Goal: Task Accomplishment & Management: Manage account settings

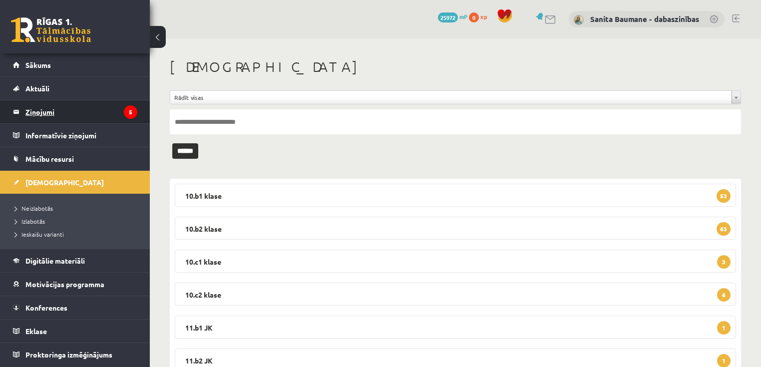
click at [36, 107] on legend "Ziņojumi 5" at bounding box center [81, 111] width 112 height 23
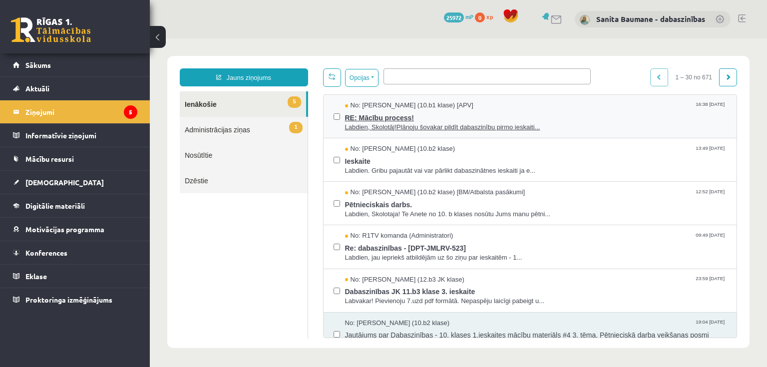
click at [394, 128] on span "Labdien, Skolotāj!Plānoju šovakar pildīt dabaszinību pirmo ieskaiti..." at bounding box center [536, 127] width 382 height 9
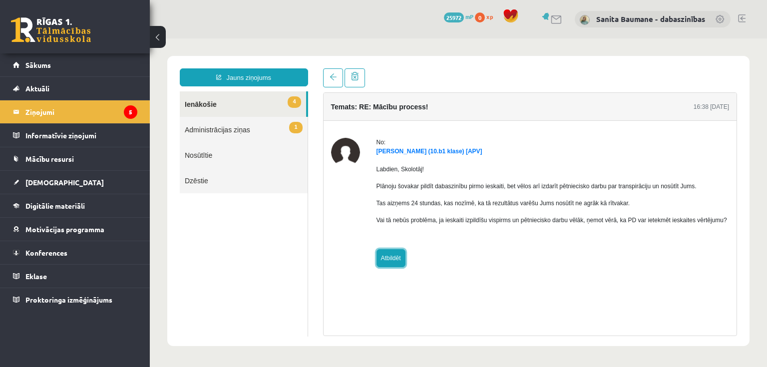
click at [388, 260] on link "Atbildēt" at bounding box center [390, 258] width 29 height 18
type input "**********"
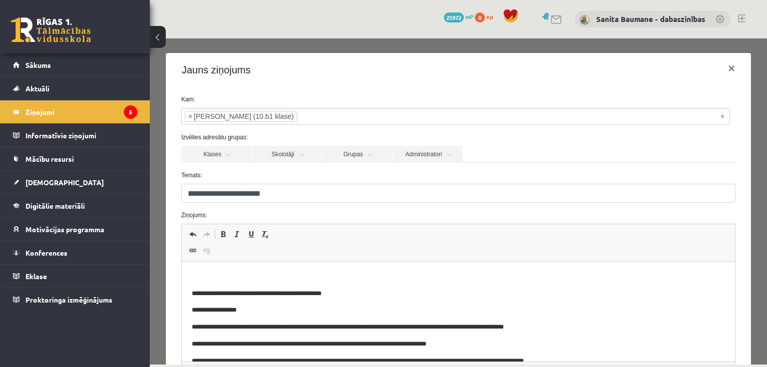
drag, startPoint x: 270, startPoint y: 264, endPoint x: 280, endPoint y: 264, distance: 10.5
click at [270, 264] on html "**********" at bounding box center [457, 319] width 553 height 114
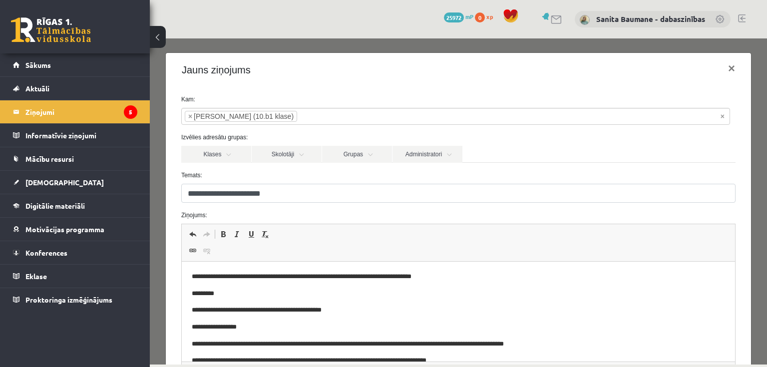
click at [199, 291] on p "*********" at bounding box center [452, 293] width 522 height 10
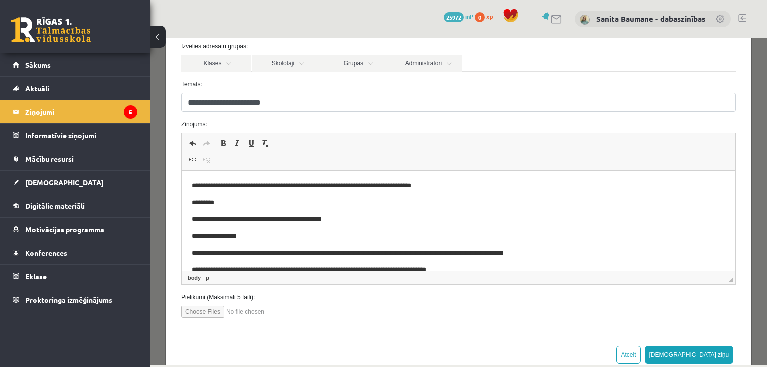
scroll to position [114, 0]
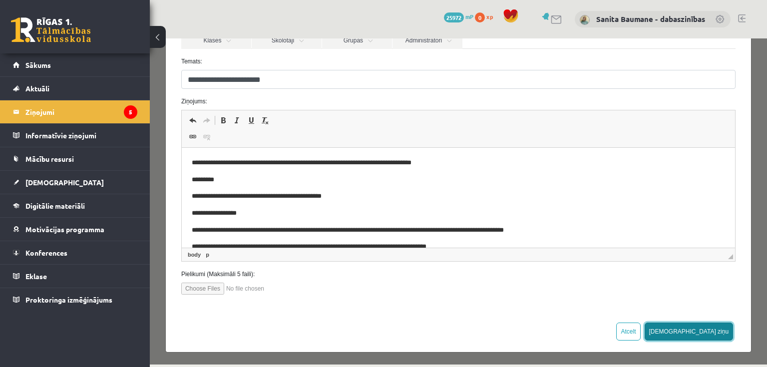
click at [705, 328] on button "Sūtīt ziņu" at bounding box center [688, 331] width 89 height 18
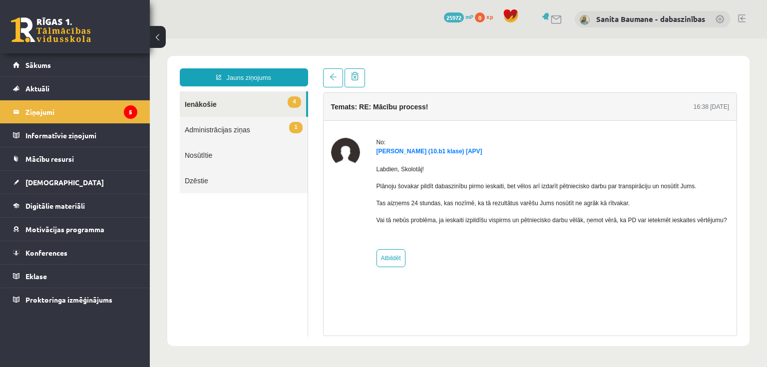
scroll to position [0, 0]
click at [209, 104] on link "4 Ienākošie" at bounding box center [243, 103] width 126 height 25
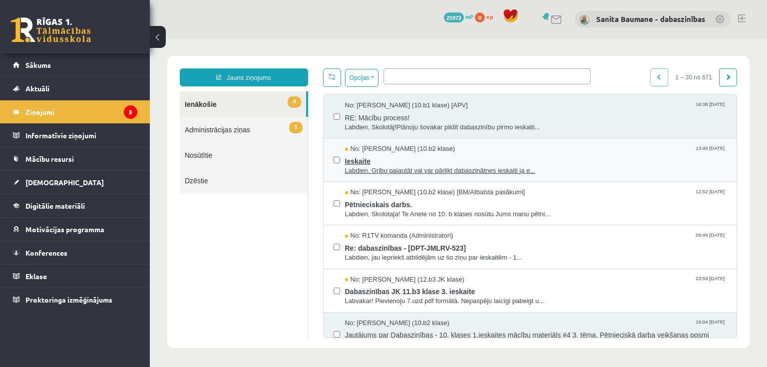
click at [387, 160] on span "Ieskaite" at bounding box center [536, 160] width 382 height 12
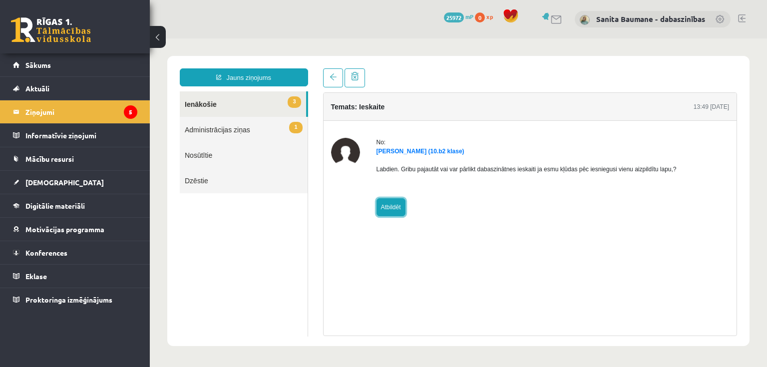
click at [388, 206] on link "Atbildēt" at bounding box center [390, 207] width 29 height 18
type input "**********"
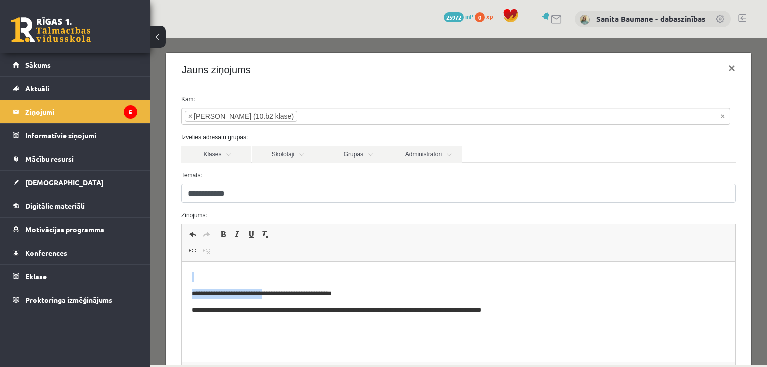
drag, startPoint x: 260, startPoint y: 282, endPoint x: 248, endPoint y: 278, distance: 12.6
click at [257, 281] on body "**********" at bounding box center [457, 293] width 533 height 44
click at [263, 276] on p "Bagātinātā teksta redaktors, wiswyg-editor-47024877679240-1758211595-718" at bounding box center [457, 276] width 533 height 10
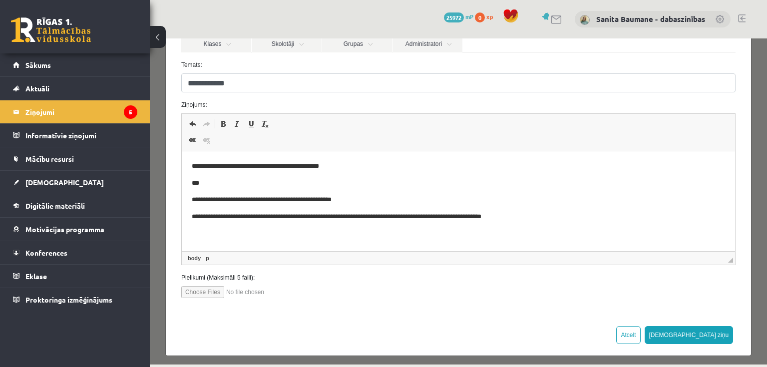
scroll to position [114, 0]
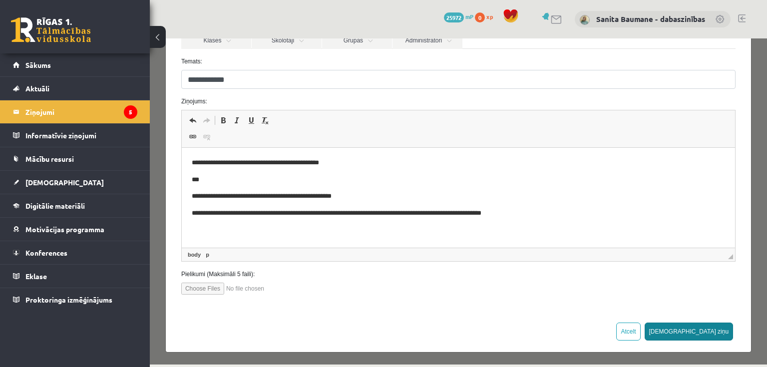
drag, startPoint x: 720, startPoint y: 331, endPoint x: 715, endPoint y: 325, distance: 7.5
click at [717, 329] on button "Sūtīt ziņu" at bounding box center [688, 331] width 89 height 18
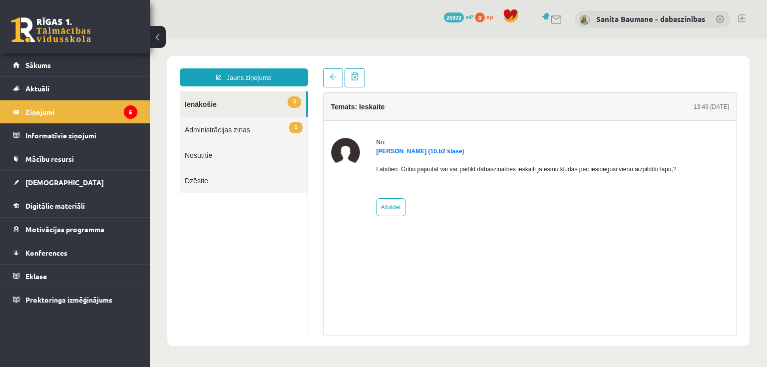
scroll to position [0, 0]
click at [196, 101] on link "3 Ienākošie" at bounding box center [243, 103] width 126 height 25
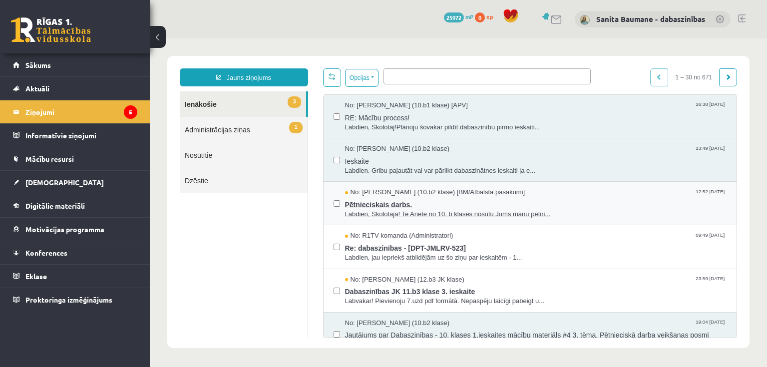
click at [371, 207] on span "Pētnieciskais darbs." at bounding box center [536, 203] width 382 height 12
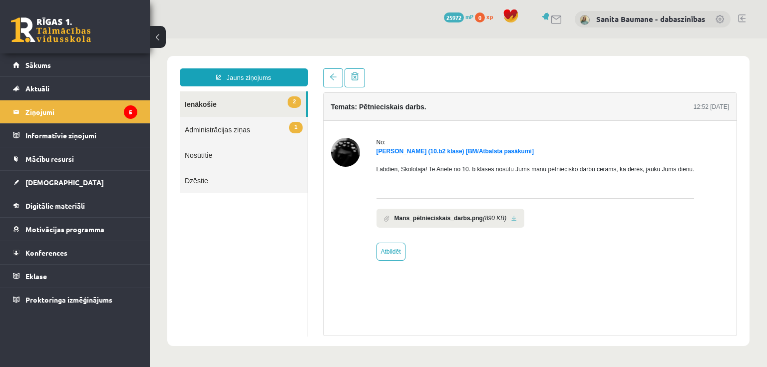
click at [511, 218] on link at bounding box center [513, 218] width 5 height 6
click at [383, 255] on link "Atbildēt" at bounding box center [390, 252] width 29 height 18
type input "**********"
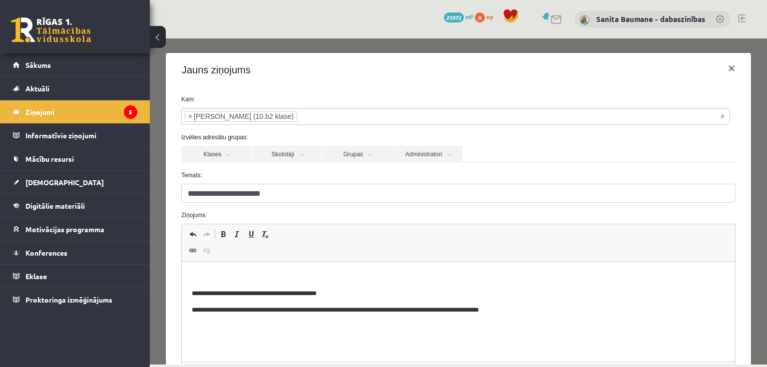
click at [295, 276] on p "Bagātinātā teksta redaktors, wiswyg-editor-47024959898240-1758211631-431" at bounding box center [457, 276] width 533 height 10
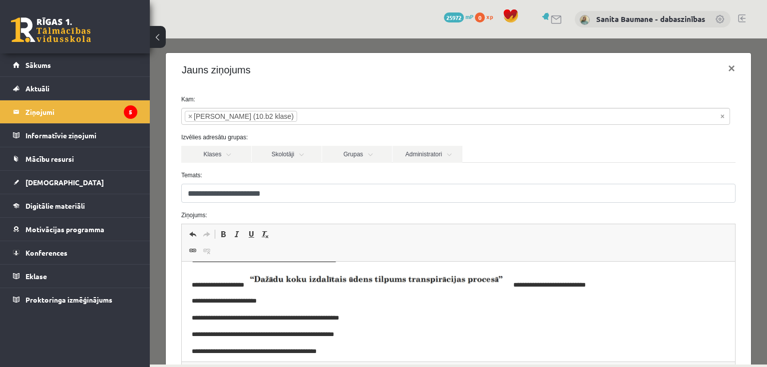
scroll to position [55, 0]
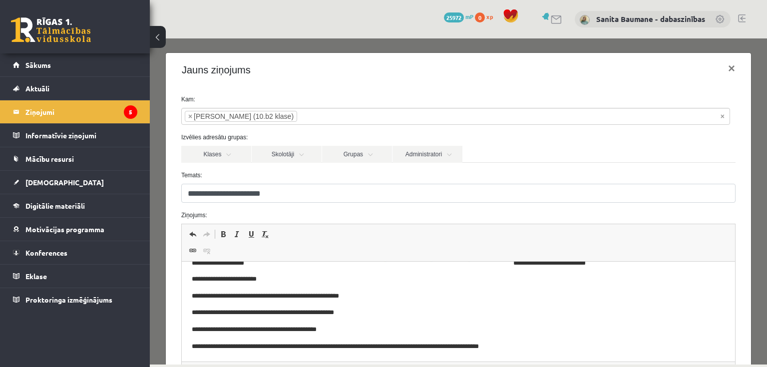
click at [303, 315] on p "**********" at bounding box center [452, 312] width 522 height 10
click at [427, 315] on p "**********" at bounding box center [452, 312] width 522 height 10
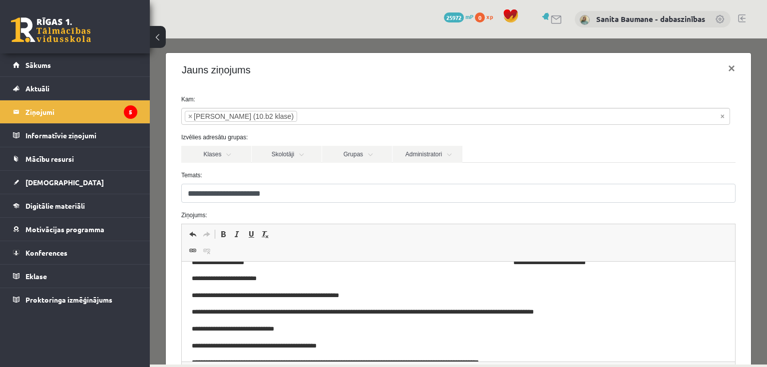
click at [375, 297] on p "**********" at bounding box center [452, 295] width 522 height 10
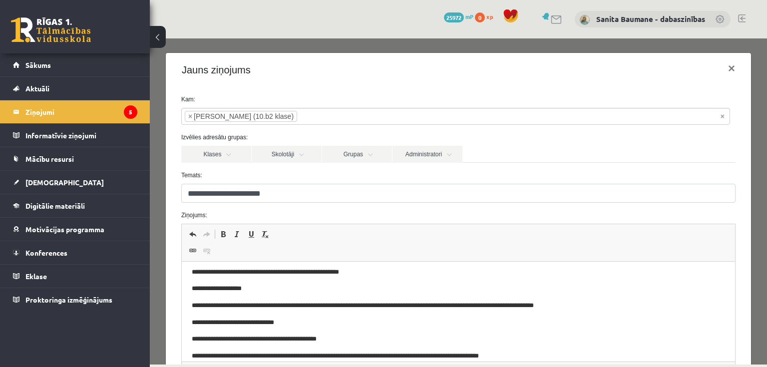
scroll to position [89, 0]
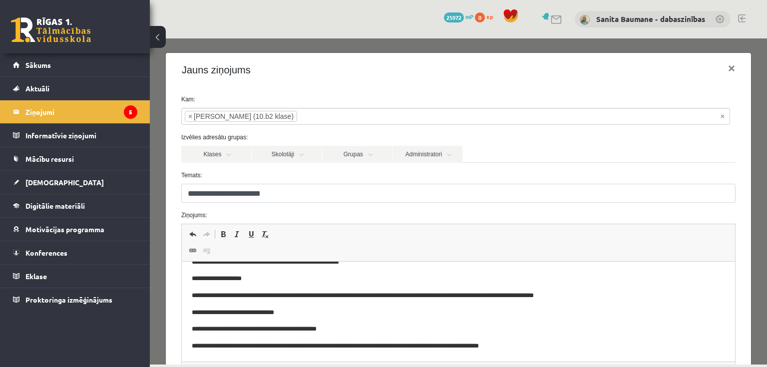
drag, startPoint x: 295, startPoint y: 310, endPoint x: 303, endPoint y: 313, distance: 8.4
click at [295, 310] on p "**********" at bounding box center [452, 312] width 522 height 10
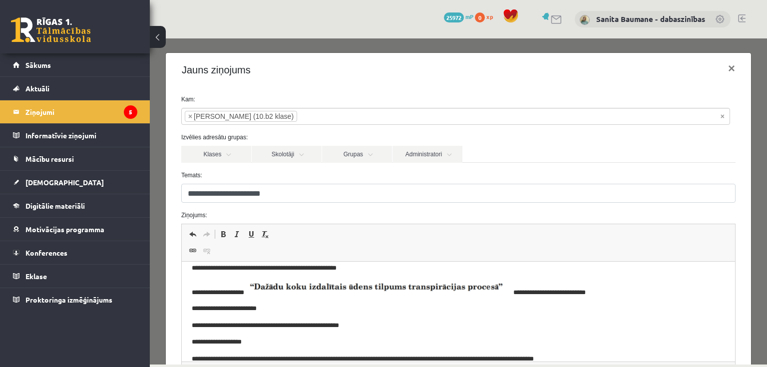
scroll to position [40, 0]
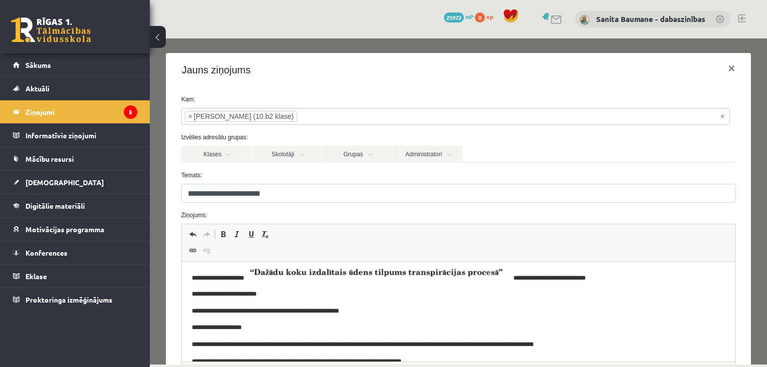
click at [228, 295] on p "**********" at bounding box center [452, 294] width 522 height 10
click at [374, 310] on p "**********" at bounding box center [452, 311] width 522 height 10
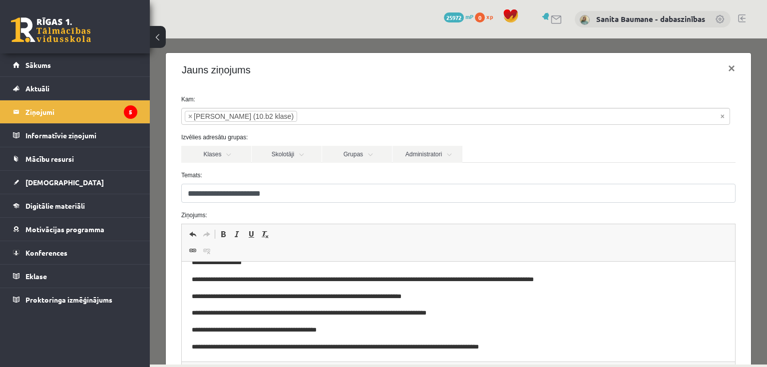
scroll to position [106, 0]
click at [453, 320] on body "**********" at bounding box center [457, 258] width 533 height 185
click at [457, 312] on p "**********" at bounding box center [452, 312] width 522 height 10
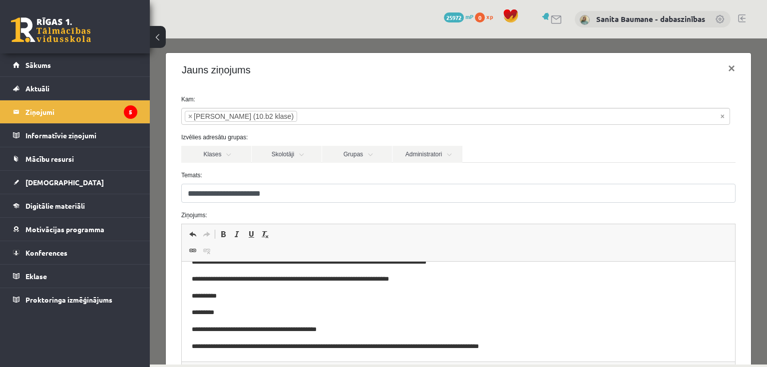
scroll to position [157, 0]
drag, startPoint x: 202, startPoint y: 313, endPoint x: 196, endPoint y: 313, distance: 6.0
click at [196, 313] on p "*********" at bounding box center [452, 312] width 522 height 10
click at [194, 309] on p "********" at bounding box center [452, 312] width 522 height 10
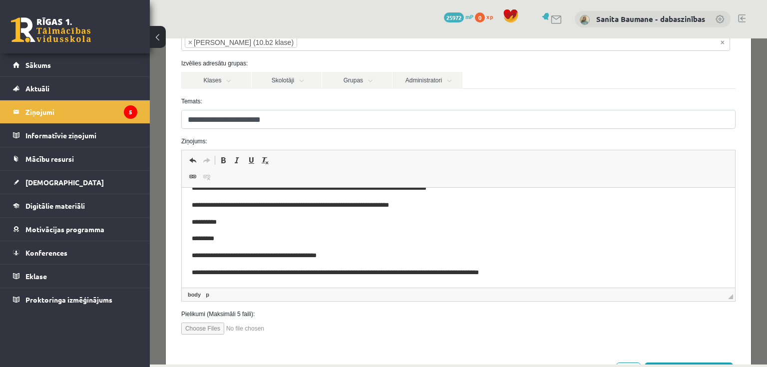
scroll to position [114, 0]
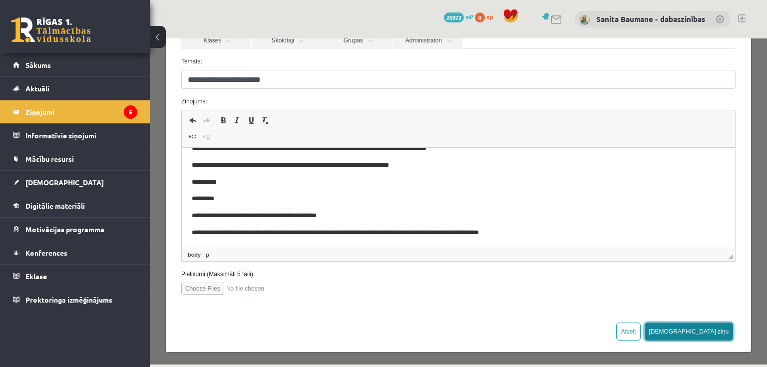
click at [708, 325] on button "Sūtīt ziņu" at bounding box center [688, 331] width 89 height 18
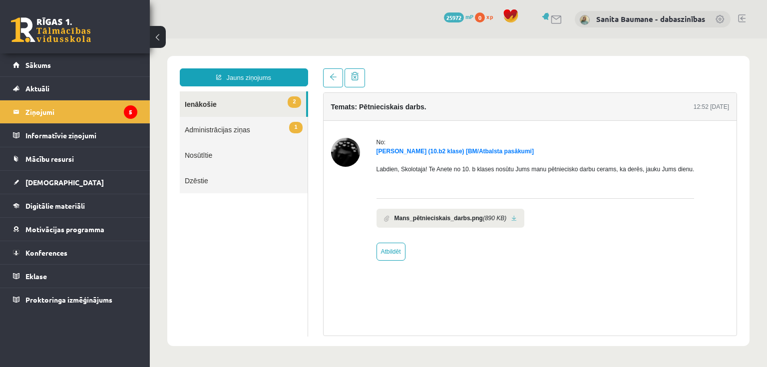
scroll to position [0, 0]
click at [217, 98] on link "2 Ienākošie" at bounding box center [243, 103] width 126 height 25
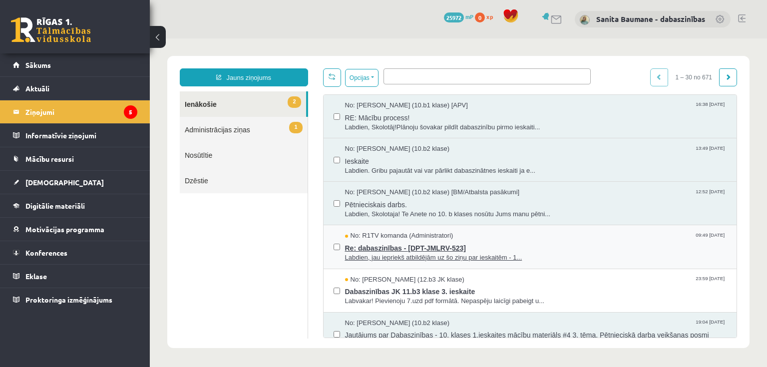
click at [392, 258] on span "Labdien, jau iepriekš atbildējām uz šo ziņu par ieskaitēm - 1..." at bounding box center [536, 257] width 382 height 9
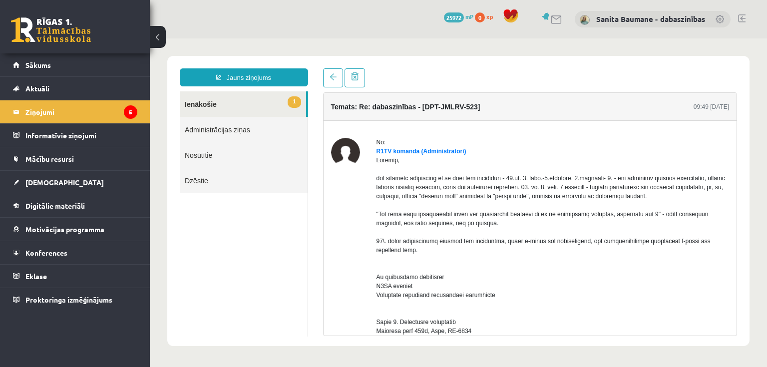
drag, startPoint x: 377, startPoint y: 194, endPoint x: 568, endPoint y: 197, distance: 191.7
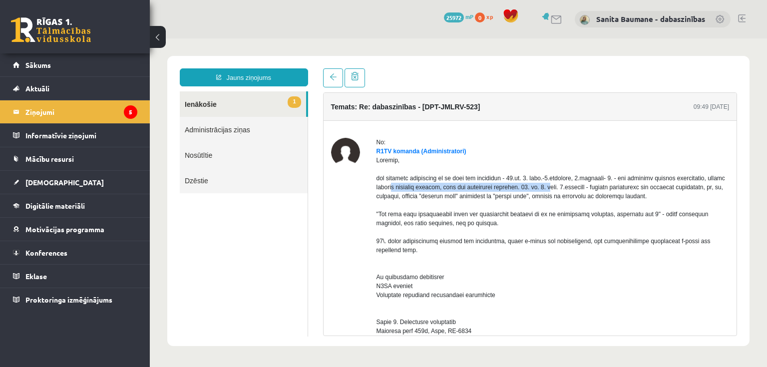
drag, startPoint x: 376, startPoint y: 193, endPoint x: 545, endPoint y: 198, distance: 169.8
copy div "lūgums norādīt konkrētu piemēru, kurā nav izlabojies uzdevums."
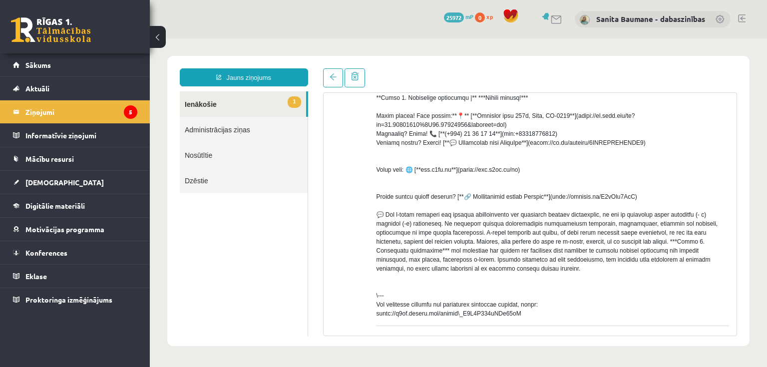
scroll to position [409, 0]
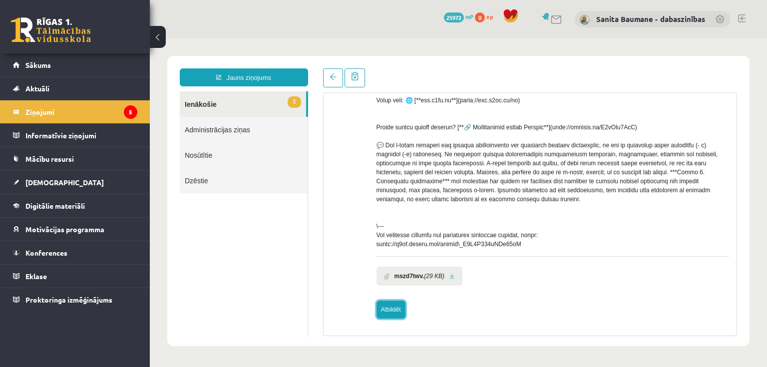
click at [392, 313] on link "Atbildēt" at bounding box center [390, 309] width 29 height 18
type input "**********"
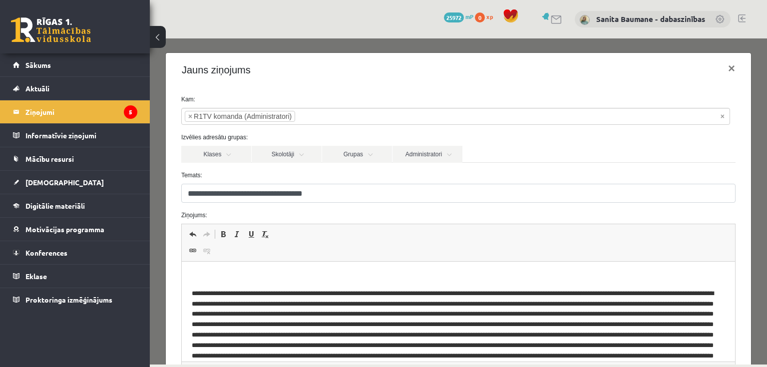
click at [219, 274] on p "Bagātinātā teksta redaktors, wiswyg-editor-47024752276100-1758212191-954" at bounding box center [457, 276] width 533 height 10
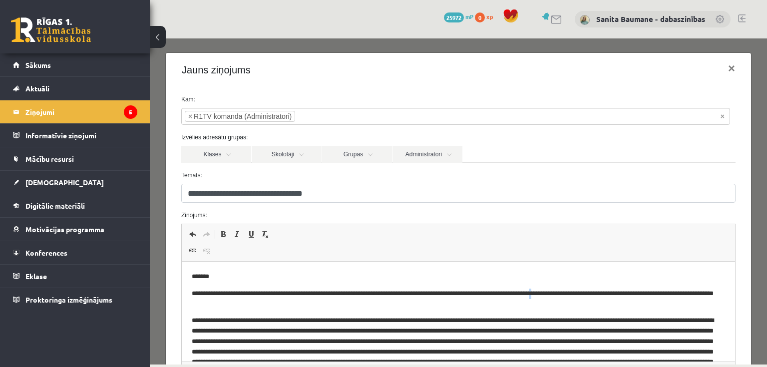
click at [577, 294] on p "**********" at bounding box center [452, 298] width 522 height 21
click at [328, 305] on p "**********" at bounding box center [452, 298] width 522 height 21
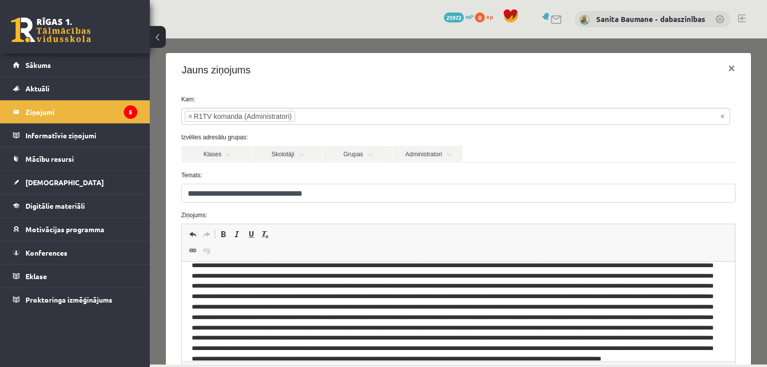
scroll to position [30, 0]
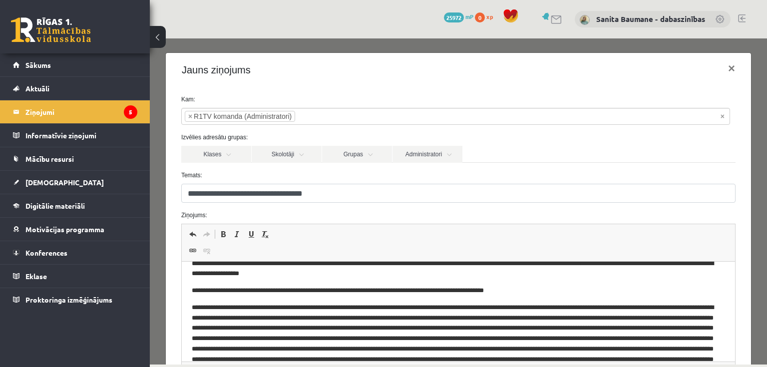
click at [389, 291] on p "**********" at bounding box center [452, 290] width 522 height 10
click at [439, 292] on p "**********" at bounding box center [452, 290] width 522 height 10
click at [548, 290] on p "**********" at bounding box center [452, 290] width 522 height 10
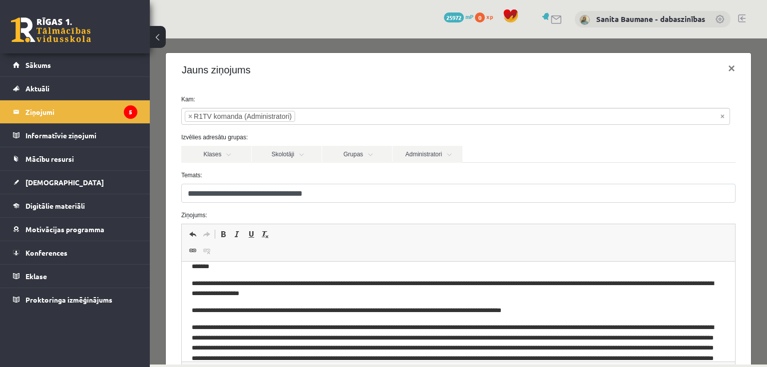
scroll to position [6, 0]
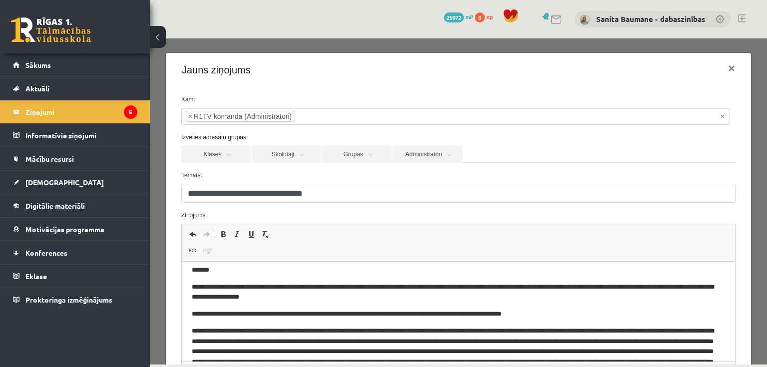
click at [578, 318] on p "**********" at bounding box center [452, 314] width 522 height 10
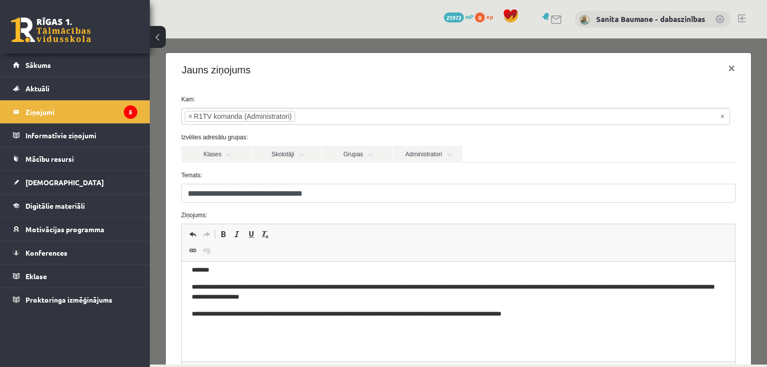
click at [201, 336] on p "Bagātinātā teksta redaktors, wiswyg-editor-47024752276100-1758212191-954" at bounding box center [457, 331] width 533 height 10
click at [610, 326] on p "Bagātinātā teksta redaktors, wiswyg-editor-47024752276100-1758212191-954" at bounding box center [457, 331] width 533 height 10
click at [198, 350] on p "*********" at bounding box center [452, 348] width 522 height 10
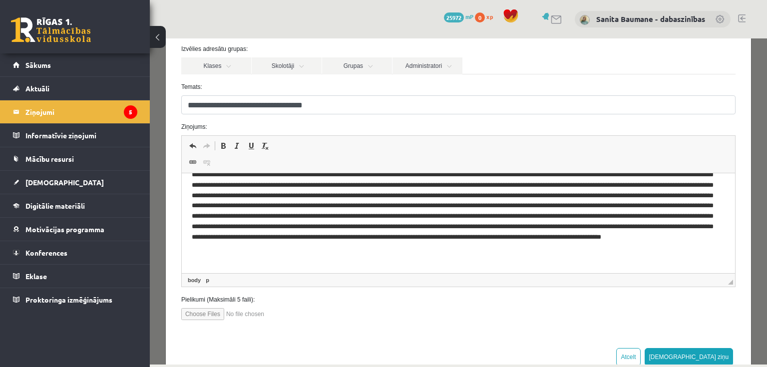
scroll to position [114, 0]
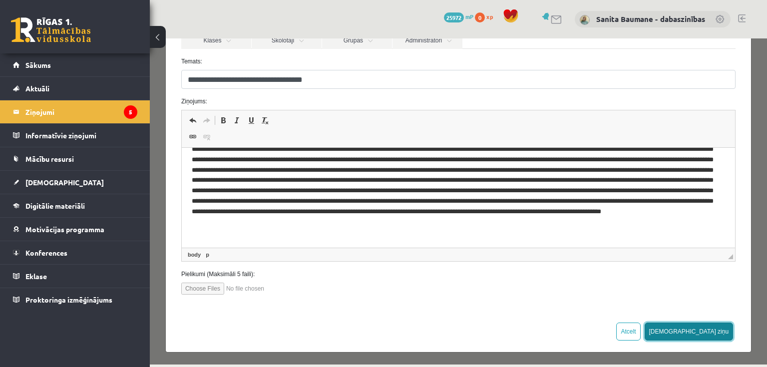
click at [719, 334] on button "[DEMOGRAPHIC_DATA] ziņu" at bounding box center [688, 331] width 89 height 18
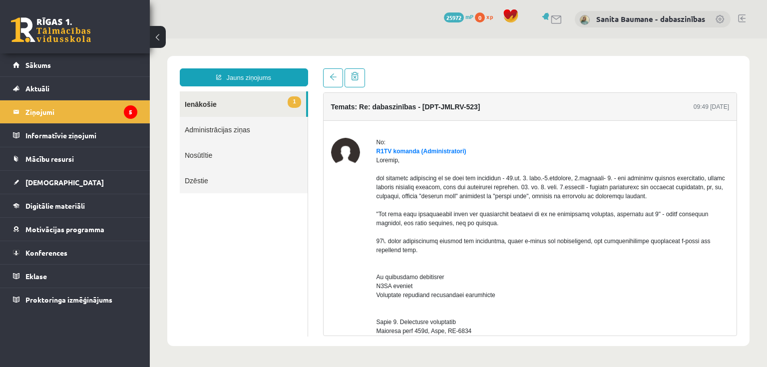
scroll to position [0, 0]
click at [196, 108] on link "1 Ienākošie" at bounding box center [243, 103] width 126 height 25
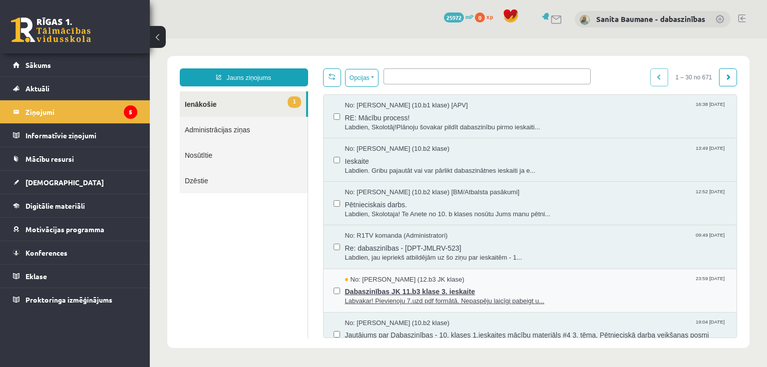
click at [417, 285] on span "Dabaszinības JK 11.b3 klase 3. ieskaite" at bounding box center [536, 290] width 382 height 12
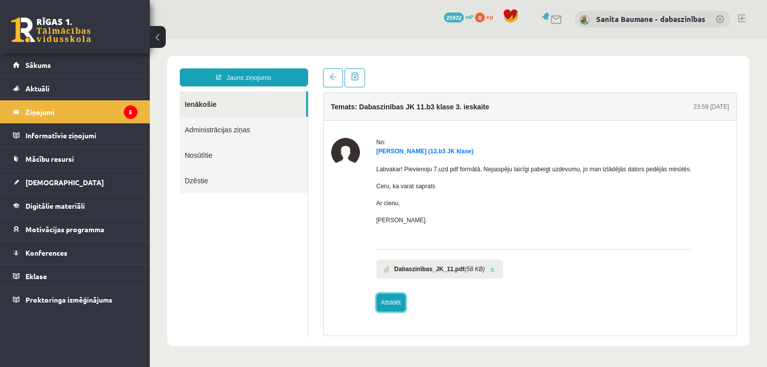
click at [387, 298] on link "Atbildēt" at bounding box center [390, 302] width 29 height 18
type input "**********"
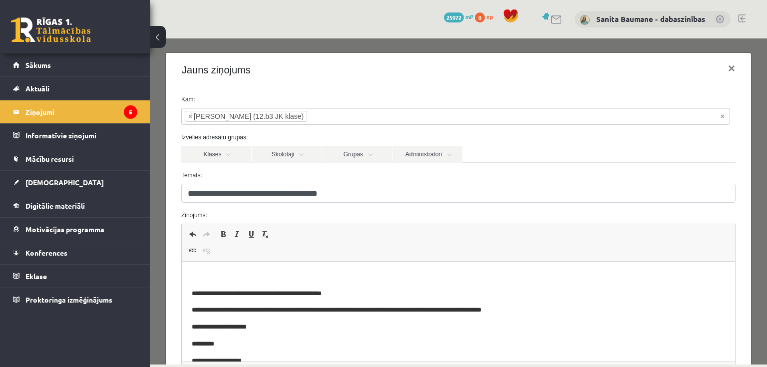
click at [263, 273] on p "Bagātinātā teksta redaktors, wiswyg-editor-47024915384780-1758212550-614" at bounding box center [457, 276] width 533 height 10
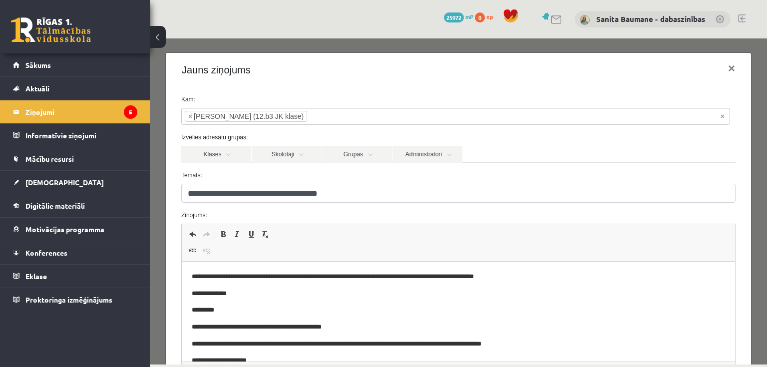
click at [194, 293] on p "**********" at bounding box center [452, 293] width 522 height 10
click at [248, 292] on p "**********" at bounding box center [452, 293] width 522 height 10
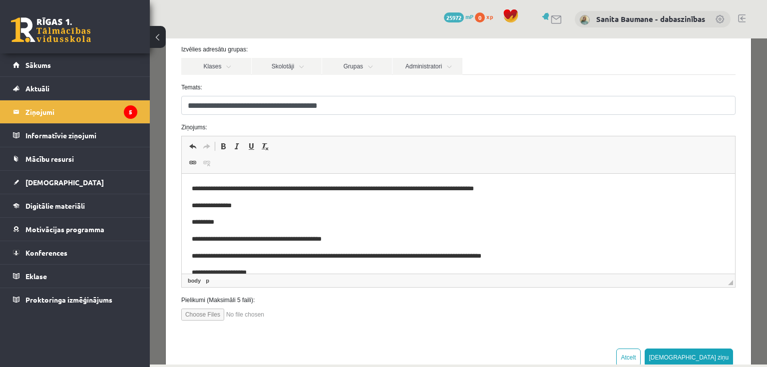
scroll to position [114, 0]
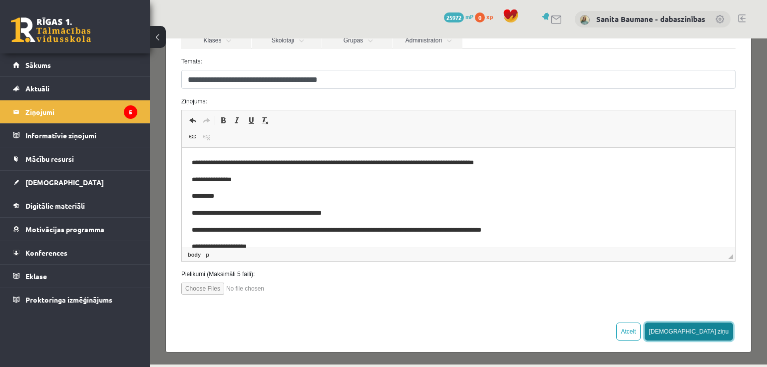
click at [715, 329] on button "[DEMOGRAPHIC_DATA] ziņu" at bounding box center [688, 331] width 89 height 18
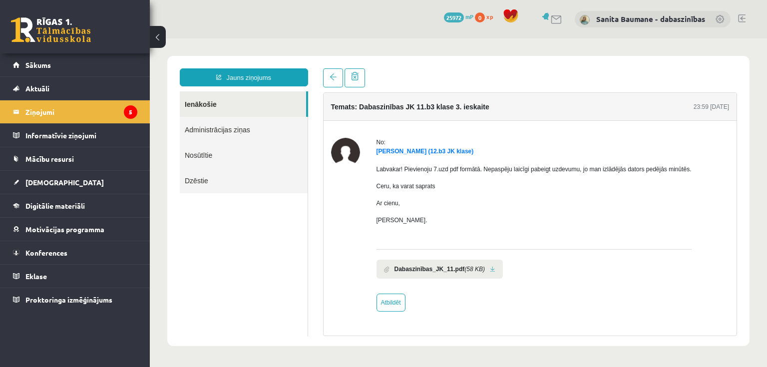
scroll to position [0, 0]
click at [490, 271] on link at bounding box center [492, 269] width 5 height 6
click at [204, 103] on link "Ienākošie" at bounding box center [243, 103] width 126 height 25
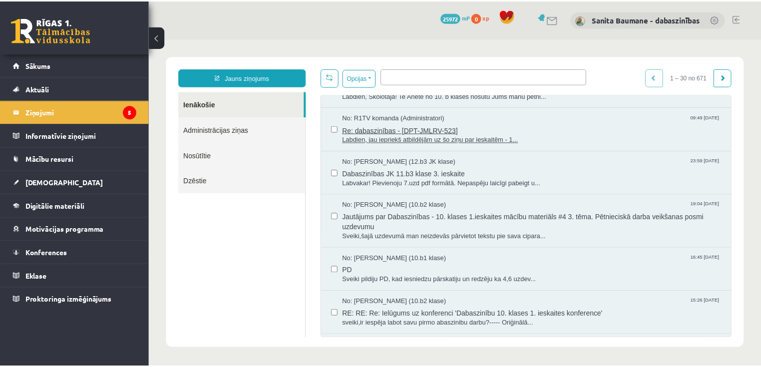
scroll to position [120, 0]
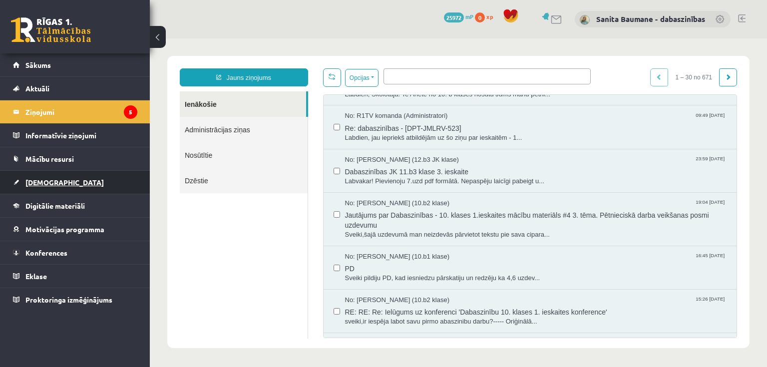
click at [36, 180] on span "[DEMOGRAPHIC_DATA]" at bounding box center [64, 182] width 78 height 9
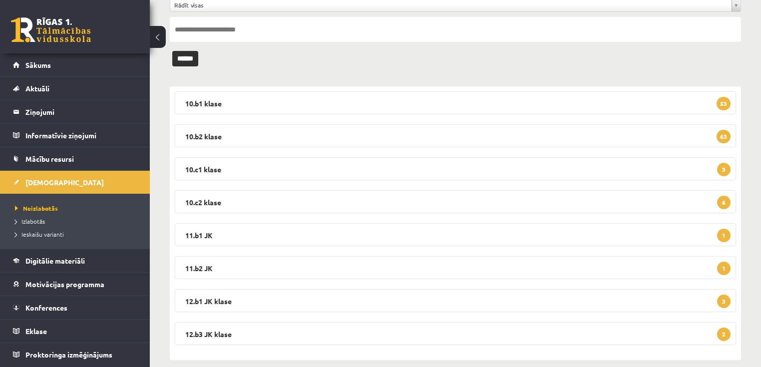
scroll to position [105, 0]
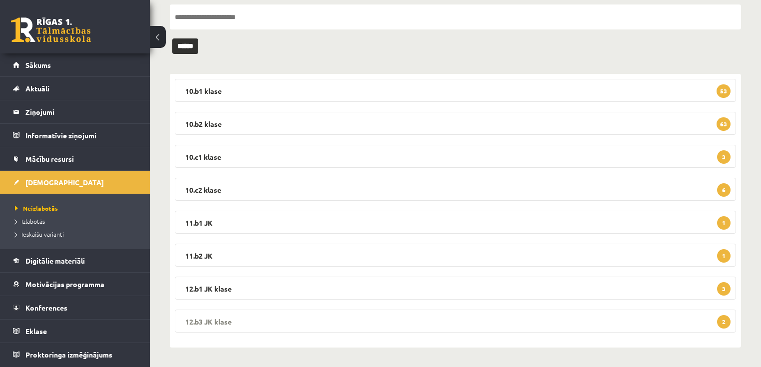
click at [400, 322] on legend "12.b3 JK klase 2" at bounding box center [455, 320] width 561 height 23
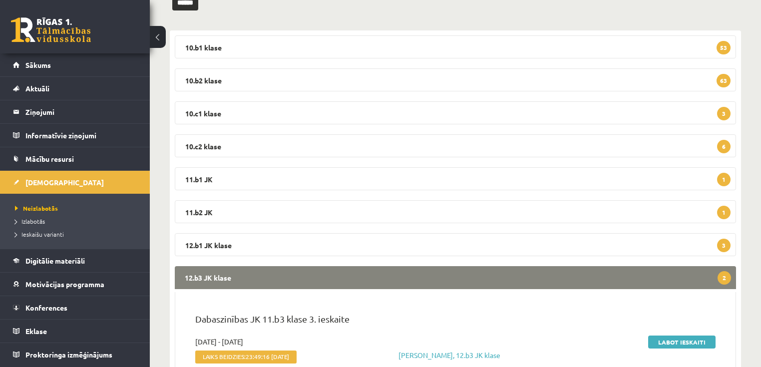
scroll to position [225, 0]
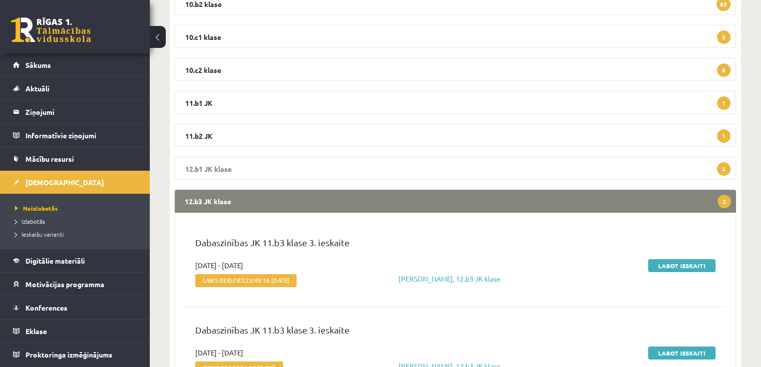
click at [234, 167] on legend "12.b1 JK klase 3" at bounding box center [455, 168] width 561 height 23
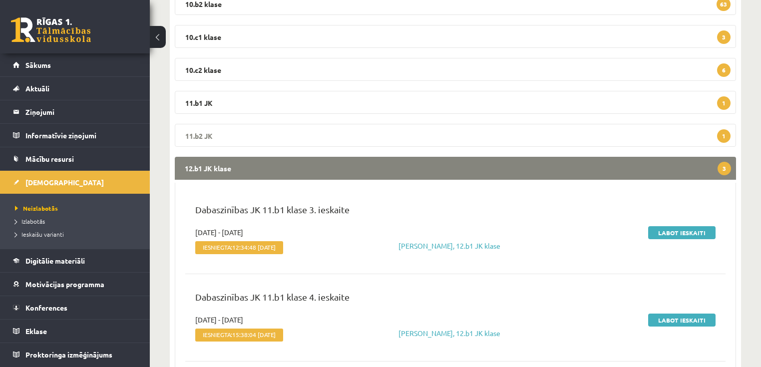
click at [245, 137] on legend "11.b2 JK 1" at bounding box center [455, 135] width 561 height 23
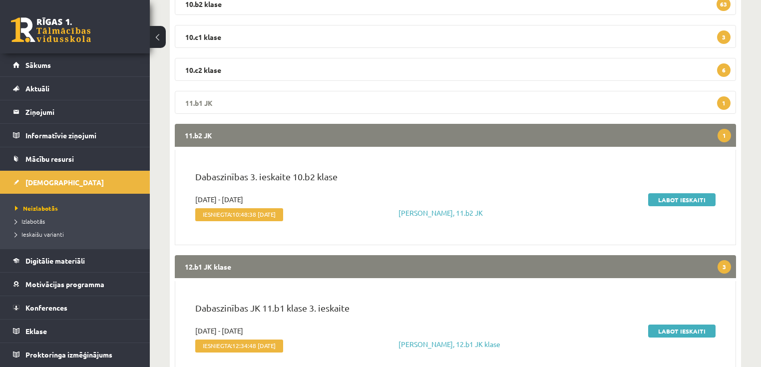
click at [249, 96] on legend "11.b1 JK 1" at bounding box center [455, 102] width 561 height 23
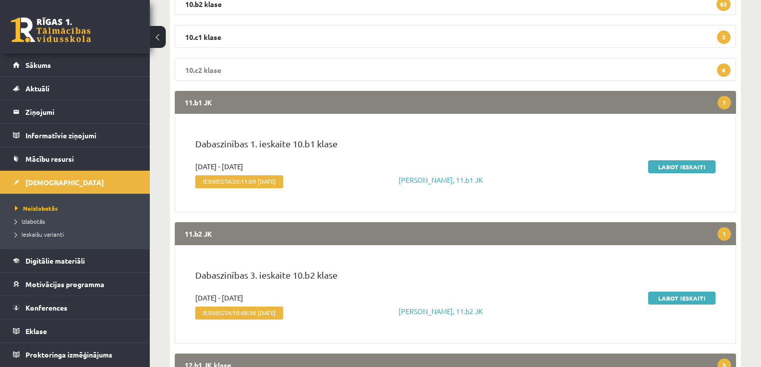
click at [256, 68] on legend "10.c2 klase 6" at bounding box center [455, 69] width 561 height 23
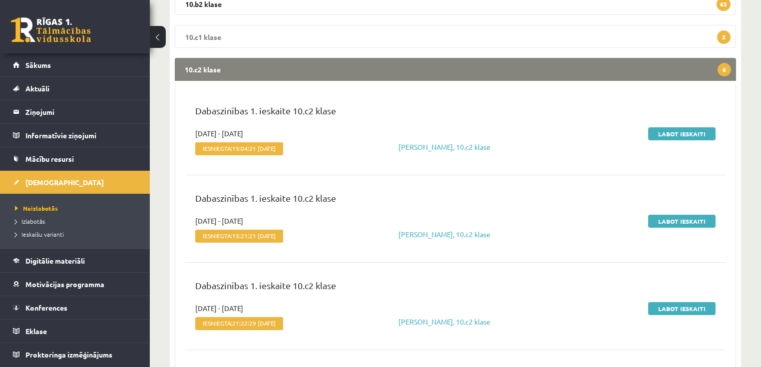
click at [275, 29] on legend "10.c1 klase 3" at bounding box center [455, 36] width 561 height 23
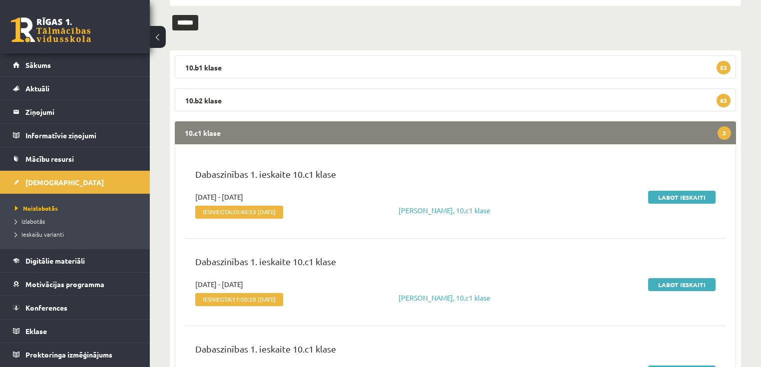
scroll to position [105, 0]
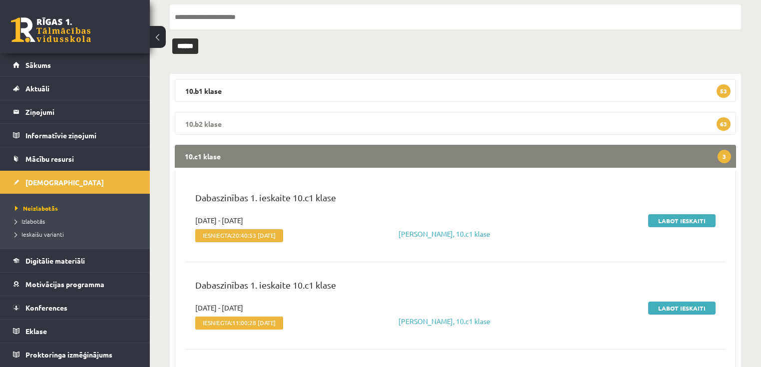
click at [265, 119] on legend "10.b2 klase 63" at bounding box center [455, 123] width 561 height 23
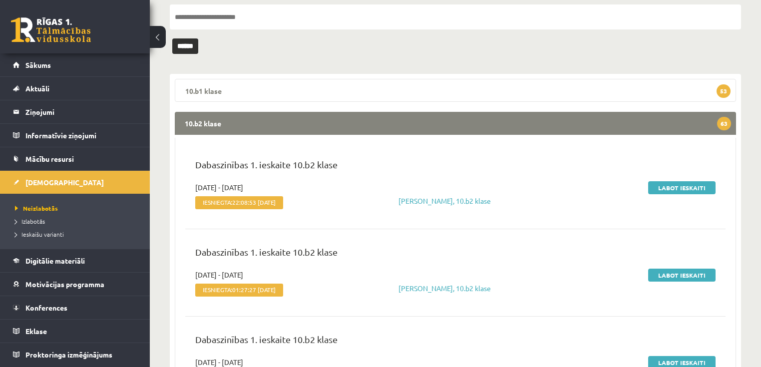
click at [263, 89] on legend "10.b1 klase 53" at bounding box center [455, 90] width 561 height 23
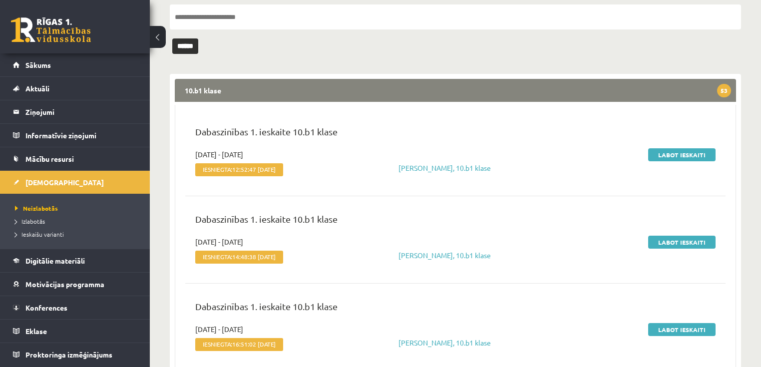
click at [265, 89] on legend "10.b1 klase 53" at bounding box center [455, 90] width 561 height 23
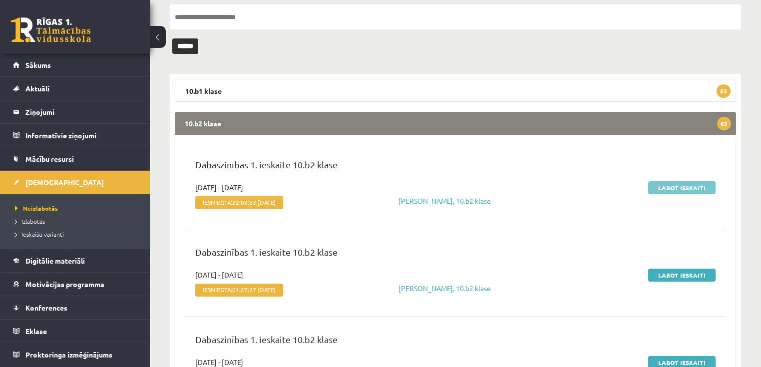
click at [659, 190] on link "Labot ieskaiti" at bounding box center [681, 187] width 67 height 13
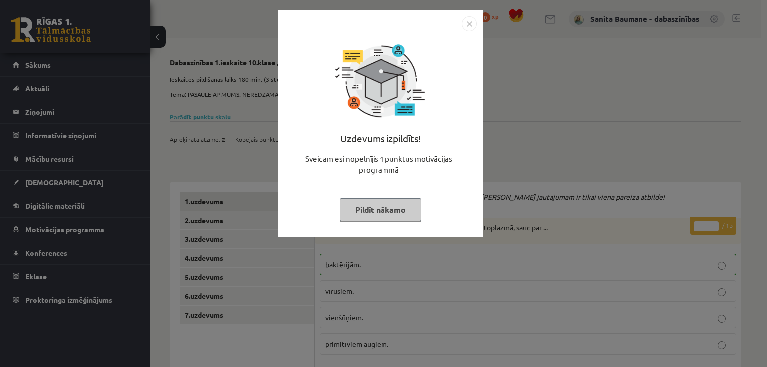
click at [361, 205] on button "Pildīt nākamo" at bounding box center [380, 209] width 82 height 23
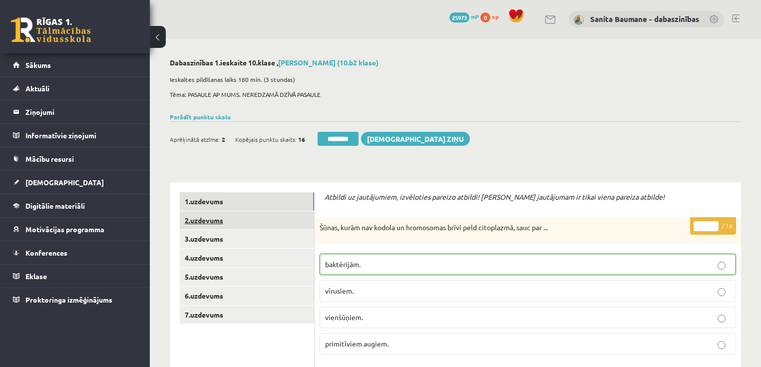
click at [229, 219] on link "2.uzdevums" at bounding box center [247, 220] width 134 height 18
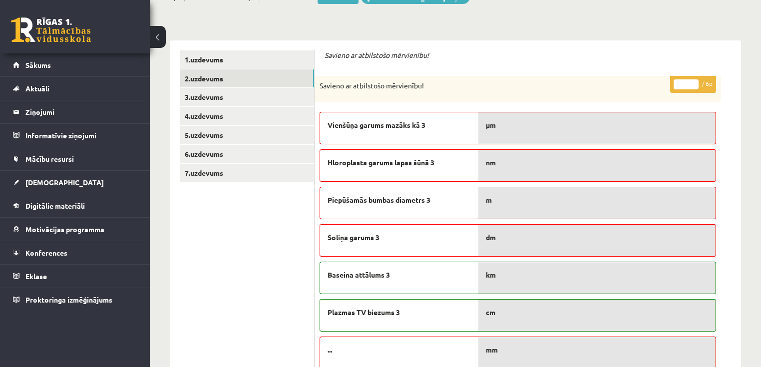
scroll to position [160, 0]
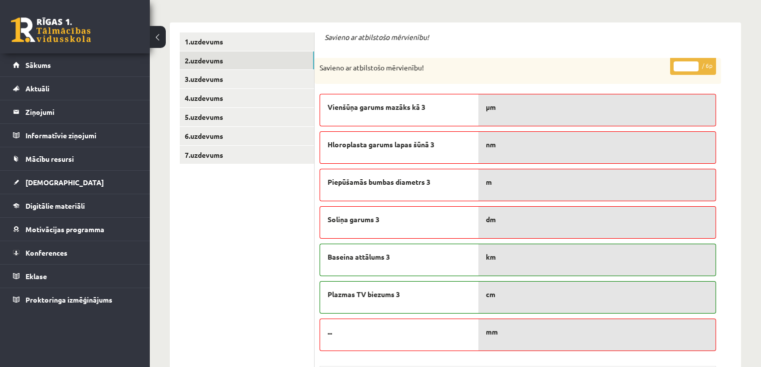
click at [695, 62] on input "*" at bounding box center [685, 66] width 25 height 10
type input "*"
click at [694, 70] on input "*" at bounding box center [685, 66] width 25 height 10
click at [248, 83] on link "3.uzdevums" at bounding box center [247, 79] width 134 height 18
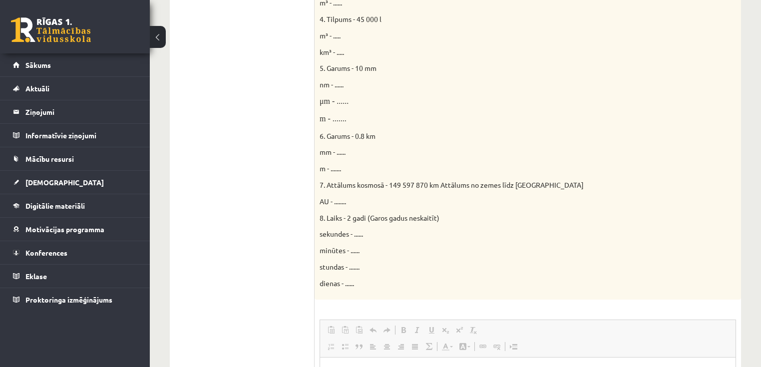
scroll to position [0, 0]
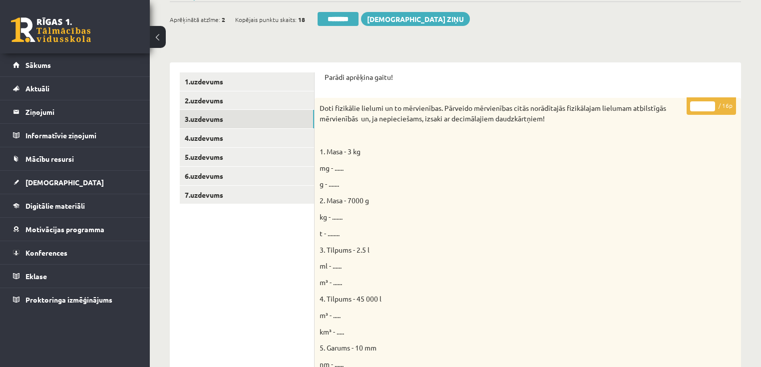
click at [711, 104] on input "**" at bounding box center [702, 106] width 25 height 10
type input "**"
click at [712, 103] on input "**" at bounding box center [702, 106] width 25 height 10
click at [206, 143] on link "4.uzdevums" at bounding box center [247, 138] width 134 height 18
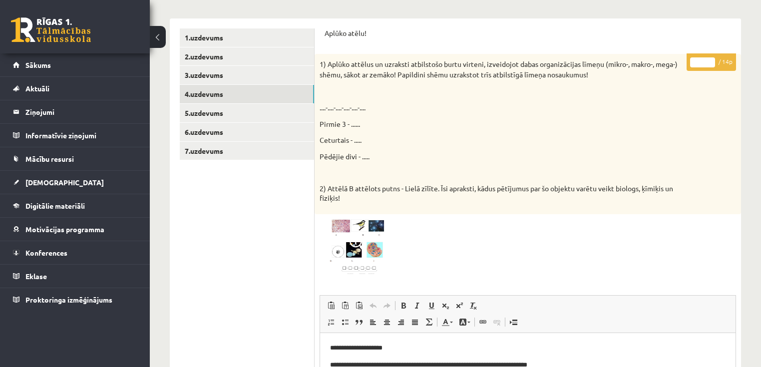
scroll to position [160, 0]
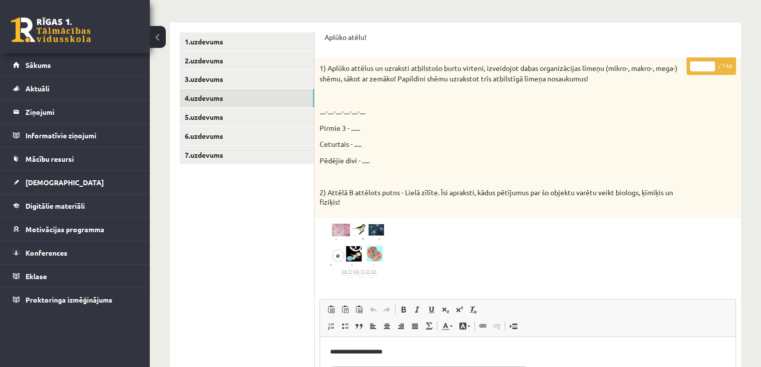
click at [708, 63] on input "*" at bounding box center [702, 66] width 25 height 10
click at [709, 63] on input "*" at bounding box center [702, 66] width 25 height 10
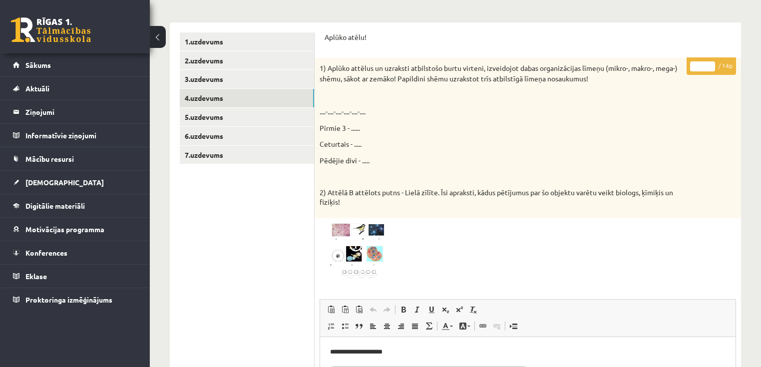
click at [709, 63] on input "*" at bounding box center [702, 66] width 25 height 10
click at [709, 63] on input "**" at bounding box center [702, 66] width 25 height 10
type input "**"
click at [709, 63] on input "**" at bounding box center [702, 66] width 25 height 10
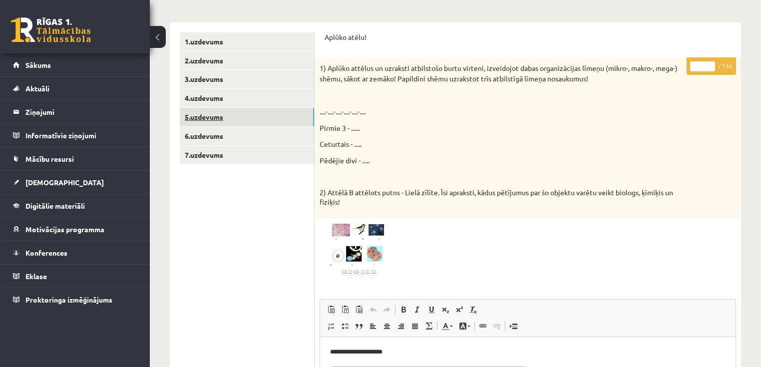
click at [218, 116] on link "5.uzdevums" at bounding box center [247, 117] width 134 height 18
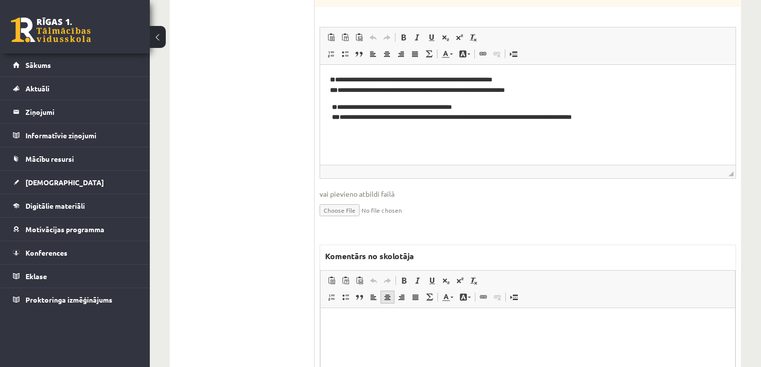
scroll to position [479, 0]
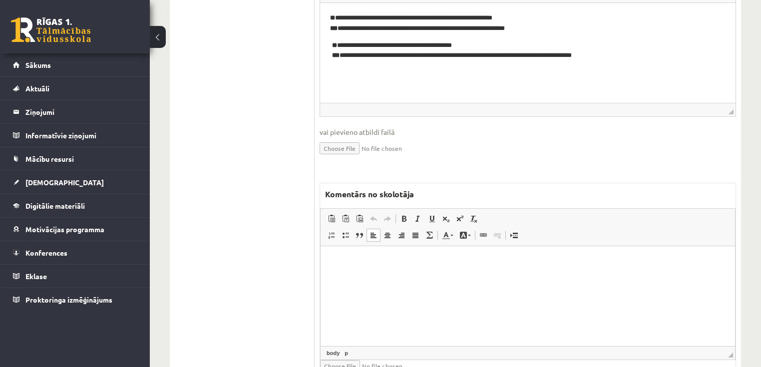
click at [418, 276] on html at bounding box center [527, 261] width 414 height 30
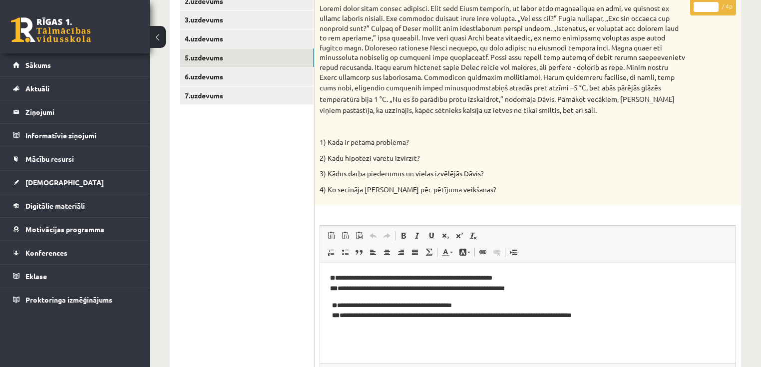
scroll to position [160, 0]
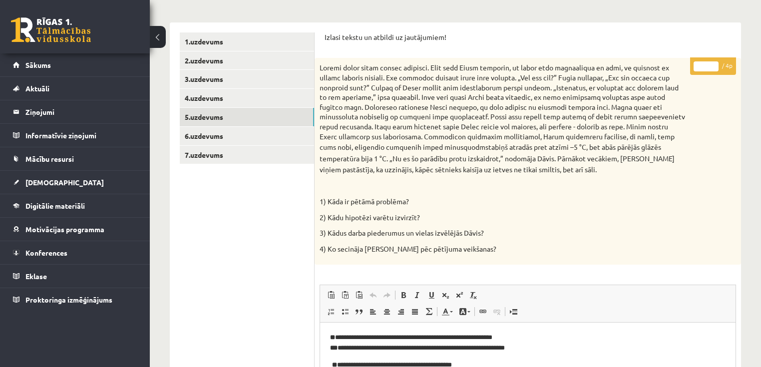
click at [716, 63] on input "*" at bounding box center [705, 66] width 25 height 10
type input "*"
click at [715, 63] on input "*" at bounding box center [705, 66] width 25 height 10
click at [209, 137] on link "6.uzdevums" at bounding box center [247, 136] width 134 height 18
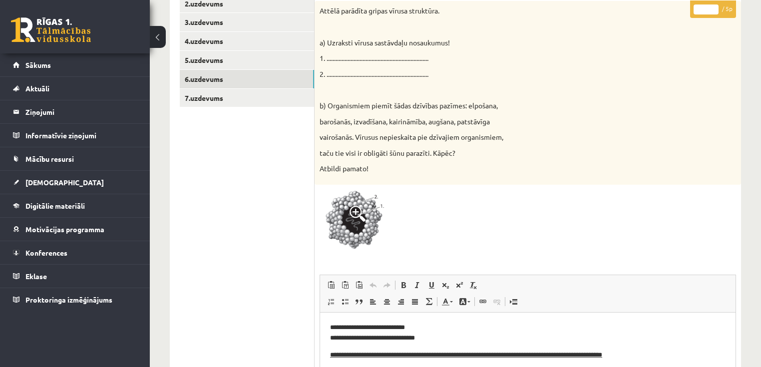
scroll to position [120, 0]
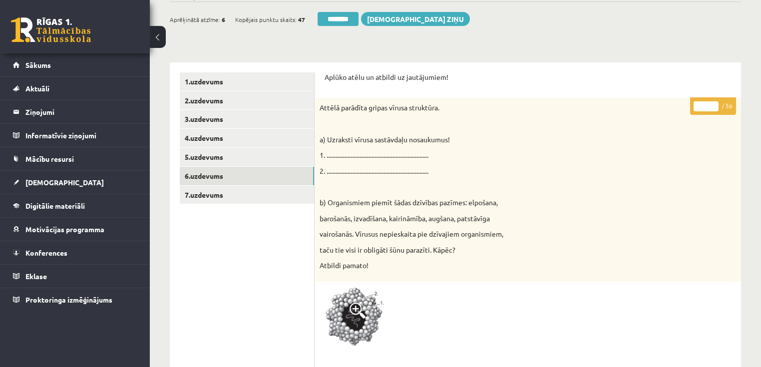
click at [711, 104] on input "*" at bounding box center [705, 106] width 25 height 10
type input "*"
click at [711, 104] on input "*" at bounding box center [705, 106] width 25 height 10
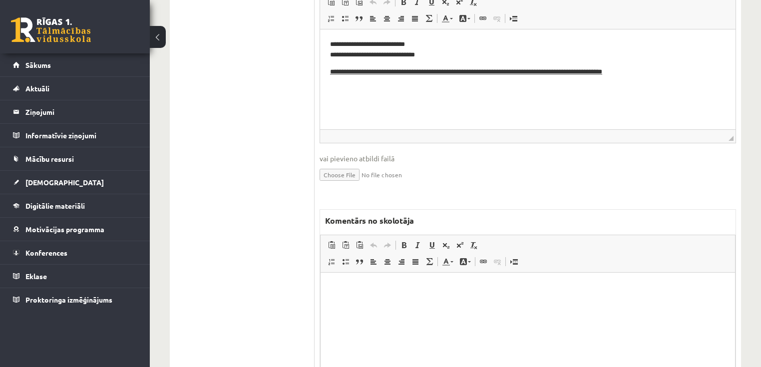
scroll to position [519, 0]
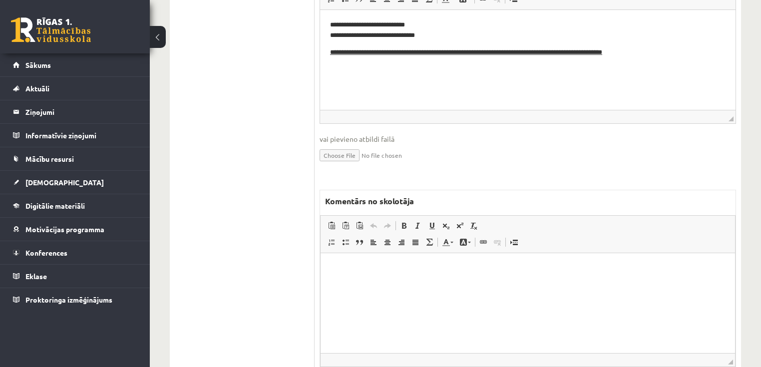
click at [400, 283] on html at bounding box center [527, 268] width 414 height 30
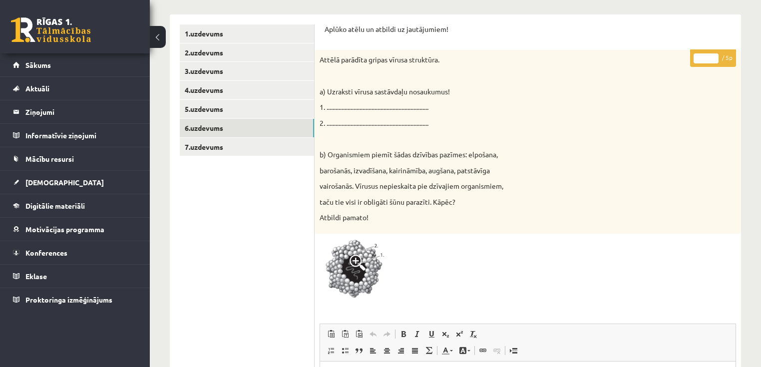
scroll to position [160, 0]
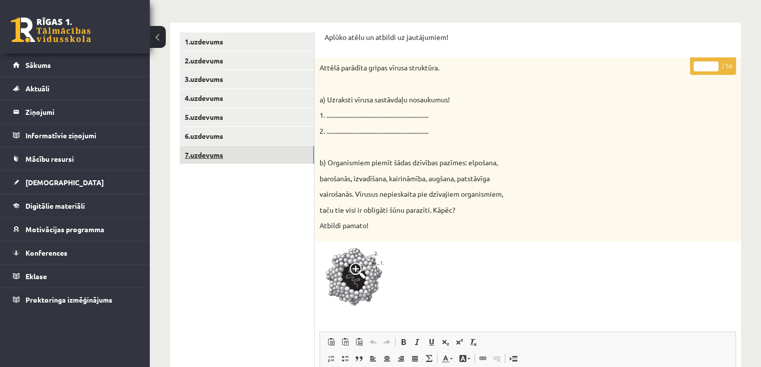
click at [231, 157] on link "7.uzdevums" at bounding box center [247, 155] width 134 height 18
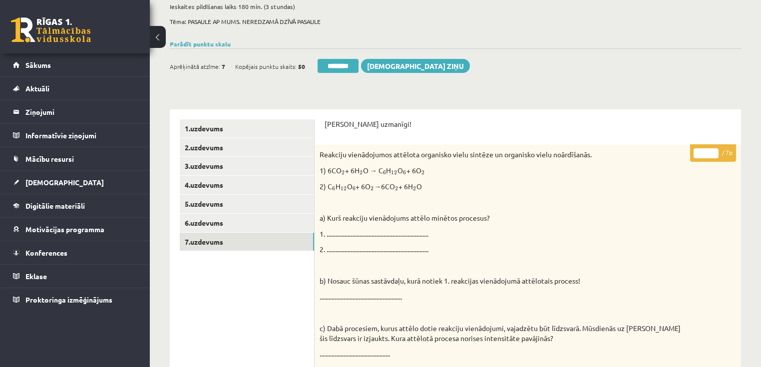
scroll to position [40, 0]
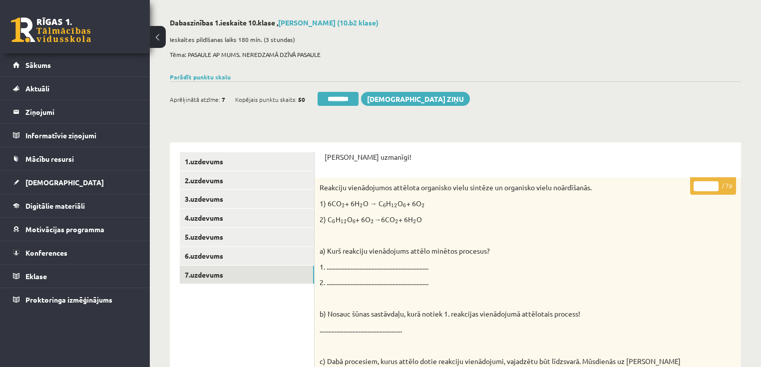
type input "*"
click at [715, 183] on input "*" at bounding box center [705, 186] width 25 height 10
click at [222, 156] on link "1.uzdevums" at bounding box center [247, 161] width 134 height 18
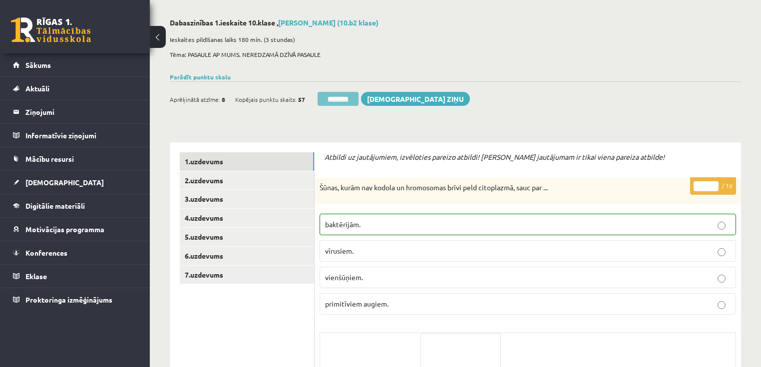
click at [341, 97] on input "********" at bounding box center [337, 99] width 41 height 14
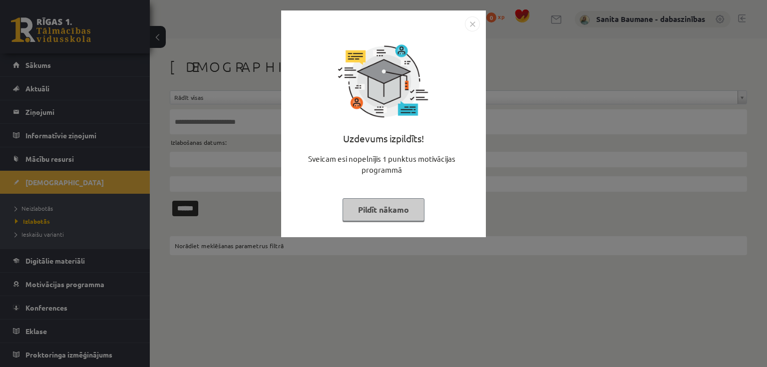
drag, startPoint x: 377, startPoint y: 214, endPoint x: 222, endPoint y: 241, distance: 158.1
click at [372, 214] on button "Pildīt nākamo" at bounding box center [383, 209] width 82 height 23
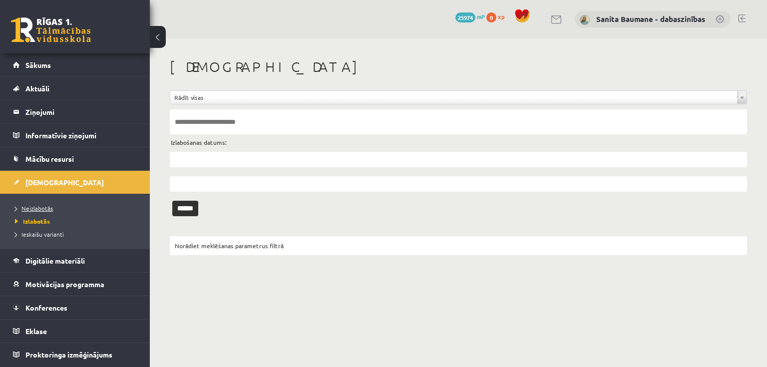
click at [32, 211] on link "Neizlabotās" at bounding box center [77, 208] width 125 height 9
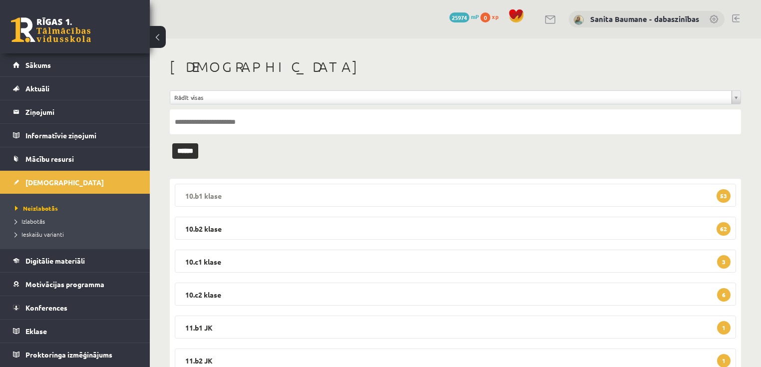
click at [316, 196] on legend "10.b1 klase 53" at bounding box center [455, 195] width 561 height 23
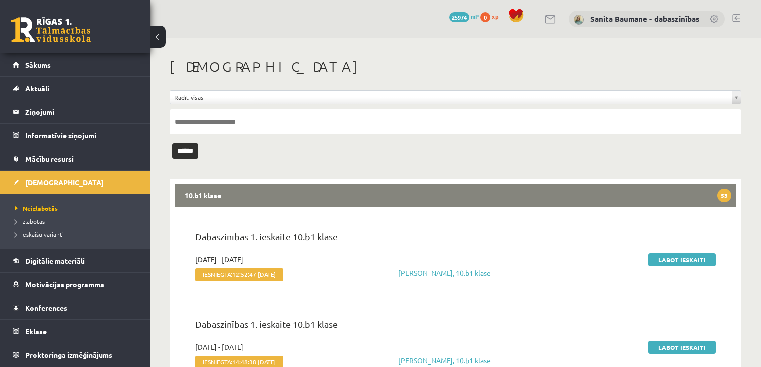
click at [305, 203] on legend "10.b1 klase 53" at bounding box center [455, 195] width 561 height 23
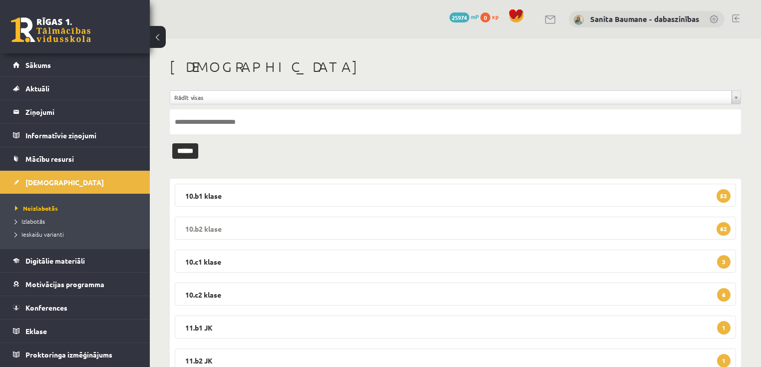
drag, startPoint x: 230, startPoint y: 233, endPoint x: 261, endPoint y: 225, distance: 32.0
click at [230, 232] on legend "10.b2 klase 62" at bounding box center [455, 228] width 561 height 23
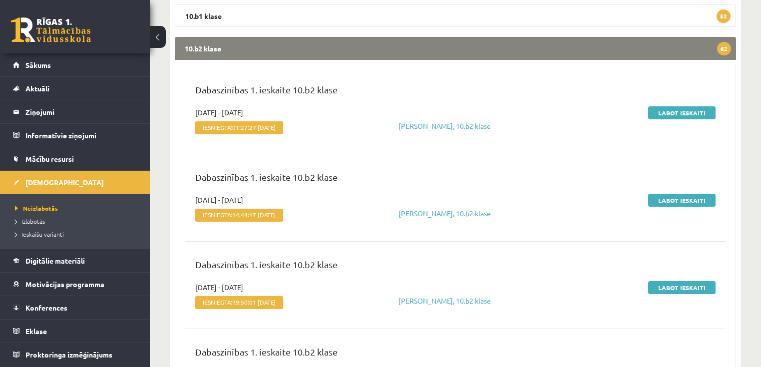
scroll to position [200, 0]
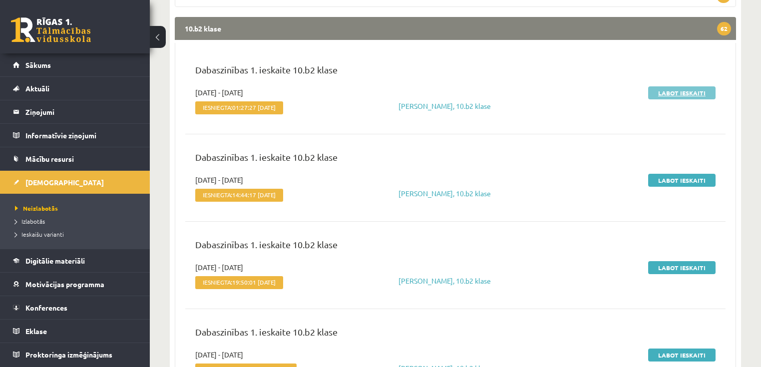
click at [674, 90] on link "Labot ieskaiti" at bounding box center [681, 92] width 67 height 13
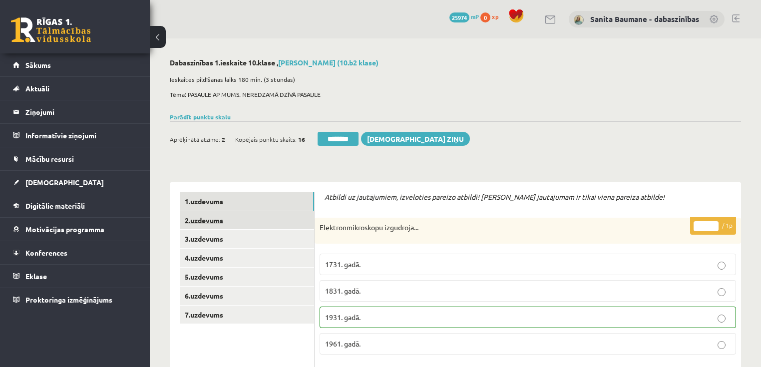
click at [233, 214] on link "2.uzdevums" at bounding box center [247, 220] width 134 height 18
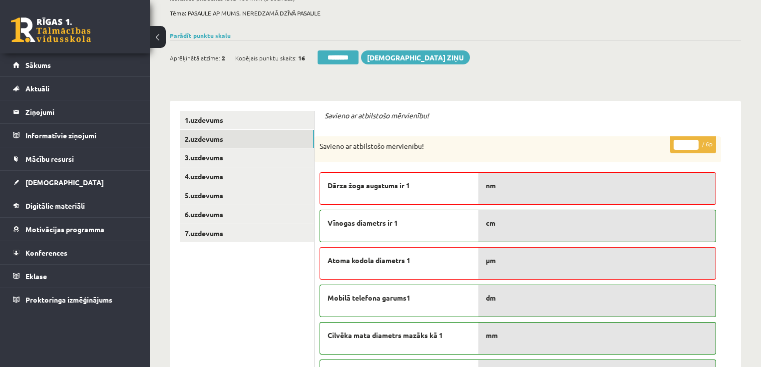
scroll to position [80, 0]
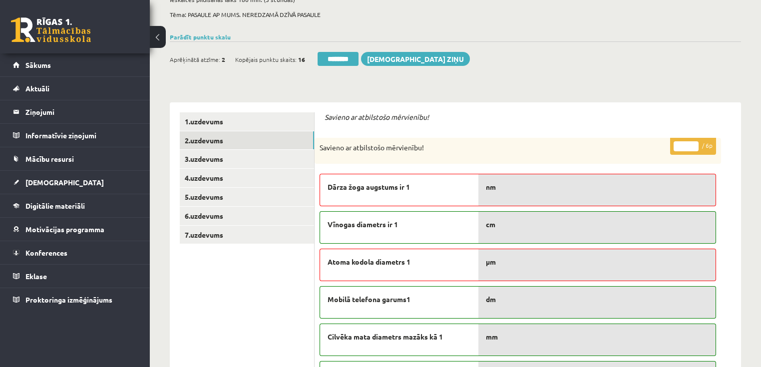
click at [693, 143] on input "*" at bounding box center [685, 146] width 25 height 10
type input "*"
click at [693, 143] on input "*" at bounding box center [685, 146] width 25 height 10
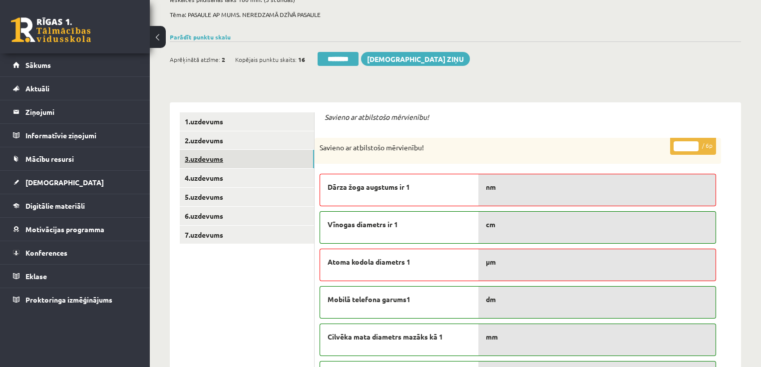
click at [218, 159] on link "3.uzdevums" at bounding box center [247, 159] width 134 height 18
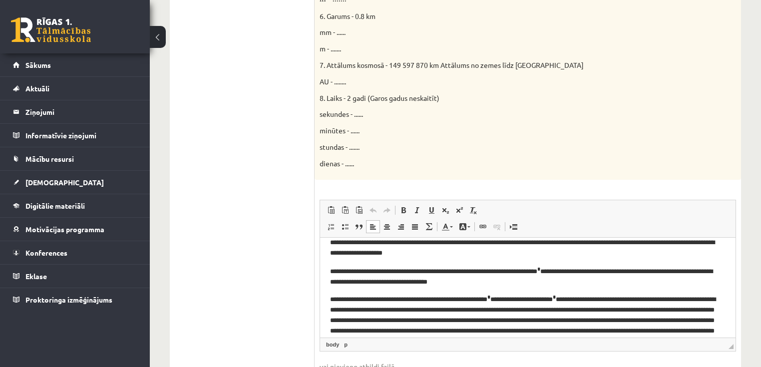
scroll to position [18, 0]
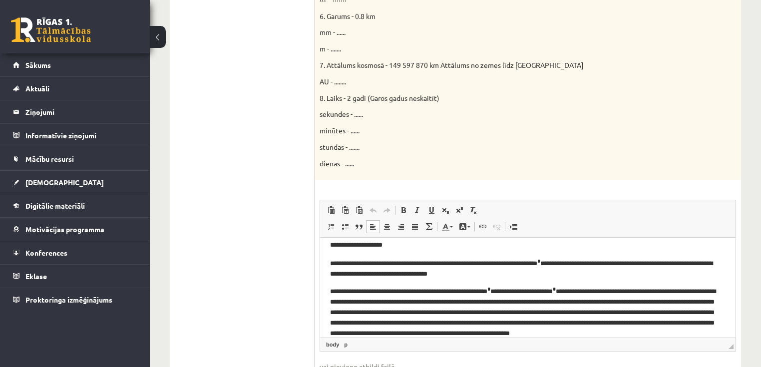
drag, startPoint x: 730, startPoint y: 297, endPoint x: 1042, endPoint y: 577, distance: 419.1
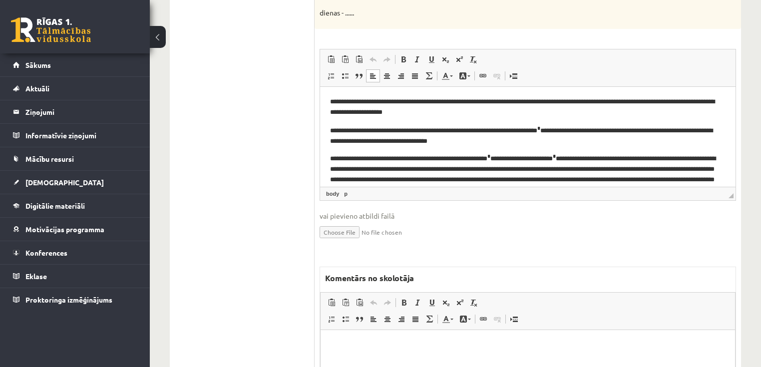
scroll to position [719, 0]
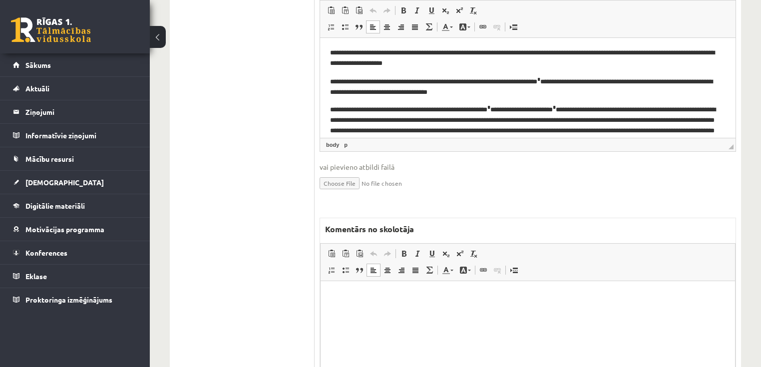
click at [454, 311] on html at bounding box center [527, 295] width 414 height 30
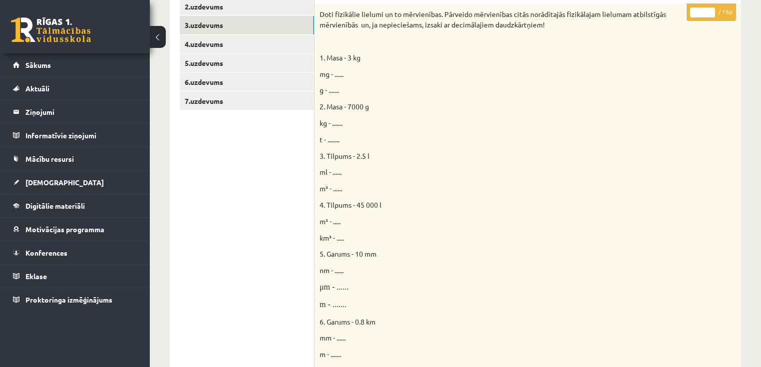
scroll to position [80, 0]
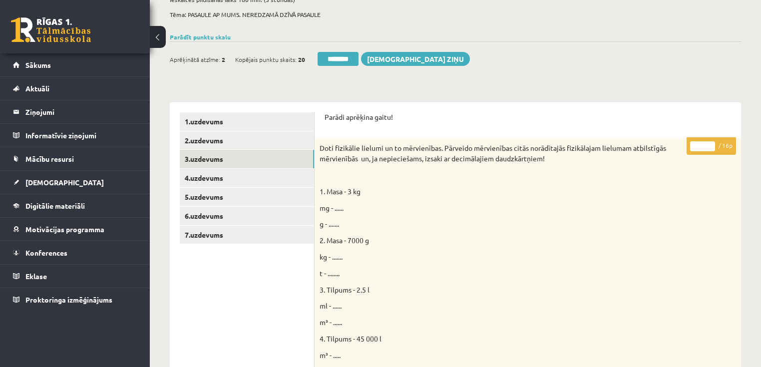
drag, startPoint x: 709, startPoint y: 143, endPoint x: 171, endPoint y: 246, distance: 547.2
type input "**"
click at [705, 143] on input "**" at bounding box center [702, 146] width 25 height 10
click at [245, 179] on link "4.uzdevums" at bounding box center [247, 178] width 134 height 18
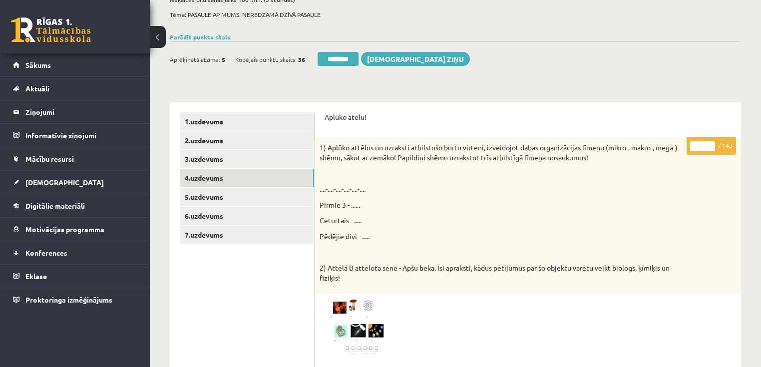
type input "*"
click at [712, 144] on input "*" at bounding box center [702, 146] width 25 height 10
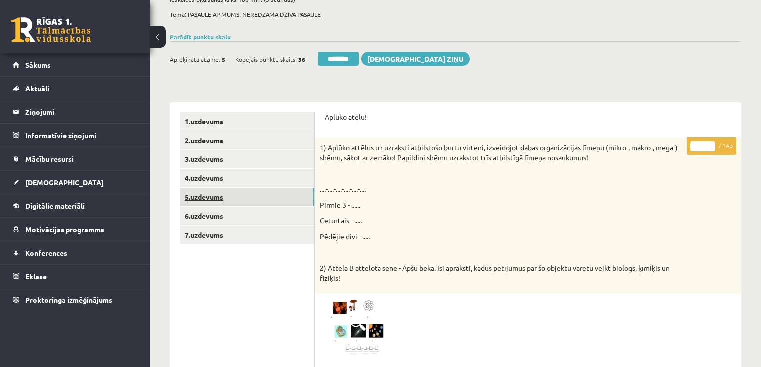
click at [220, 206] on link "5.uzdevums" at bounding box center [247, 197] width 134 height 18
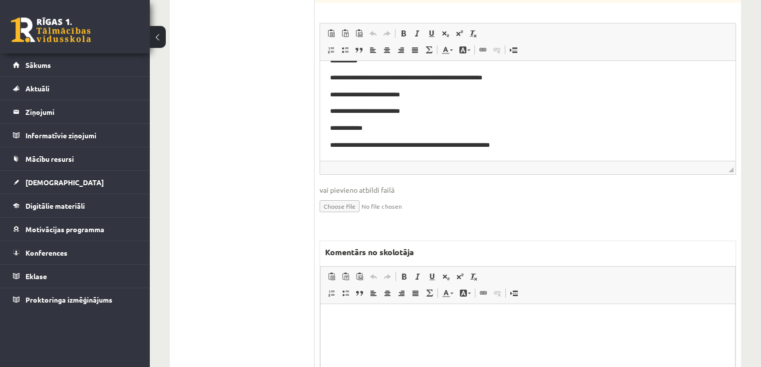
scroll to position [439, 0]
click at [454, 329] on html at bounding box center [527, 318] width 414 height 30
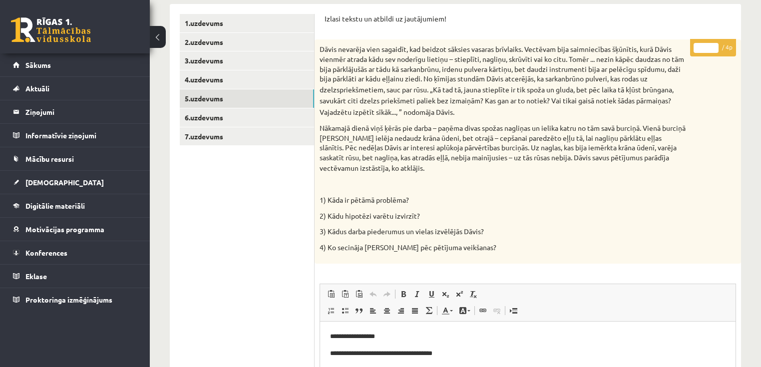
scroll to position [160, 0]
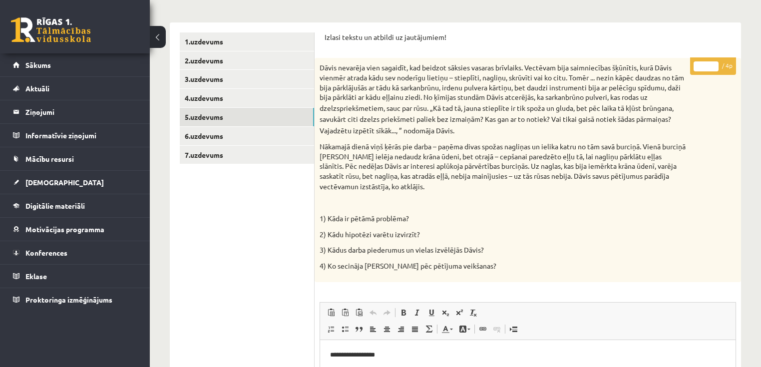
click at [711, 63] on input "*" at bounding box center [705, 66] width 25 height 10
type input "*"
click at [714, 68] on input "*" at bounding box center [705, 66] width 25 height 10
click at [228, 139] on link "6.uzdevums" at bounding box center [247, 136] width 134 height 18
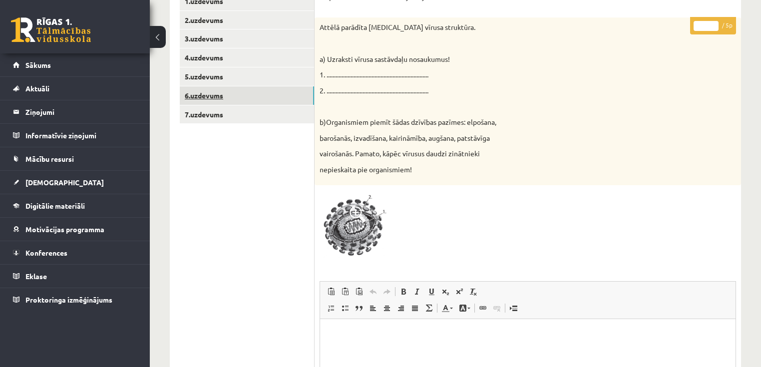
scroll to position [86, 0]
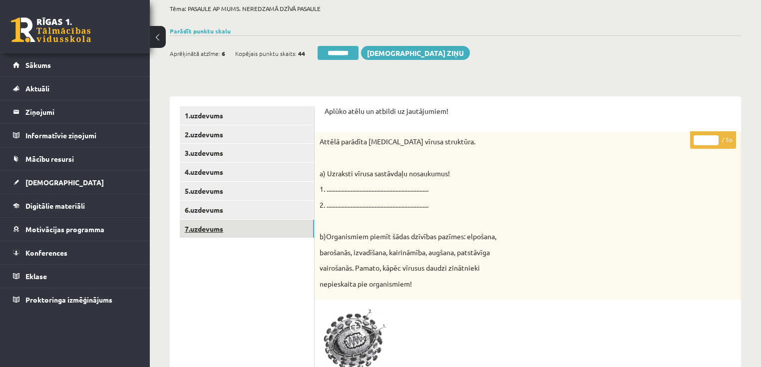
click at [254, 232] on link "7.uzdevums" at bounding box center [247, 229] width 134 height 18
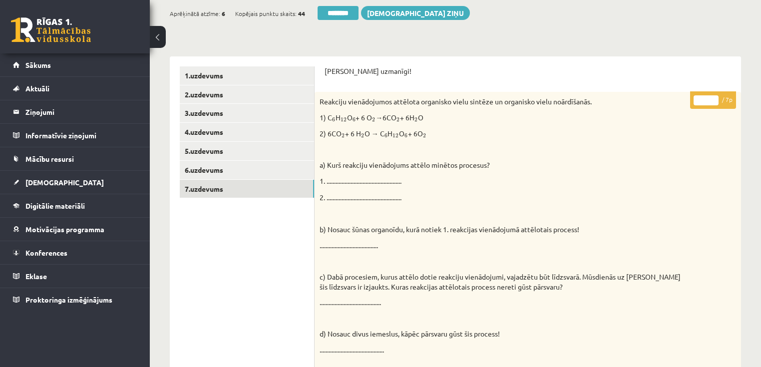
scroll to position [0, 0]
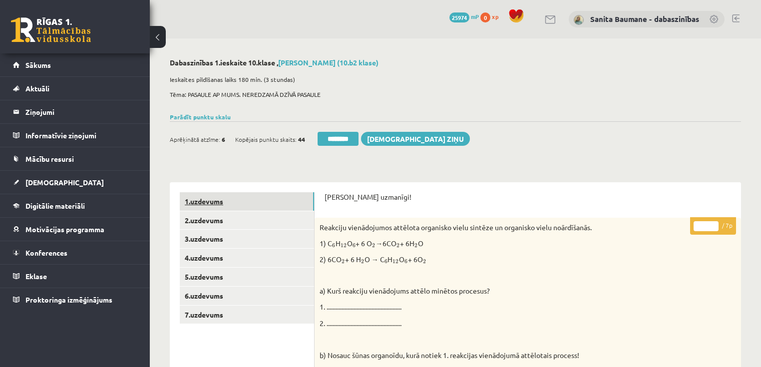
click at [259, 198] on link "1.uzdevums" at bounding box center [247, 201] width 134 height 18
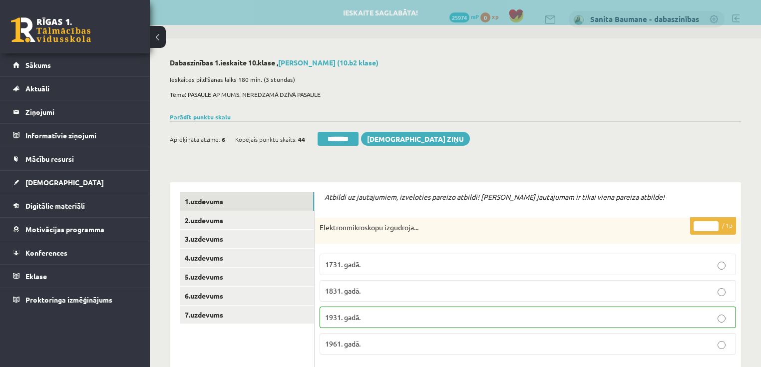
click at [333, 139] on input "********" at bounding box center [337, 139] width 41 height 14
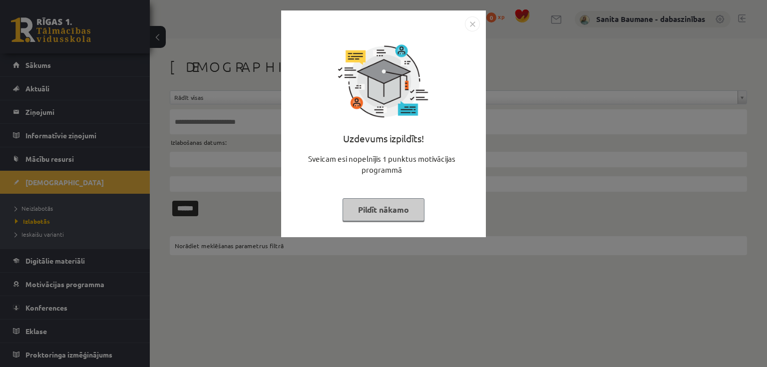
drag, startPoint x: 402, startPoint y: 211, endPoint x: 263, endPoint y: 184, distance: 142.3
click at [402, 211] on button "Pildīt nākamo" at bounding box center [383, 209] width 82 height 23
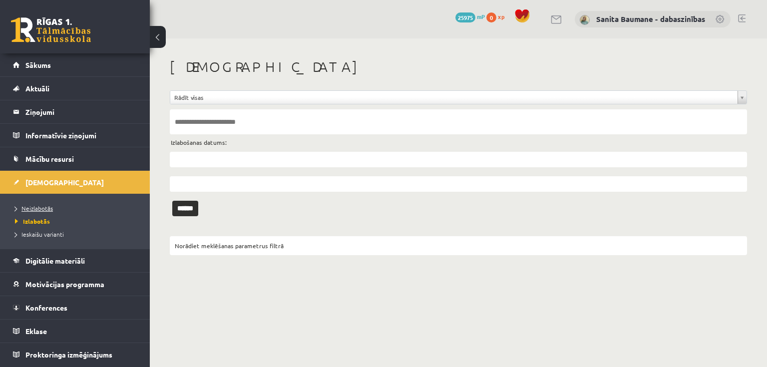
click at [35, 208] on span "Neizlabotās" at bounding box center [34, 208] width 38 height 8
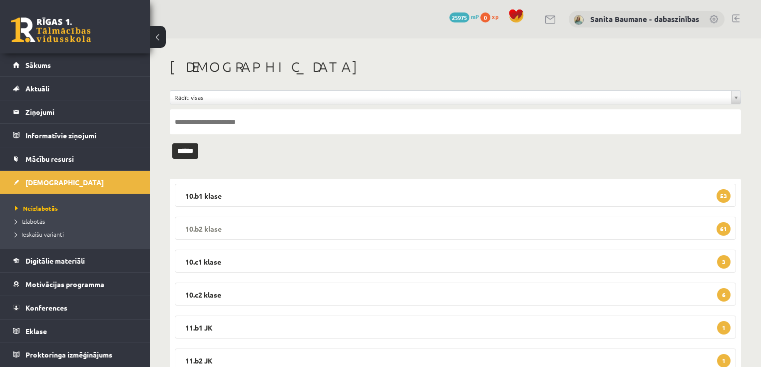
click at [287, 229] on legend "10.b2 klase 61" at bounding box center [455, 228] width 561 height 23
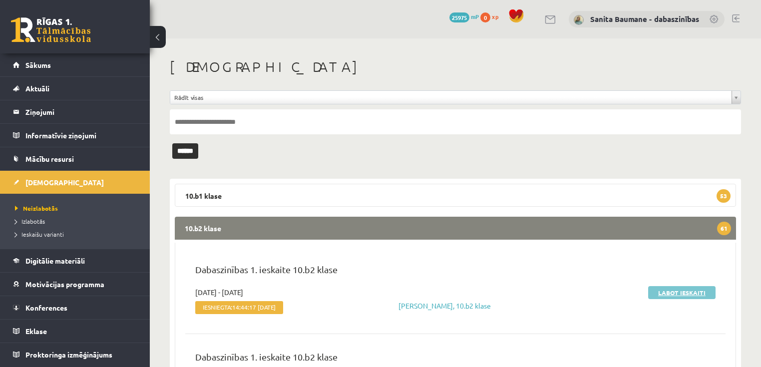
click at [676, 292] on link "Labot ieskaiti" at bounding box center [681, 292] width 67 height 13
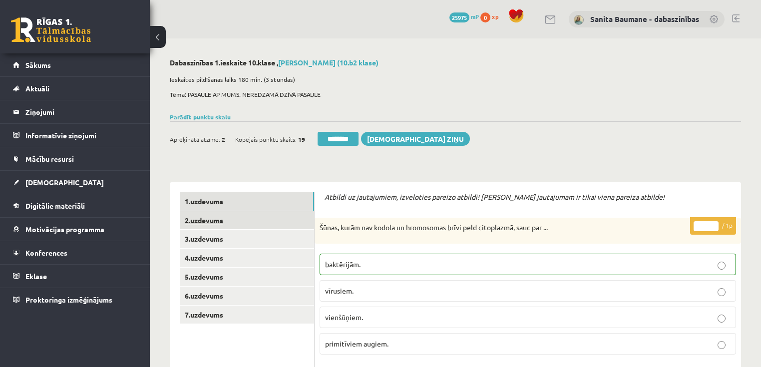
click at [224, 222] on link "2.uzdevums" at bounding box center [247, 220] width 134 height 18
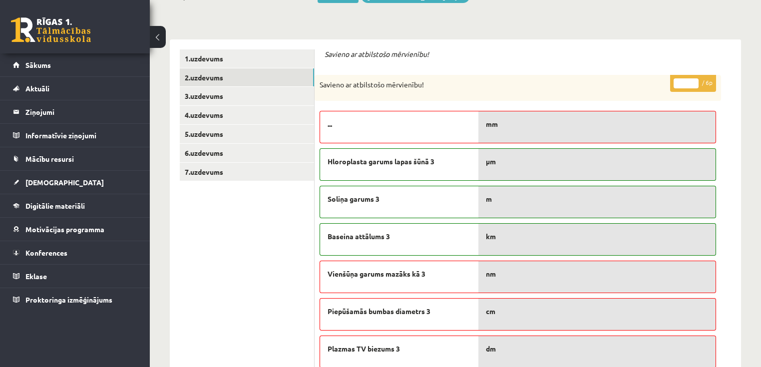
scroll to position [120, 0]
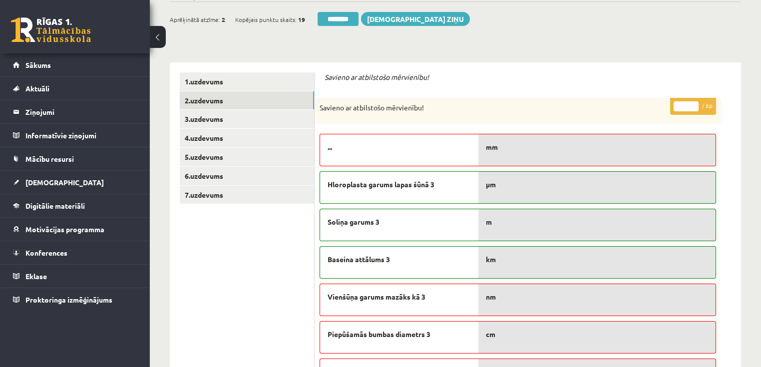
click at [692, 104] on input "*" at bounding box center [685, 106] width 25 height 10
click at [693, 104] on input "*" at bounding box center [685, 106] width 25 height 10
type input "*"
click at [693, 104] on input "*" at bounding box center [685, 106] width 25 height 10
click at [233, 119] on link "3.uzdevums" at bounding box center [247, 119] width 134 height 18
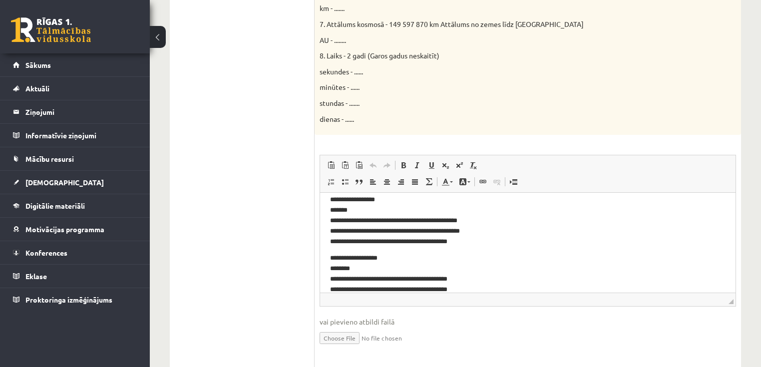
scroll to position [519, 0]
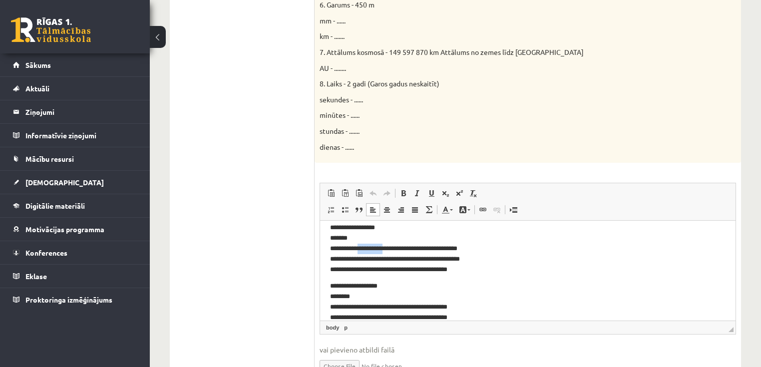
drag, startPoint x: 369, startPoint y: 248, endPoint x: 392, endPoint y: 247, distance: 23.0
click at [392, 247] on p "**********" at bounding box center [525, 249] width 390 height 52
drag, startPoint x: 412, startPoint y: 273, endPoint x: 482, endPoint y: 303, distance: 76.0
click at [412, 272] on span "Kopēt" at bounding box center [416, 271] width 29 height 14
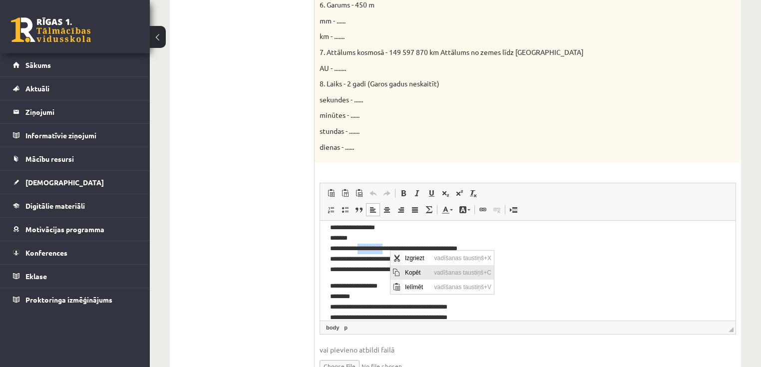
copy p "**********"
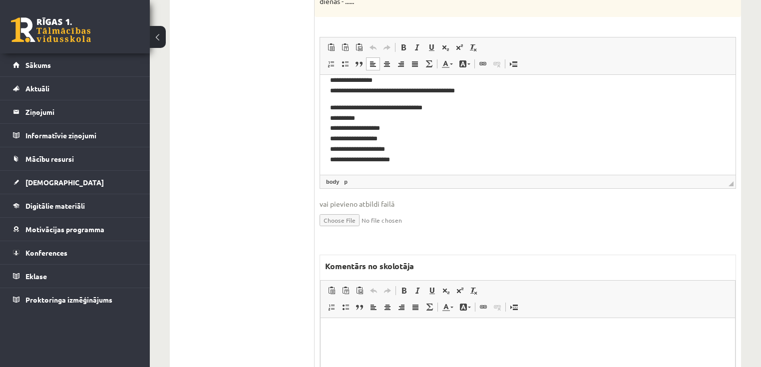
scroll to position [679, 0]
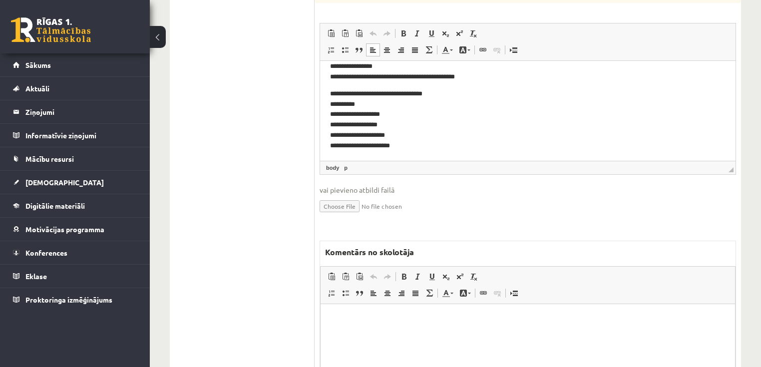
drag, startPoint x: 427, startPoint y: 325, endPoint x: 396, endPoint y: 336, distance: 32.8
click at [426, 326] on html at bounding box center [527, 319] width 414 height 30
paste body "Bagātinātā teksta redaktors, wiswyg-editor-47024827538740-1758213814-551"
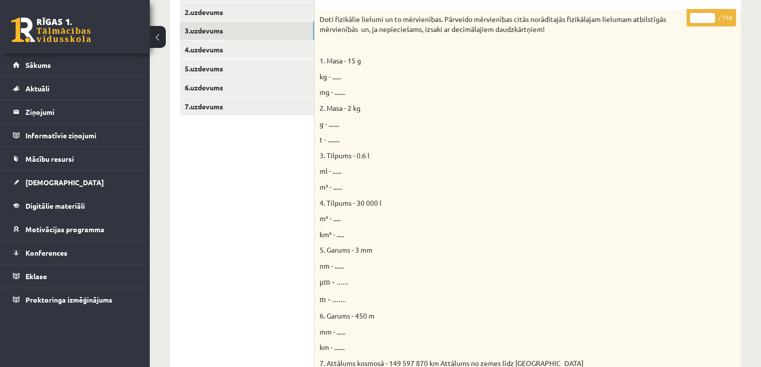
scroll to position [200, 0]
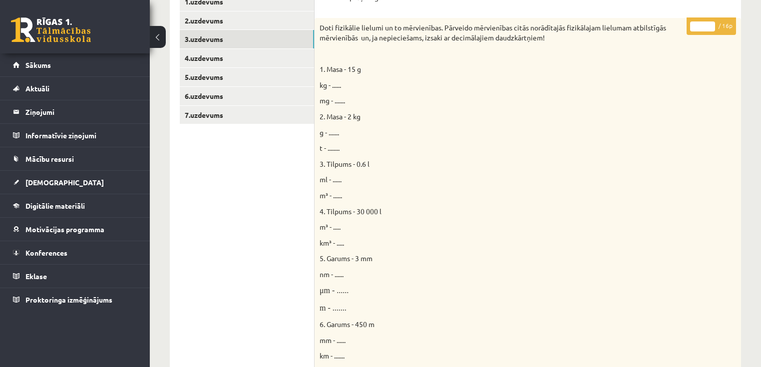
click at [709, 24] on input "*" at bounding box center [702, 26] width 25 height 10
type input "**"
click at [709, 24] on input "**" at bounding box center [702, 26] width 25 height 10
click at [245, 62] on link "4.uzdevums" at bounding box center [247, 58] width 134 height 18
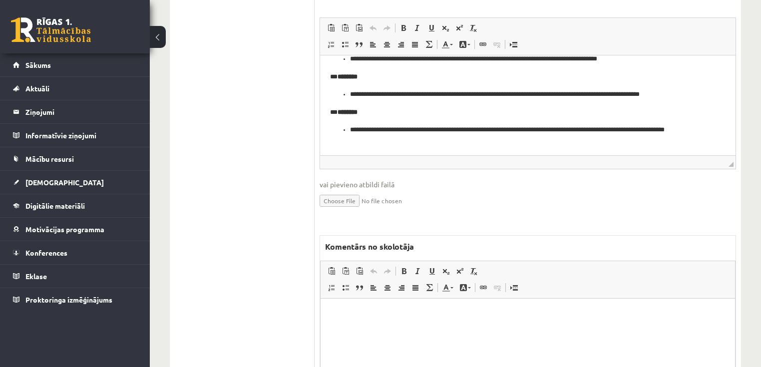
scroll to position [543, 0]
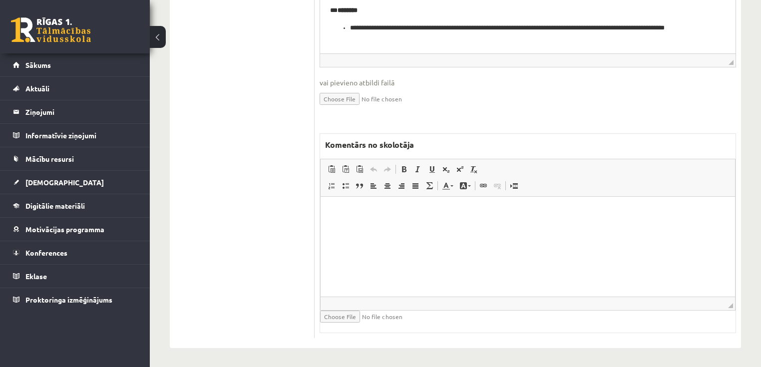
click at [442, 227] on html at bounding box center [527, 212] width 414 height 30
drag, startPoint x: 341, startPoint y: 212, endPoint x: 338, endPoint y: 206, distance: 6.5
click at [338, 214] on p "*********" at bounding box center [527, 212] width 395 height 10
click at [393, 218] on html "********" at bounding box center [527, 212] width 414 height 30
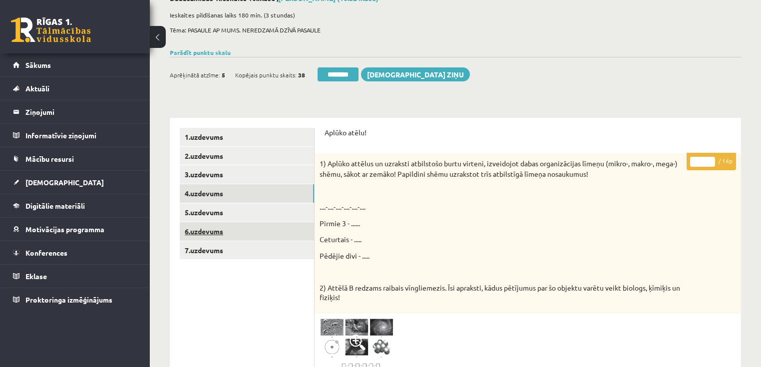
scroll to position [64, 0]
click at [223, 214] on link "5.uzdevums" at bounding box center [247, 213] width 134 height 18
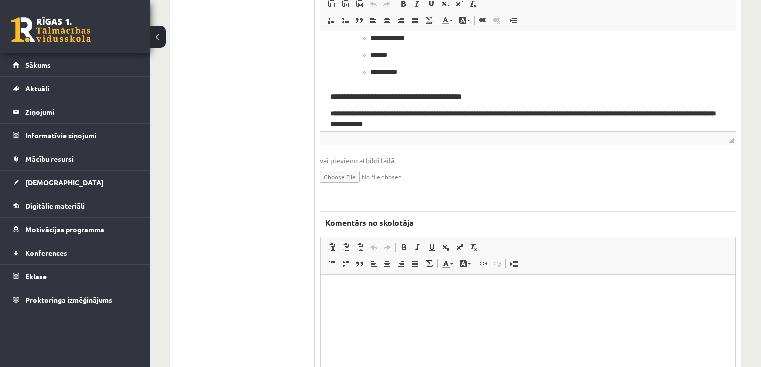
scroll to position [184, 0]
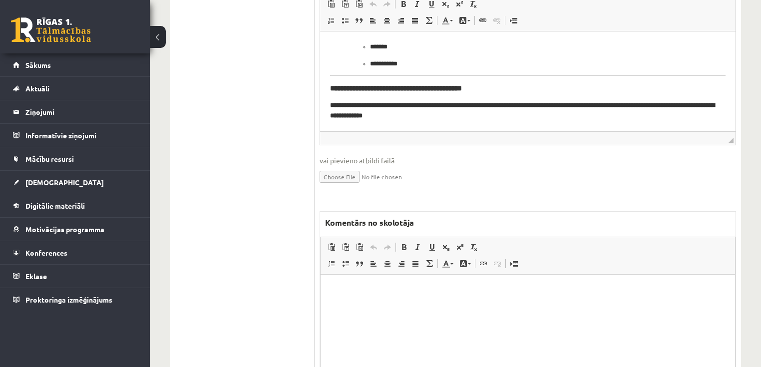
click at [466, 305] on html at bounding box center [527, 289] width 414 height 30
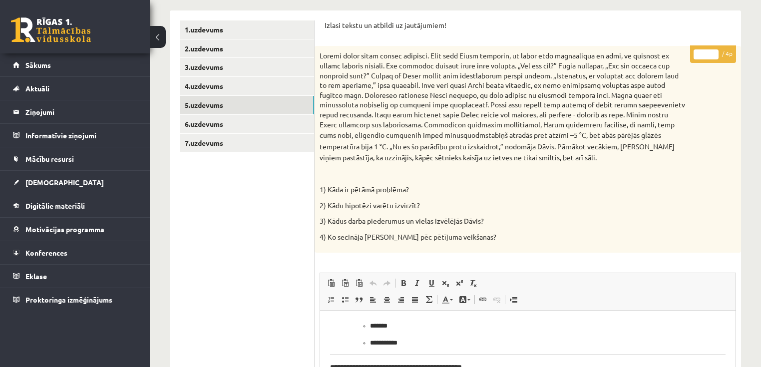
scroll to position [171, 0]
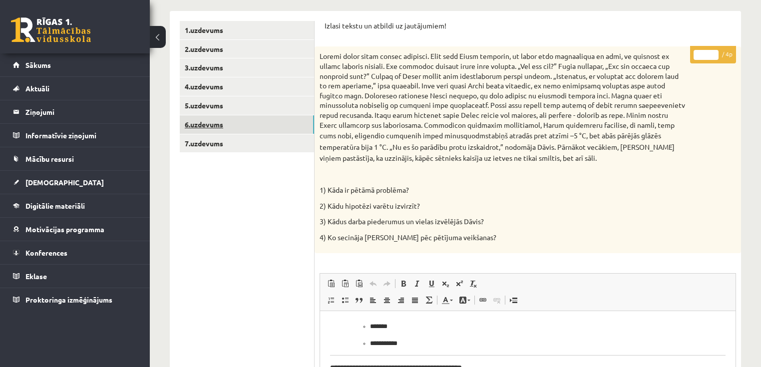
click at [246, 126] on link "6.uzdevums" at bounding box center [247, 124] width 134 height 18
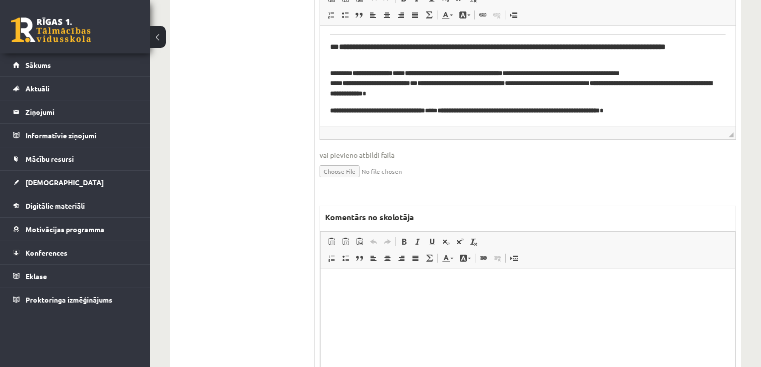
scroll to position [530, 0]
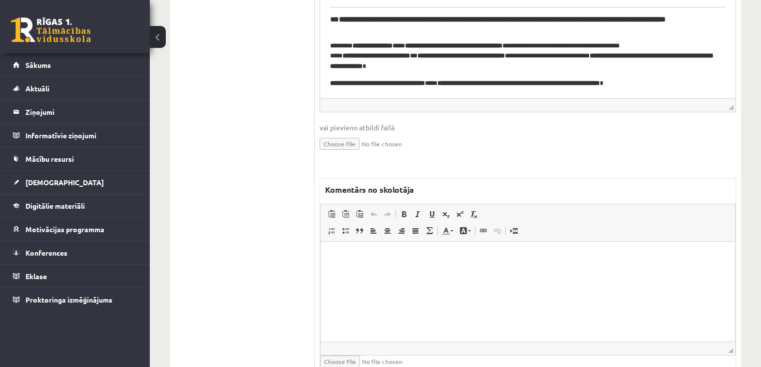
click at [439, 271] on html at bounding box center [527, 256] width 414 height 30
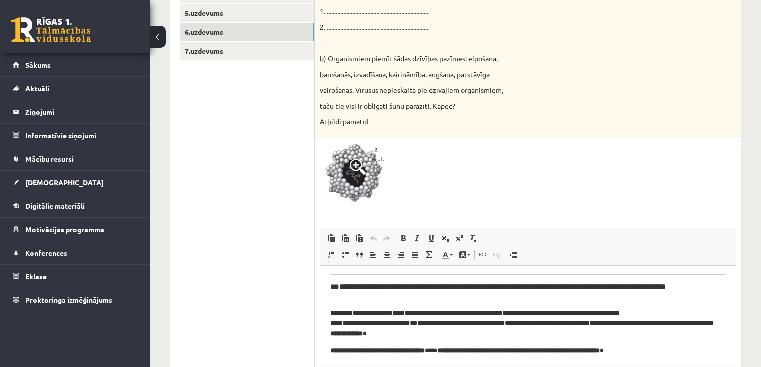
scroll to position [251, 0]
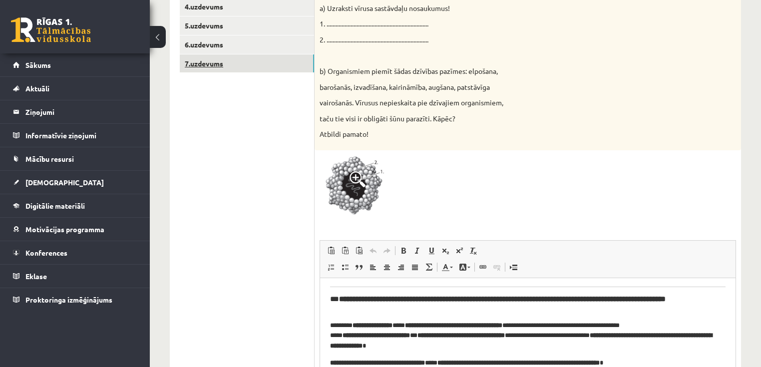
click at [217, 64] on link "7.uzdevums" at bounding box center [247, 63] width 134 height 18
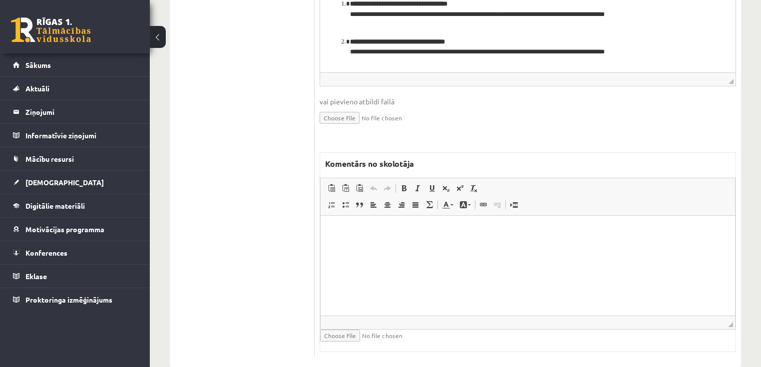
scroll to position [610, 0]
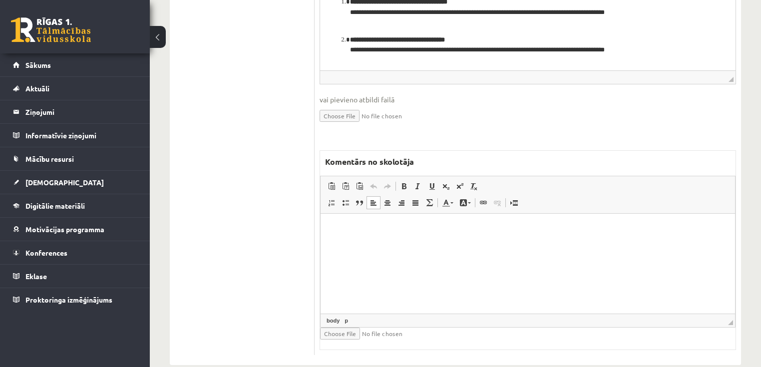
click at [468, 244] on html at bounding box center [527, 228] width 414 height 30
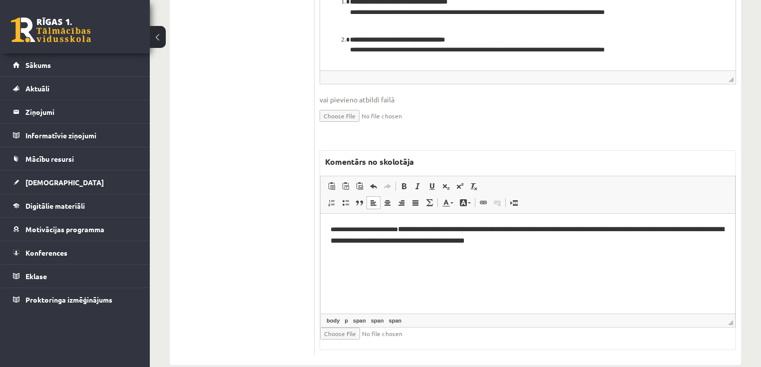
click at [410, 230] on span "**********" at bounding box center [526, 234] width 393 height 18
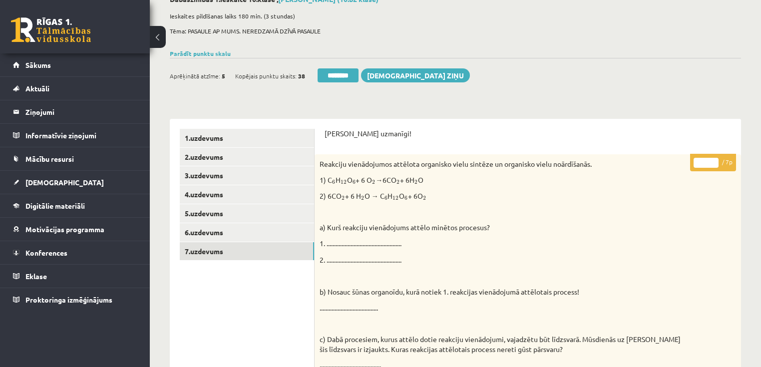
scroll to position [0, 0]
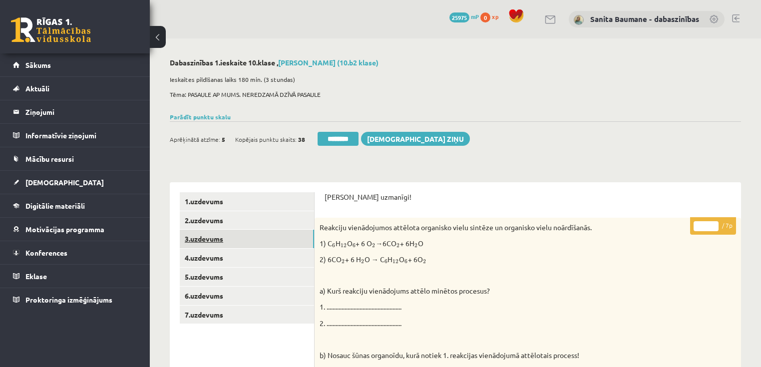
click at [208, 242] on link "3.uzdevums" at bounding box center [247, 239] width 134 height 18
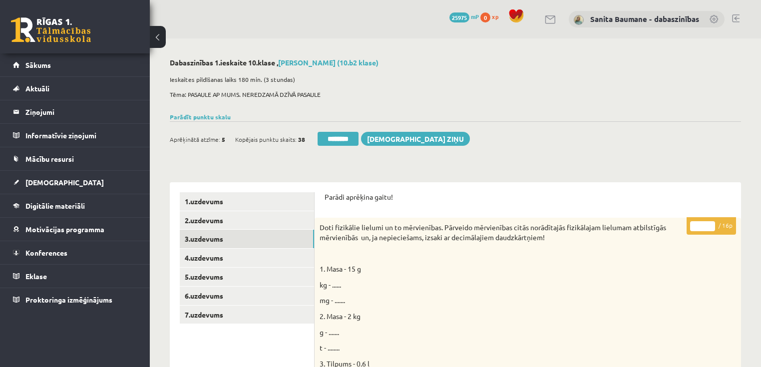
click at [710, 229] on input "**" at bounding box center [702, 226] width 25 height 10
type input "**"
click at [710, 229] on input "**" at bounding box center [702, 226] width 25 height 10
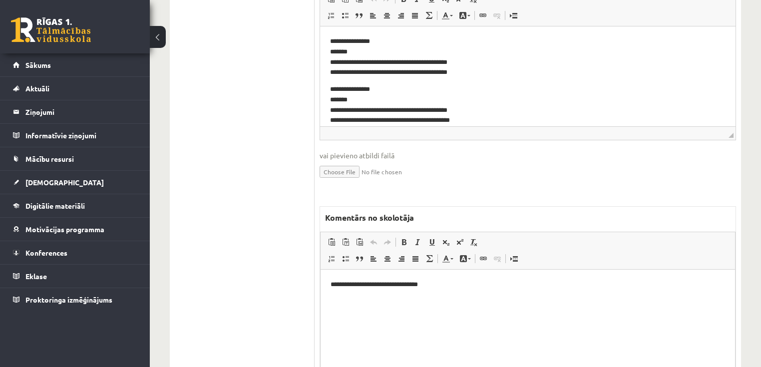
scroll to position [786, 0]
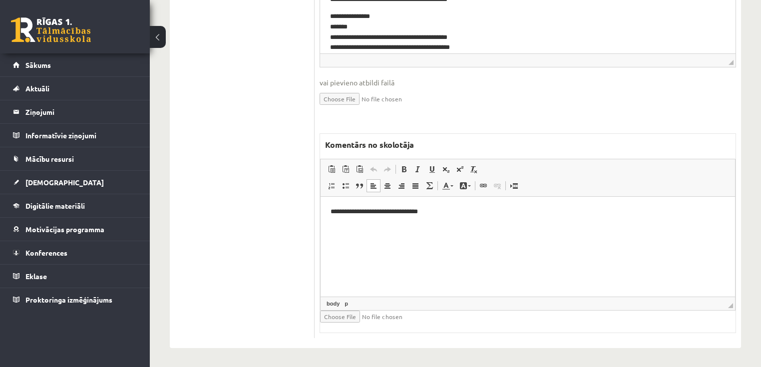
click at [498, 222] on html "**********" at bounding box center [527, 212] width 414 height 30
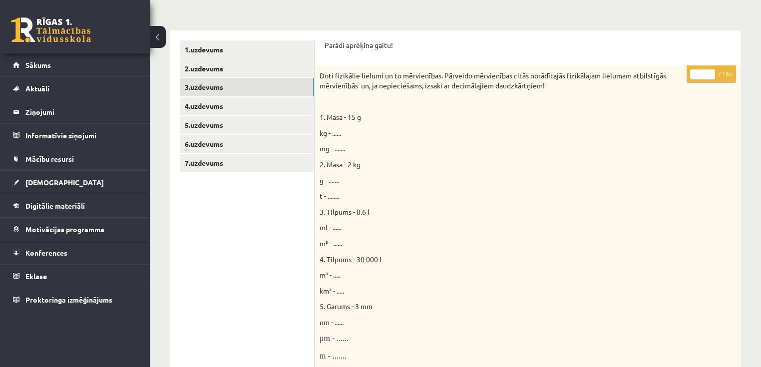
scroll to position [0, 0]
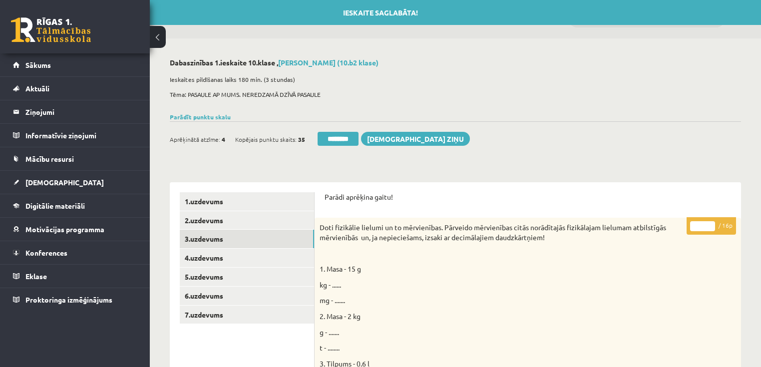
click at [707, 231] on input "**" at bounding box center [702, 226] width 25 height 10
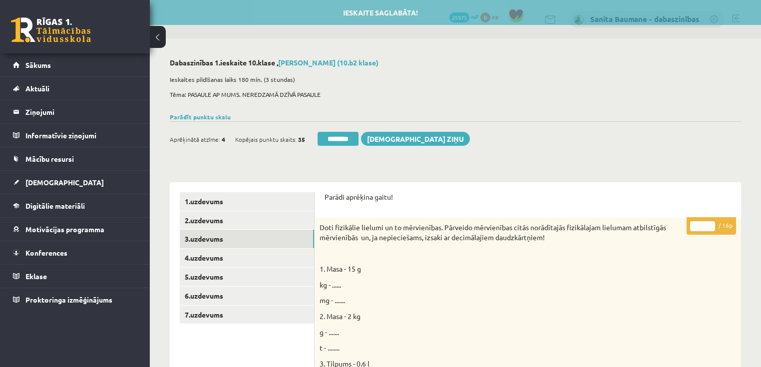
type input "**"
click at [711, 227] on input "**" at bounding box center [702, 226] width 25 height 10
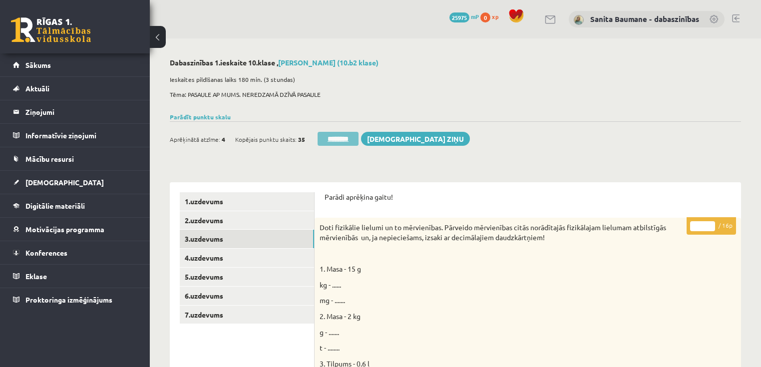
click at [340, 142] on input "********" at bounding box center [337, 139] width 41 height 14
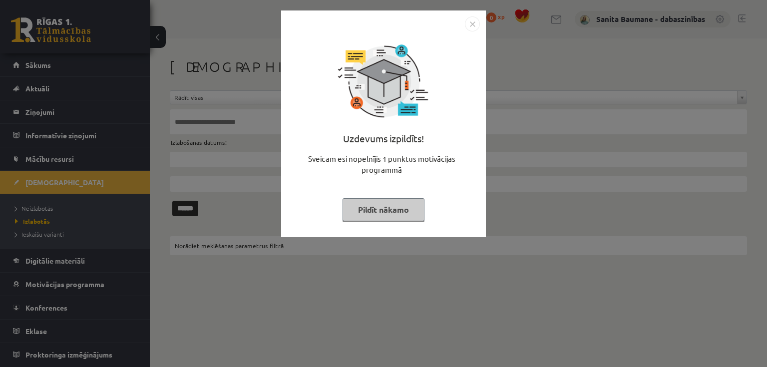
click at [365, 208] on button "Pildīt nākamo" at bounding box center [383, 209] width 82 height 23
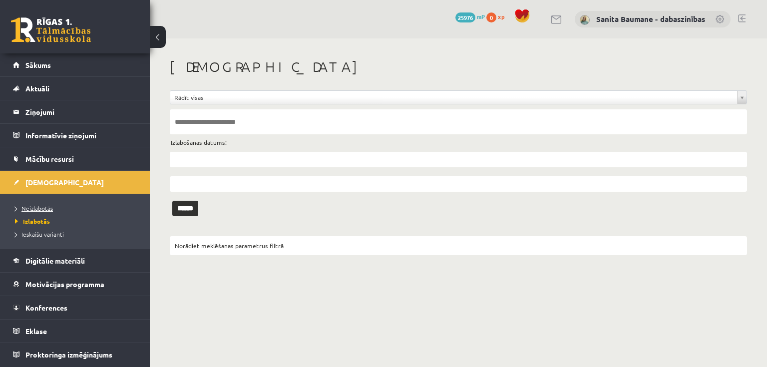
click at [34, 206] on span "Neizlabotās" at bounding box center [34, 208] width 38 height 8
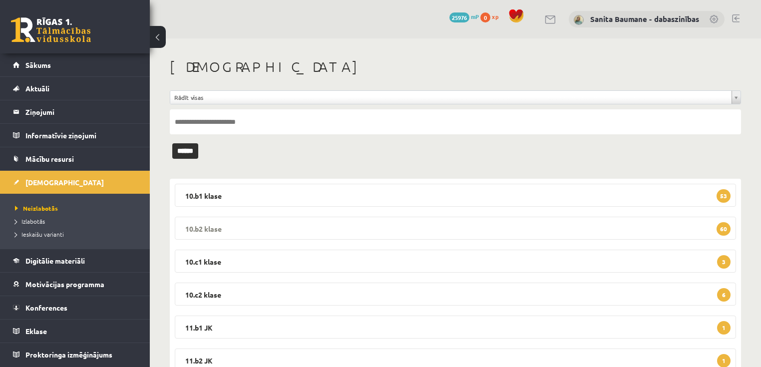
drag, startPoint x: 212, startPoint y: 224, endPoint x: 238, endPoint y: 229, distance: 26.4
click at [212, 223] on legend "10.b2 klase 60" at bounding box center [455, 228] width 561 height 23
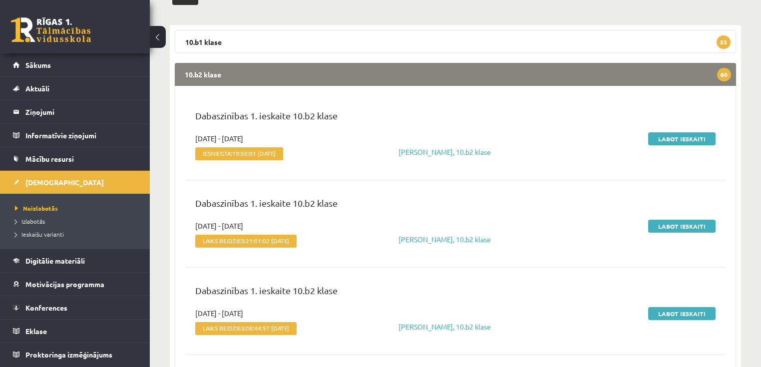
scroll to position [160, 0]
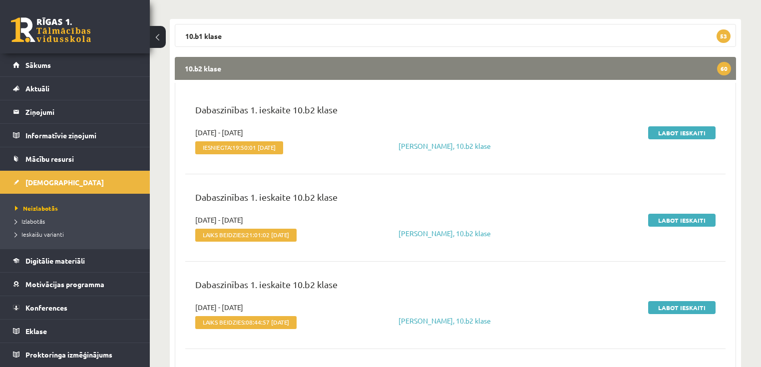
click at [661, 125] on div "Dabaszinības 1. ieskaite 10.b2 klase" at bounding box center [455, 115] width 535 height 24
click at [663, 132] on link "Labot ieskaiti" at bounding box center [681, 132] width 67 height 13
click at [665, 128] on link "Labot ieskaiti" at bounding box center [681, 132] width 67 height 13
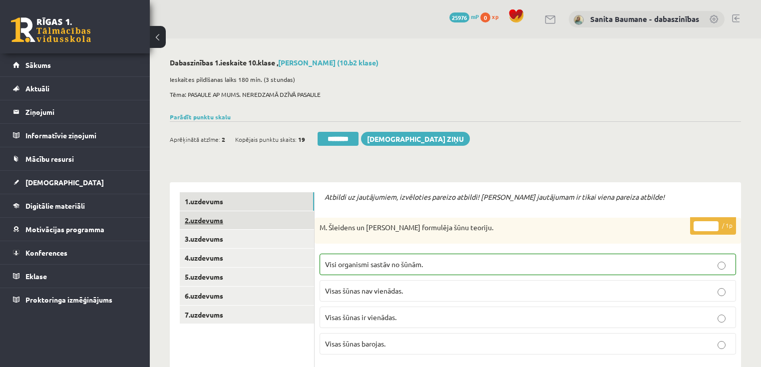
click at [247, 217] on link "2.uzdevums" at bounding box center [247, 220] width 134 height 18
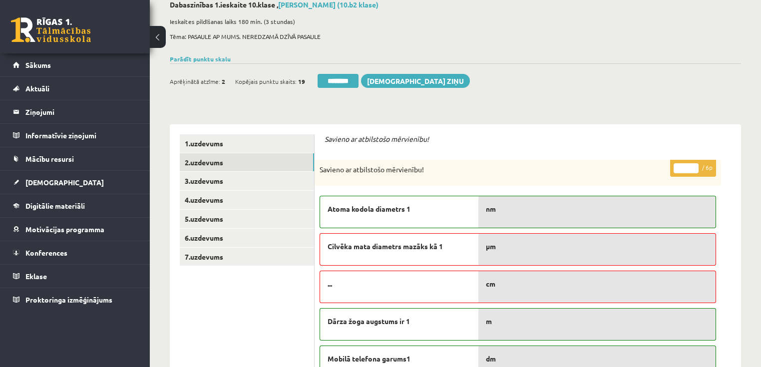
scroll to position [40, 0]
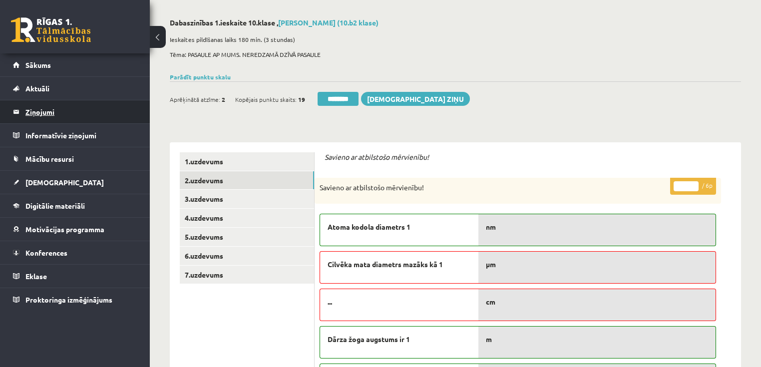
click at [36, 114] on legend "Ziņojumi 0" at bounding box center [81, 111] width 112 height 23
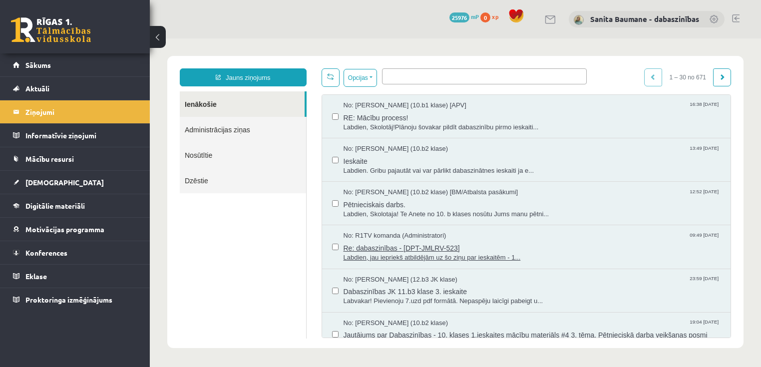
click at [394, 253] on span "Labdien, jau iepriekš atbildējām uz šo ziņu par ieskaitēm - 1..." at bounding box center [531, 257] width 377 height 9
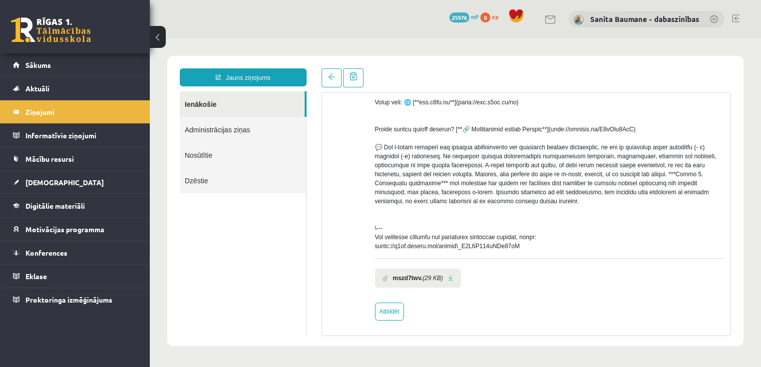
scroll to position [409, 0]
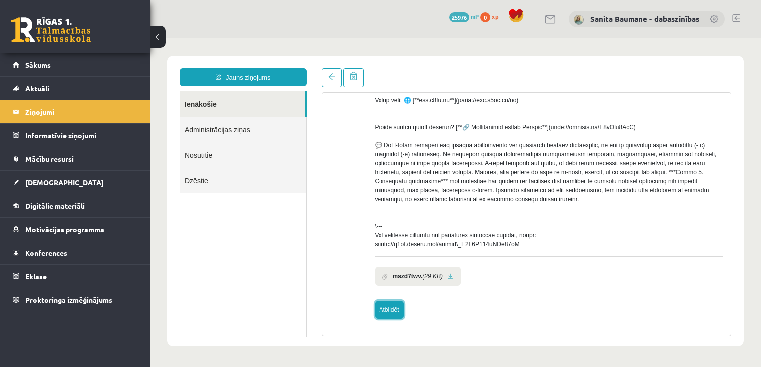
click at [389, 308] on link "Atbildēt" at bounding box center [389, 309] width 29 height 18
type input "**********"
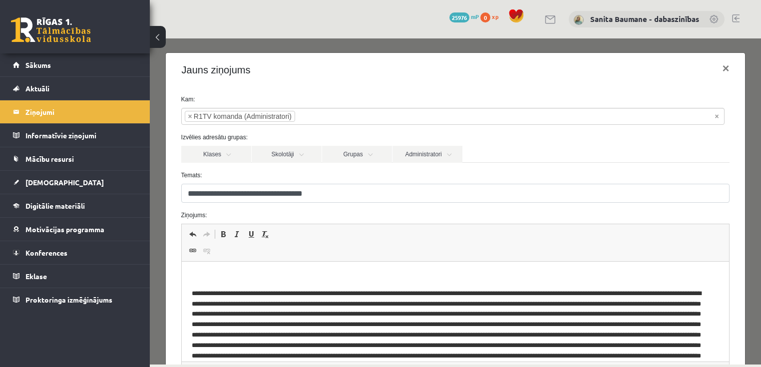
scroll to position [0, 0]
click at [319, 277] on p "Bagātinātā teksta redaktors, wiswyg-editor-47024929208800-1758214089-374" at bounding box center [454, 276] width 527 height 10
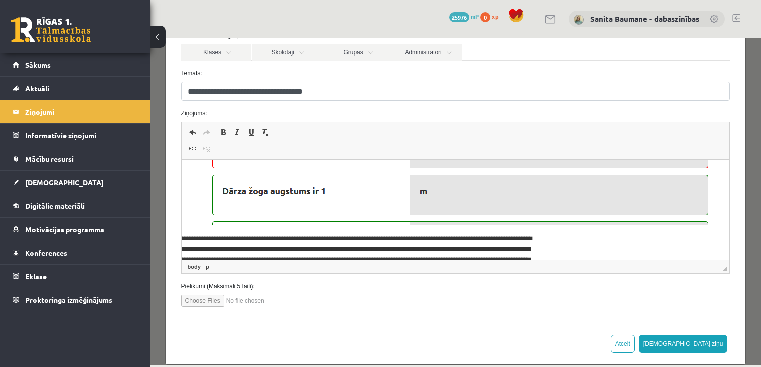
scroll to position [114, 0]
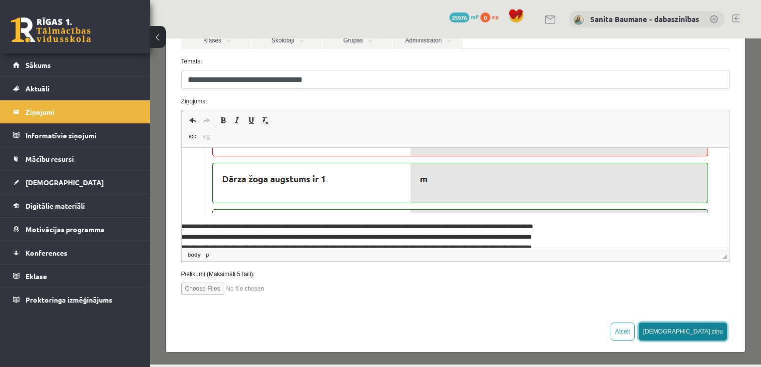
drag, startPoint x: 697, startPoint y: 329, endPoint x: 699, endPoint y: 322, distance: 6.8
click at [697, 326] on button "Sūtīt ziņu" at bounding box center [682, 331] width 89 height 18
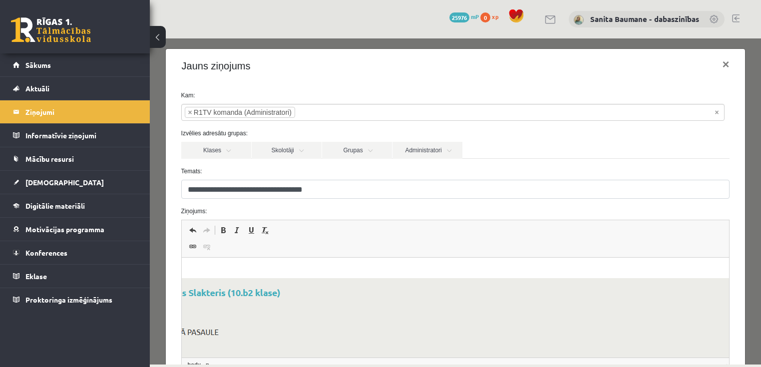
scroll to position [0, 0]
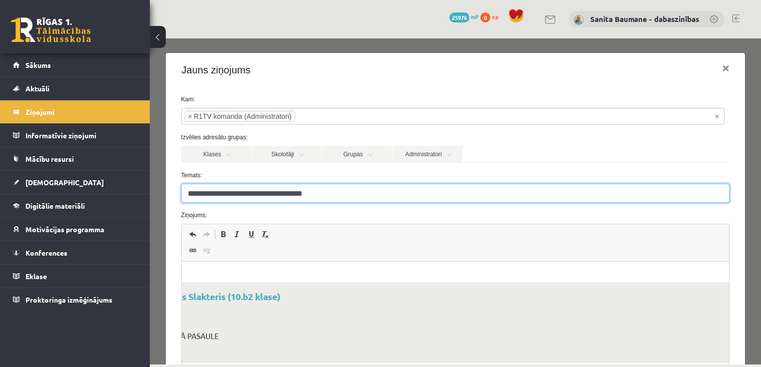
drag, startPoint x: 331, startPoint y: 196, endPoint x: 263, endPoint y: 197, distance: 67.4
click at [263, 197] on input "**********" at bounding box center [455, 193] width 548 height 19
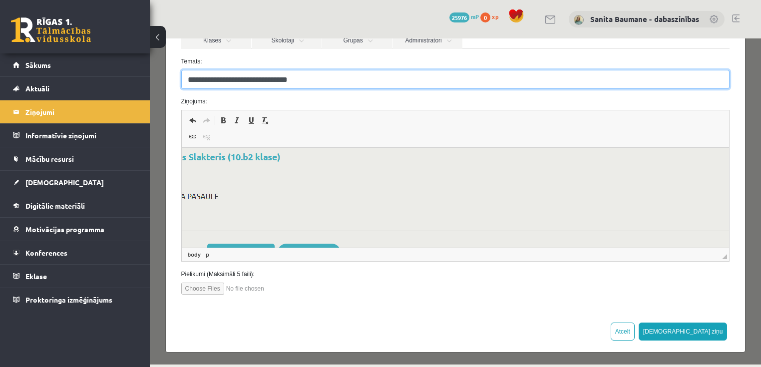
scroll to position [40, 180]
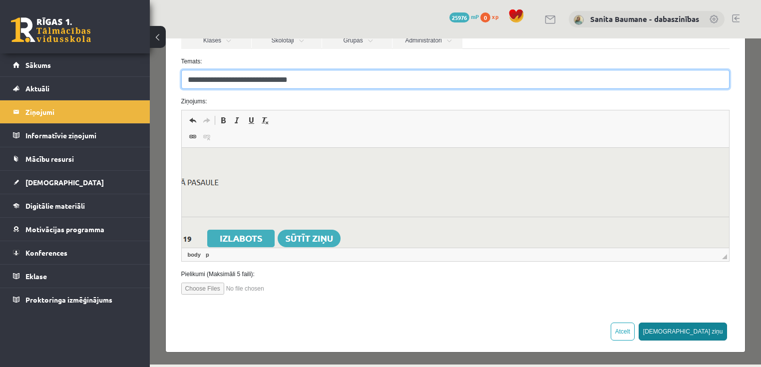
type input "**********"
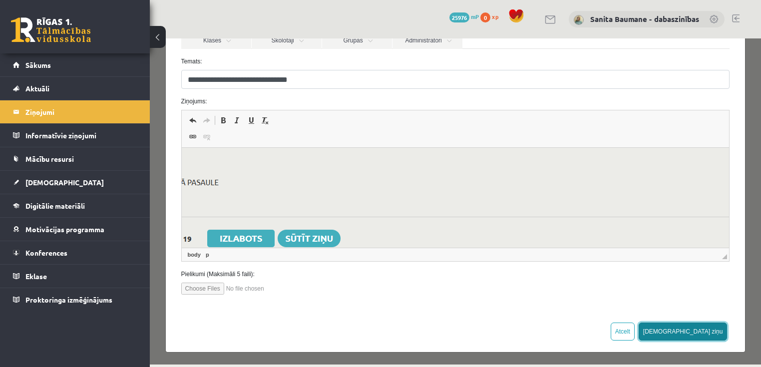
drag, startPoint x: 704, startPoint y: 331, endPoint x: 601, endPoint y: 66, distance: 284.2
click at [704, 331] on button "Sūtīt ziņu" at bounding box center [682, 331] width 89 height 18
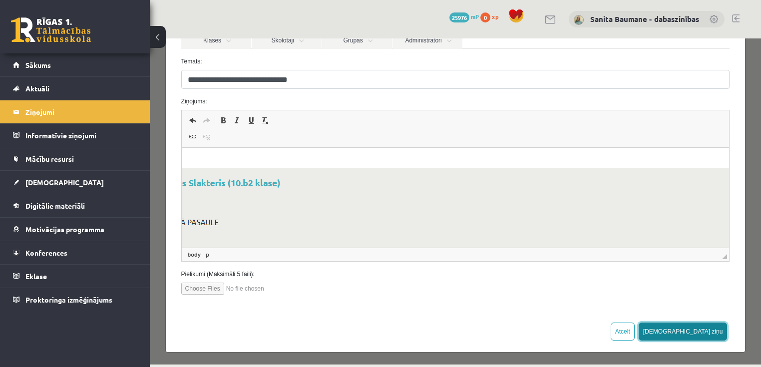
scroll to position [0, 0]
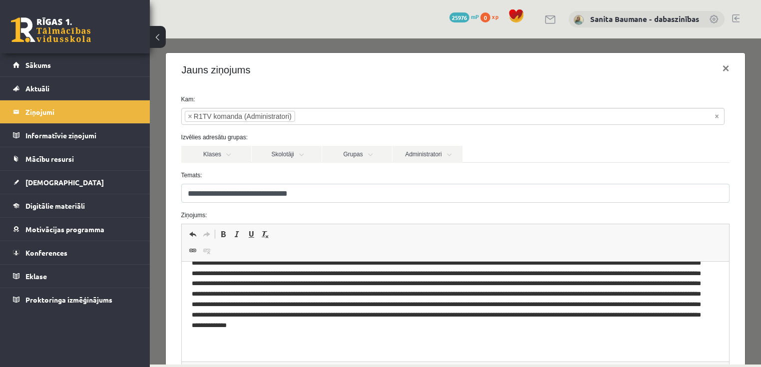
scroll to position [114, 0]
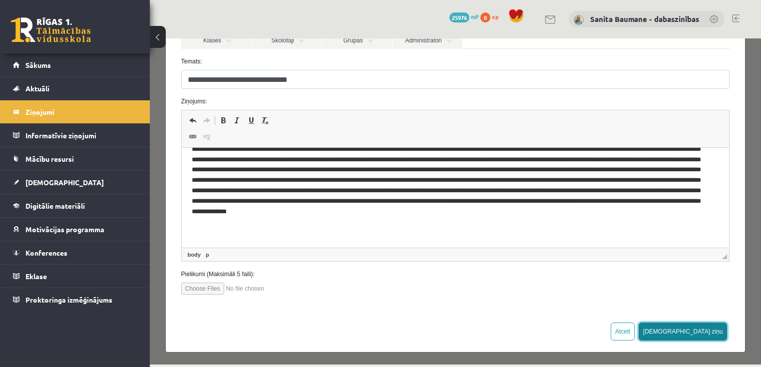
drag, startPoint x: 694, startPoint y: 325, endPoint x: 597, endPoint y: 65, distance: 277.6
click at [696, 325] on button "Sūtīt ziņu" at bounding box center [682, 331] width 89 height 18
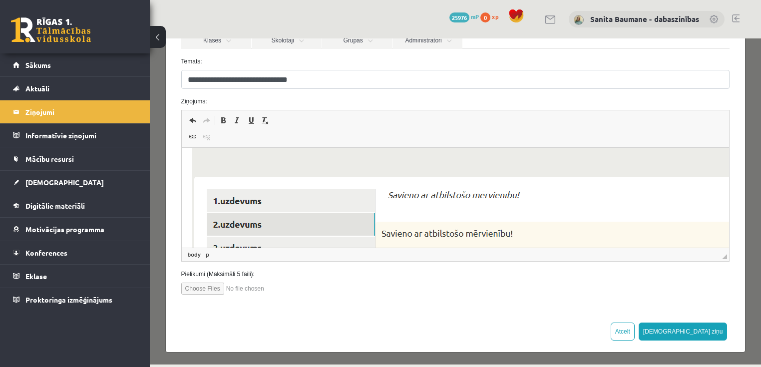
scroll to position [152, 0]
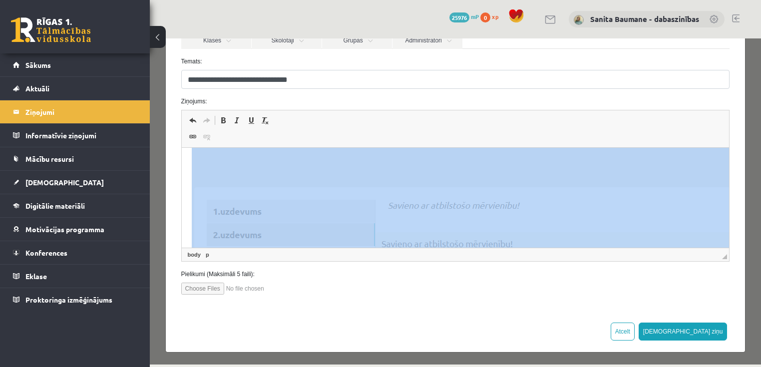
click at [283, 169] on img "Bagātinātā teksta redaktors, wiswyg-editor-47024929208800-1758214089-374" at bounding box center [544, 244] width 707 height 444
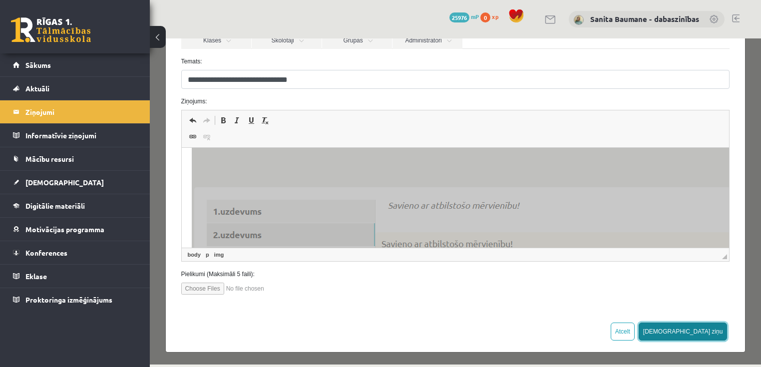
drag, startPoint x: 714, startPoint y: 331, endPoint x: 595, endPoint y: 68, distance: 288.1
click at [714, 331] on button "Sūtīt ziņu" at bounding box center [682, 331] width 89 height 18
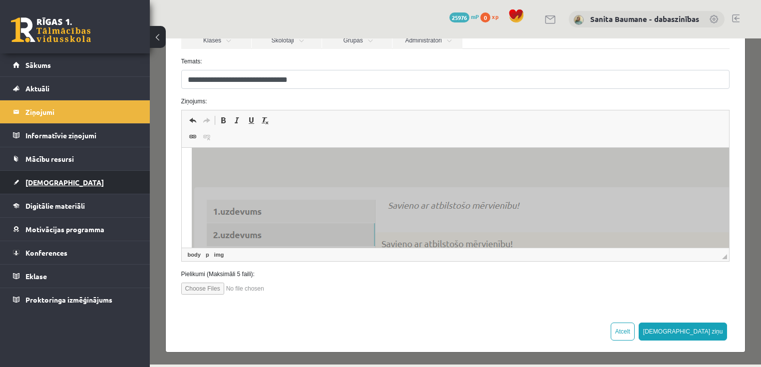
click at [40, 180] on span "[DEMOGRAPHIC_DATA]" at bounding box center [64, 182] width 78 height 9
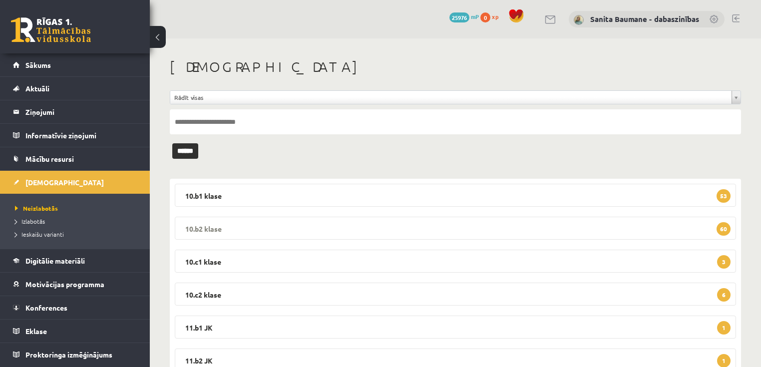
click at [450, 226] on legend "10.b2 klase 60" at bounding box center [455, 228] width 561 height 23
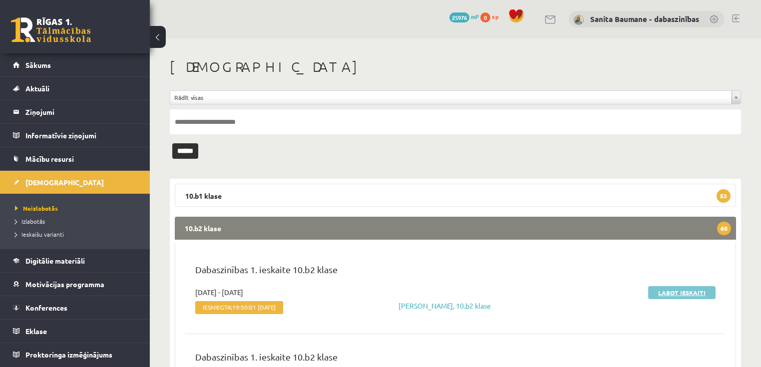
drag, startPoint x: 660, startPoint y: 291, endPoint x: 655, endPoint y: 288, distance: 6.5
click at [660, 291] on link "Labot ieskaiti" at bounding box center [681, 292] width 67 height 13
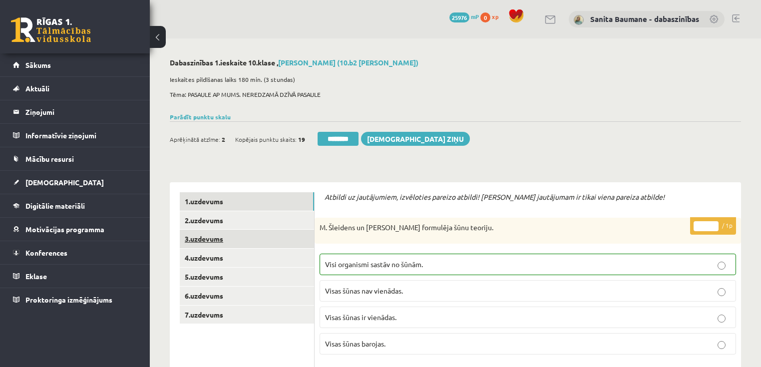
click at [210, 242] on link "3.uzdevums" at bounding box center [247, 239] width 134 height 18
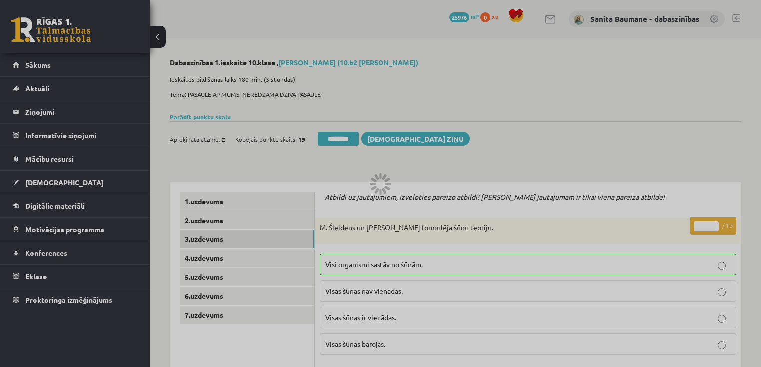
drag, startPoint x: 210, startPoint y: 242, endPoint x: 238, endPoint y: 225, distance: 33.0
click at [212, 224] on div at bounding box center [380, 183] width 761 height 367
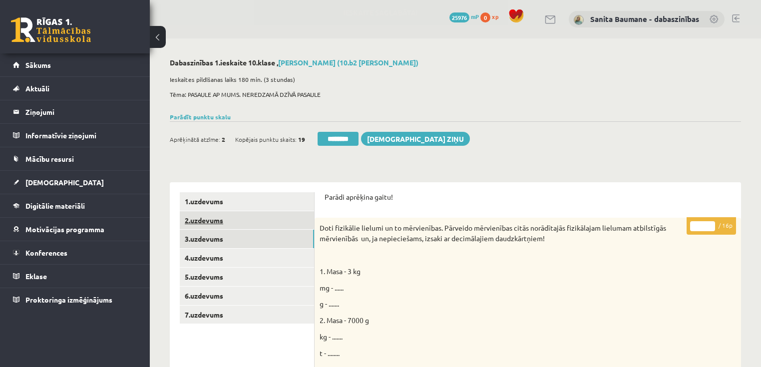
click at [264, 221] on link "2.uzdevums" at bounding box center [247, 220] width 134 height 18
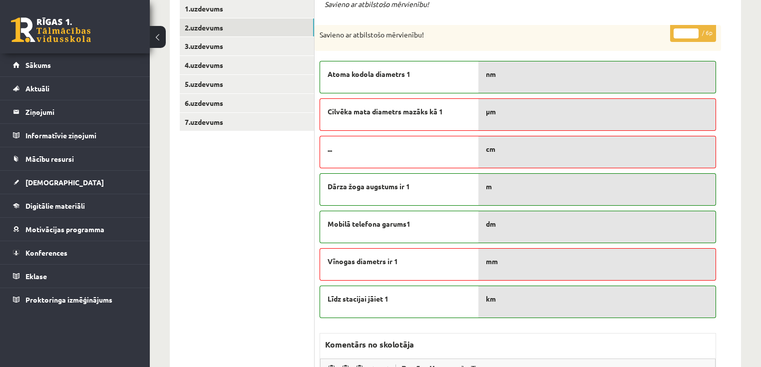
scroll to position [200, 0]
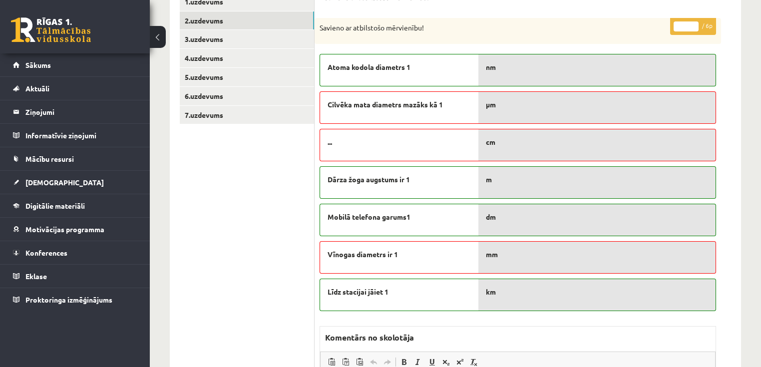
click at [694, 25] on input "*" at bounding box center [685, 26] width 25 height 10
type input "*"
click at [694, 25] on input "*" at bounding box center [685, 26] width 25 height 10
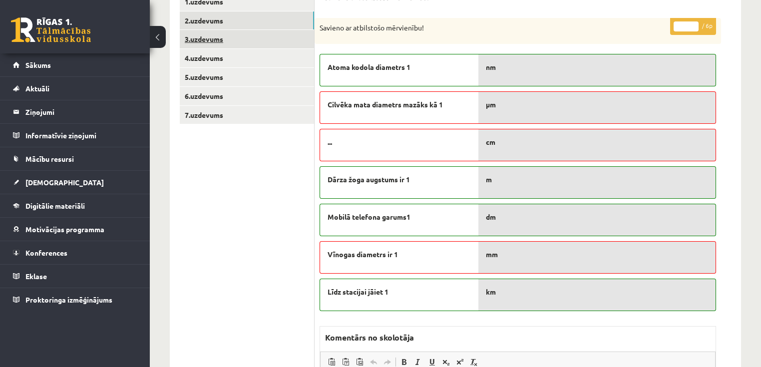
click at [244, 44] on link "3.uzdevums" at bounding box center [247, 39] width 134 height 18
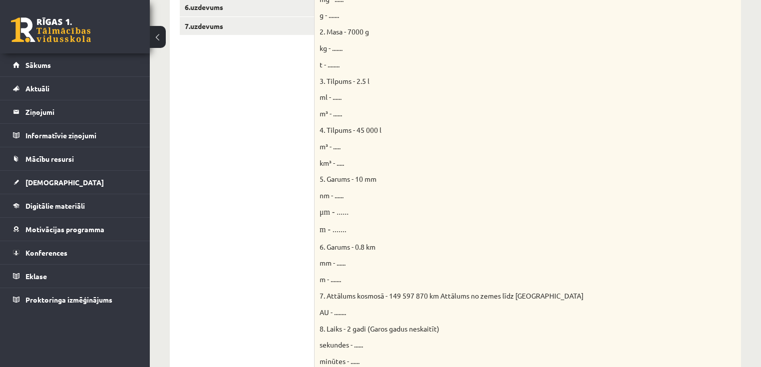
scroll to position [160, 0]
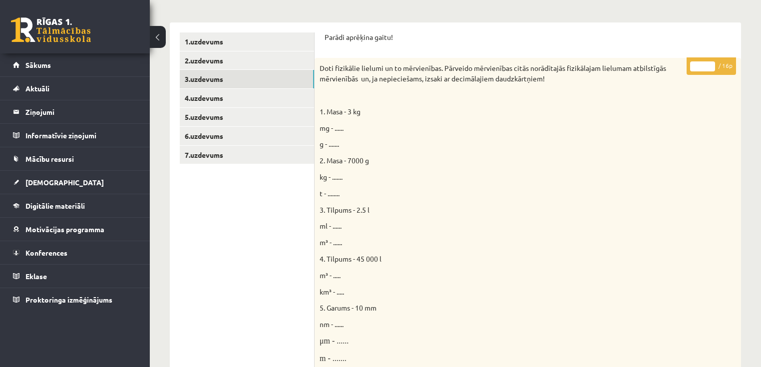
drag, startPoint x: 710, startPoint y: 63, endPoint x: 684, endPoint y: 84, distance: 33.4
type input "**"
click at [709, 64] on input "**" at bounding box center [702, 66] width 25 height 10
click at [236, 99] on link "4.uzdevums" at bounding box center [247, 98] width 134 height 18
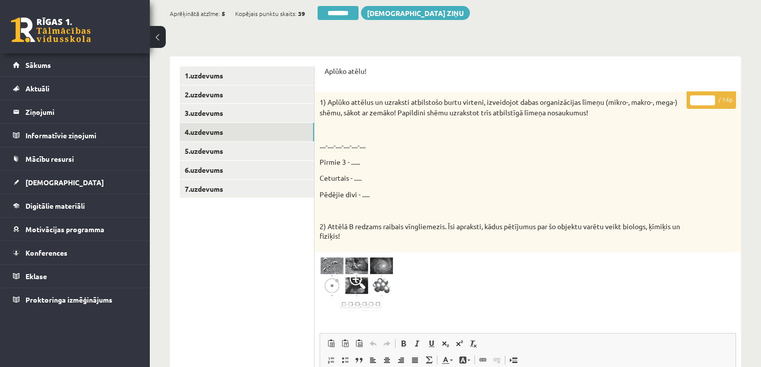
scroll to position [120, 0]
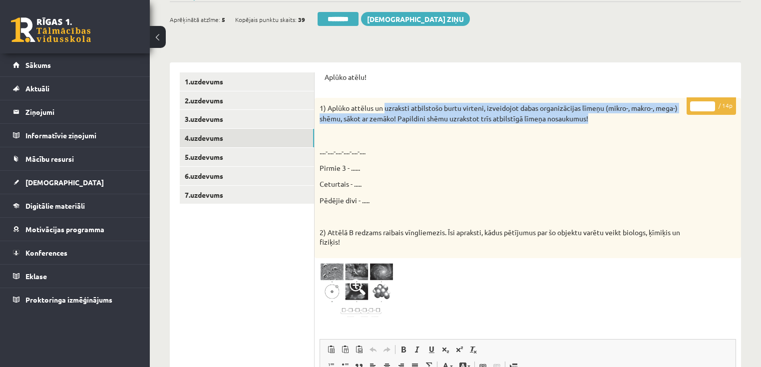
drag, startPoint x: 384, startPoint y: 108, endPoint x: 598, endPoint y: 119, distance: 214.4
click at [598, 119] on p "1) Aplūko attēlus un uzraksti atbilstošo burtu virteni, izveidojot dabas organi…" at bounding box center [502, 113] width 366 height 21
copy p "uzraksti atbilstošo burtu virteni, izveidojot dabas organizācijas līmeņu (mikro…"
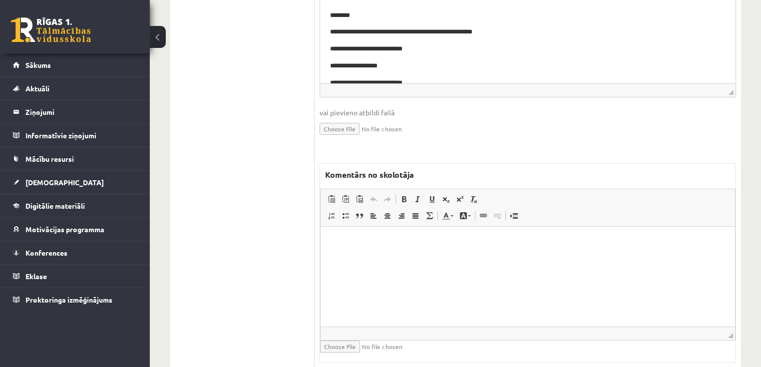
scroll to position [519, 0]
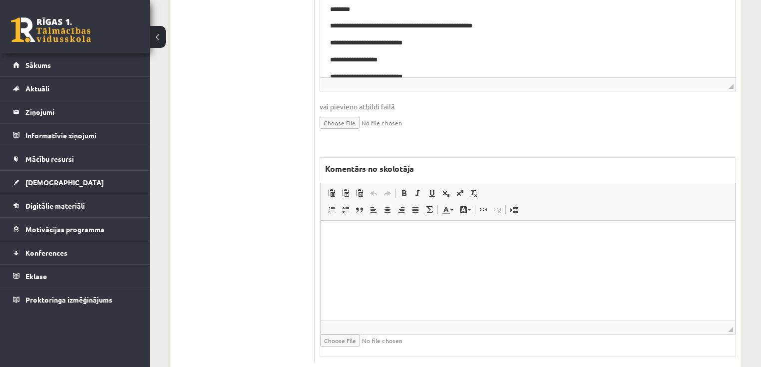
click at [460, 251] on html at bounding box center [527, 236] width 414 height 30
paste body "Bagātinātā teksta redaktors, wiswyg-editor-47025001130280-1758214221-459"
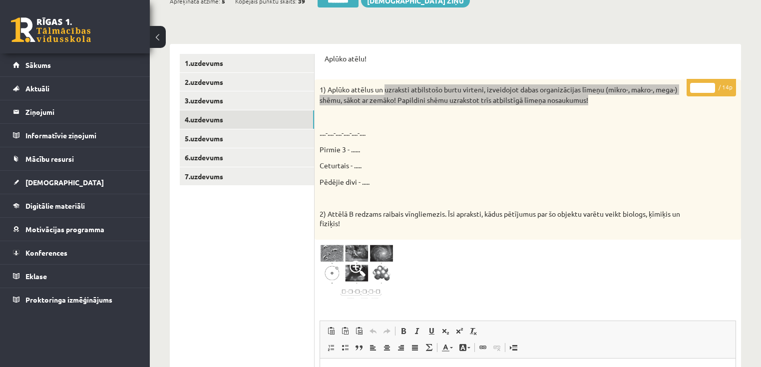
scroll to position [80, 0]
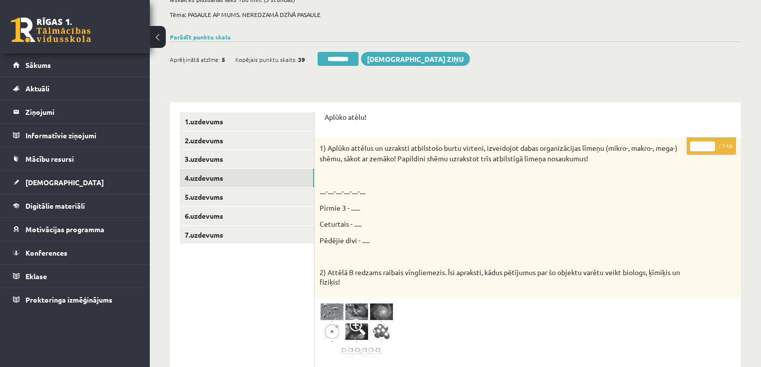
click at [711, 142] on input "*" at bounding box center [702, 146] width 25 height 10
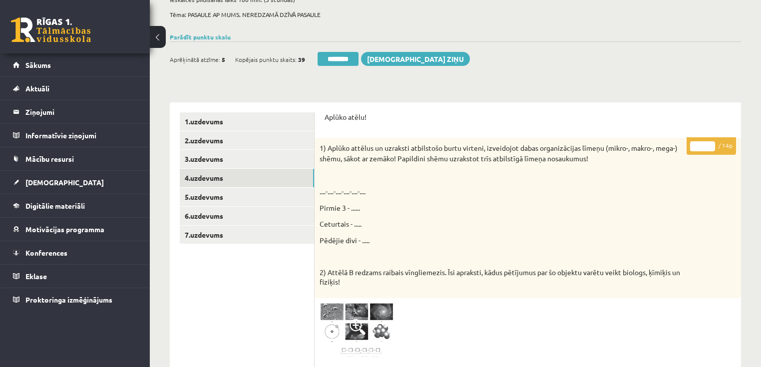
type input "*"
click at [711, 142] on input "*" at bounding box center [702, 146] width 25 height 10
click at [217, 198] on link "5.uzdevums" at bounding box center [247, 197] width 134 height 18
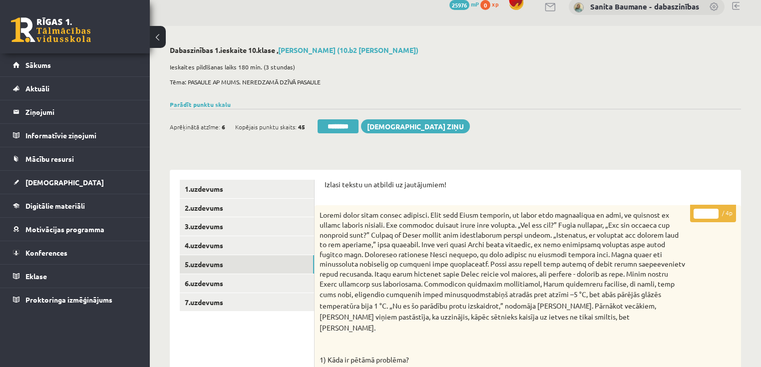
scroll to position [0, 0]
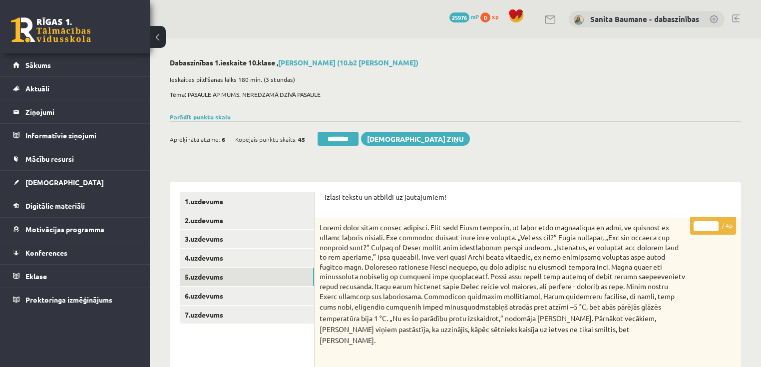
type input "*"
click at [714, 225] on input "*" at bounding box center [705, 226] width 25 height 10
click at [249, 294] on link "6.uzdevums" at bounding box center [247, 295] width 134 height 18
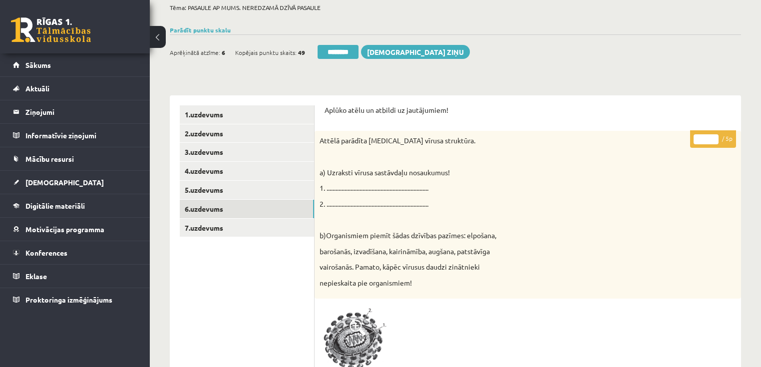
scroll to position [80, 0]
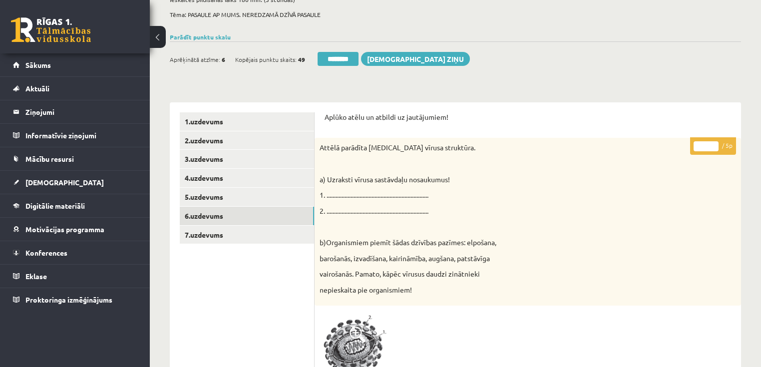
click at [712, 143] on input "*" at bounding box center [705, 146] width 25 height 10
type input "*"
click at [714, 148] on input "*" at bounding box center [705, 146] width 25 height 10
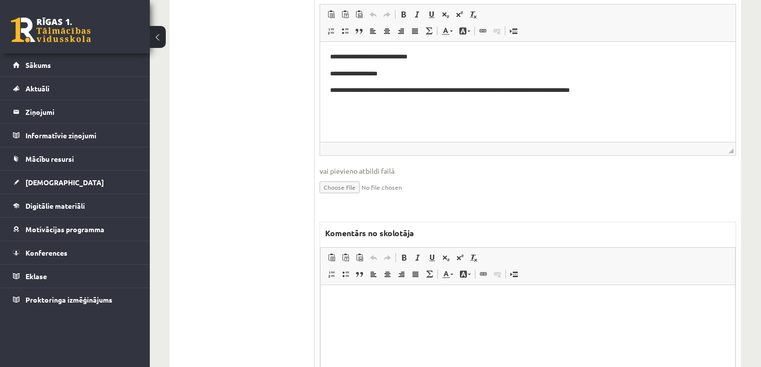
scroll to position [479, 0]
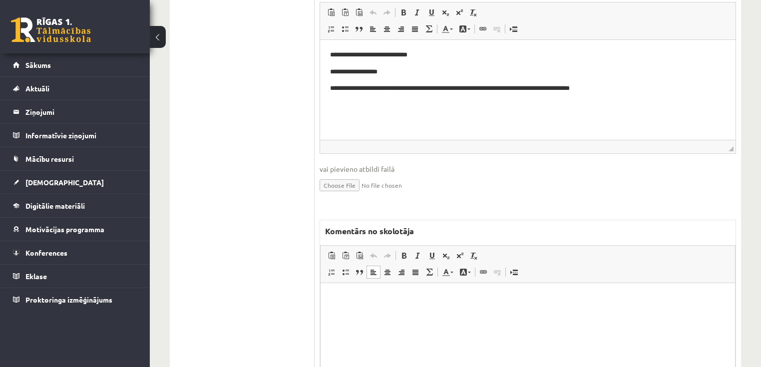
drag, startPoint x: 470, startPoint y: 316, endPoint x: 482, endPoint y: 314, distance: 12.6
click at [474, 313] on html at bounding box center [527, 297] width 414 height 30
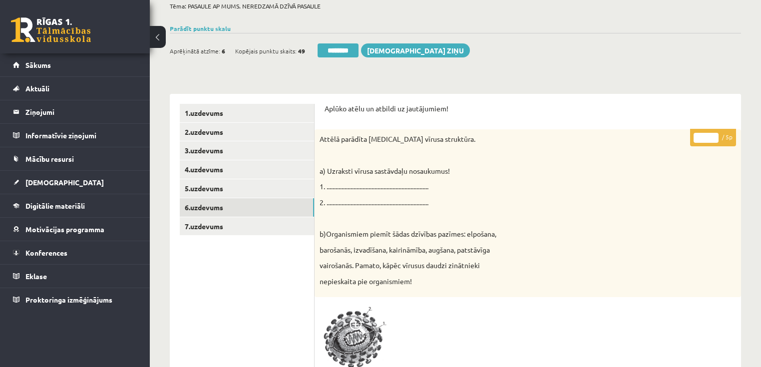
scroll to position [86, 0]
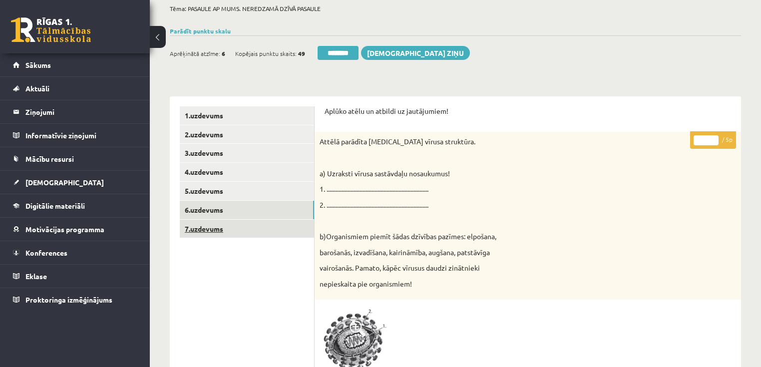
click at [232, 224] on link "7.uzdevums" at bounding box center [247, 229] width 134 height 18
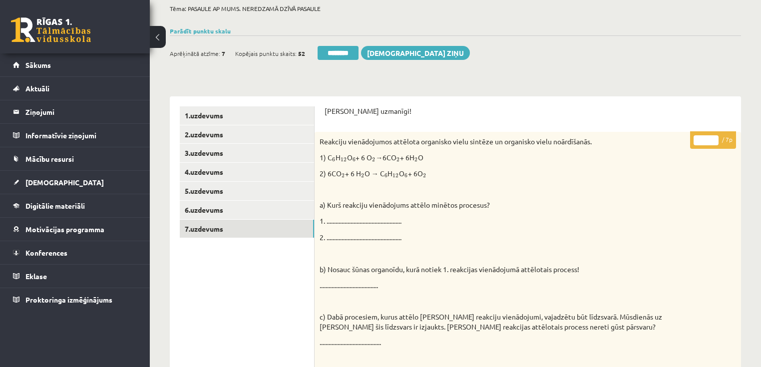
click at [713, 137] on input "*" at bounding box center [705, 140] width 25 height 10
type input "*"
click at [713, 137] on input "*" at bounding box center [705, 140] width 25 height 10
click at [239, 122] on link "1.uzdevums" at bounding box center [247, 115] width 134 height 18
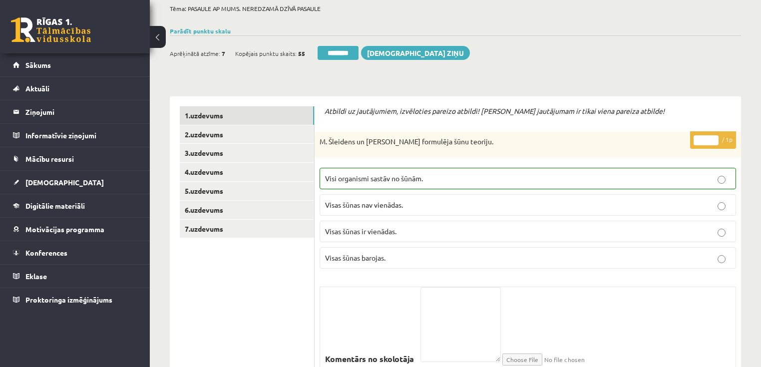
click at [333, 50] on input "********" at bounding box center [337, 53] width 41 height 14
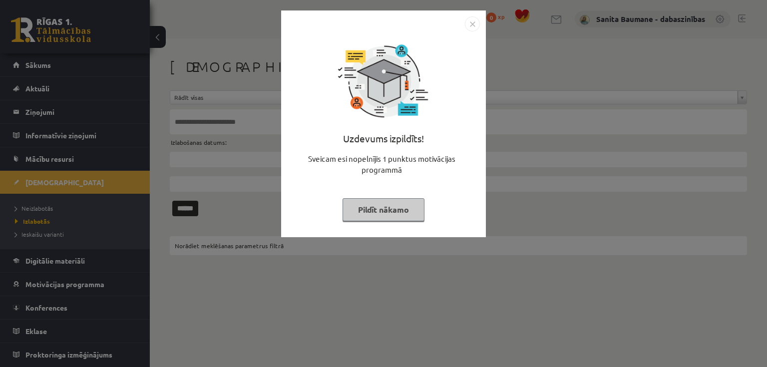
drag, startPoint x: 382, startPoint y: 204, endPoint x: 204, endPoint y: 225, distance: 179.4
click at [381, 204] on button "Pildīt nākamo" at bounding box center [383, 209] width 82 height 23
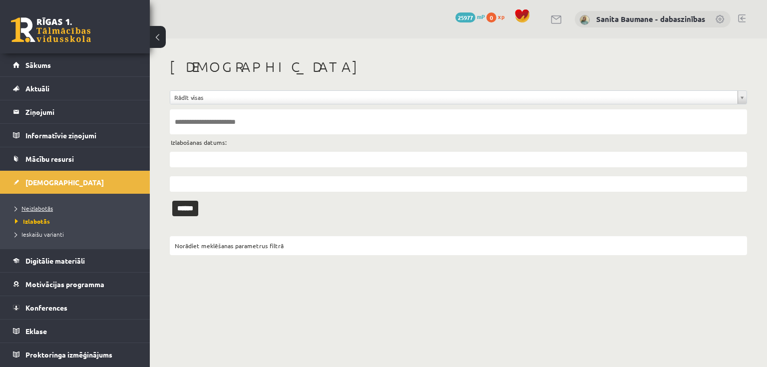
click at [47, 206] on span "Neizlabotās" at bounding box center [34, 208] width 38 height 8
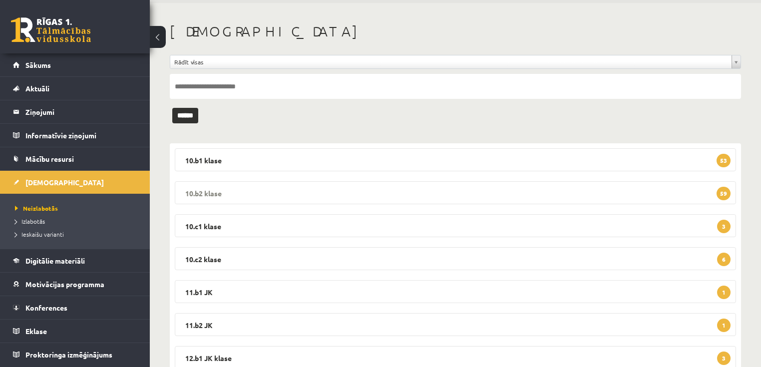
scroll to position [40, 0]
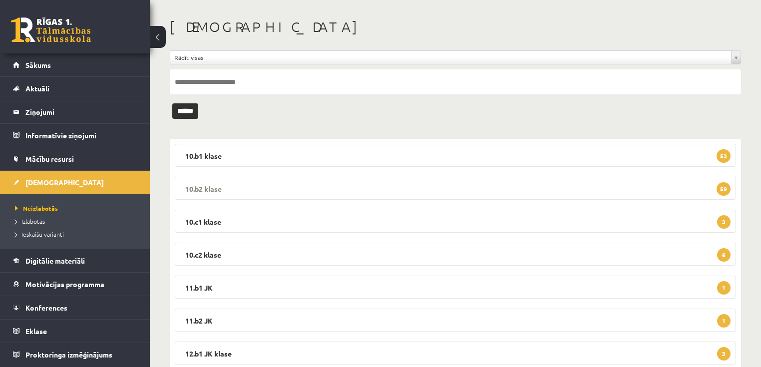
click at [241, 186] on legend "10.b2 klase 59" at bounding box center [455, 188] width 561 height 23
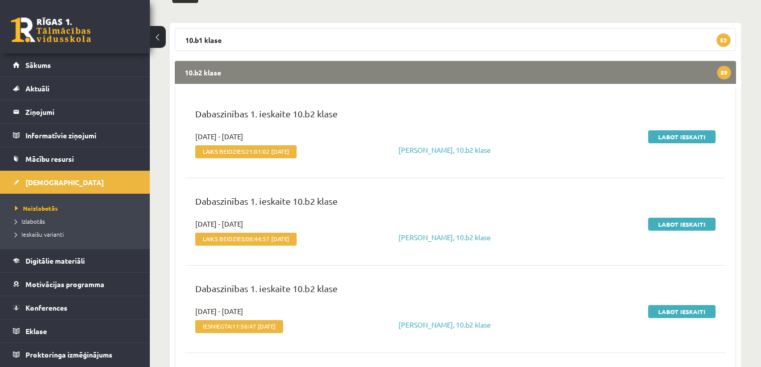
scroll to position [160, 0]
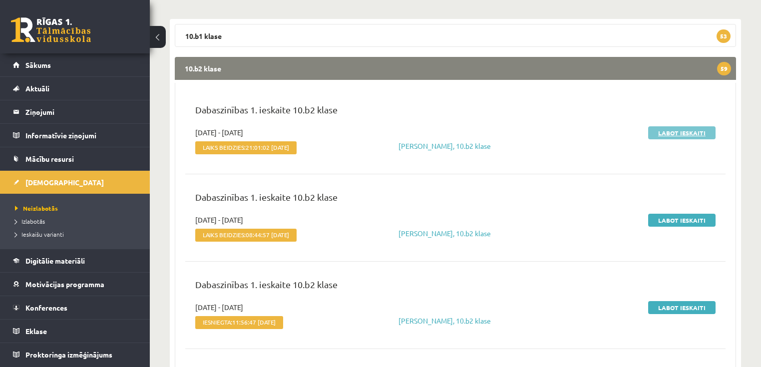
click at [663, 136] on link "Labot ieskaiti" at bounding box center [681, 132] width 67 height 13
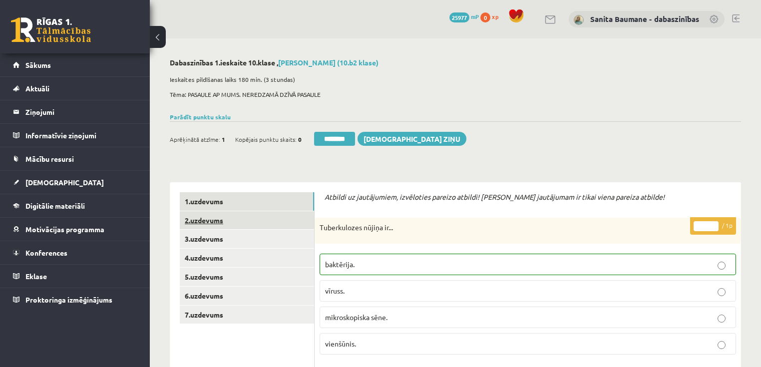
click at [239, 216] on link "2.uzdevums" at bounding box center [247, 220] width 134 height 18
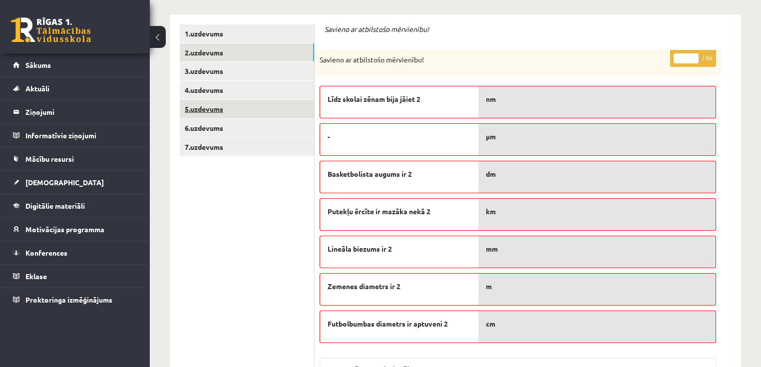
scroll to position [40, 0]
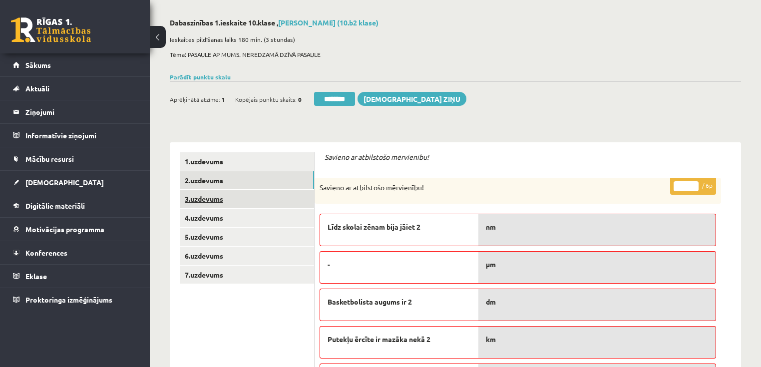
click at [205, 206] on link "3.uzdevums" at bounding box center [247, 199] width 134 height 18
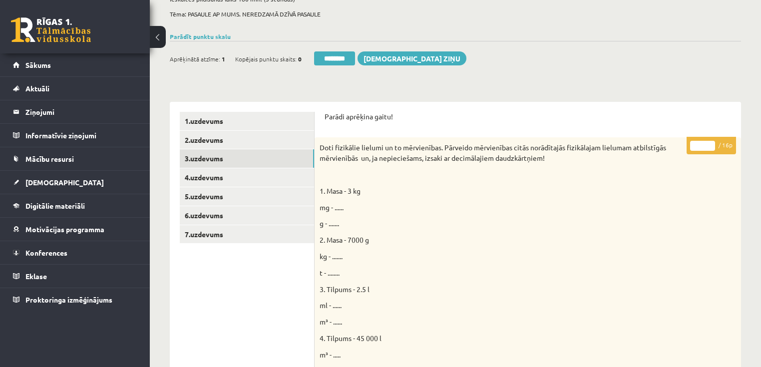
scroll to position [80, 0]
click at [194, 174] on link "4.uzdevums" at bounding box center [247, 178] width 134 height 18
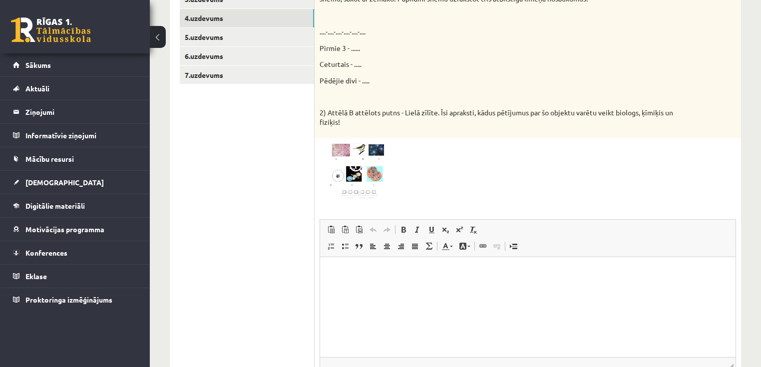
scroll to position [0, 0]
click at [218, 44] on link "5.uzdevums" at bounding box center [247, 37] width 134 height 18
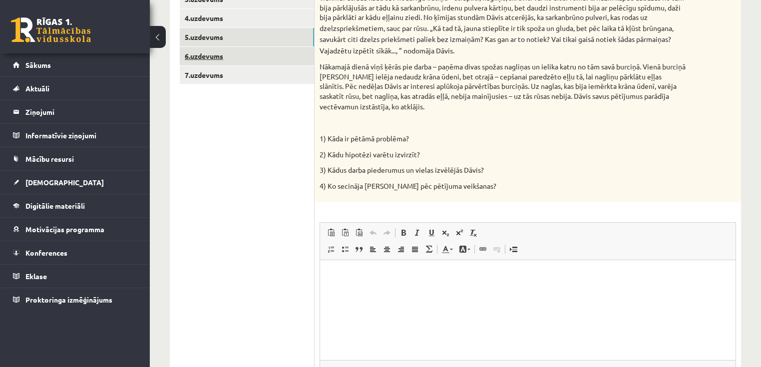
click at [230, 52] on link "6.uzdevums" at bounding box center [247, 56] width 134 height 18
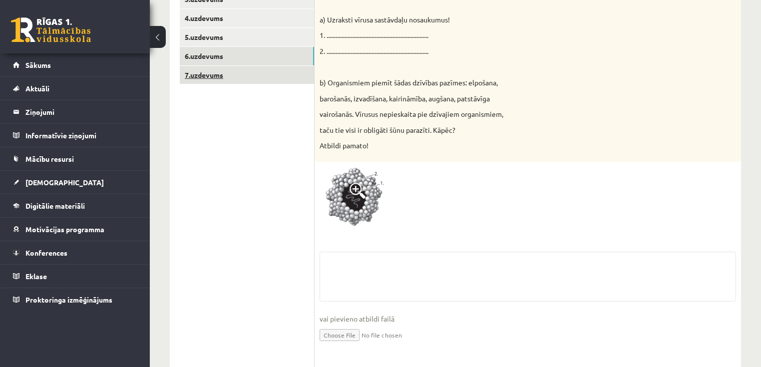
click at [212, 72] on link "7.uzdevums" at bounding box center [247, 75] width 134 height 18
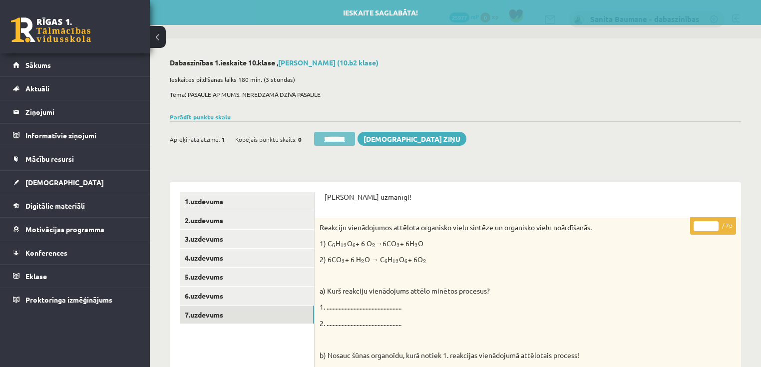
click at [355, 140] on input "********" at bounding box center [334, 139] width 41 height 14
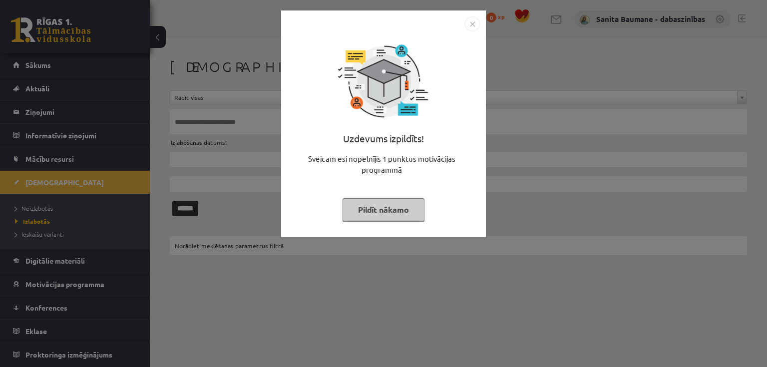
click at [372, 205] on button "Pildīt nākamo" at bounding box center [383, 209] width 82 height 23
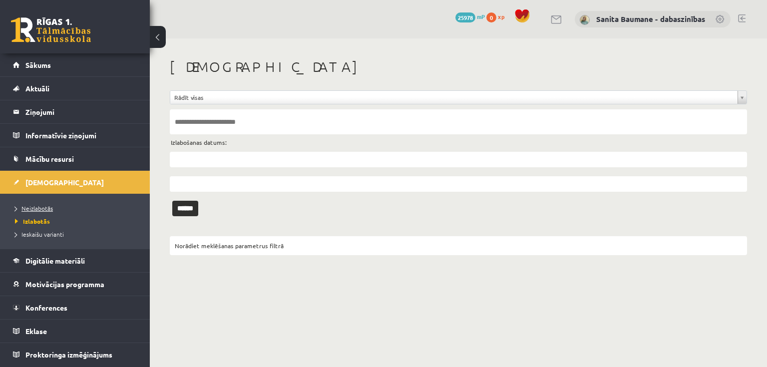
click at [34, 206] on span "Neizlabotās" at bounding box center [34, 208] width 38 height 8
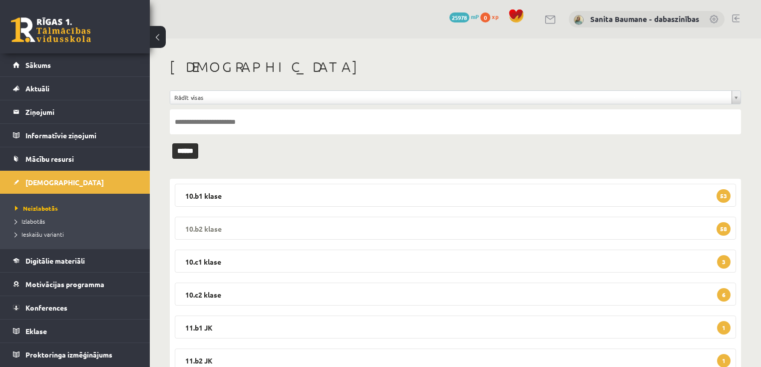
click at [246, 224] on legend "10.b2 klase 58" at bounding box center [455, 228] width 561 height 23
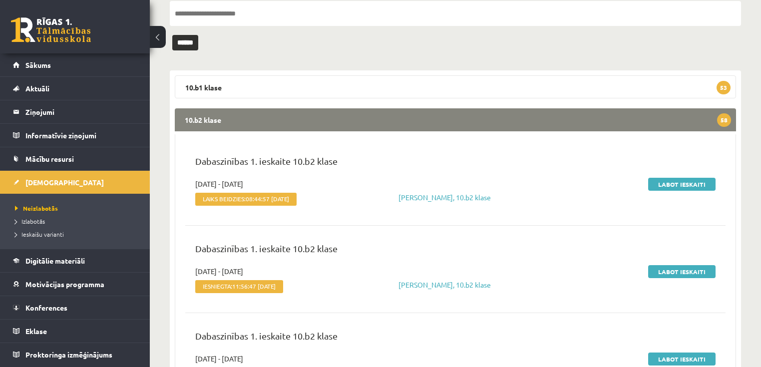
scroll to position [96, 0]
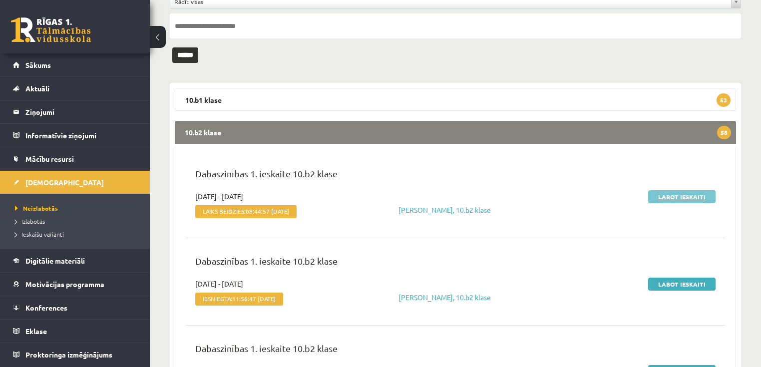
drag, startPoint x: 669, startPoint y: 196, endPoint x: 656, endPoint y: 192, distance: 13.6
click at [669, 196] on link "Labot ieskaiti" at bounding box center [681, 196] width 67 height 13
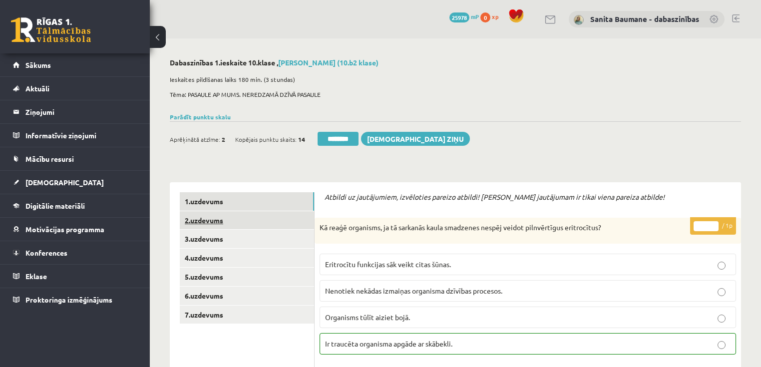
click at [219, 221] on link "2.uzdevums" at bounding box center [247, 220] width 134 height 18
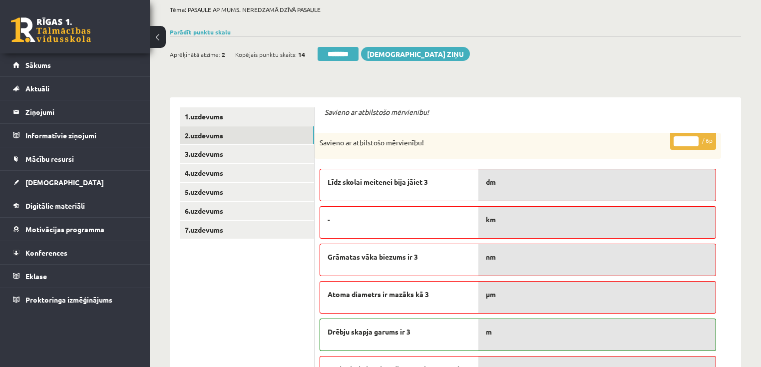
scroll to position [80, 0]
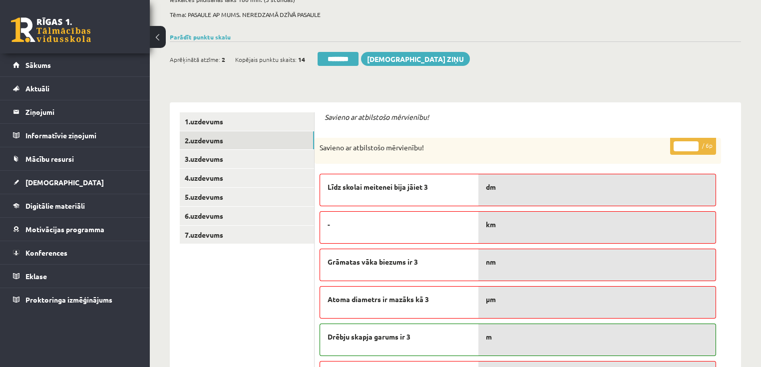
click at [693, 143] on input "*" at bounding box center [685, 146] width 25 height 10
type input "*"
click at [693, 143] on input "*" at bounding box center [685, 146] width 25 height 10
click at [240, 155] on link "3.uzdevums" at bounding box center [247, 159] width 134 height 18
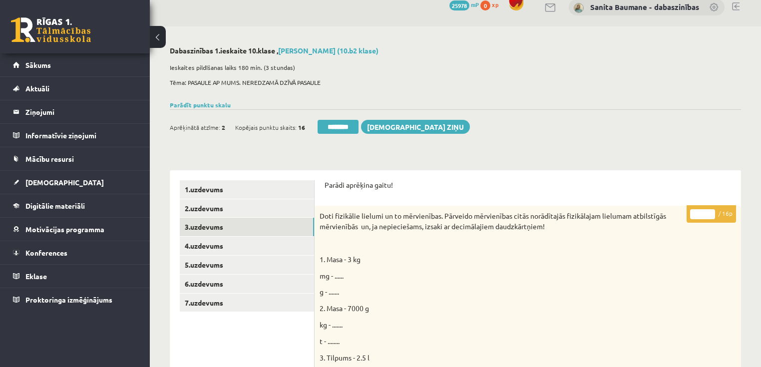
scroll to position [4, 0]
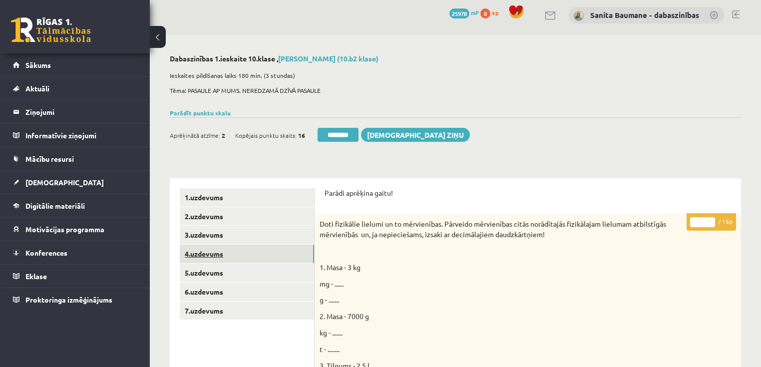
click at [214, 254] on link "4.uzdevums" at bounding box center [247, 254] width 134 height 18
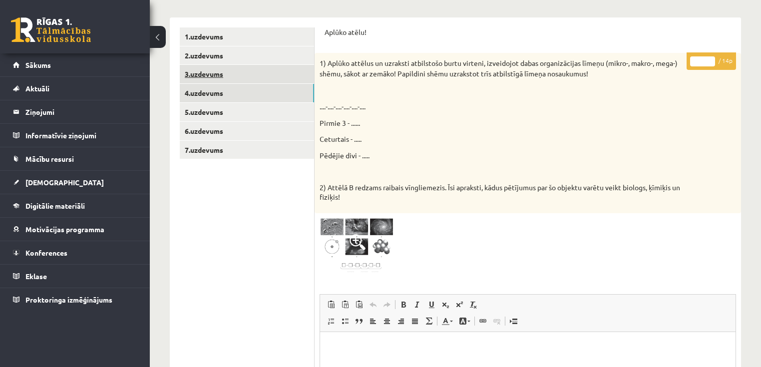
scroll to position [44, 0]
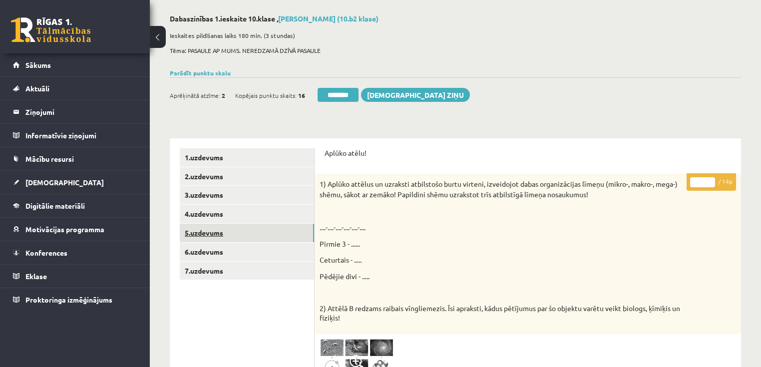
drag, startPoint x: 234, startPoint y: 239, endPoint x: 235, endPoint y: 230, distance: 9.0
click at [234, 240] on link "5.uzdevums" at bounding box center [247, 233] width 134 height 18
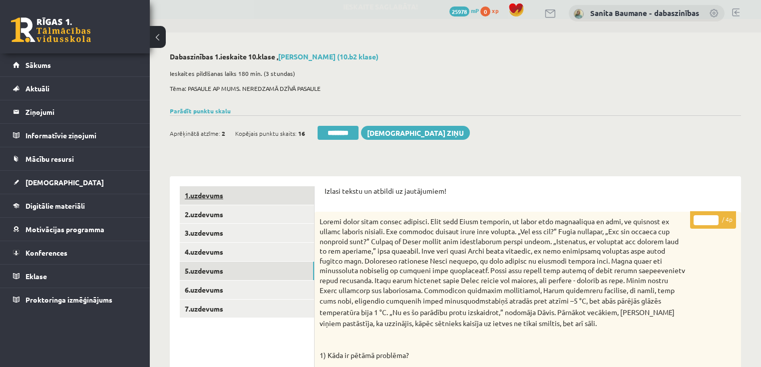
scroll to position [4, 0]
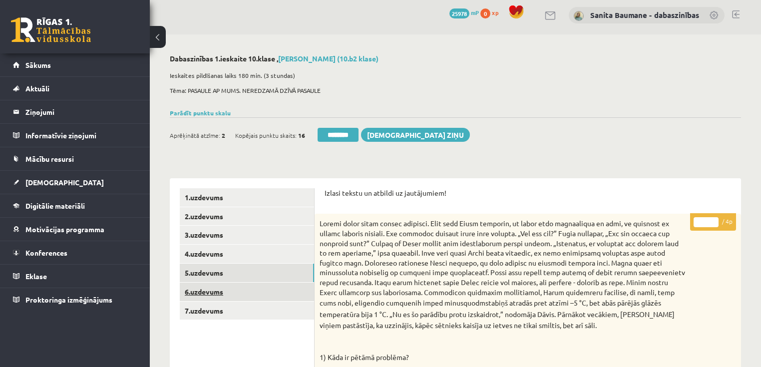
click at [233, 289] on link "6.uzdevums" at bounding box center [247, 291] width 134 height 18
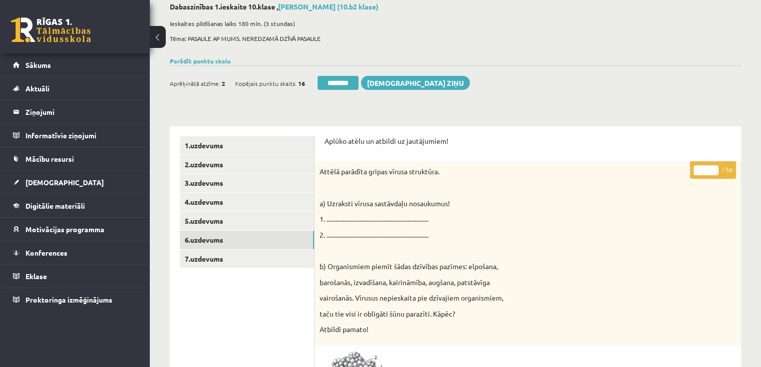
scroll to position [164, 0]
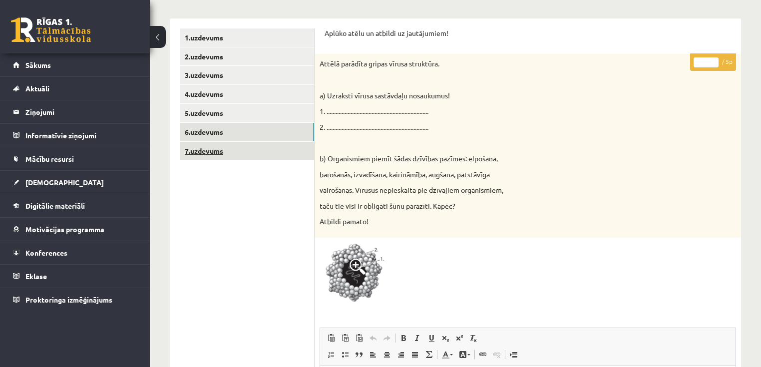
click at [200, 149] on link "7.uzdevums" at bounding box center [247, 151] width 134 height 18
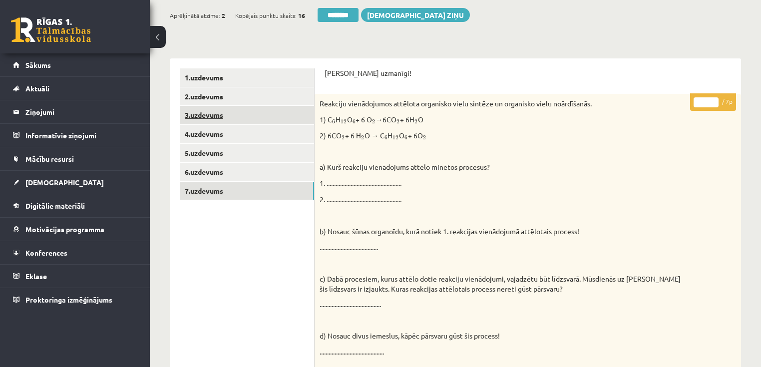
scroll to position [0, 0]
click at [341, 16] on input "********" at bounding box center [337, 15] width 41 height 14
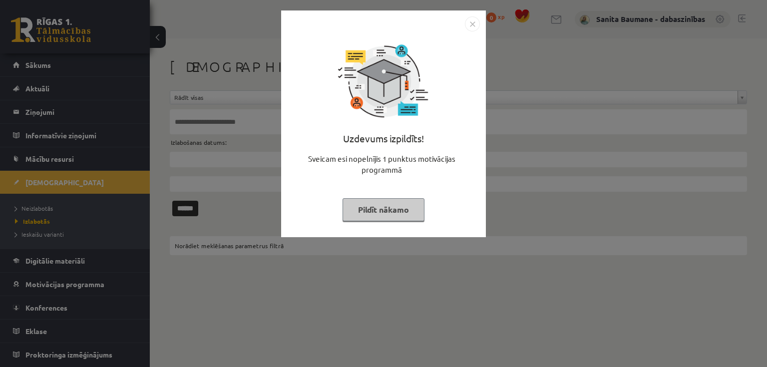
drag, startPoint x: 363, startPoint y: 218, endPoint x: 359, endPoint y: 211, distance: 7.4
click at [361, 216] on button "Pildīt nākamo" at bounding box center [383, 209] width 82 height 23
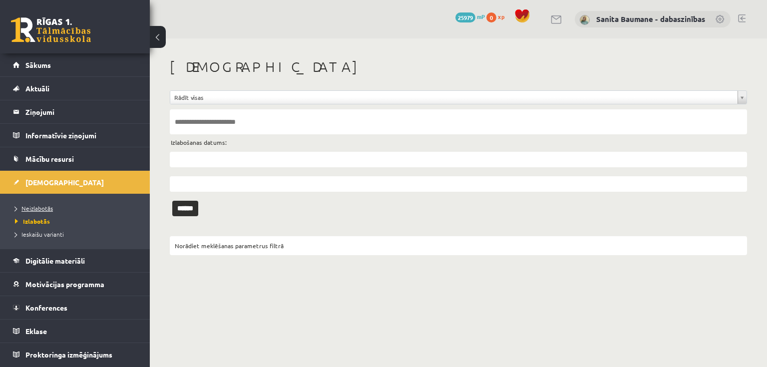
click at [38, 207] on span "Neizlabotās" at bounding box center [34, 208] width 38 height 8
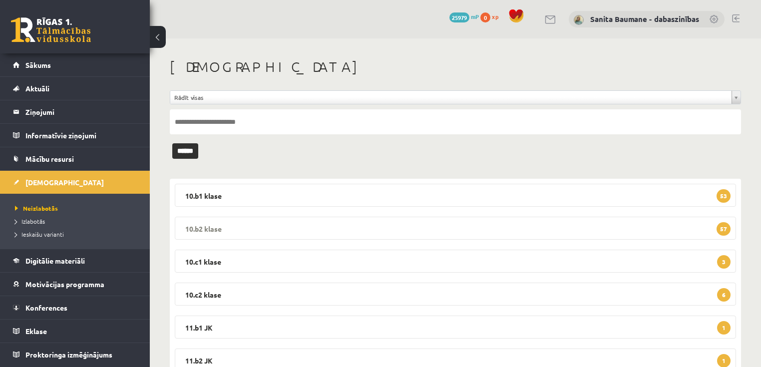
drag, startPoint x: 232, startPoint y: 232, endPoint x: 233, endPoint y: 226, distance: 5.6
click at [232, 232] on legend "10.b2 klase 57" at bounding box center [455, 228] width 561 height 23
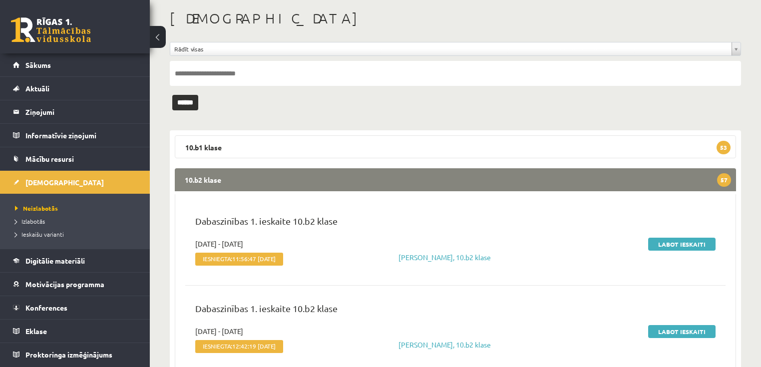
scroll to position [120, 0]
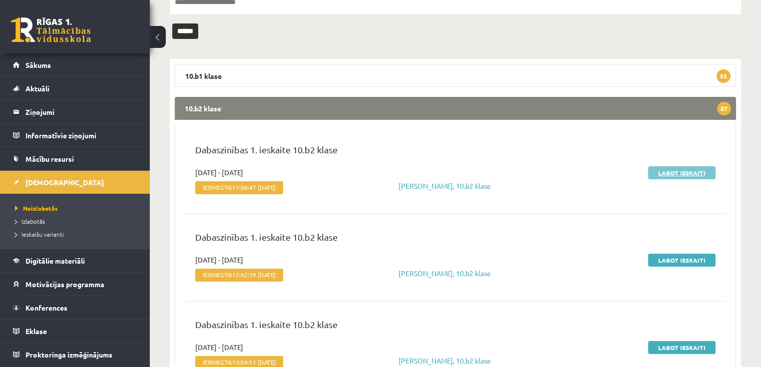
click at [683, 176] on link "Labot ieskaiti" at bounding box center [681, 172] width 67 height 13
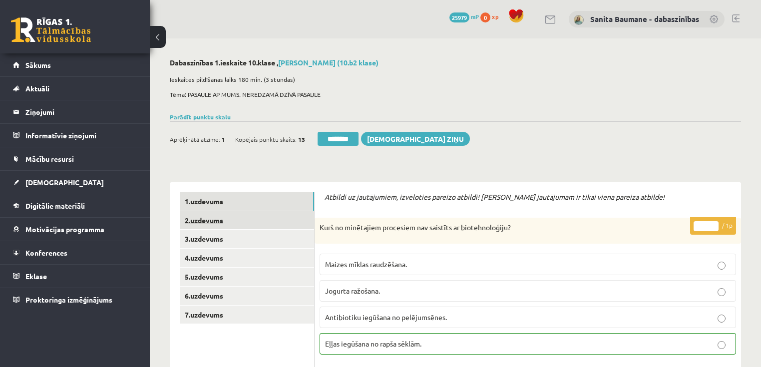
click at [236, 225] on link "2.uzdevums" at bounding box center [247, 220] width 134 height 18
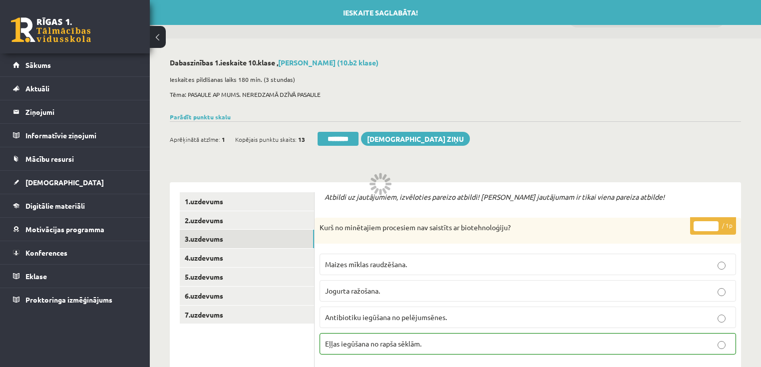
click at [217, 239] on link "3.uzdevums" at bounding box center [247, 239] width 134 height 18
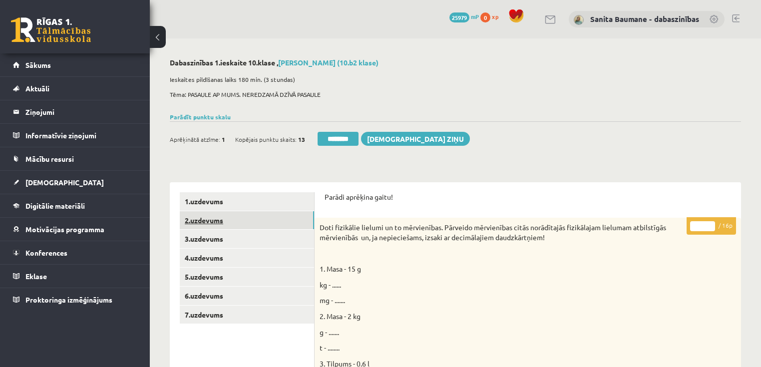
click at [224, 222] on link "2.uzdevums" at bounding box center [247, 220] width 134 height 18
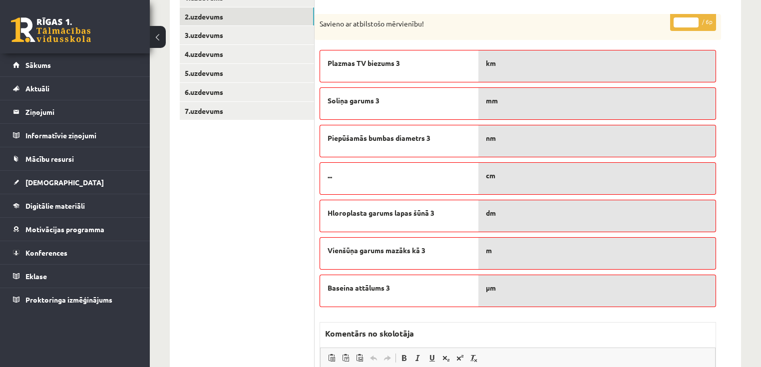
scroll to position [80, 0]
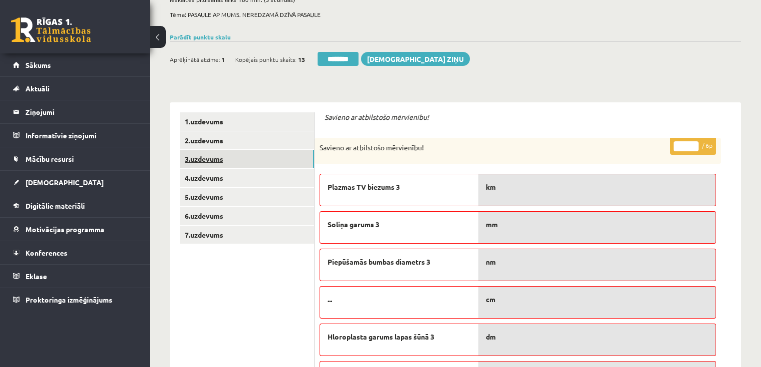
click at [216, 164] on link "3.uzdevums" at bounding box center [247, 159] width 134 height 18
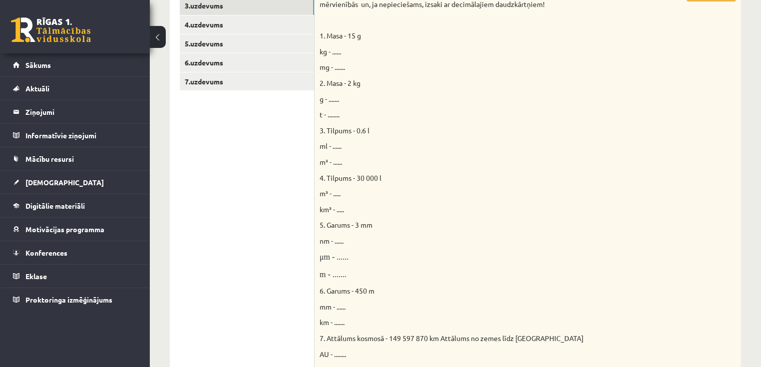
scroll to position [120, 0]
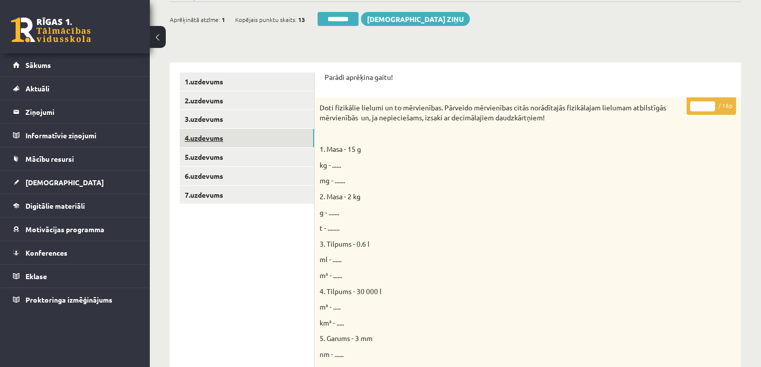
drag, startPoint x: 189, startPoint y: 136, endPoint x: 190, endPoint y: 141, distance: 5.6
click at [189, 137] on link "4.uzdevums" at bounding box center [247, 138] width 134 height 18
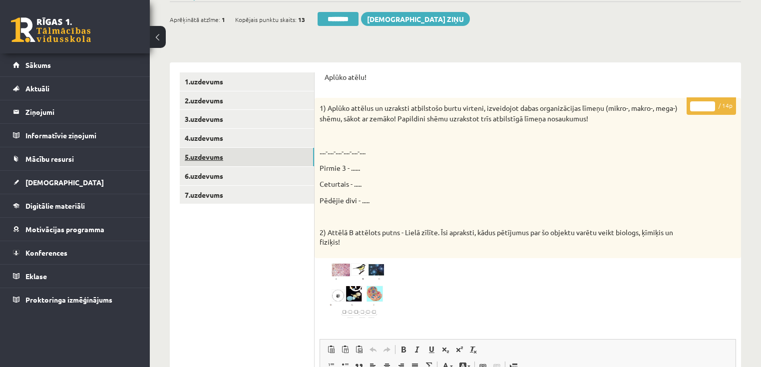
click at [226, 158] on link "5.uzdevums" at bounding box center [247, 157] width 134 height 18
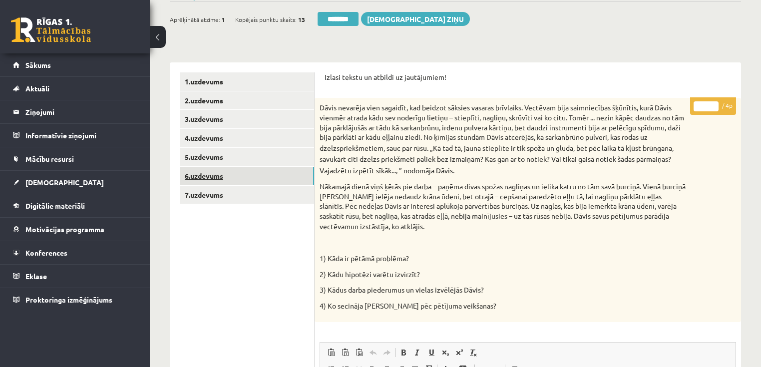
click at [240, 177] on link "6.uzdevums" at bounding box center [247, 176] width 134 height 18
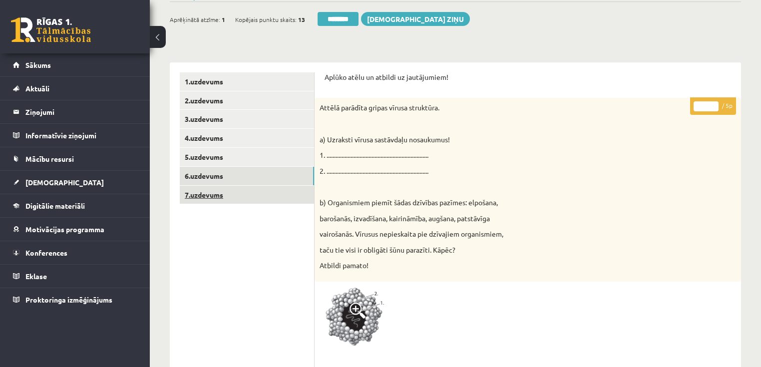
click at [206, 199] on link "7.uzdevums" at bounding box center [247, 195] width 134 height 18
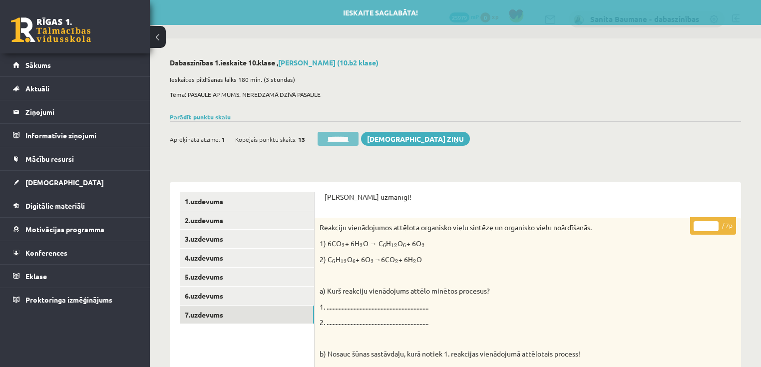
click at [342, 145] on input "********" at bounding box center [337, 139] width 41 height 14
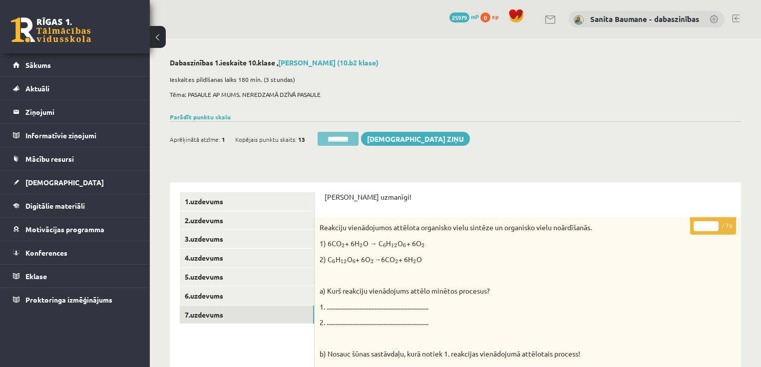
click at [340, 137] on input "********" at bounding box center [337, 139] width 41 height 14
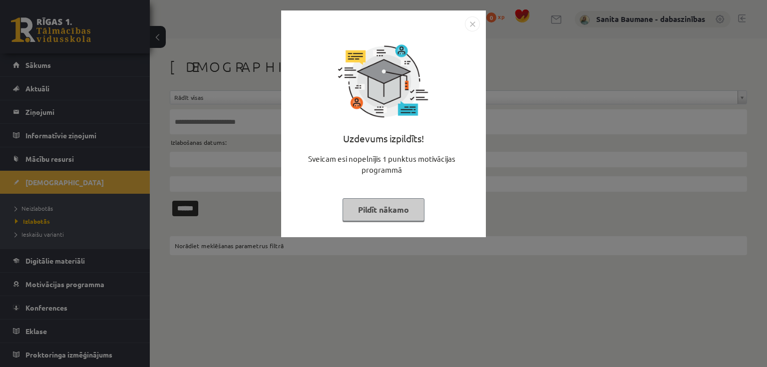
click at [410, 218] on button "Pildīt nākamo" at bounding box center [383, 209] width 82 height 23
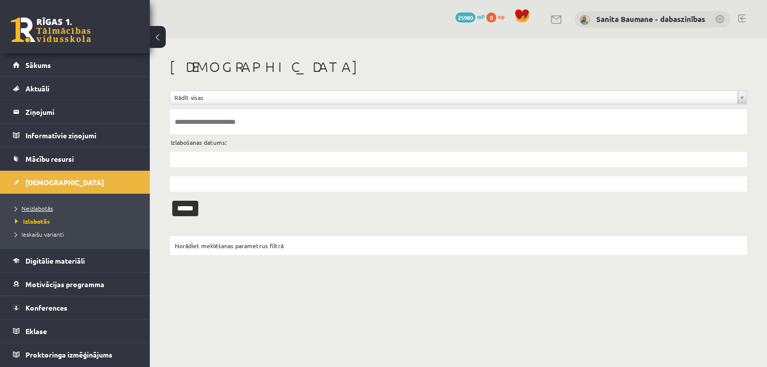
click at [38, 210] on span "Neizlabotās" at bounding box center [34, 208] width 38 height 8
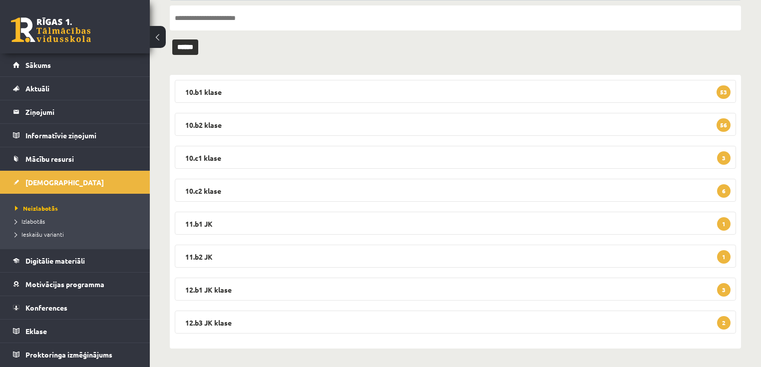
scroll to position [105, 0]
click at [262, 122] on legend "10.b2 klase 56" at bounding box center [455, 123] width 561 height 23
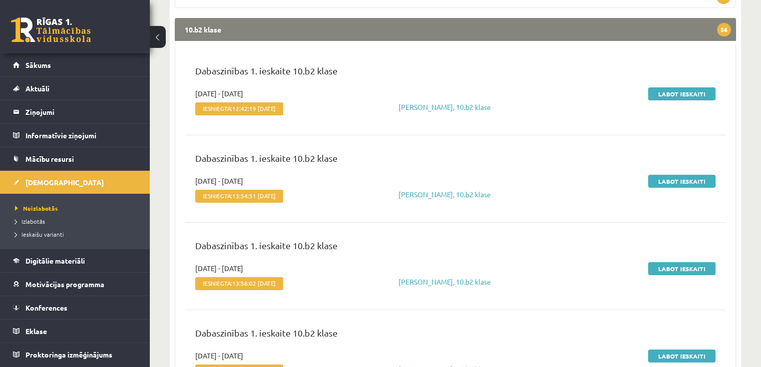
scroll to position [225, 0]
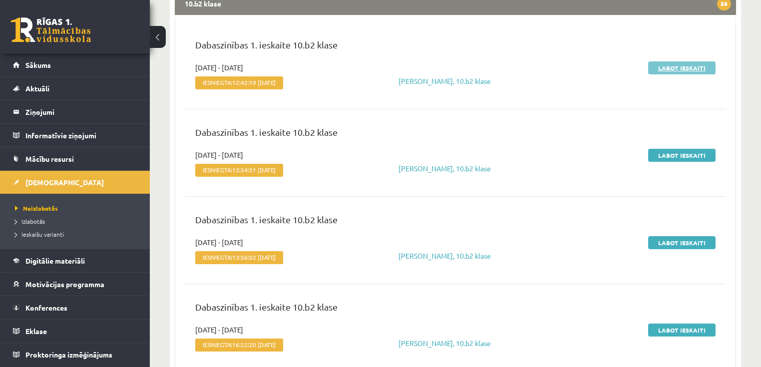
click at [667, 71] on link "Labot ieskaiti" at bounding box center [681, 67] width 67 height 13
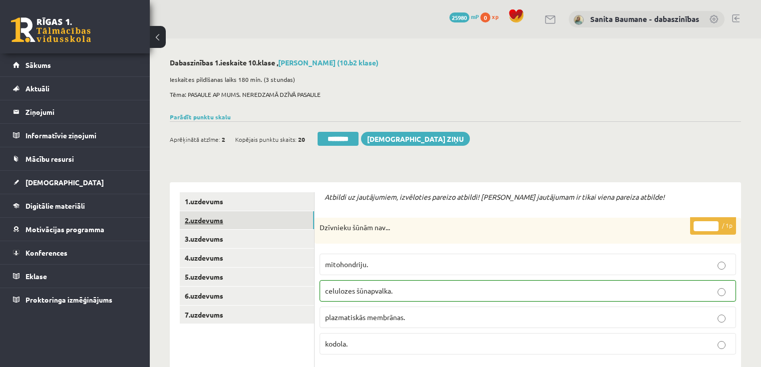
click at [218, 222] on link "2.uzdevums" at bounding box center [247, 220] width 134 height 18
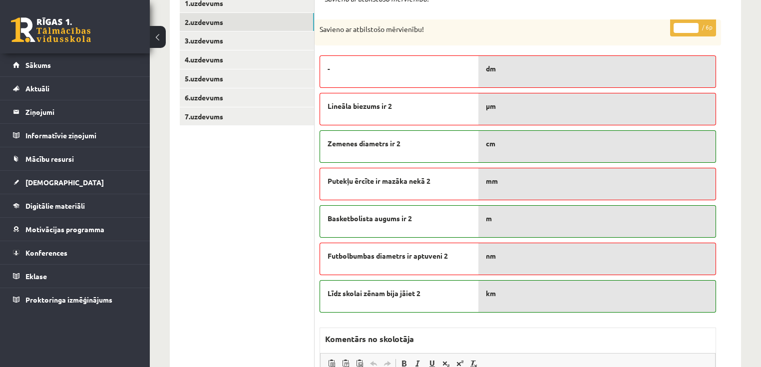
scroll to position [120, 0]
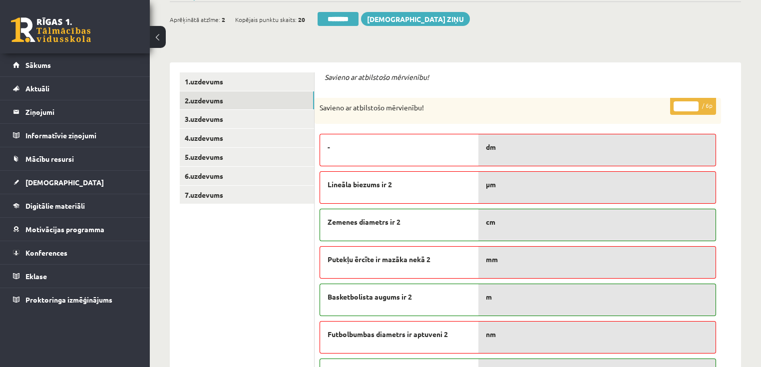
click at [694, 105] on input "*" at bounding box center [685, 106] width 25 height 10
click at [694, 104] on input "*" at bounding box center [685, 106] width 25 height 10
type input "*"
click at [692, 105] on input "*" at bounding box center [685, 106] width 25 height 10
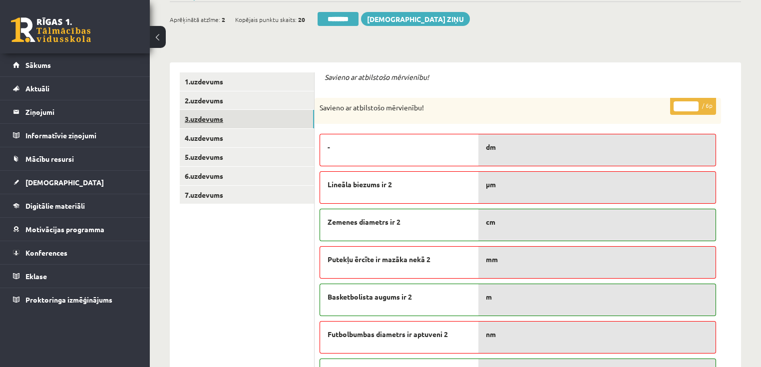
click at [197, 120] on link "3.uzdevums" at bounding box center [247, 119] width 134 height 18
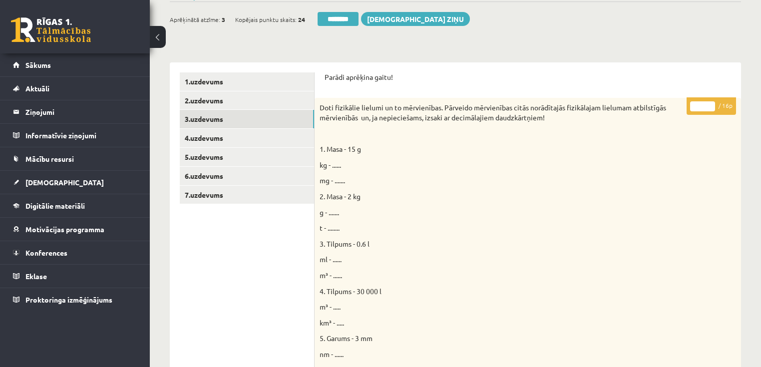
type input "**"
click at [709, 102] on input "**" at bounding box center [702, 106] width 25 height 10
click at [206, 144] on link "4.uzdevums" at bounding box center [247, 138] width 134 height 18
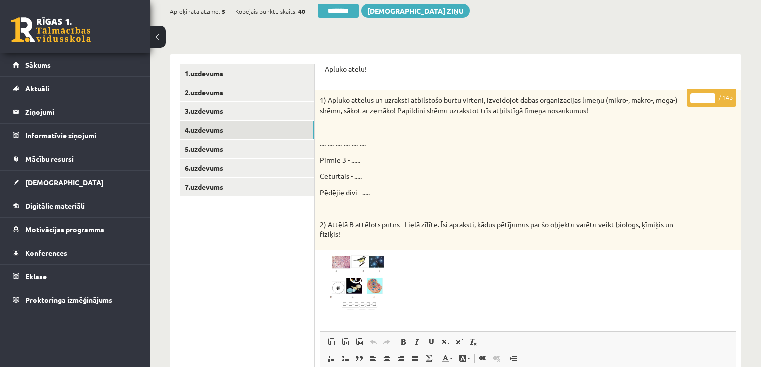
scroll to position [0, 0]
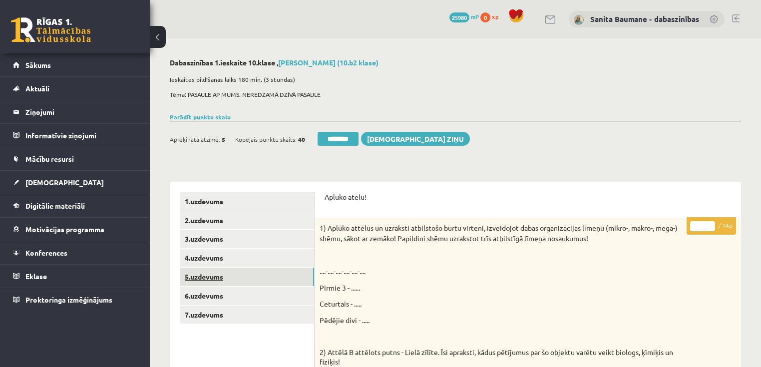
click at [223, 277] on link "5.uzdevums" at bounding box center [247, 276] width 134 height 18
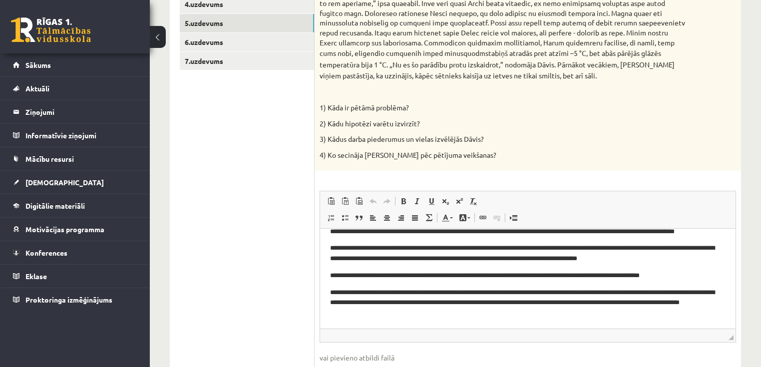
scroll to position [80, 0]
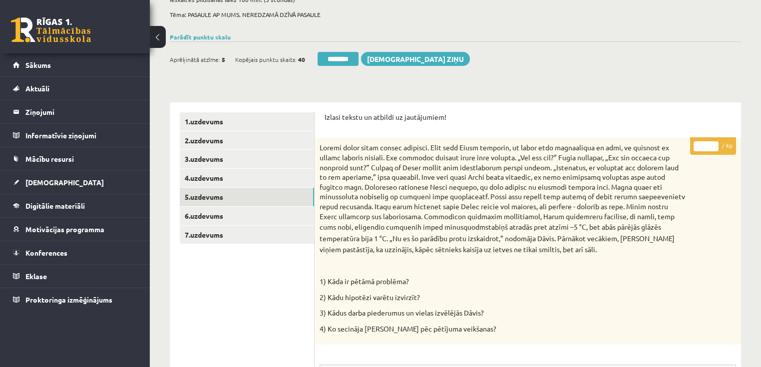
type input "*"
click at [712, 145] on input "*" at bounding box center [705, 146] width 25 height 10
click at [232, 220] on link "6.uzdevums" at bounding box center [247, 216] width 134 height 18
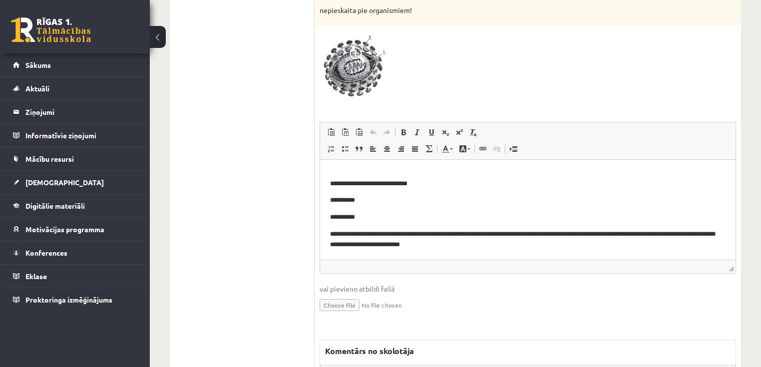
scroll to position [479, 0]
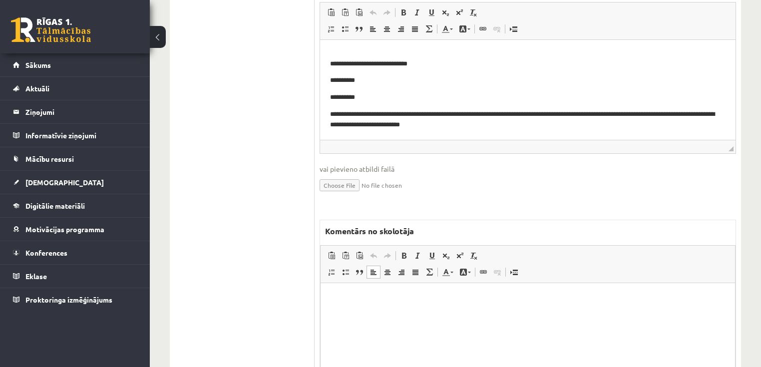
click at [532, 313] on html at bounding box center [527, 297] width 414 height 30
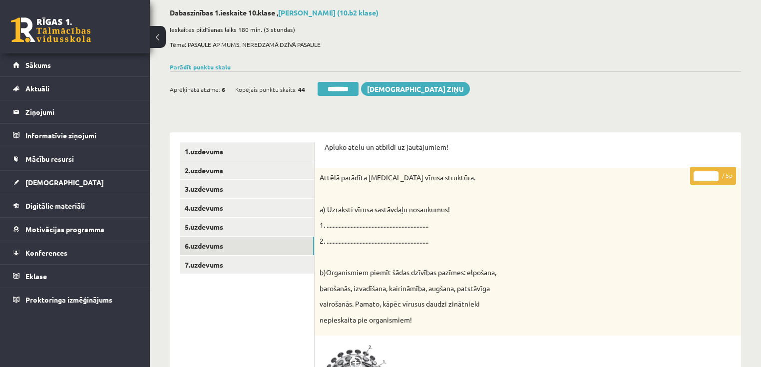
scroll to position [40, 0]
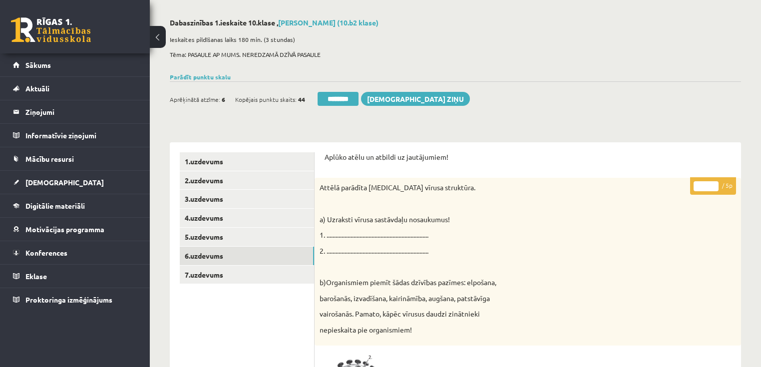
click at [715, 182] on input "*" at bounding box center [705, 186] width 25 height 10
type input "*"
click at [715, 182] on input "*" at bounding box center [705, 186] width 25 height 10
drag, startPoint x: 208, startPoint y: 271, endPoint x: 234, endPoint y: 246, distance: 36.0
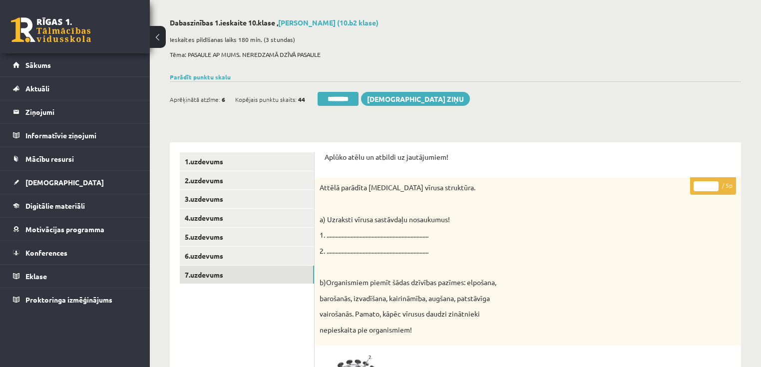
click at [208, 271] on link "7.uzdevums" at bounding box center [247, 274] width 134 height 18
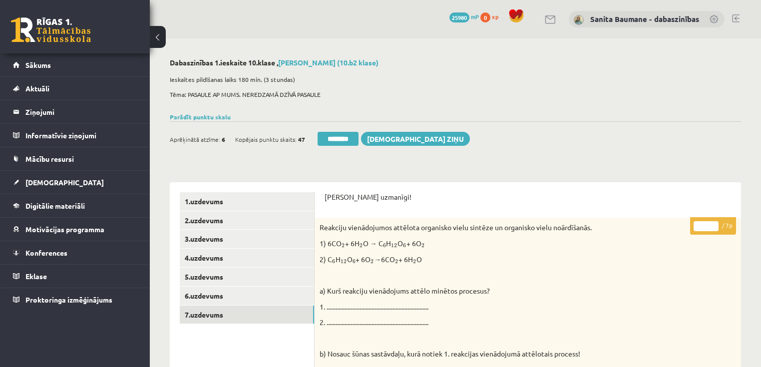
scroll to position [0, 0]
click at [712, 223] on input "*" at bounding box center [705, 226] width 25 height 10
click at [712, 222] on input "*" at bounding box center [705, 226] width 25 height 10
drag, startPoint x: 714, startPoint y: 224, endPoint x: 369, endPoint y: 284, distance: 350.1
type input "*"
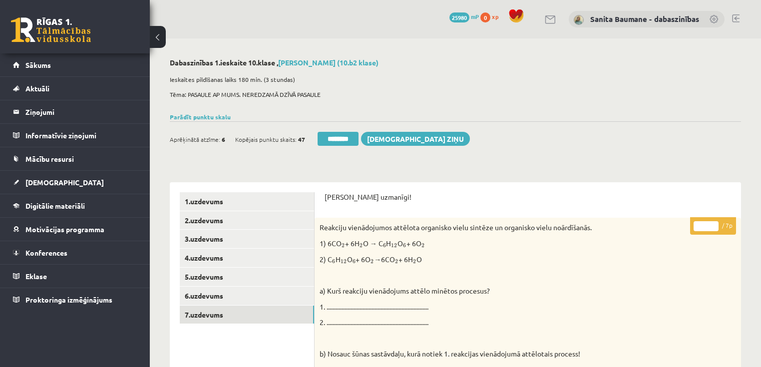
click at [714, 224] on input "*" at bounding box center [705, 226] width 25 height 10
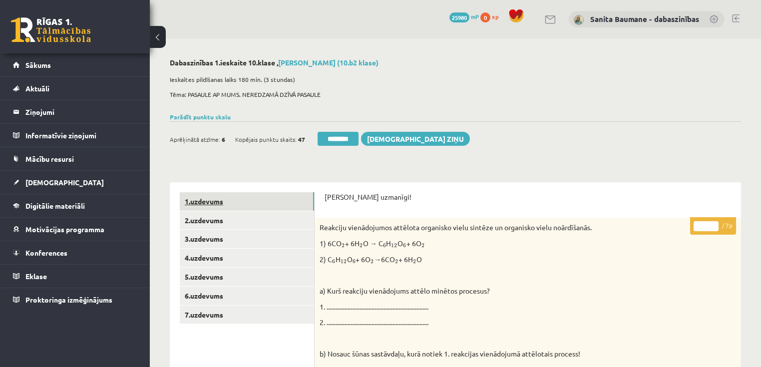
drag, startPoint x: 255, startPoint y: 208, endPoint x: 258, endPoint y: 201, distance: 7.0
click at [255, 207] on link "1.uzdevums" at bounding box center [247, 201] width 134 height 18
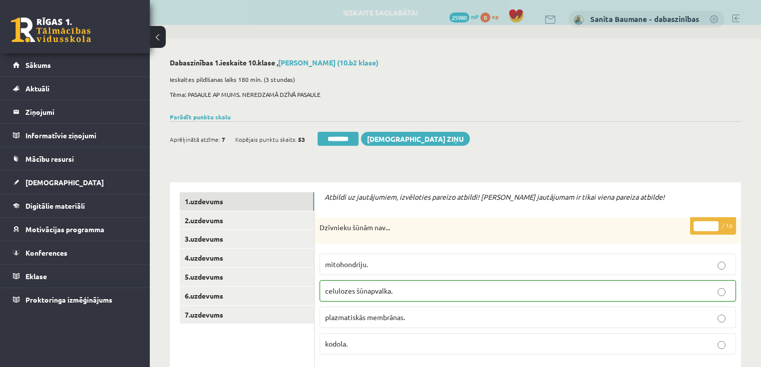
click at [345, 141] on input "********" at bounding box center [337, 139] width 41 height 14
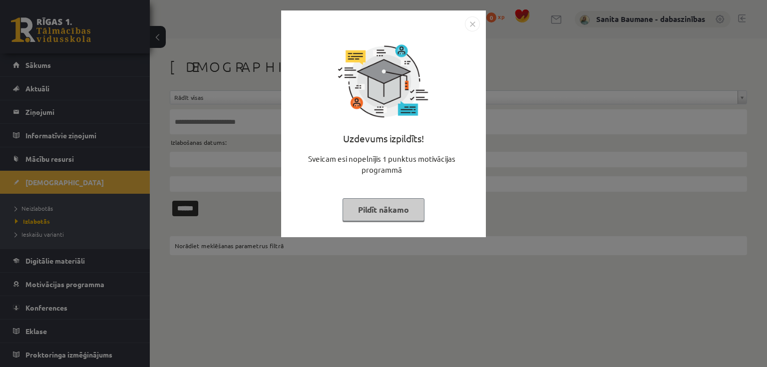
click at [366, 204] on button "Pildīt nākamo" at bounding box center [383, 209] width 82 height 23
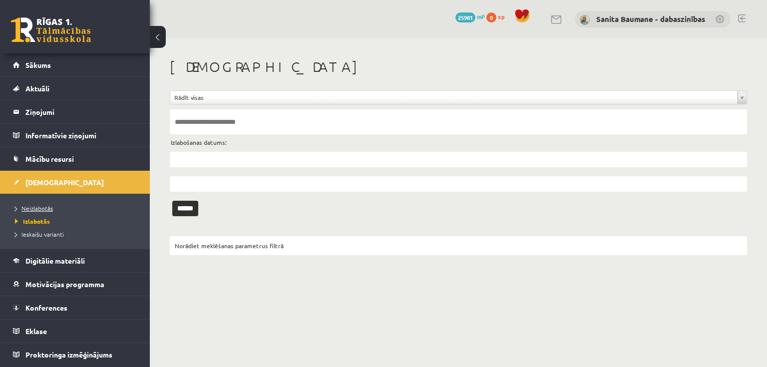
click at [46, 210] on link "Neizlabotās" at bounding box center [77, 208] width 125 height 9
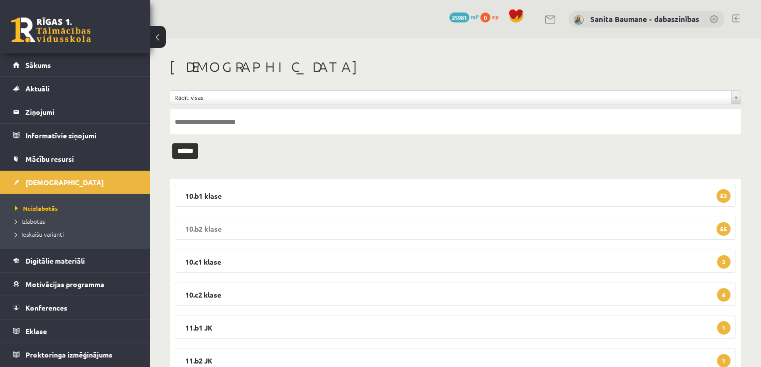
drag, startPoint x: 236, startPoint y: 226, endPoint x: 246, endPoint y: 210, distance: 18.6
click at [237, 223] on legend "10.b2 klase 55" at bounding box center [455, 228] width 561 height 23
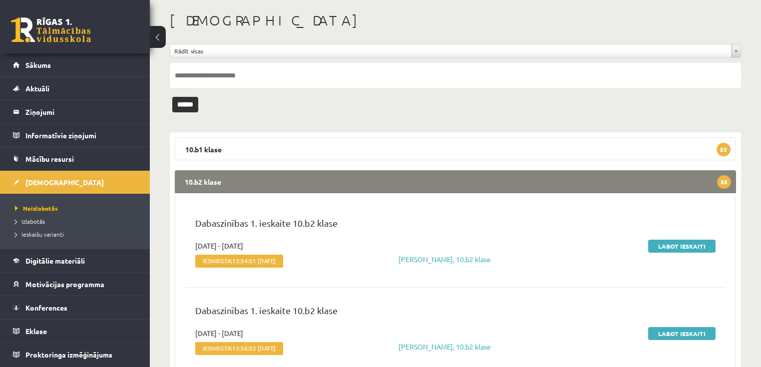
scroll to position [120, 0]
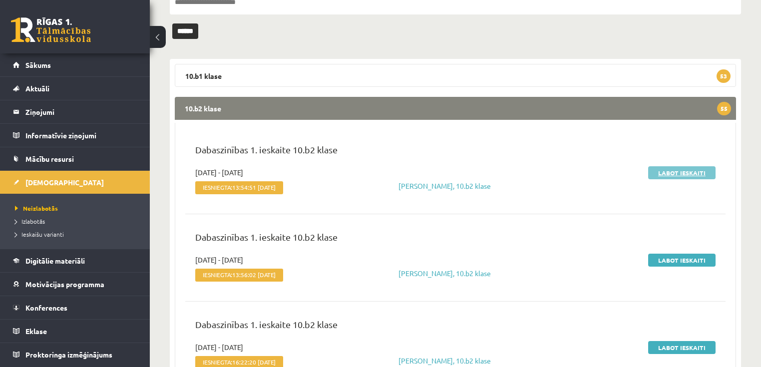
click at [658, 169] on link "Labot ieskaiti" at bounding box center [681, 172] width 67 height 13
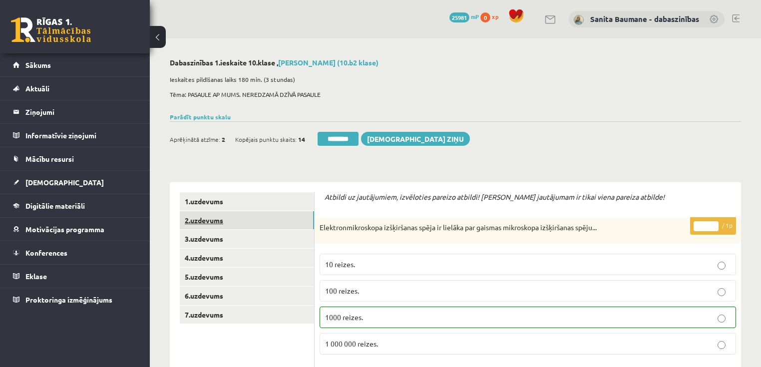
click at [247, 217] on link "2.uzdevums" at bounding box center [247, 220] width 134 height 18
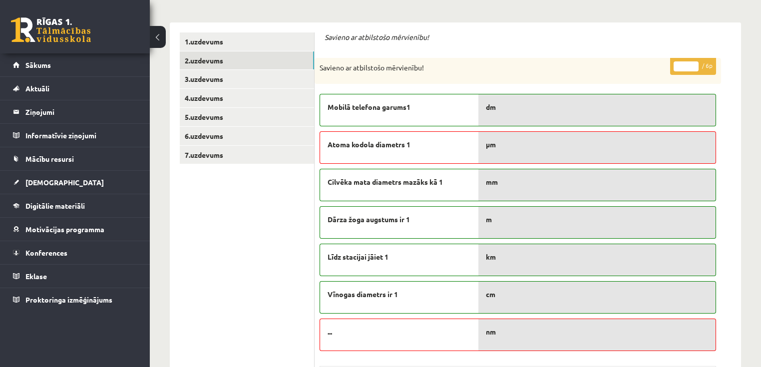
click at [691, 65] on input "*" at bounding box center [685, 66] width 25 height 10
type input "*"
click at [693, 70] on input "*" at bounding box center [685, 66] width 25 height 10
click at [218, 76] on link "3.uzdevums" at bounding box center [247, 79] width 134 height 18
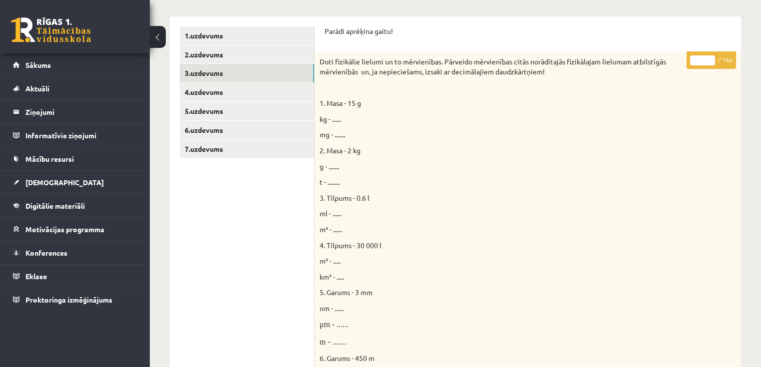
scroll to position [80, 0]
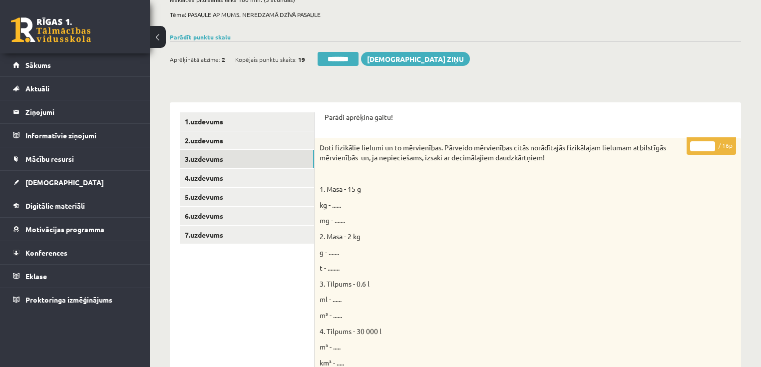
click at [709, 144] on input "*" at bounding box center [702, 146] width 25 height 10
click at [708, 143] on input "**" at bounding box center [702, 146] width 25 height 10
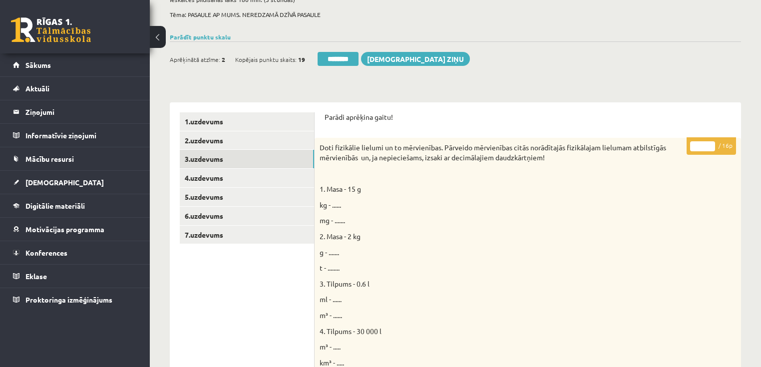
click at [708, 143] on input "**" at bounding box center [702, 146] width 25 height 10
type input "**"
click at [708, 143] on input "**" at bounding box center [702, 146] width 25 height 10
click at [239, 178] on link "4.uzdevums" at bounding box center [247, 178] width 134 height 18
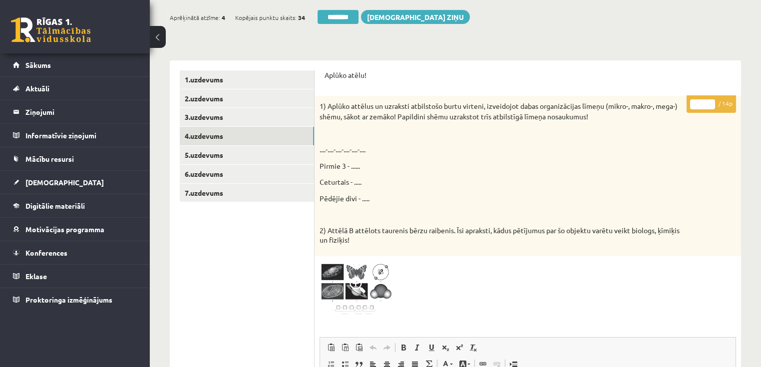
scroll to position [0, 0]
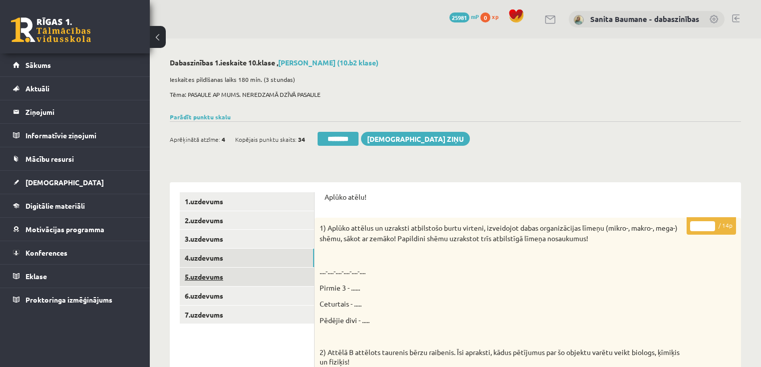
click at [225, 276] on link "5.uzdevums" at bounding box center [247, 276] width 134 height 18
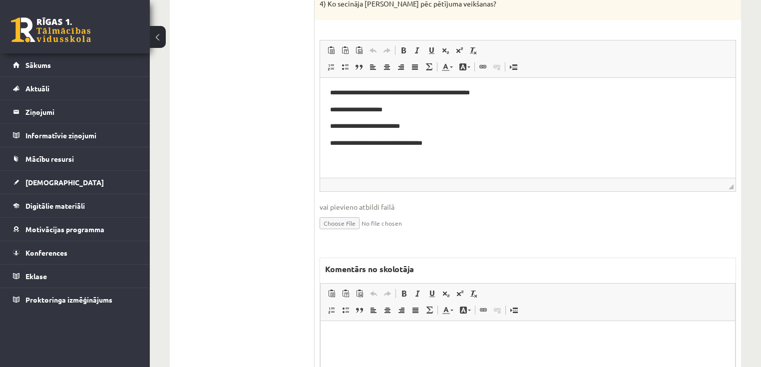
scroll to position [545, 0]
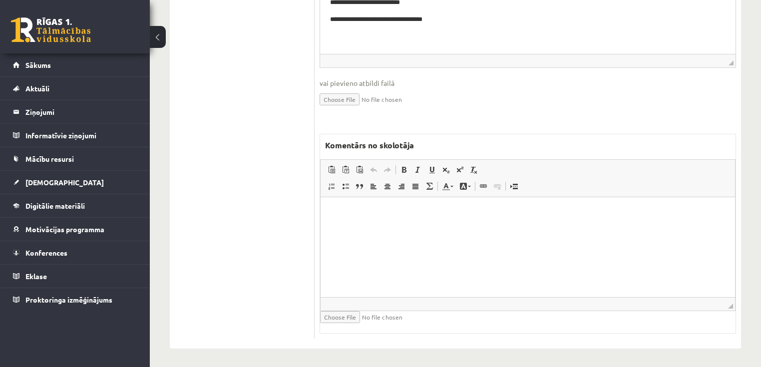
click at [526, 227] on html at bounding box center [527, 212] width 414 height 30
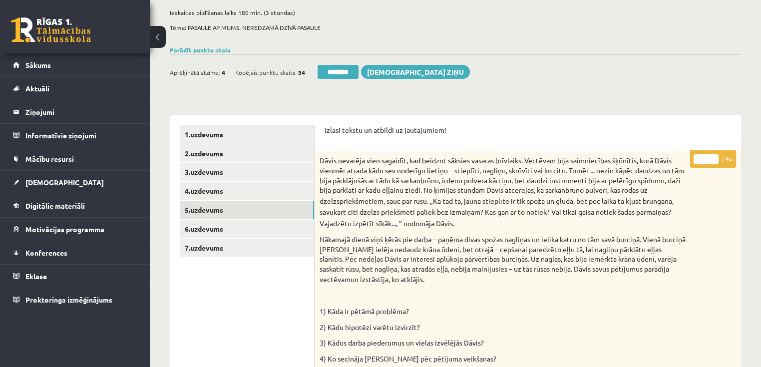
scroll to position [66, 0]
type input "*"
click at [715, 156] on input "*" at bounding box center [705, 160] width 25 height 10
click at [214, 232] on link "6.uzdevums" at bounding box center [247, 229] width 134 height 18
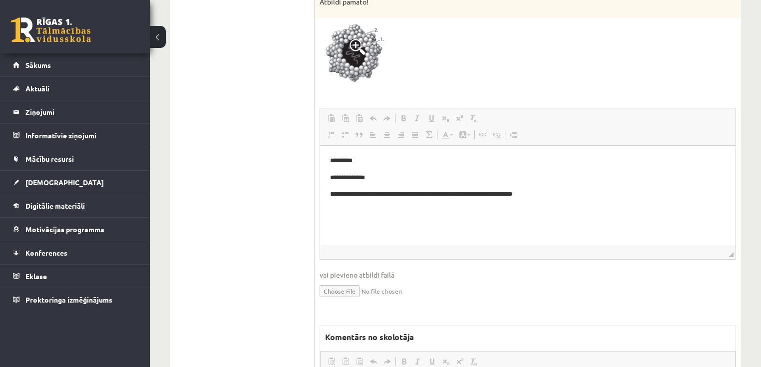
scroll to position [426, 0]
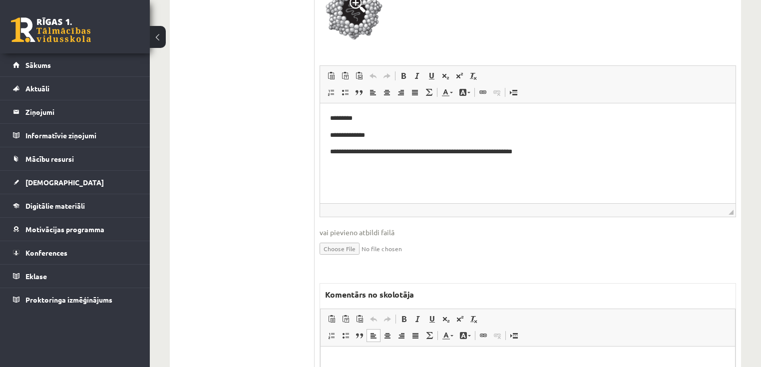
click at [365, 358] on p "Bagātinātā teksta redaktors, wiswyg-editor-47025048195180-1758214800-915" at bounding box center [527, 361] width 394 height 10
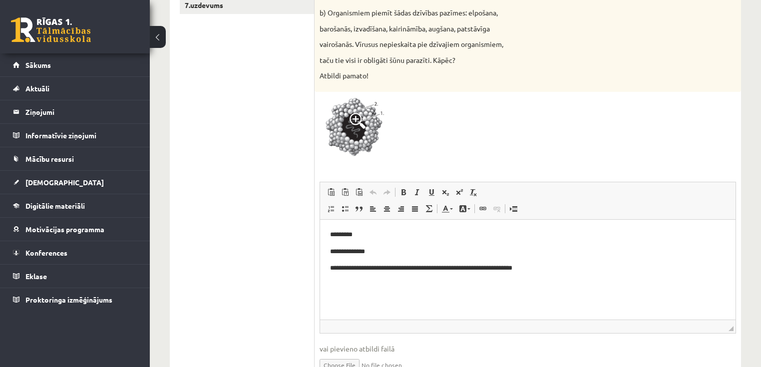
scroll to position [186, 0]
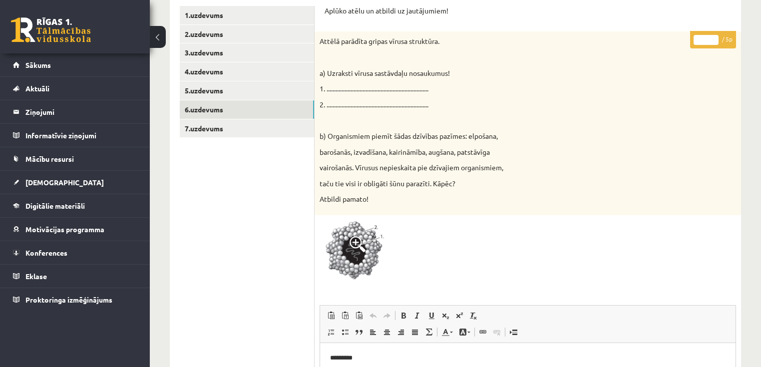
click at [711, 36] on input "*" at bounding box center [705, 40] width 25 height 10
type input "*"
click at [711, 36] on input "*" at bounding box center [705, 40] width 25 height 10
click at [248, 125] on link "7.uzdevums" at bounding box center [247, 128] width 134 height 18
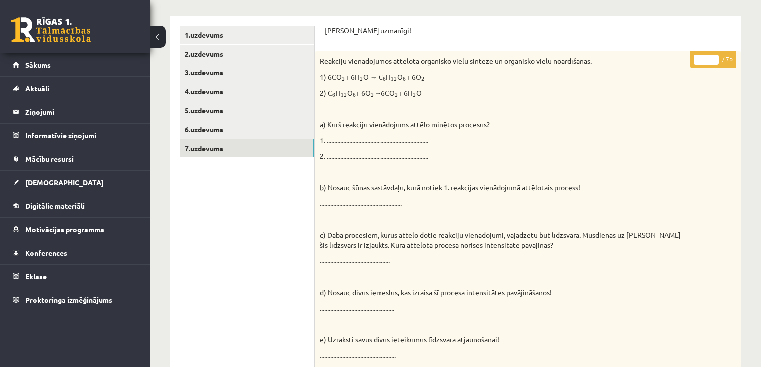
scroll to position [146, 0]
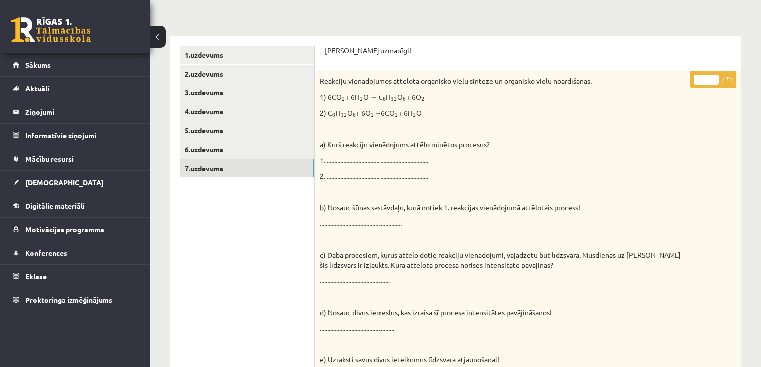
click at [711, 77] on input "*" at bounding box center [705, 80] width 25 height 10
type input "*"
click at [711, 77] on input "*" at bounding box center [705, 80] width 25 height 10
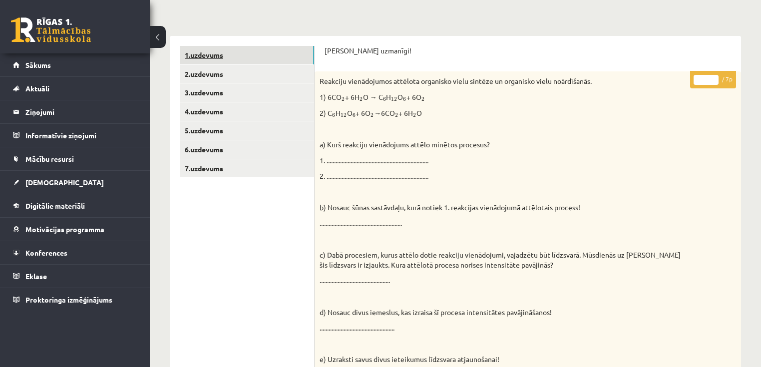
click at [231, 59] on link "1.uzdevums" at bounding box center [247, 55] width 134 height 18
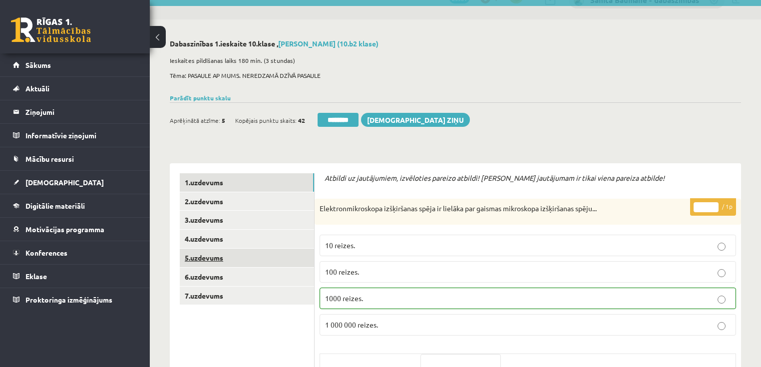
scroll to position [0, 0]
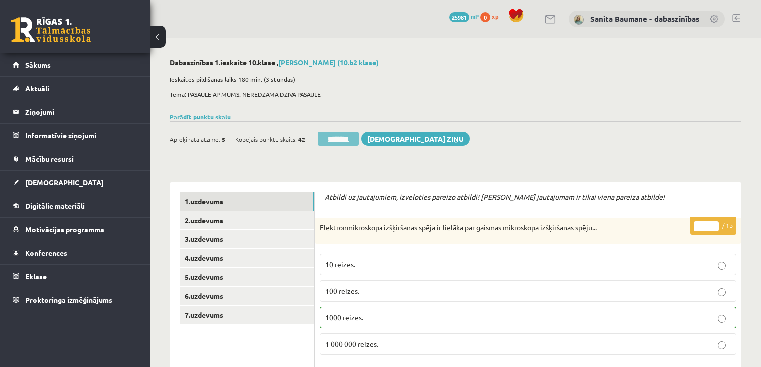
click at [333, 140] on input "********" at bounding box center [337, 139] width 41 height 14
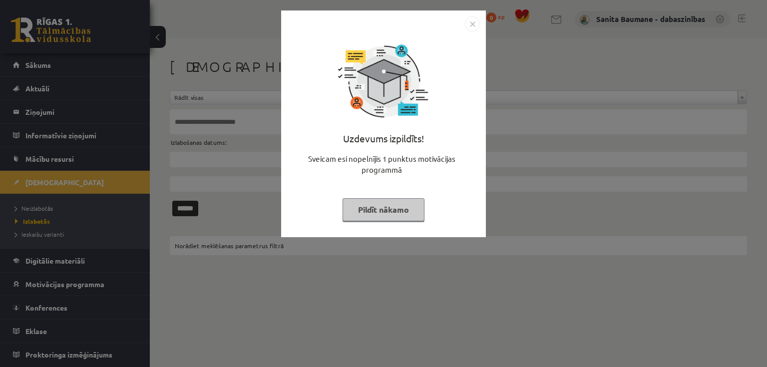
click at [365, 207] on button "Pildīt nākamo" at bounding box center [383, 209] width 82 height 23
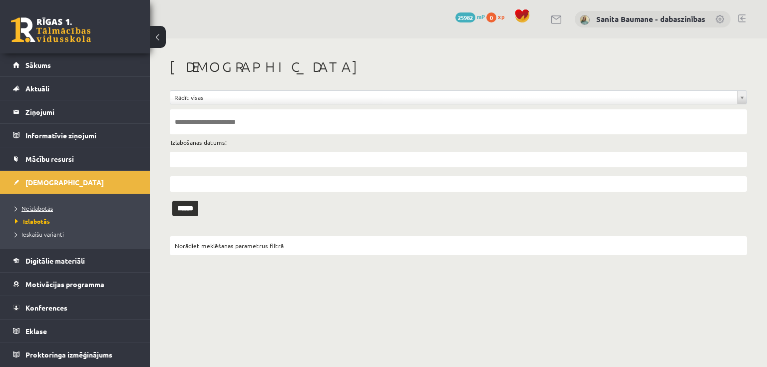
click at [34, 204] on span "Neizlabotās" at bounding box center [34, 208] width 38 height 8
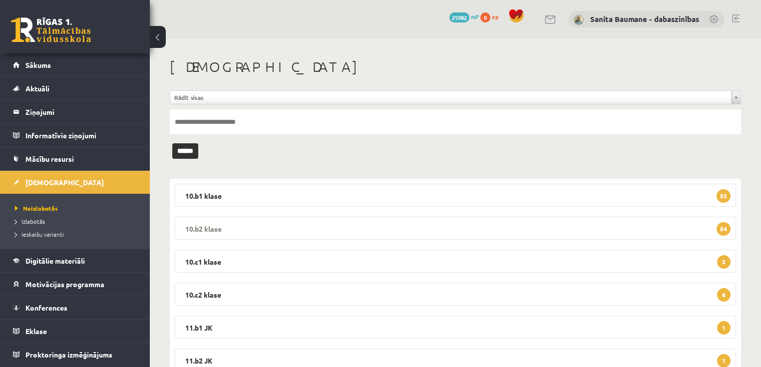
drag, startPoint x: 261, startPoint y: 228, endPoint x: 270, endPoint y: 225, distance: 9.8
click at [261, 226] on legend "10.b2 klase 54" at bounding box center [455, 228] width 561 height 23
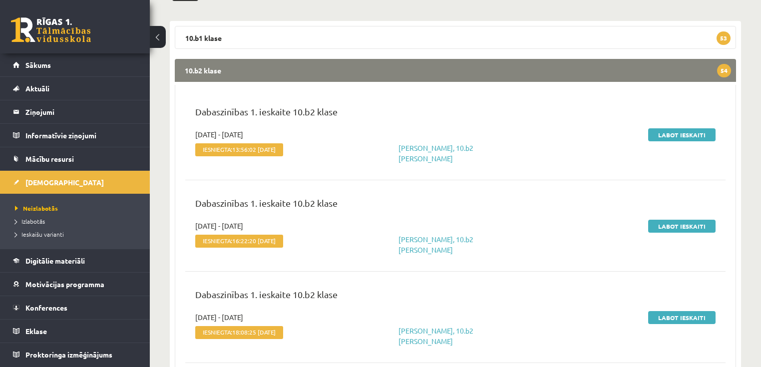
scroll to position [160, 0]
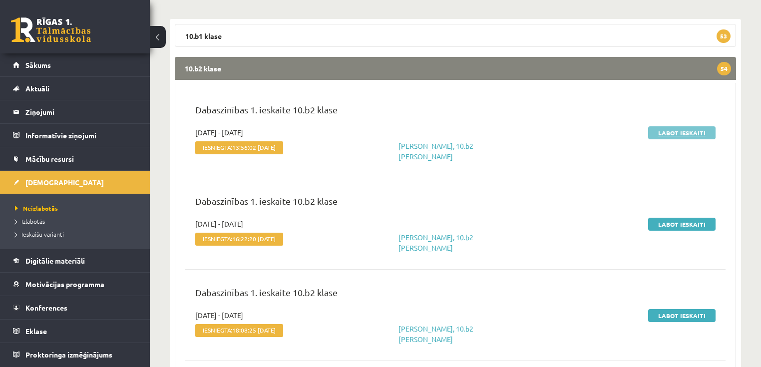
click at [663, 132] on link "Labot ieskaiti" at bounding box center [681, 132] width 67 height 13
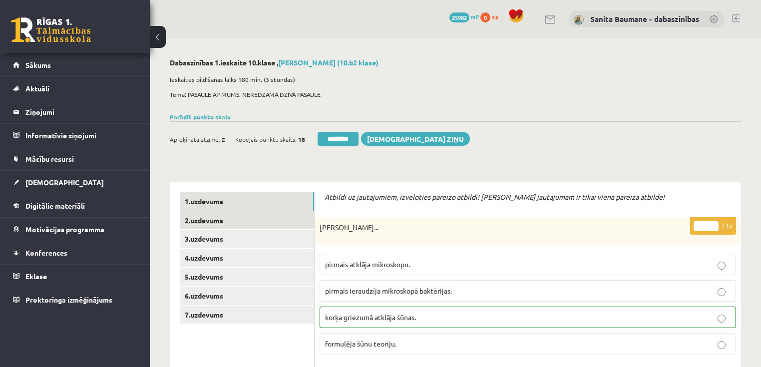
click at [235, 218] on link "2.uzdevums" at bounding box center [247, 220] width 134 height 18
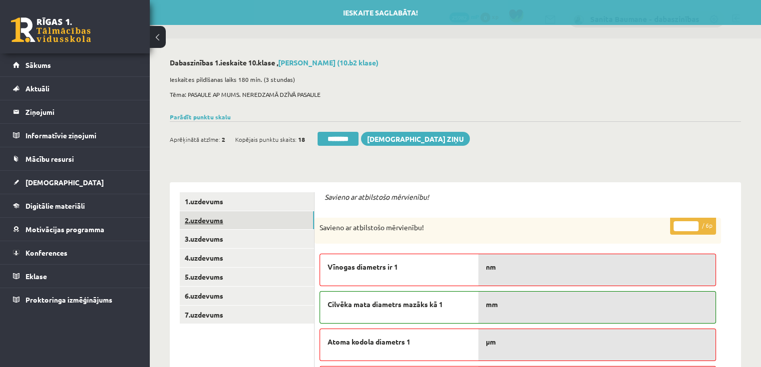
click at [212, 221] on link "2.uzdevums" at bounding box center [247, 220] width 134 height 18
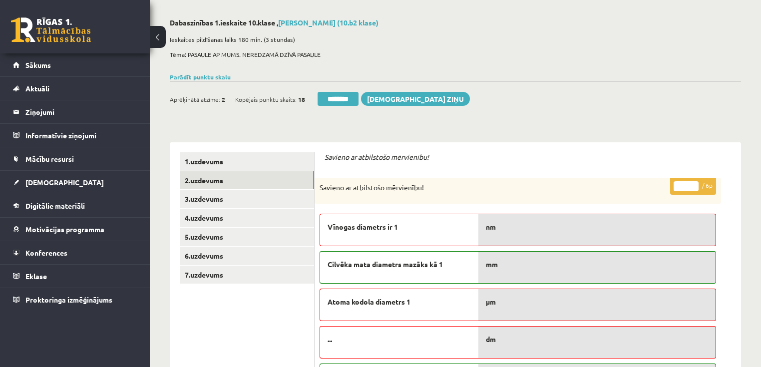
scroll to position [40, 0]
click at [692, 184] on input "*" at bounding box center [685, 186] width 25 height 10
type input "*"
click at [692, 184] on input "*" at bounding box center [685, 186] width 25 height 10
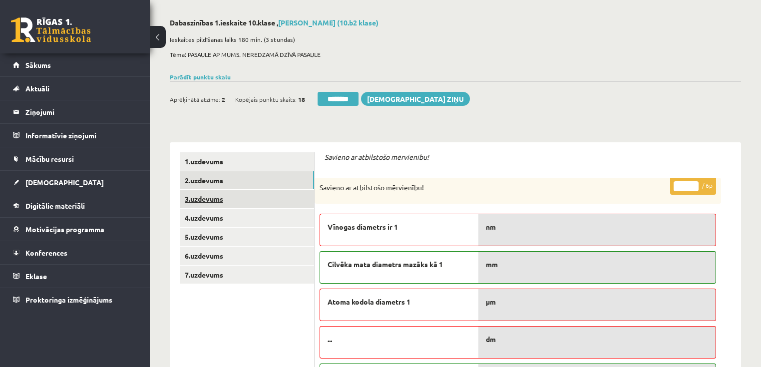
click at [229, 202] on link "3.uzdevums" at bounding box center [247, 199] width 134 height 18
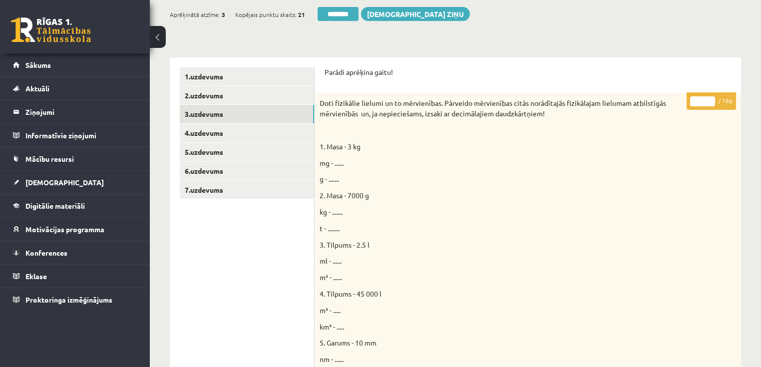
scroll to position [80, 0]
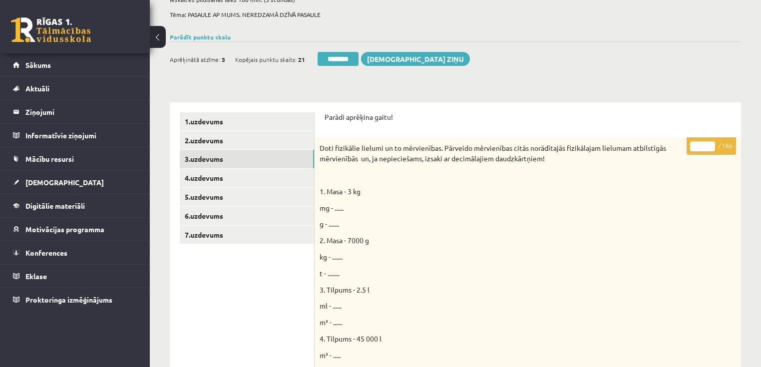
click at [711, 144] on input "*" at bounding box center [702, 146] width 25 height 10
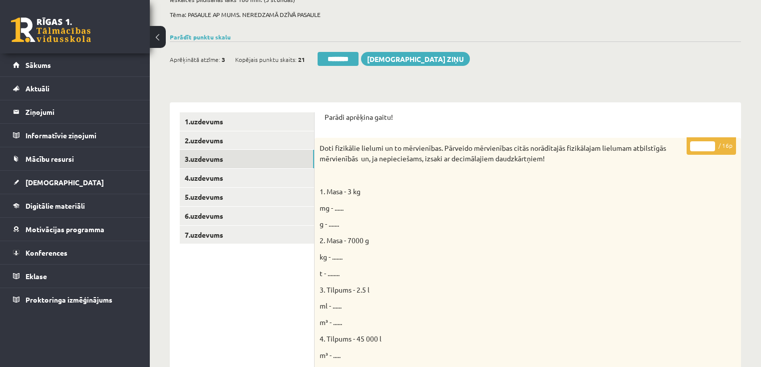
click at [711, 144] on input "*" at bounding box center [702, 146] width 25 height 10
click at [711, 144] on input "**" at bounding box center [702, 146] width 25 height 10
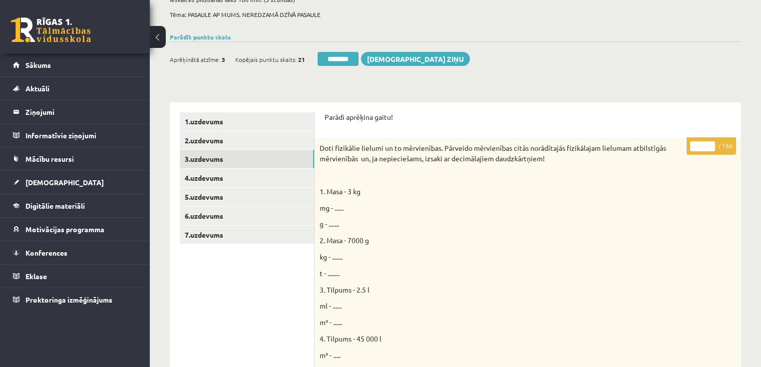
type input "**"
click at [711, 144] on input "**" at bounding box center [702, 146] width 25 height 10
click at [208, 178] on link "4.uzdevums" at bounding box center [247, 178] width 134 height 18
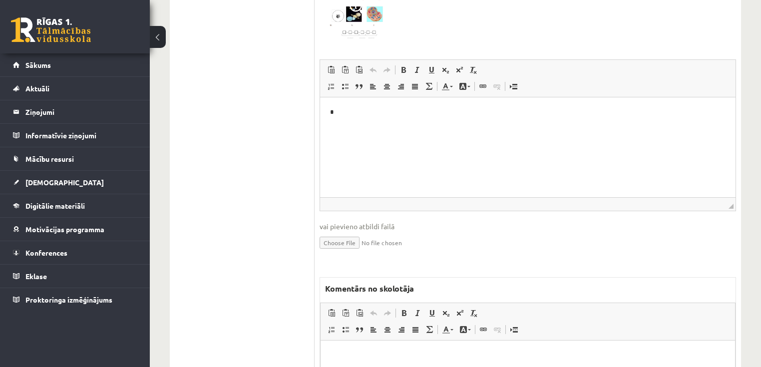
scroll to position [160, 0]
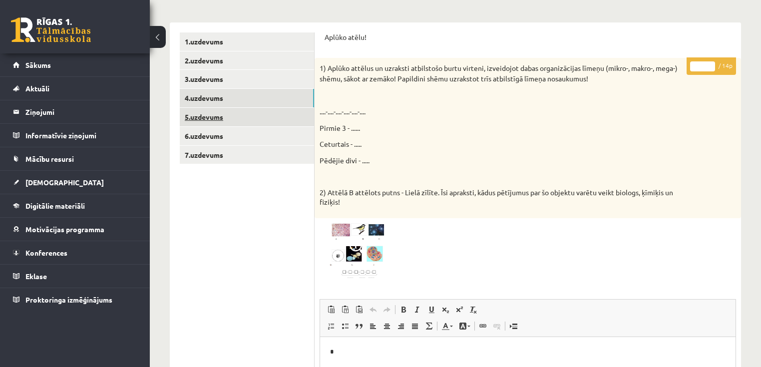
click at [234, 121] on link "5.uzdevums" at bounding box center [247, 117] width 134 height 18
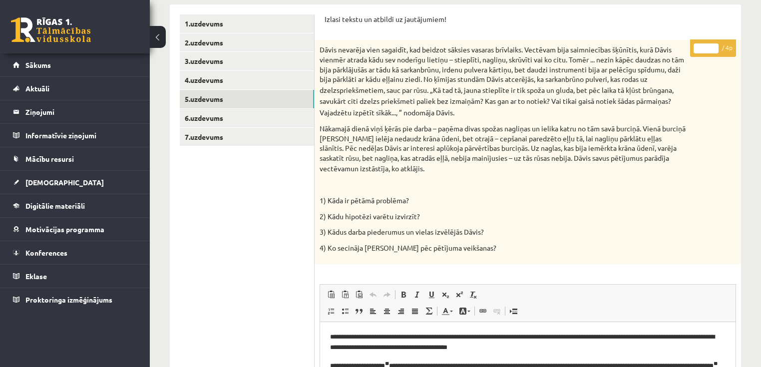
scroll to position [80, 0]
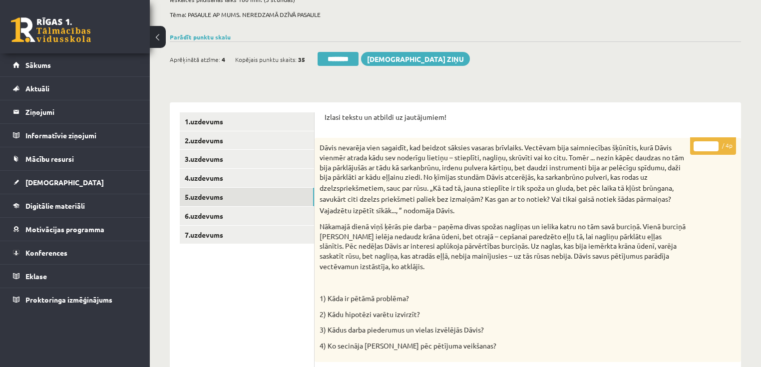
drag, startPoint x: 715, startPoint y: 143, endPoint x: 528, endPoint y: 174, distance: 188.6
type input "*"
click at [715, 143] on input "*" at bounding box center [705, 146] width 25 height 10
click at [236, 221] on link "6.uzdevums" at bounding box center [247, 216] width 134 height 18
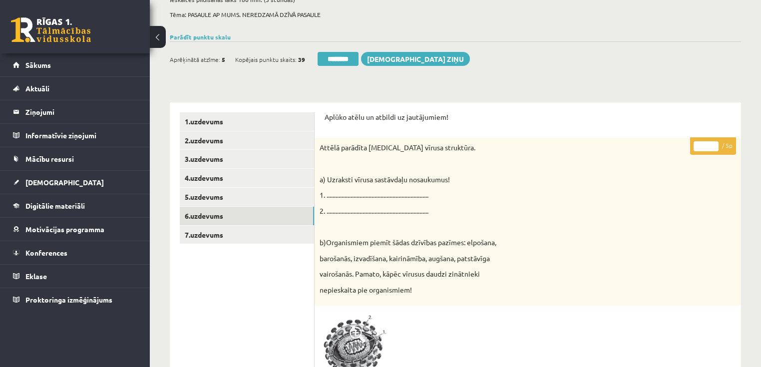
click at [712, 143] on input "*" at bounding box center [705, 146] width 25 height 10
type input "*"
click at [712, 143] on input "*" at bounding box center [705, 146] width 25 height 10
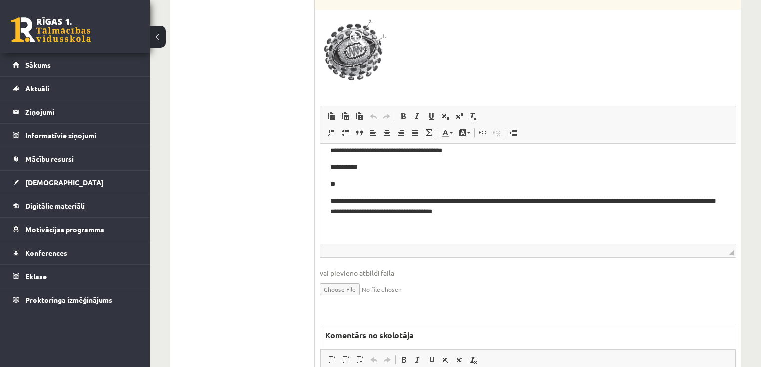
scroll to position [439, 0]
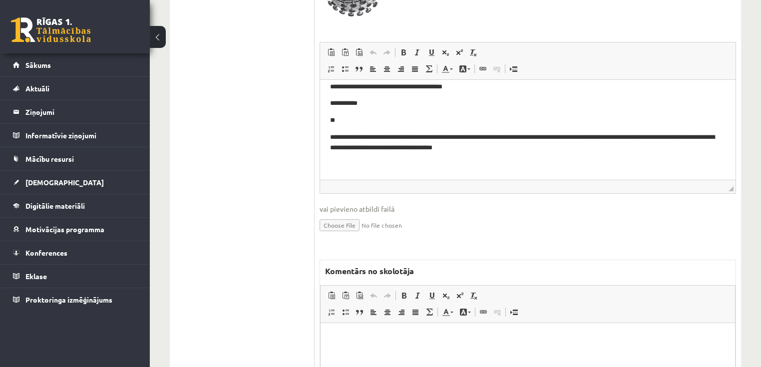
drag, startPoint x: 361, startPoint y: 349, endPoint x: 339, endPoint y: 355, distance: 23.2
click at [353, 352] on html at bounding box center [527, 337] width 414 height 30
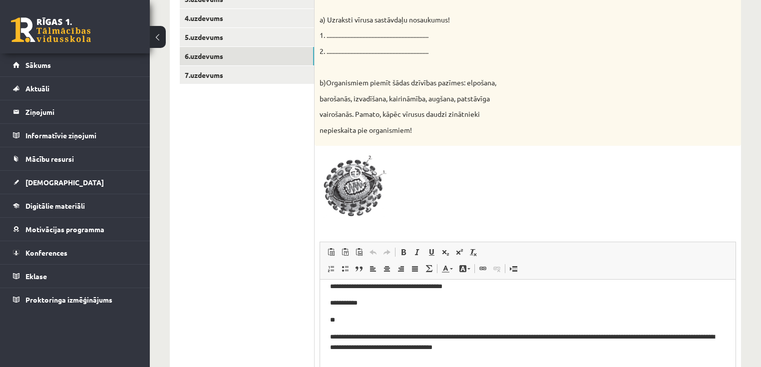
scroll to position [160, 0]
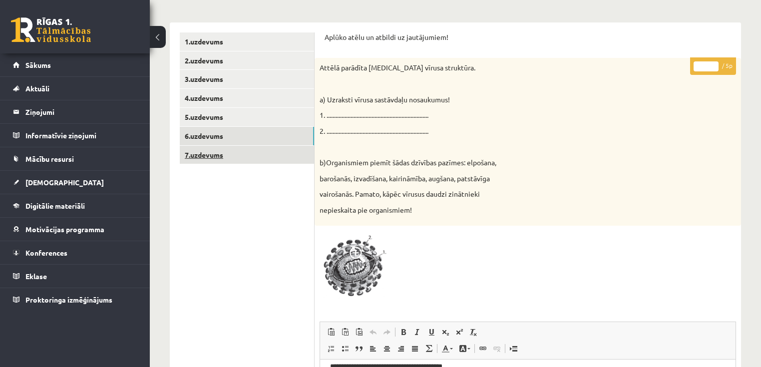
click at [211, 159] on link "7.uzdevums" at bounding box center [247, 155] width 134 height 18
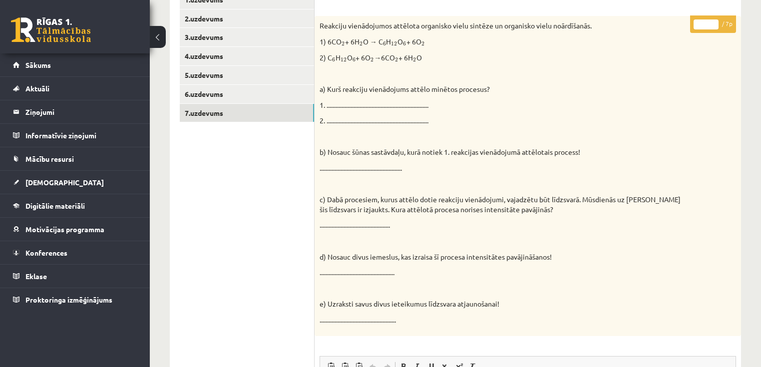
scroll to position [200, 0]
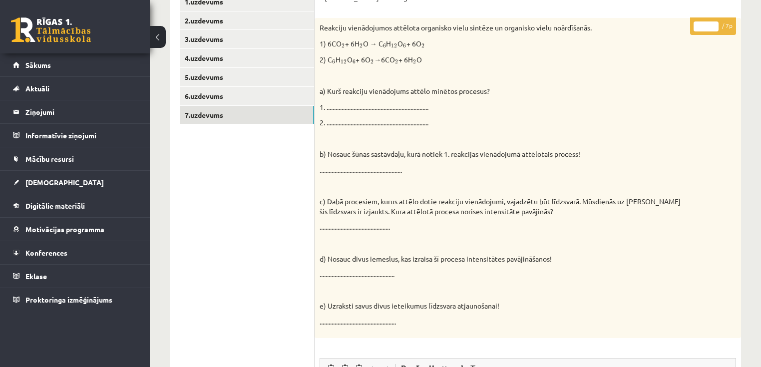
click at [712, 21] on input "*" at bounding box center [705, 26] width 25 height 10
click at [711, 23] on input "*" at bounding box center [705, 26] width 25 height 10
type input "*"
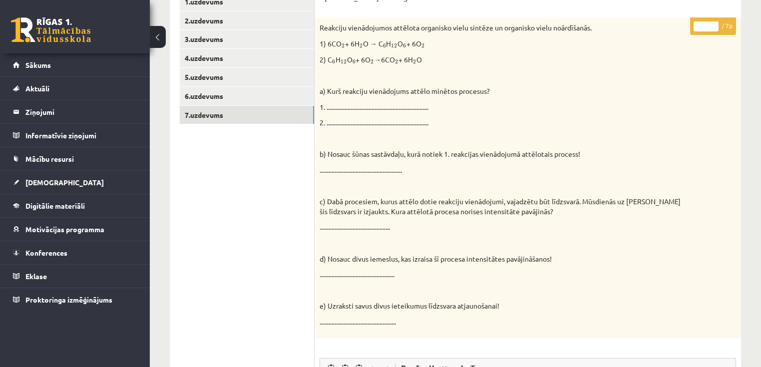
click at [711, 23] on input "*" at bounding box center [705, 26] width 25 height 10
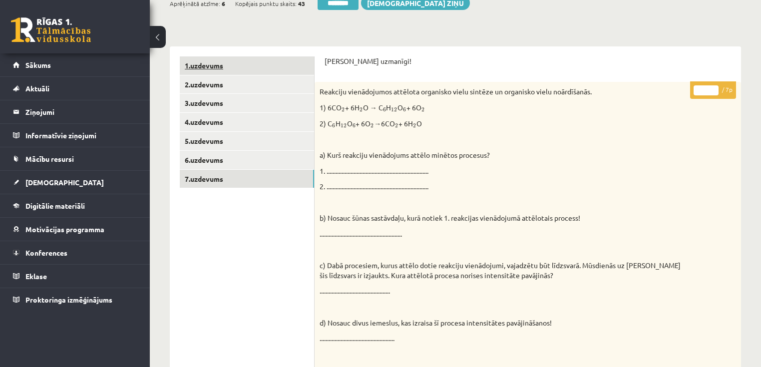
scroll to position [0, 0]
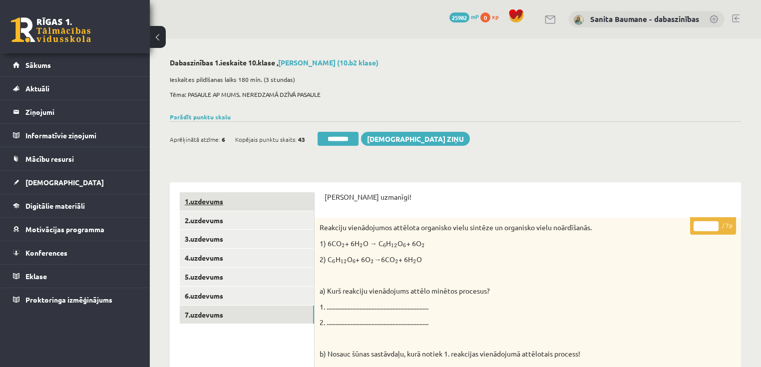
click at [231, 203] on link "1.uzdevums" at bounding box center [247, 201] width 134 height 18
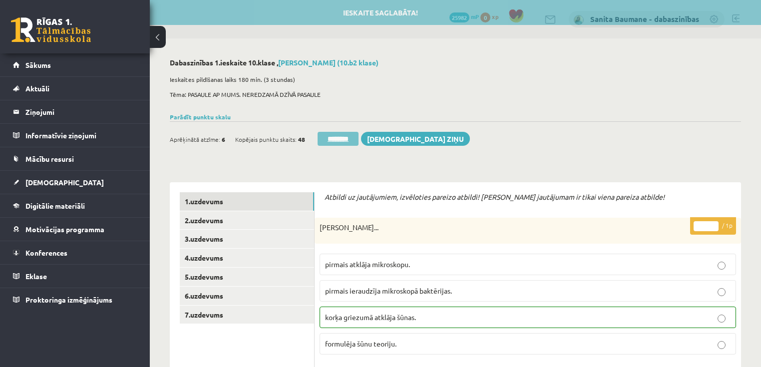
click at [349, 137] on input "********" at bounding box center [337, 139] width 41 height 14
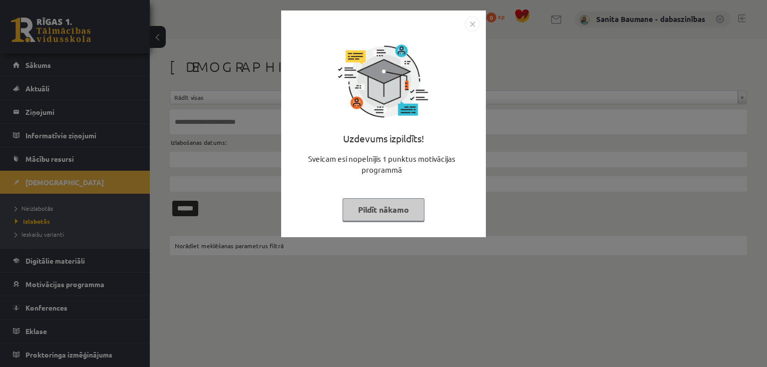
drag, startPoint x: 385, startPoint y: 211, endPoint x: 287, endPoint y: 208, distance: 98.4
click at [385, 210] on button "Pildīt nākamo" at bounding box center [383, 209] width 82 height 23
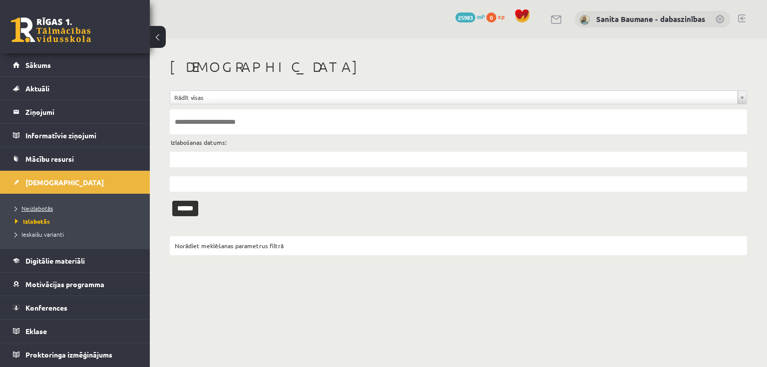
click at [54, 210] on link "Neizlabotās" at bounding box center [77, 208] width 125 height 9
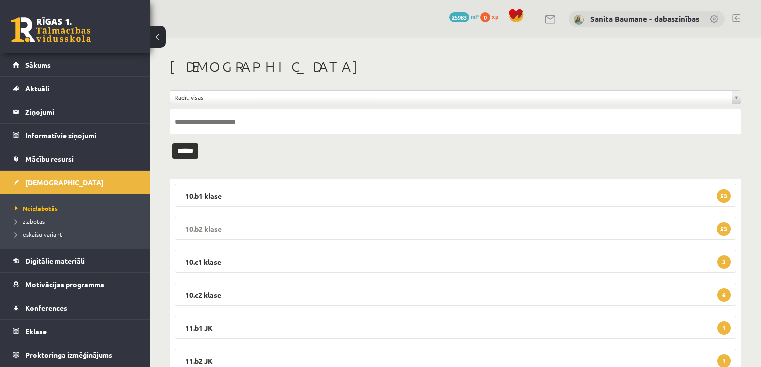
click at [270, 228] on legend "10.b2 [PERSON_NAME] 53" at bounding box center [455, 228] width 561 height 23
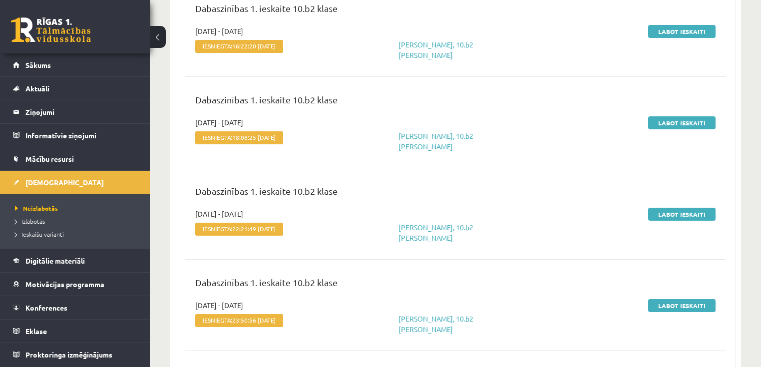
scroll to position [240, 0]
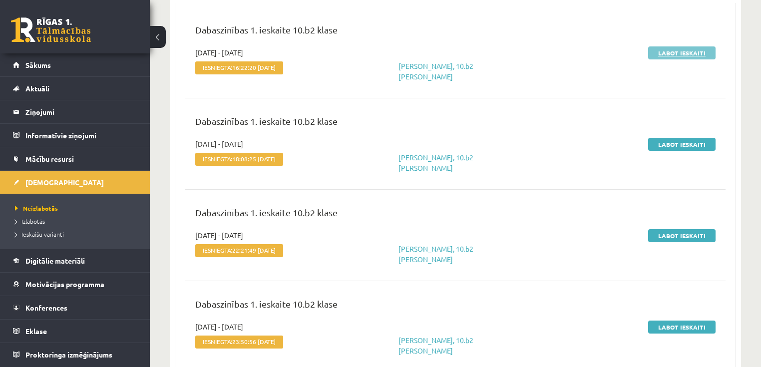
click at [668, 53] on link "Labot ieskaiti" at bounding box center [681, 52] width 67 height 13
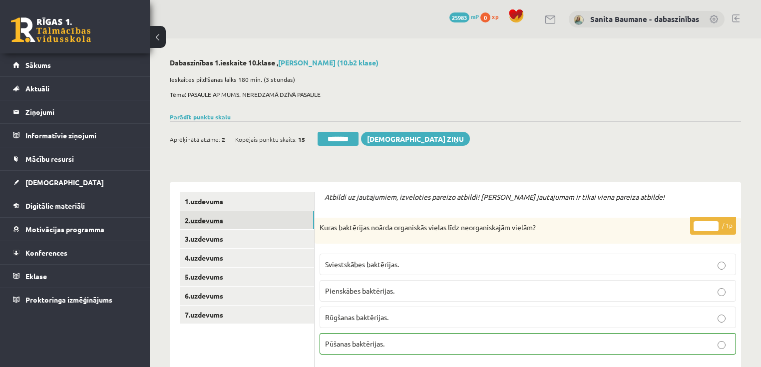
click at [245, 222] on link "2.uzdevums" at bounding box center [247, 220] width 134 height 18
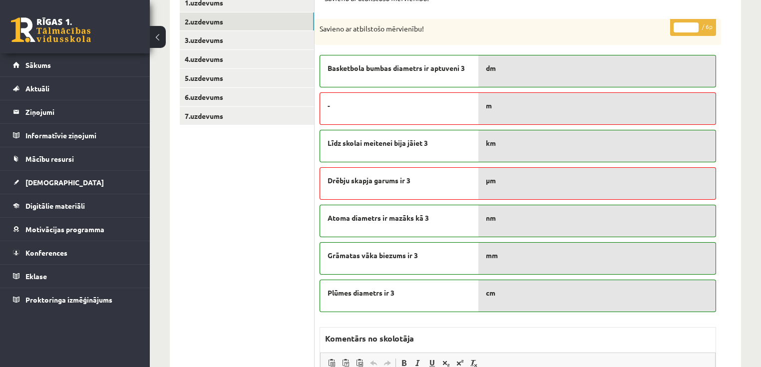
scroll to position [200, 0]
click at [693, 23] on input "*" at bounding box center [685, 26] width 25 height 10
click at [694, 23] on input "*" at bounding box center [685, 26] width 25 height 10
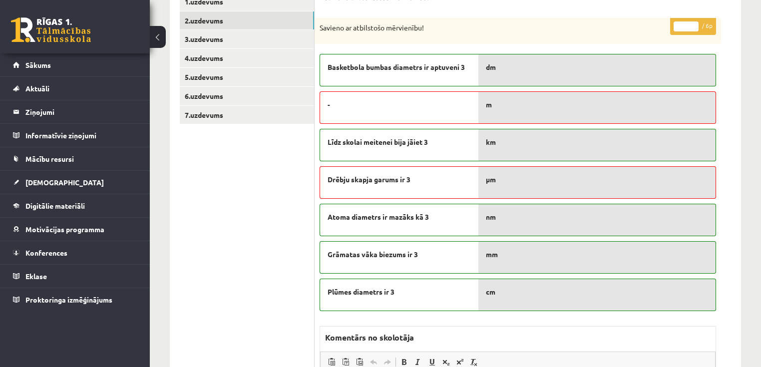
type input "*"
click at [694, 23] on input "*" at bounding box center [685, 26] width 25 height 10
click at [214, 48] on link "3.uzdevums" at bounding box center [247, 39] width 134 height 18
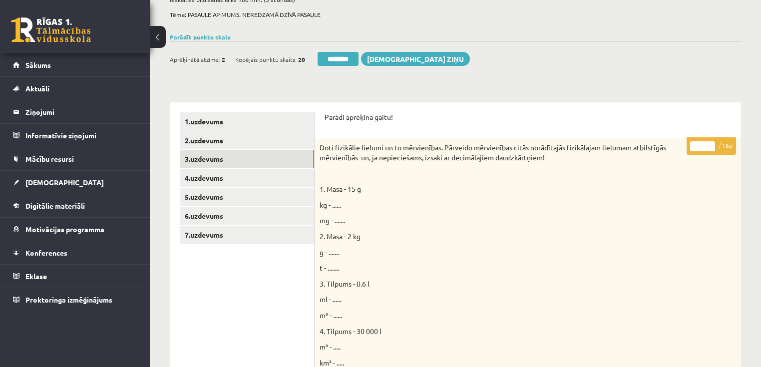
scroll to position [80, 0]
click at [712, 144] on input "*" at bounding box center [702, 146] width 25 height 10
click at [712, 142] on input "*" at bounding box center [702, 146] width 25 height 10
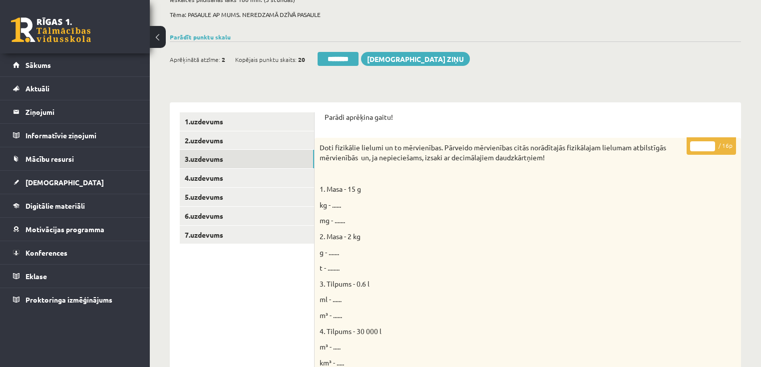
type input "*"
click at [709, 145] on input "*" at bounding box center [702, 146] width 25 height 10
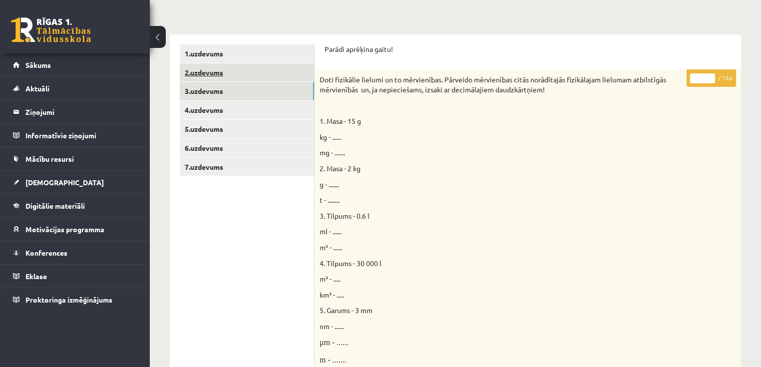
scroll to position [0, 0]
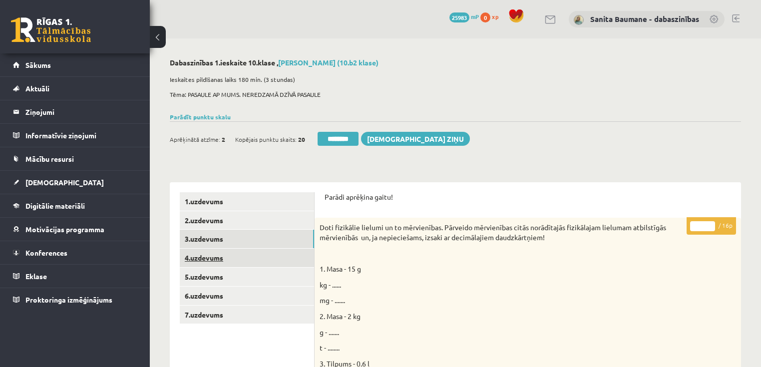
click at [265, 257] on link "4.uzdevums" at bounding box center [247, 258] width 134 height 18
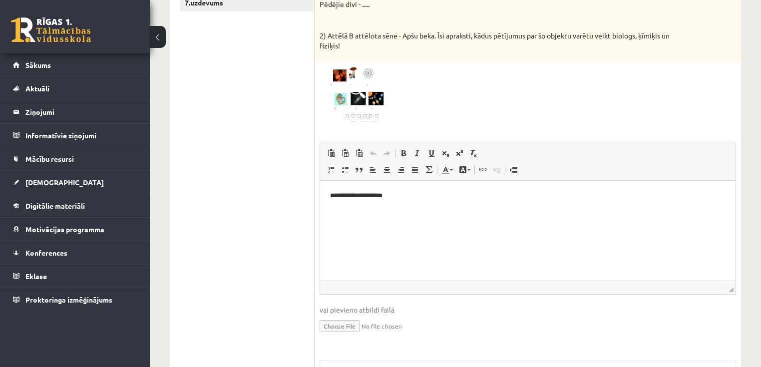
scroll to position [120, 0]
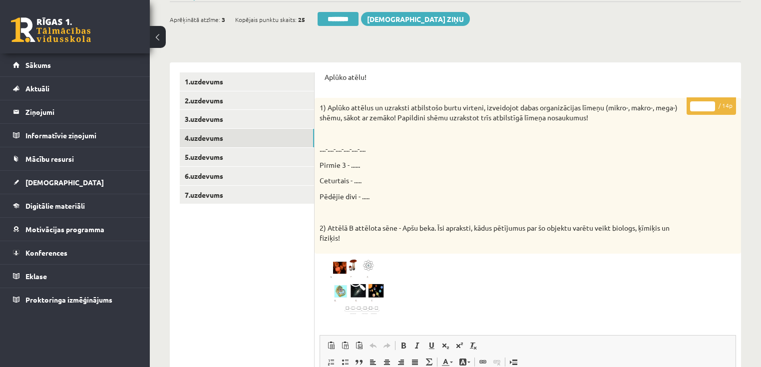
click at [711, 103] on input "*" at bounding box center [702, 106] width 25 height 10
type input "*"
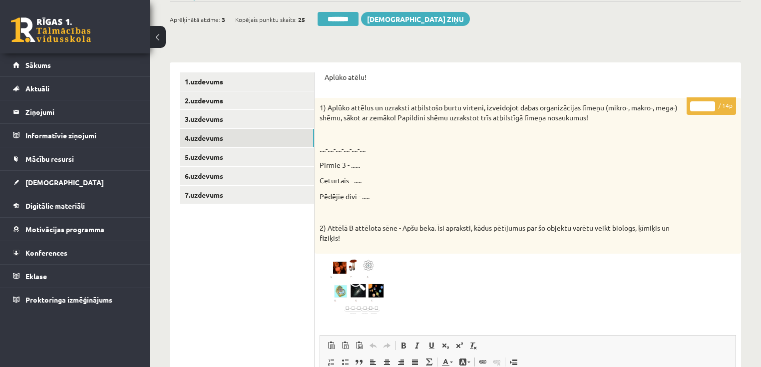
click at [711, 103] on input "*" at bounding box center [702, 106] width 25 height 10
click at [237, 160] on link "5.uzdevums" at bounding box center [247, 157] width 134 height 18
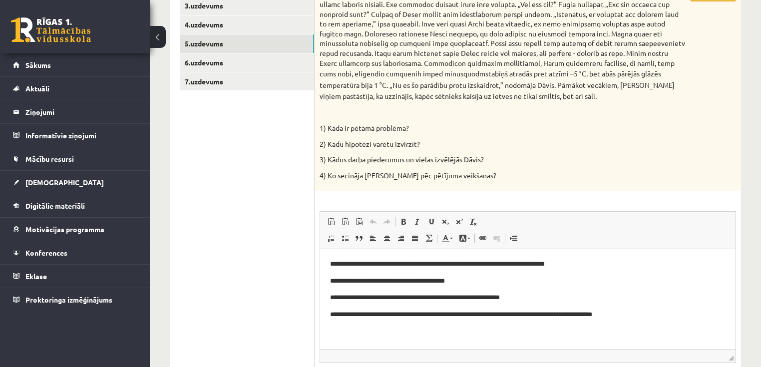
scroll to position [240, 0]
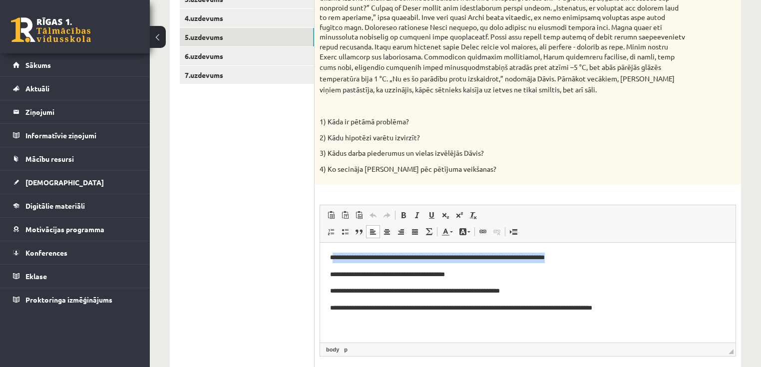
drag, startPoint x: 334, startPoint y: 256, endPoint x: 596, endPoint y: 258, distance: 262.0
click at [596, 258] on p "**********" at bounding box center [528, 258] width 396 height 10
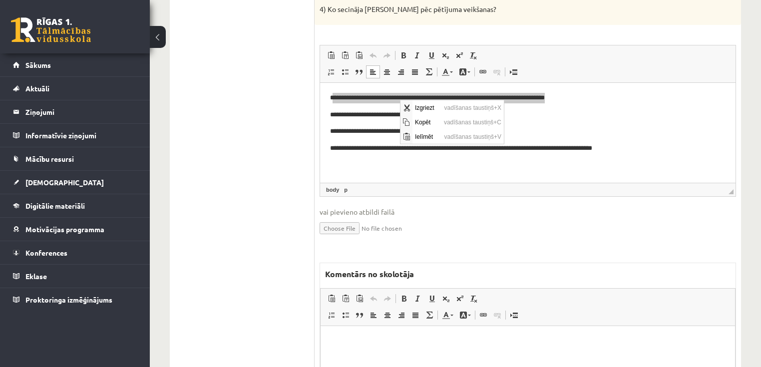
scroll to position [0, 0]
click at [425, 123] on span "Kopēt" at bounding box center [426, 121] width 29 height 14
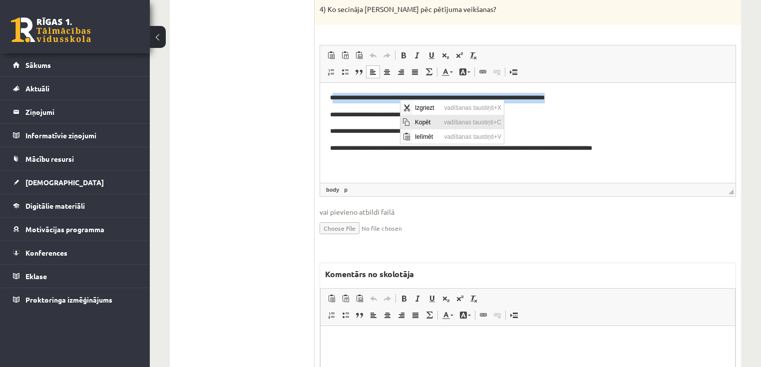
copy p "**********"
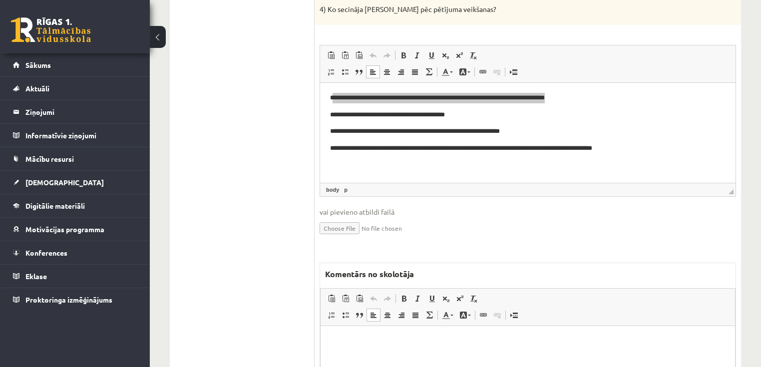
drag, startPoint x: 402, startPoint y: 341, endPoint x: 403, endPoint y: 352, distance: 11.5
click at [402, 342] on p "Bagātinātā teksta redaktors, wiswyg-editor-47025022589360-1758216420-263" at bounding box center [527, 341] width 394 height 10
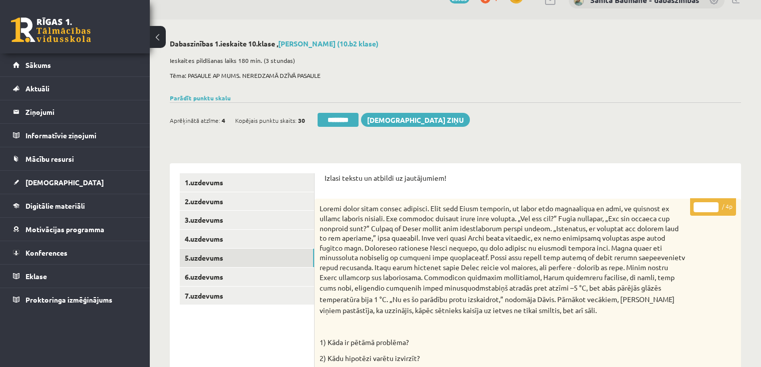
scroll to position [11, 0]
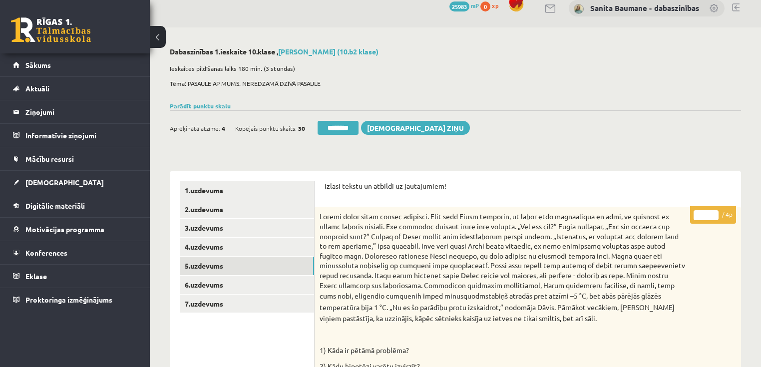
click at [713, 214] on input "*" at bounding box center [705, 215] width 25 height 10
type input "*"
click at [713, 214] on input "*" at bounding box center [705, 215] width 25 height 10
click at [209, 289] on link "6.uzdevums" at bounding box center [247, 284] width 134 height 18
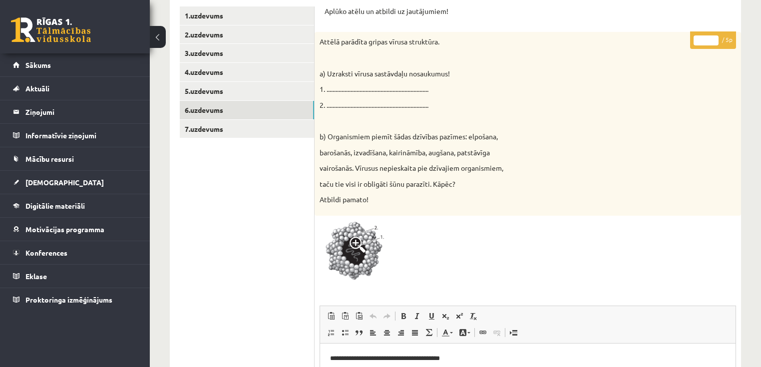
scroll to position [131, 0]
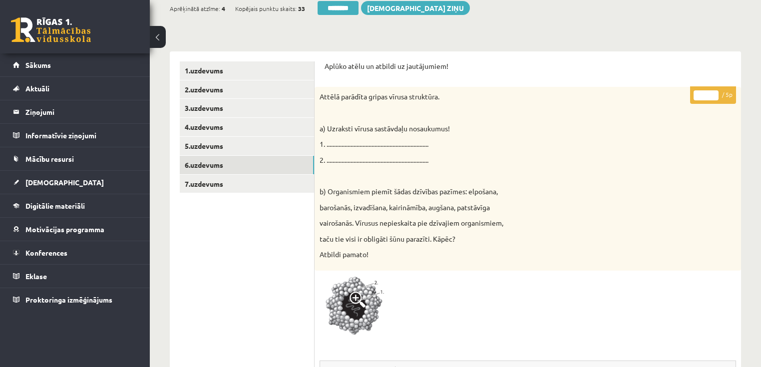
click at [713, 93] on input "*" at bounding box center [705, 95] width 25 height 10
type input "*"
click at [713, 92] on input "*" at bounding box center [705, 95] width 25 height 10
click at [225, 186] on link "7.uzdevums" at bounding box center [247, 184] width 134 height 18
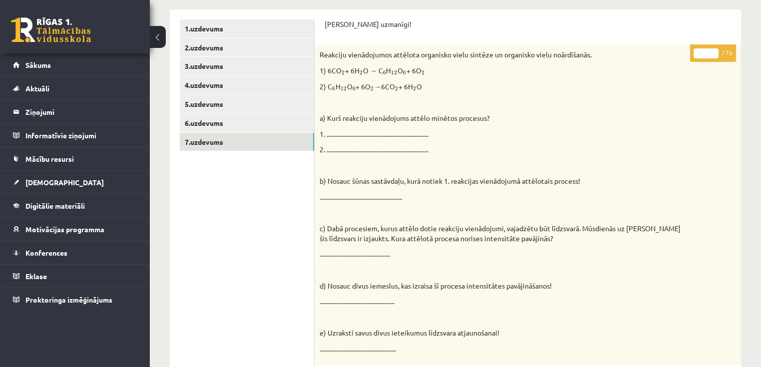
scroll to position [171, 0]
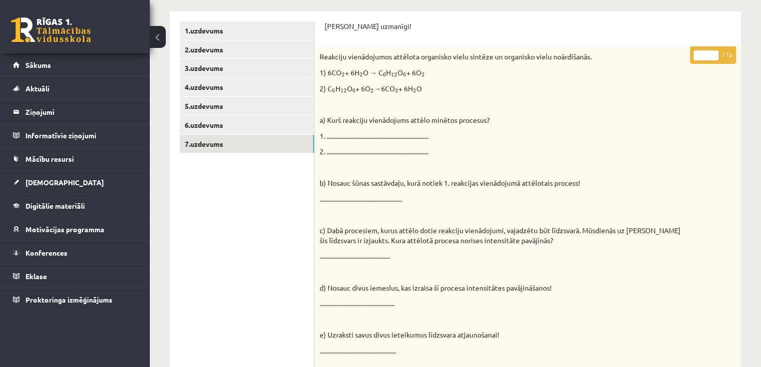
type input "*"
click at [711, 53] on input "*" at bounding box center [705, 55] width 25 height 10
click at [229, 35] on link "1.uzdevums" at bounding box center [247, 30] width 134 height 18
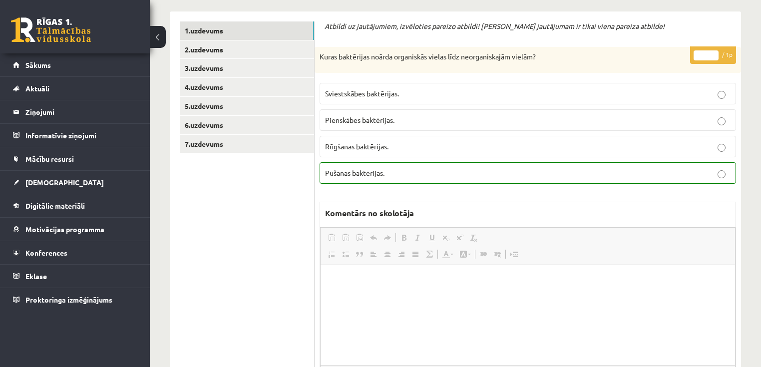
scroll to position [0, 0]
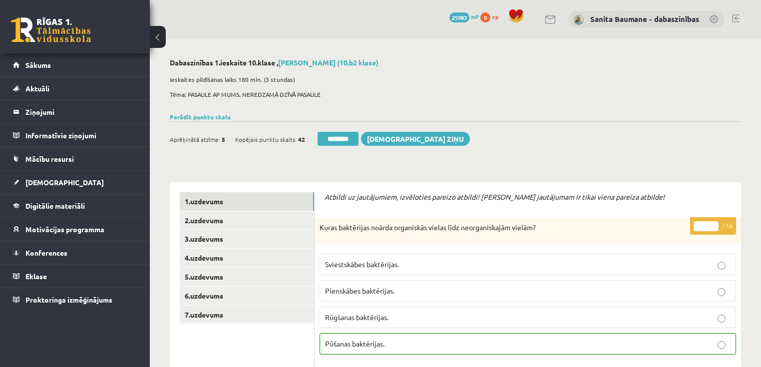
drag, startPoint x: 335, startPoint y: 138, endPoint x: 422, endPoint y: 0, distance: 163.0
click at [335, 138] on input "********" at bounding box center [337, 139] width 41 height 14
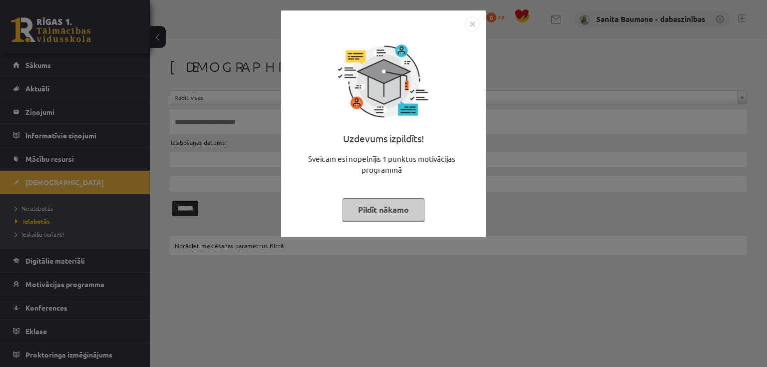
click at [361, 214] on button "Pildīt nākamo" at bounding box center [383, 209] width 82 height 23
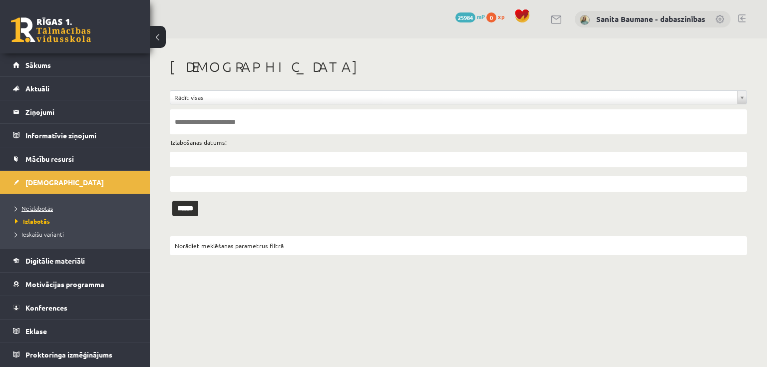
click at [34, 206] on span "Neizlabotās" at bounding box center [34, 208] width 38 height 8
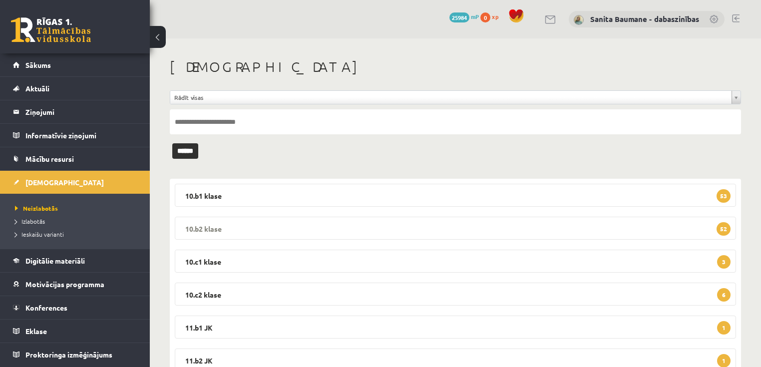
click at [312, 223] on legend "10.b2 klase 52" at bounding box center [455, 228] width 561 height 23
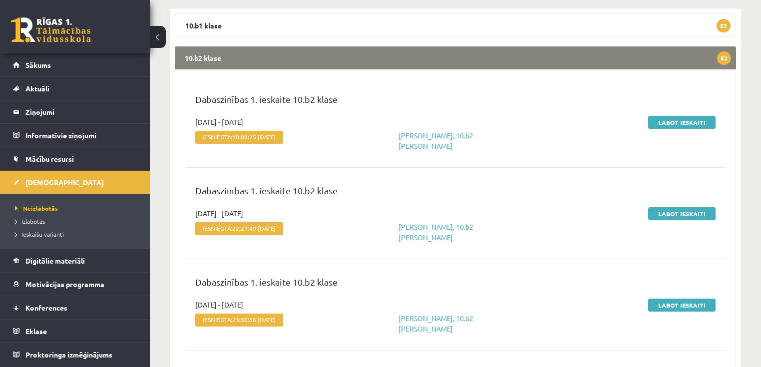
scroll to position [160, 0]
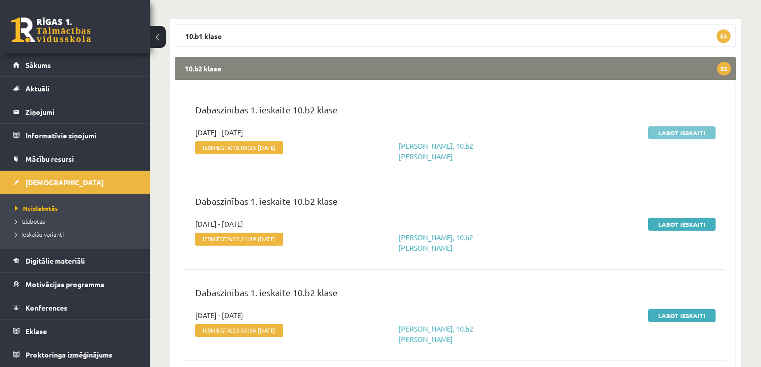
click at [661, 132] on link "Labot ieskaiti" at bounding box center [681, 132] width 67 height 13
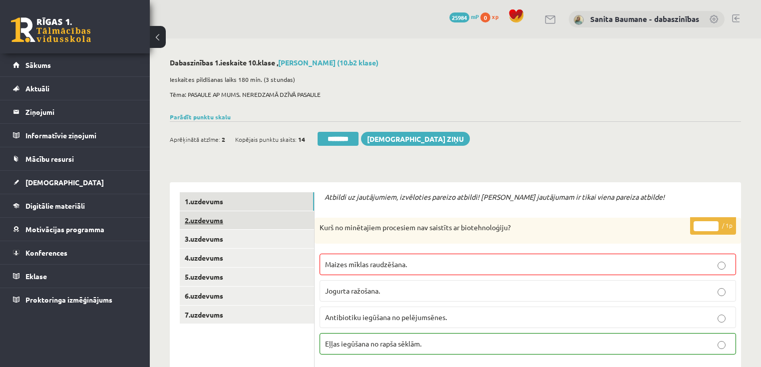
click at [220, 220] on link "2.uzdevums" at bounding box center [247, 220] width 134 height 18
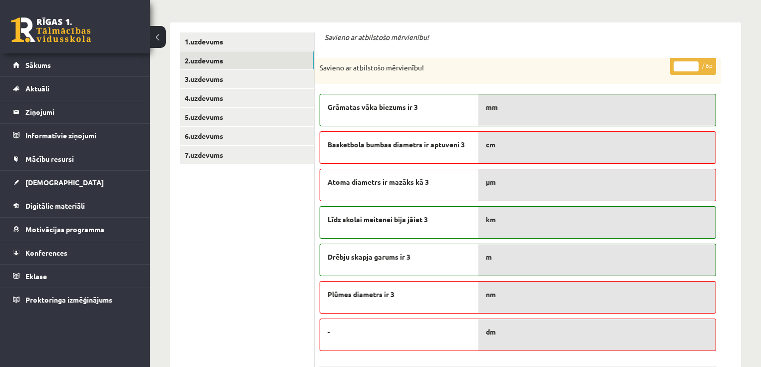
click at [692, 64] on input "*" at bounding box center [685, 66] width 25 height 10
type input "*"
click at [692, 64] on input "*" at bounding box center [685, 66] width 25 height 10
click at [247, 77] on link "3.uzdevums" at bounding box center [247, 79] width 134 height 18
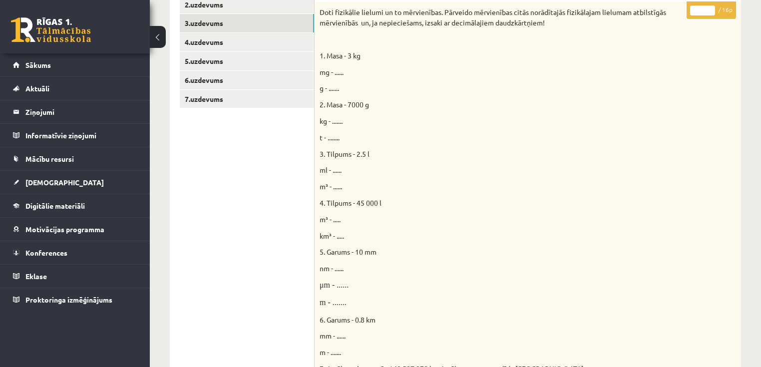
scroll to position [75, 0]
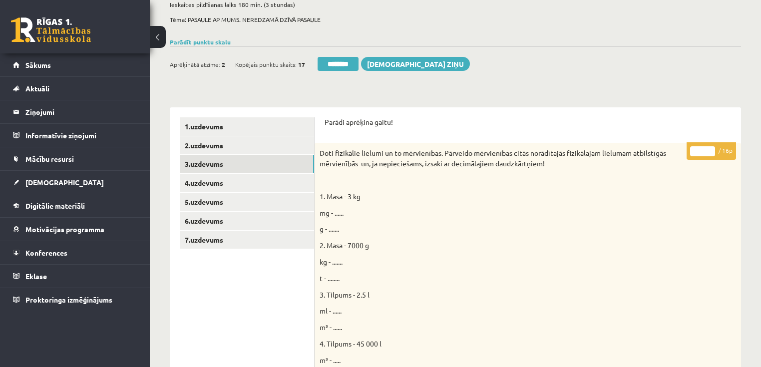
drag, startPoint x: 709, startPoint y: 143, endPoint x: 711, endPoint y: 150, distance: 7.0
click at [711, 150] on p "* / 16p" at bounding box center [710, 150] width 49 height 17
drag, startPoint x: 711, startPoint y: 150, endPoint x: 14, endPoint y: 276, distance: 708.6
type input "**"
click at [712, 150] on input "**" at bounding box center [702, 151] width 25 height 10
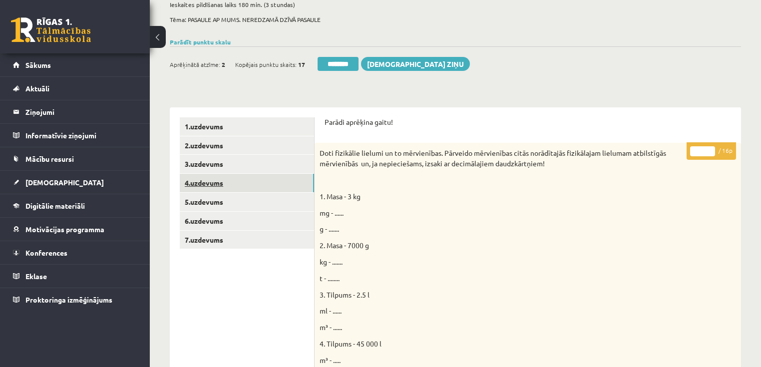
click at [229, 186] on link "4.uzdevums" at bounding box center [247, 183] width 134 height 18
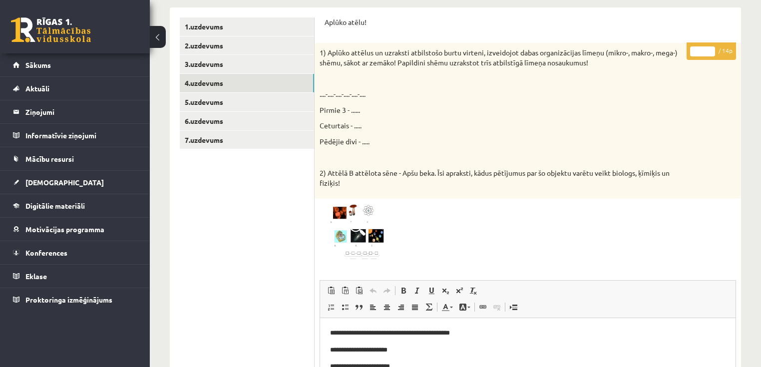
scroll to position [155, 0]
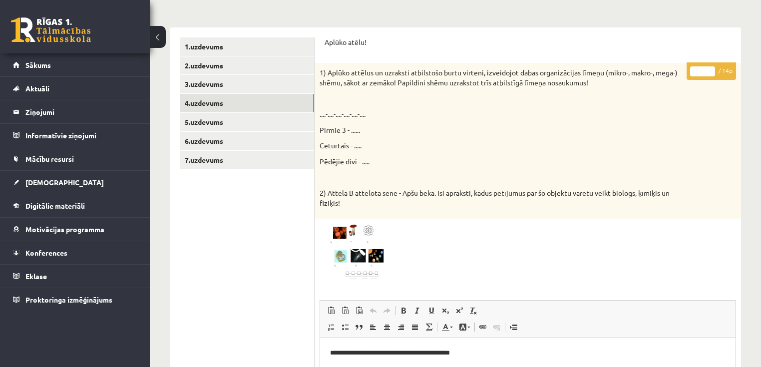
click at [710, 69] on input "*" at bounding box center [702, 71] width 25 height 10
type input "*"
click at [710, 69] on input "*" at bounding box center [702, 71] width 25 height 10
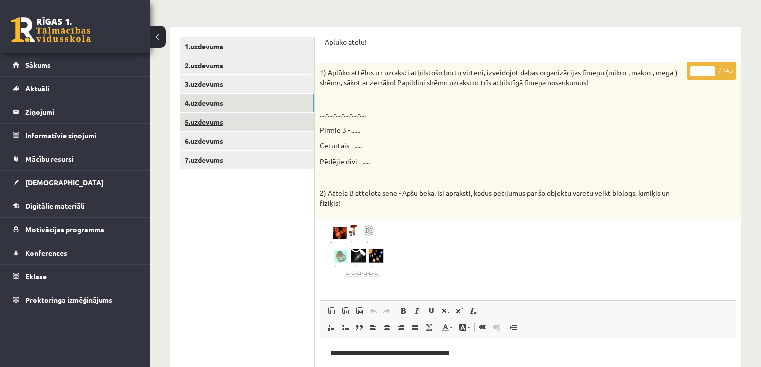
click at [256, 119] on link "5.uzdevums" at bounding box center [247, 122] width 134 height 18
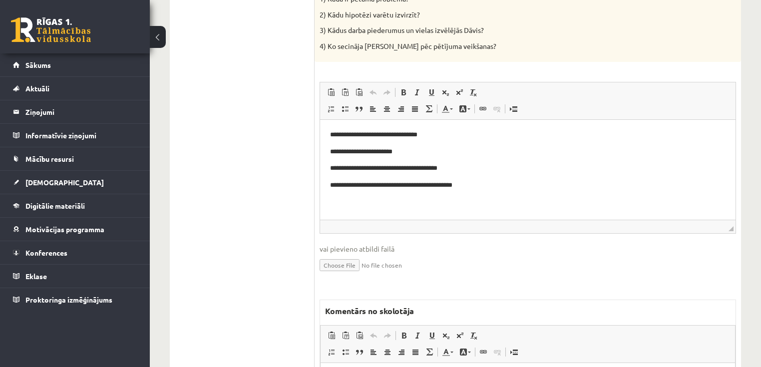
scroll to position [434, 0]
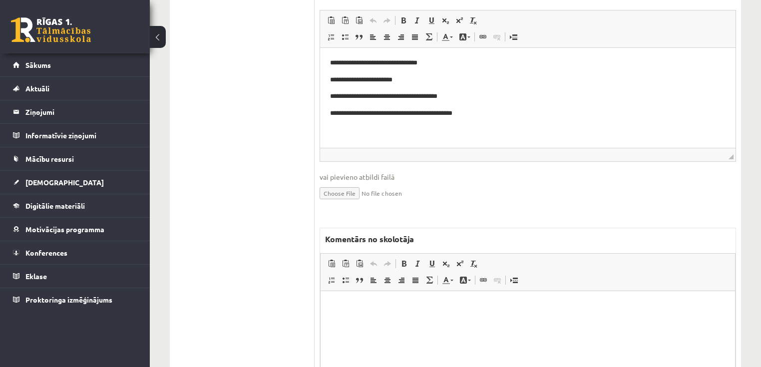
drag, startPoint x: 475, startPoint y: 329, endPoint x: 478, endPoint y: 336, distance: 7.9
click at [477, 321] on html at bounding box center [527, 306] width 414 height 30
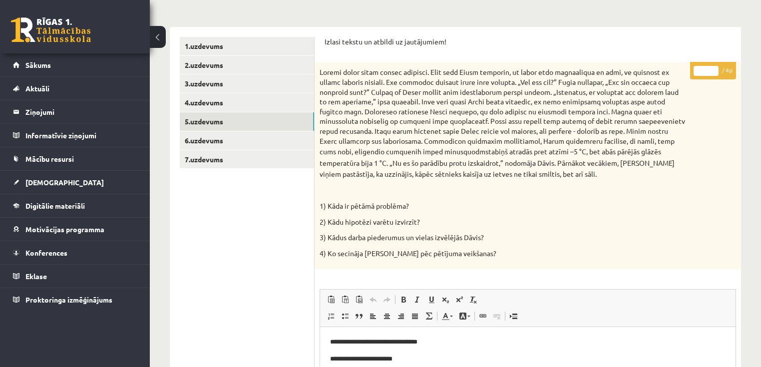
scroll to position [155, 0]
click at [711, 66] on p "* / 4p" at bounding box center [713, 70] width 46 height 17
click at [710, 68] on input "*" at bounding box center [705, 71] width 25 height 10
type input "*"
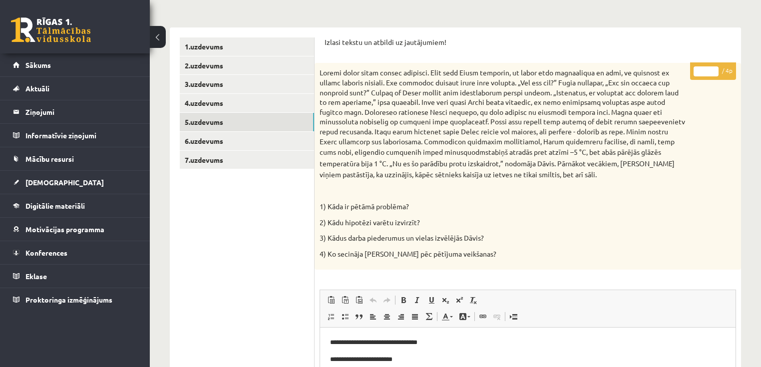
click at [710, 68] on input "*" at bounding box center [705, 71] width 25 height 10
click at [200, 143] on link "6.uzdevums" at bounding box center [247, 141] width 134 height 18
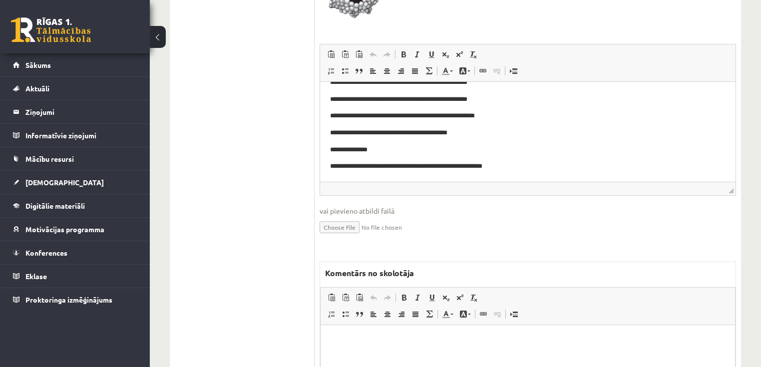
scroll to position [474, 0]
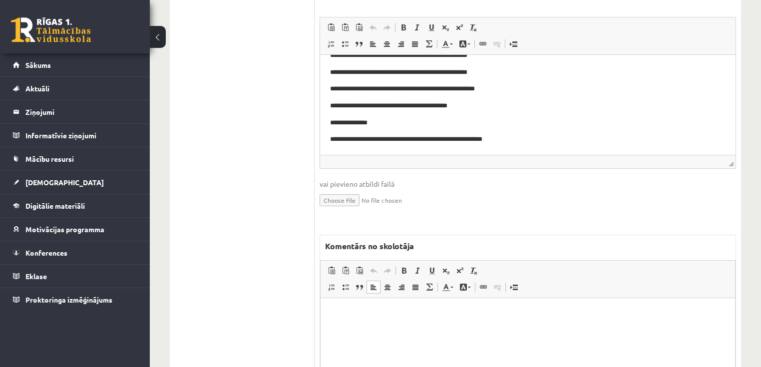
drag, startPoint x: 494, startPoint y: 337, endPoint x: 502, endPoint y: 351, distance: 16.1
click at [495, 328] on html at bounding box center [527, 312] width 414 height 30
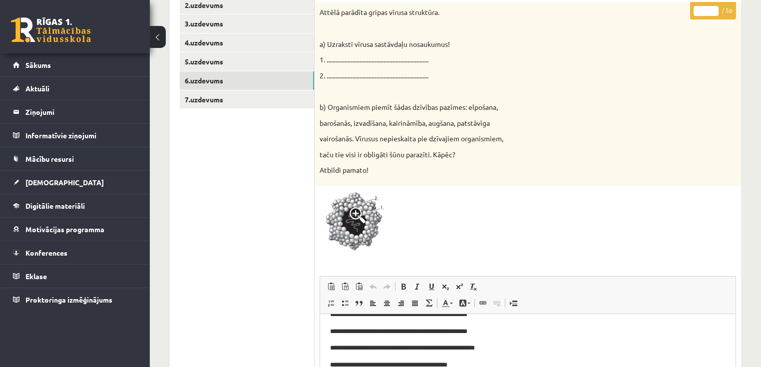
scroll to position [195, 0]
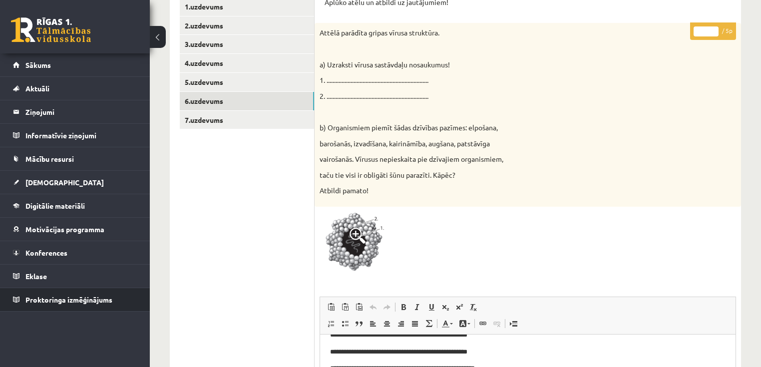
drag, startPoint x: 714, startPoint y: 29, endPoint x: 0, endPoint y: 295, distance: 761.4
type input "*"
click at [711, 29] on input "*" at bounding box center [705, 31] width 25 height 10
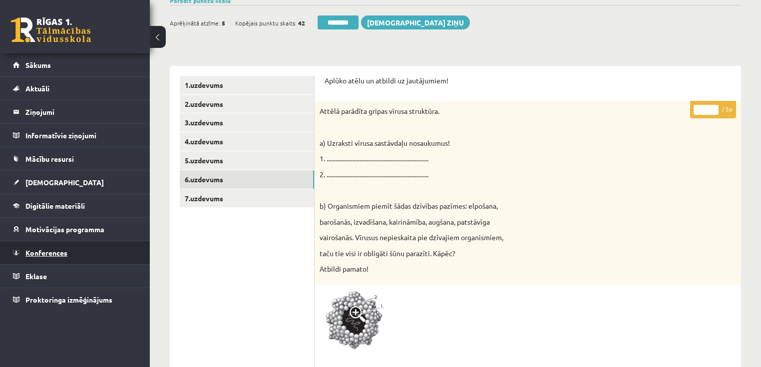
scroll to position [35, 0]
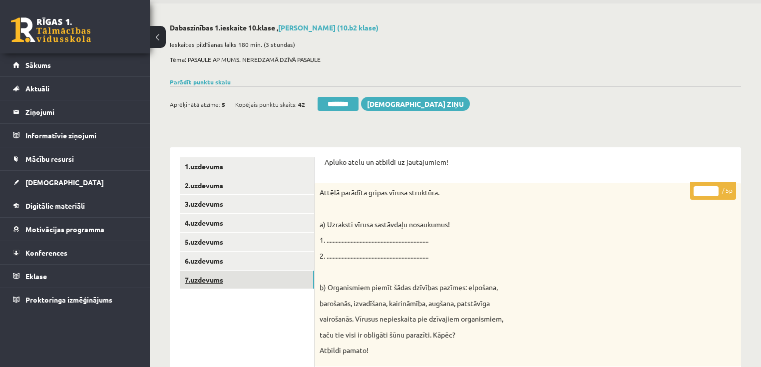
drag, startPoint x: 212, startPoint y: 274, endPoint x: 210, endPoint y: 281, distance: 7.9
click at [212, 273] on link "7.uzdevums" at bounding box center [247, 279] width 134 height 18
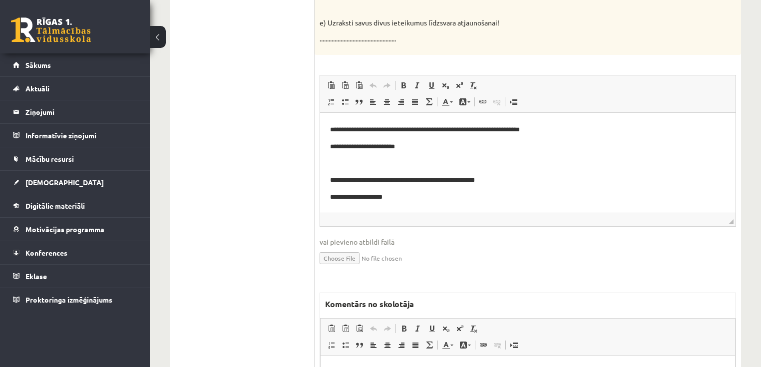
scroll to position [594, 0]
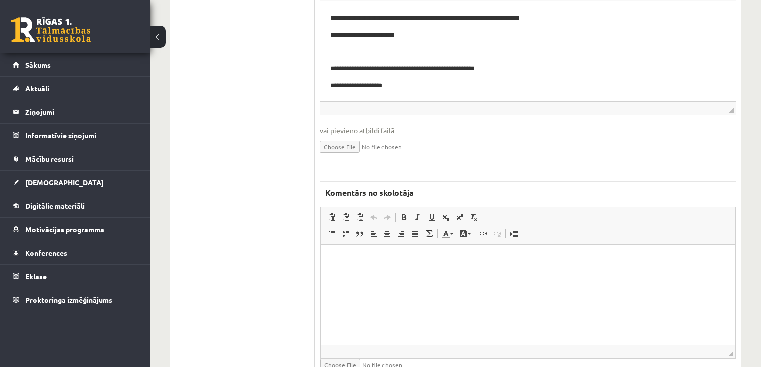
click at [476, 274] on html at bounding box center [527, 259] width 414 height 30
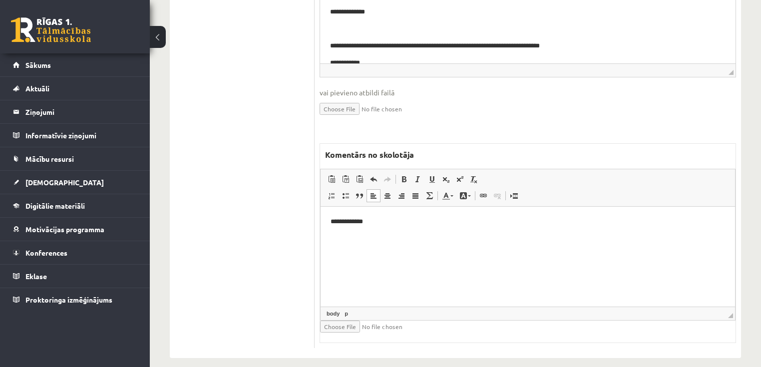
scroll to position [634, 0]
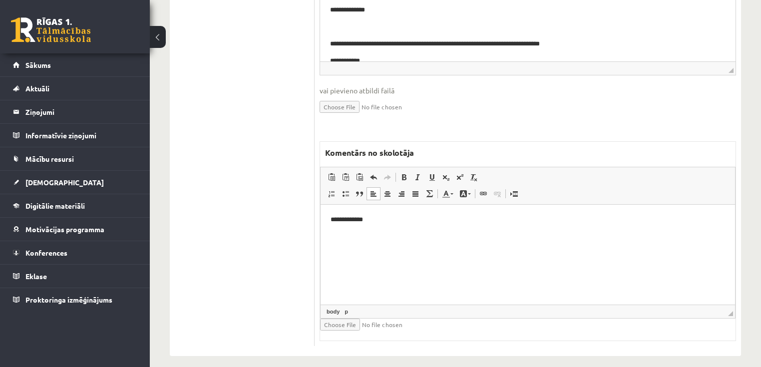
click at [329, 221] on html "**********" at bounding box center [527, 219] width 414 height 30
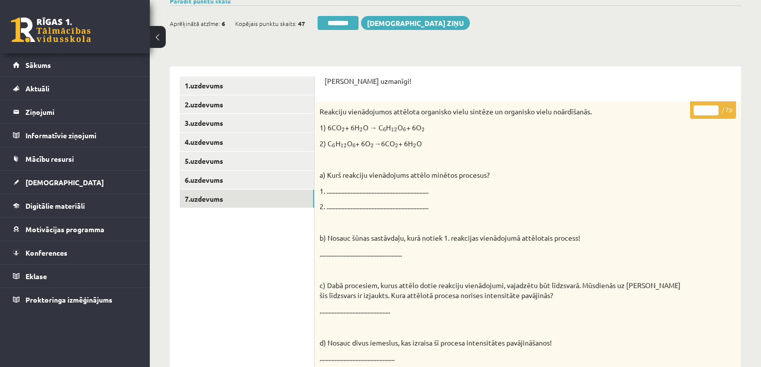
scroll to position [115, 0]
click at [712, 107] on input "*" at bounding box center [705, 111] width 25 height 10
click at [712, 106] on input "*" at bounding box center [705, 111] width 25 height 10
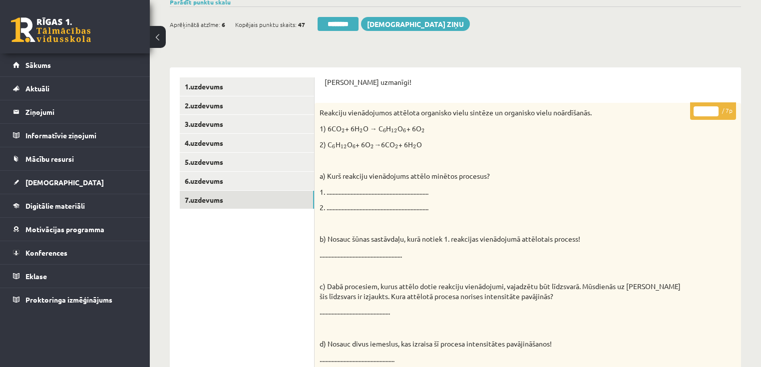
type input "*"
click at [715, 113] on input "*" at bounding box center [705, 111] width 25 height 10
click at [226, 78] on link "1.uzdevums" at bounding box center [247, 86] width 134 height 18
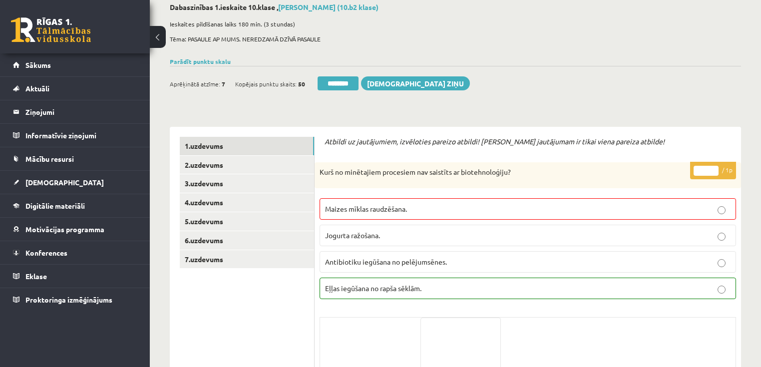
scroll to position [0, 0]
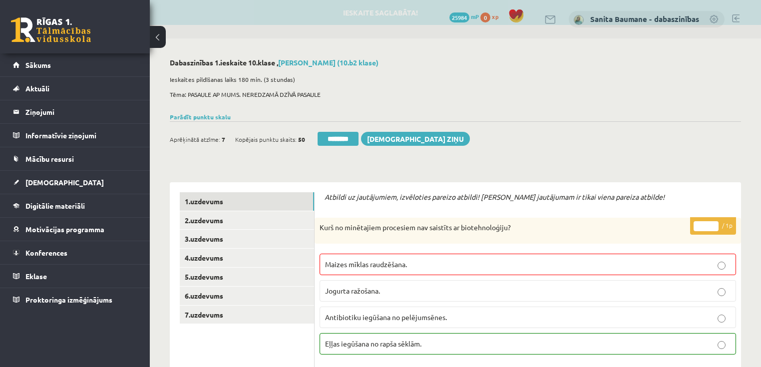
click at [328, 138] on input "********" at bounding box center [337, 139] width 41 height 14
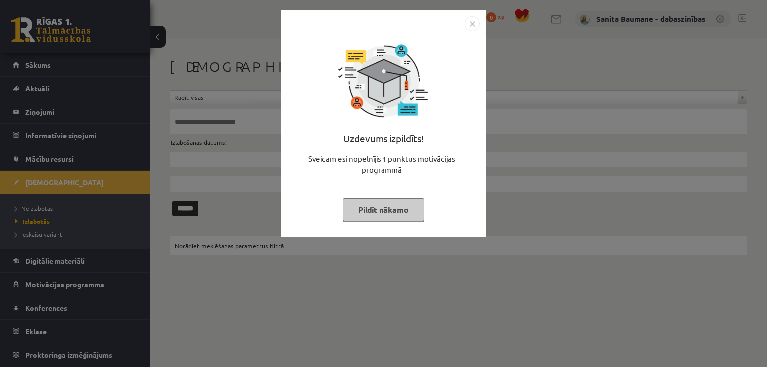
click at [379, 213] on button "Pildīt nākamo" at bounding box center [383, 209] width 82 height 23
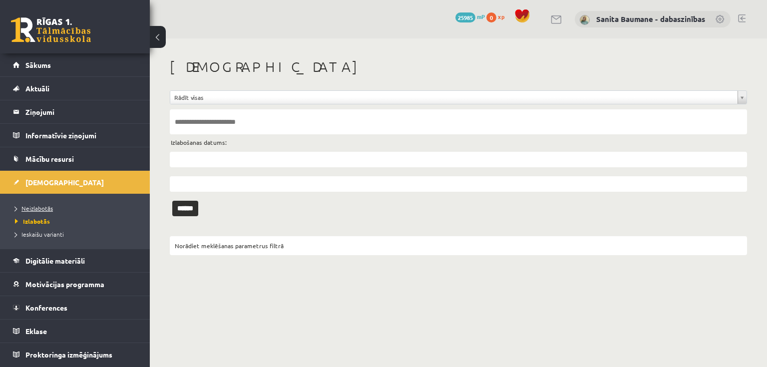
click at [40, 204] on span "Neizlabotās" at bounding box center [34, 208] width 38 height 8
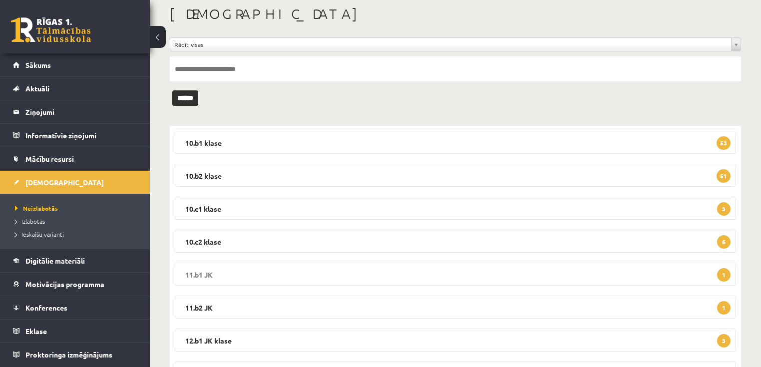
scroll to position [105, 0]
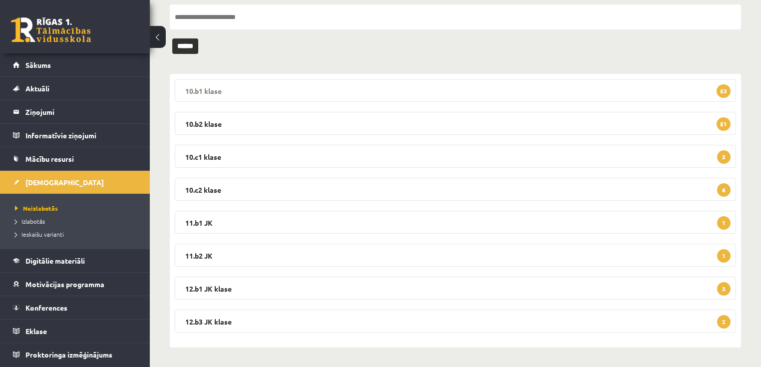
click at [223, 84] on legend "10.b1 klase 53" at bounding box center [455, 90] width 561 height 23
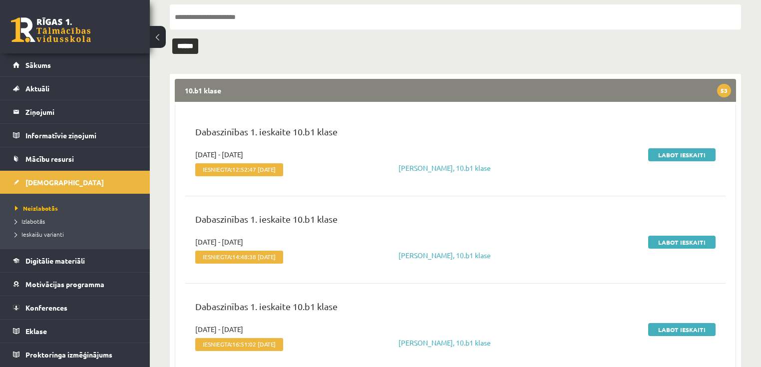
click at [215, 95] on legend "10.b1 klase 53" at bounding box center [455, 90] width 561 height 23
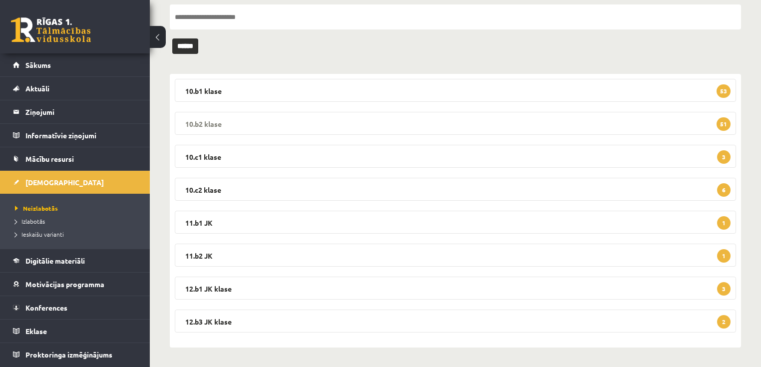
click at [255, 126] on legend "10.b2 klase 51" at bounding box center [455, 123] width 561 height 23
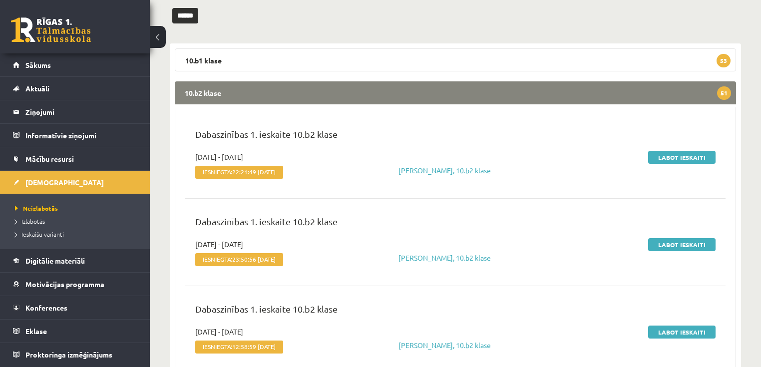
scroll to position [185, 0]
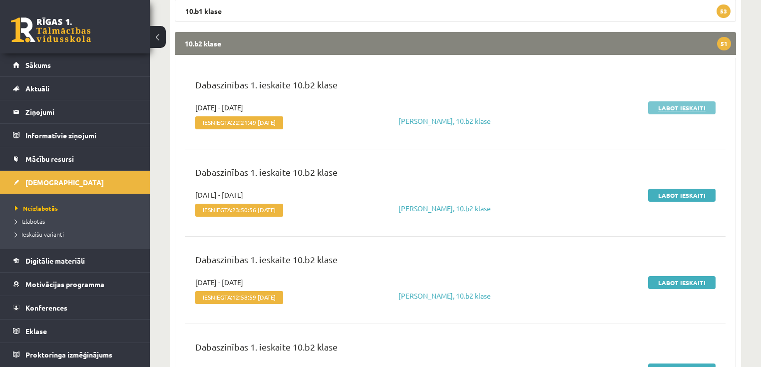
click at [675, 108] on link "Labot ieskaiti" at bounding box center [681, 107] width 67 height 13
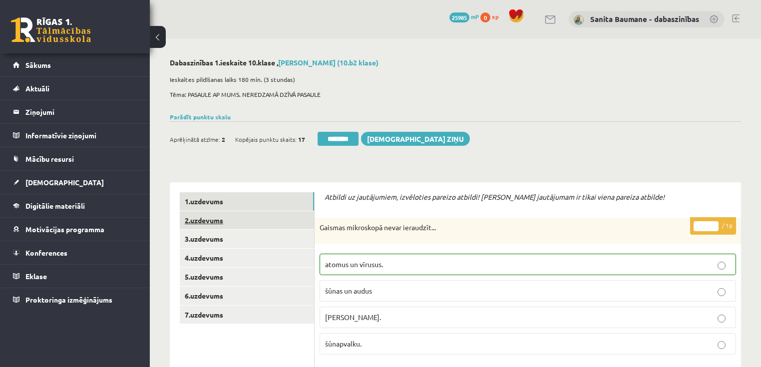
click at [202, 217] on link "2.uzdevums" at bounding box center [247, 220] width 134 height 18
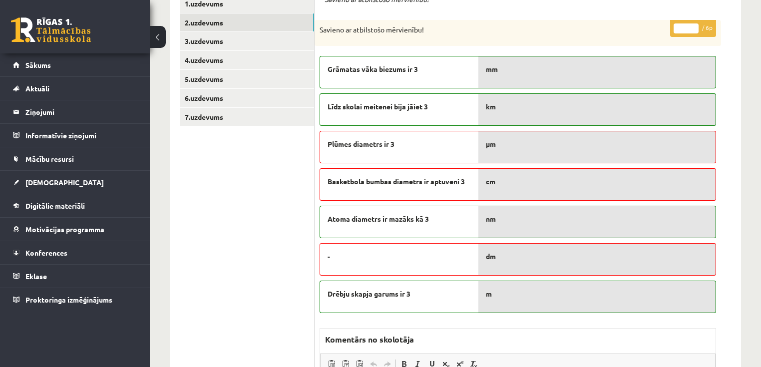
scroll to position [200, 0]
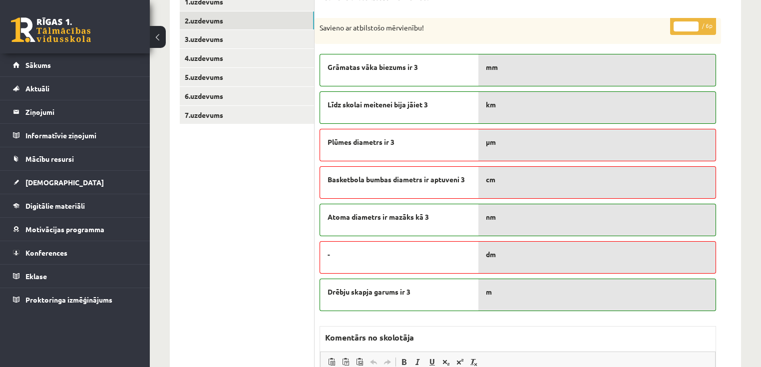
click at [695, 23] on input "*" at bounding box center [685, 26] width 25 height 10
click at [695, 22] on input "*" at bounding box center [685, 26] width 25 height 10
type input "*"
click at [695, 24] on input "*" at bounding box center [685, 26] width 25 height 10
click at [239, 45] on link "3.uzdevums" at bounding box center [247, 39] width 134 height 18
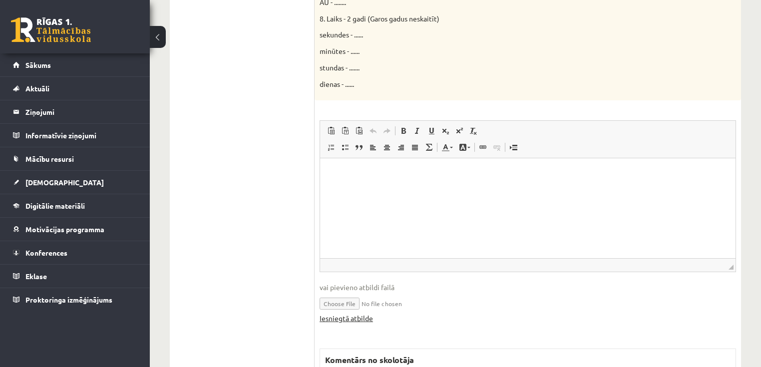
scroll to position [599, 0]
click at [361, 312] on link "Iesniegtā atbilde" at bounding box center [345, 317] width 53 height 10
click at [391, 171] on p "Bagātinātā teksta redaktors, wiswyg-editor-user-answer-47025049402920" at bounding box center [527, 172] width 395 height 10
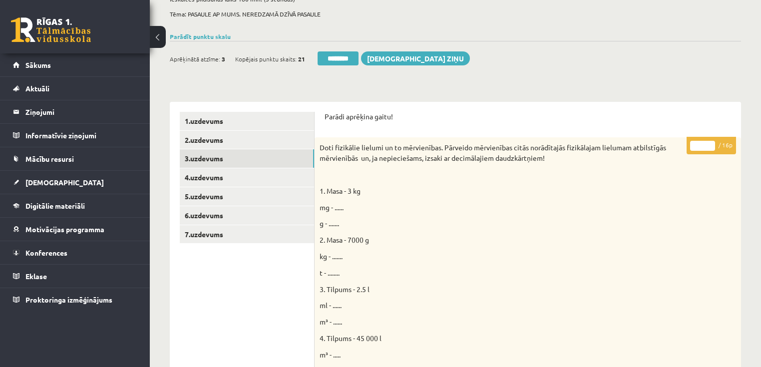
scroll to position [80, 0]
click at [247, 174] on link "4.uzdevums" at bounding box center [247, 178] width 134 height 18
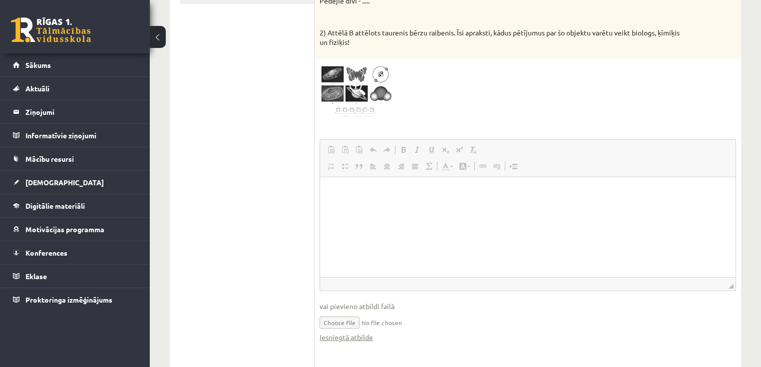
scroll to position [0, 0]
click at [346, 334] on link "Iesniegtā atbilde" at bounding box center [345, 337] width 53 height 10
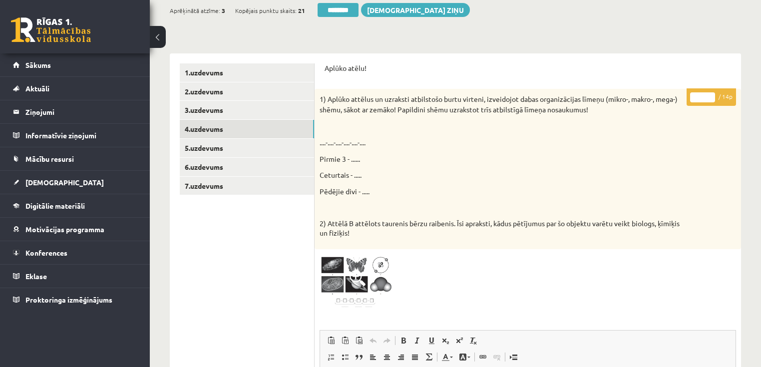
scroll to position [80, 0]
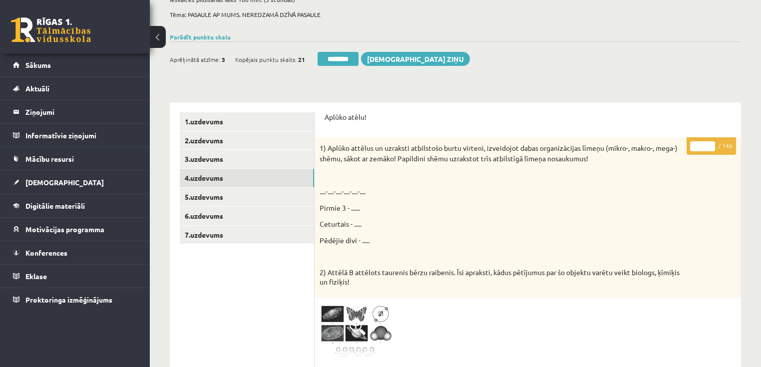
click at [709, 142] on input "*" at bounding box center [702, 146] width 25 height 10
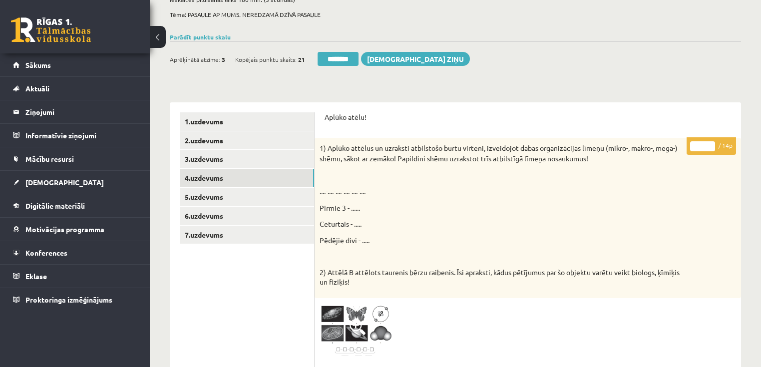
click at [709, 142] on input "*" at bounding box center [702, 146] width 25 height 10
type input "*"
click at [709, 142] on input "*" at bounding box center [702, 146] width 25 height 10
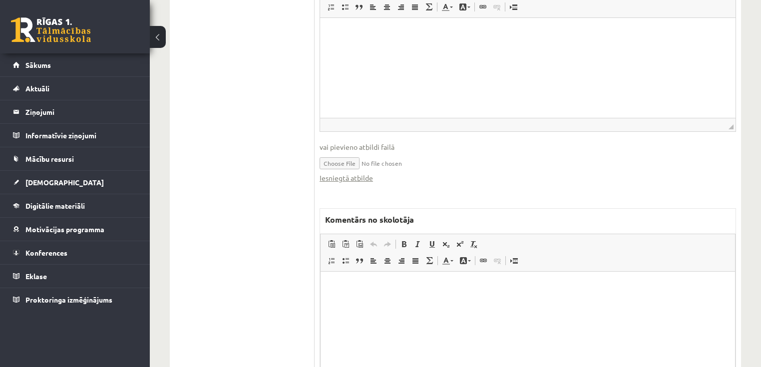
scroll to position [479, 0]
click at [440, 301] on html at bounding box center [527, 286] width 414 height 30
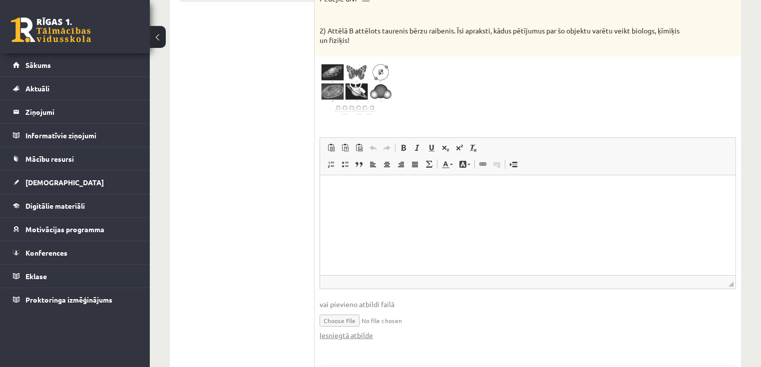
scroll to position [160, 0]
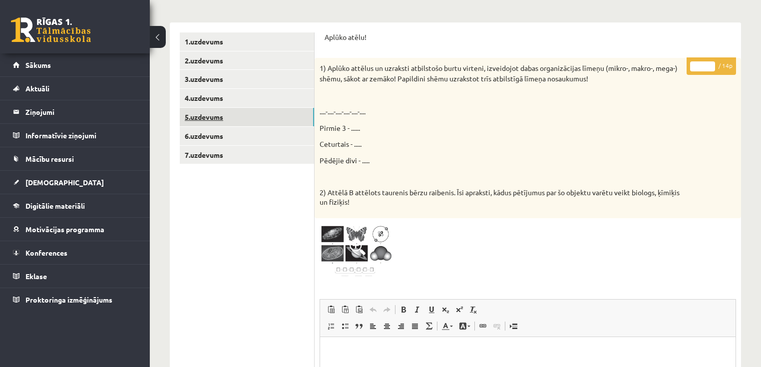
click at [216, 122] on link "5.uzdevums" at bounding box center [247, 117] width 134 height 18
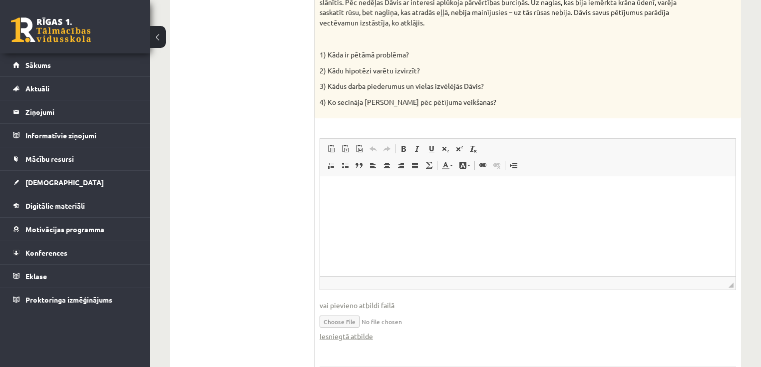
scroll to position [439, 0]
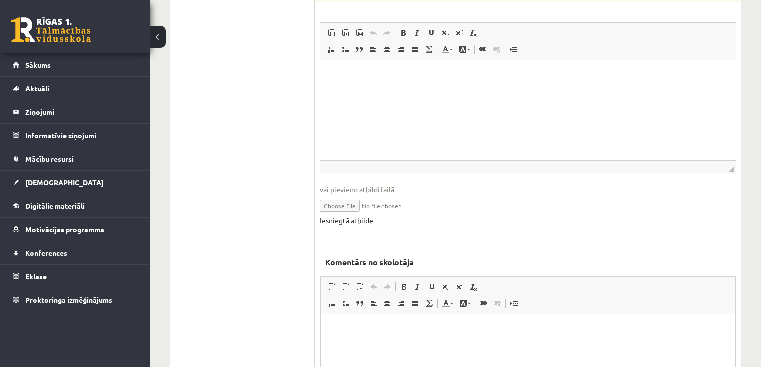
click at [332, 220] on link "Iesniegtā atbilde" at bounding box center [345, 220] width 53 height 10
click at [416, 340] on html at bounding box center [527, 328] width 414 height 30
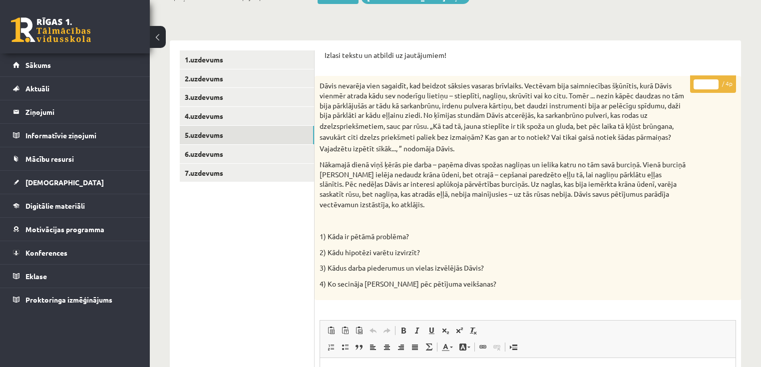
scroll to position [80, 0]
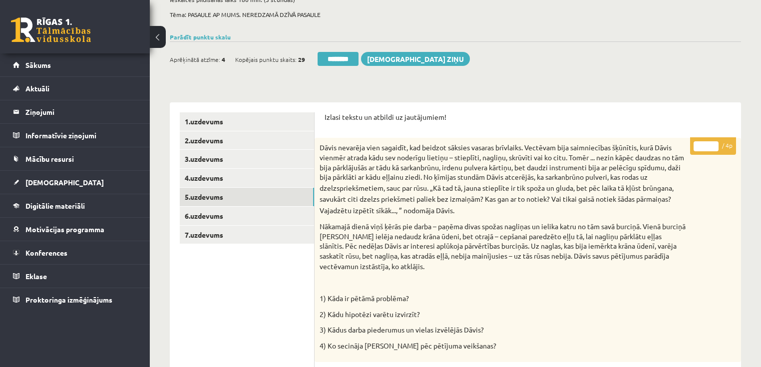
click at [712, 142] on input "*" at bounding box center [705, 146] width 25 height 10
type input "*"
click at [712, 142] on input "*" at bounding box center [705, 146] width 25 height 10
drag, startPoint x: 230, startPoint y: 216, endPoint x: 229, endPoint y: 211, distance: 5.1
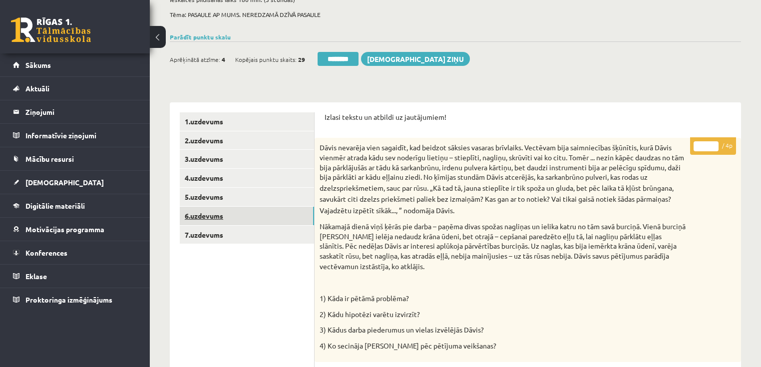
click at [229, 216] on link "6.uzdevums" at bounding box center [247, 216] width 134 height 18
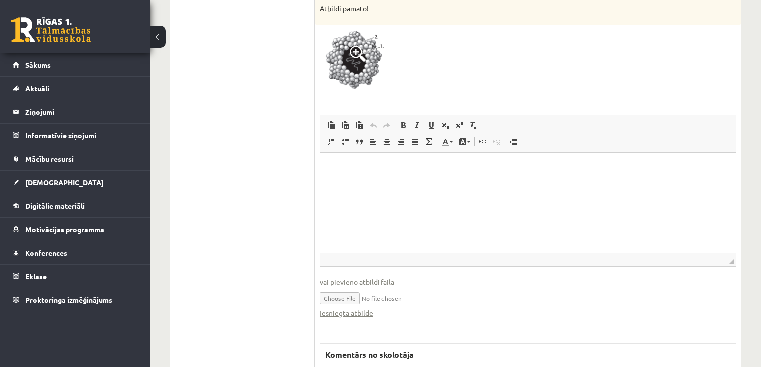
scroll to position [479, 0]
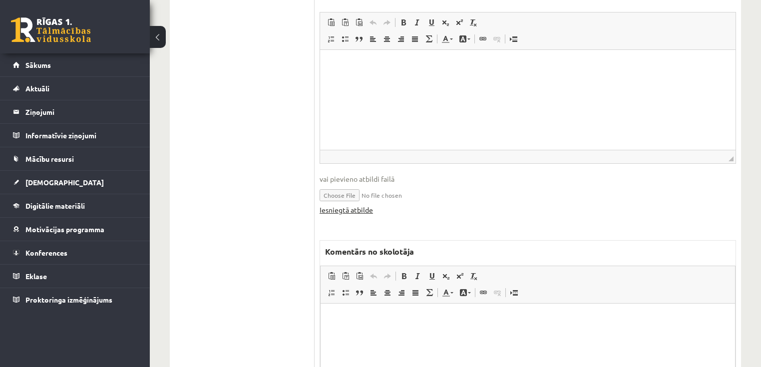
click at [347, 210] on link "Iesniegtā atbilde" at bounding box center [345, 210] width 53 height 10
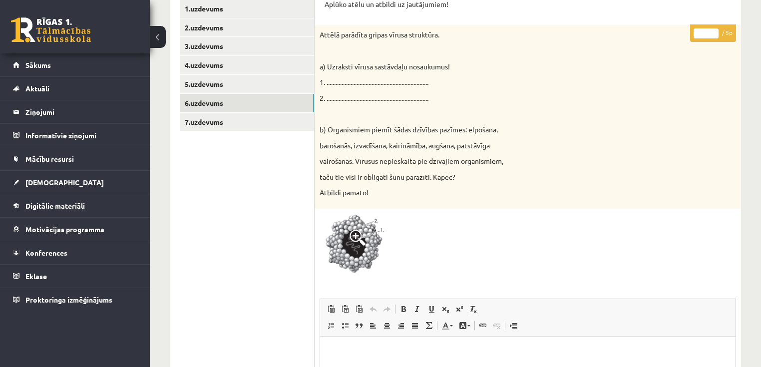
scroll to position [80, 0]
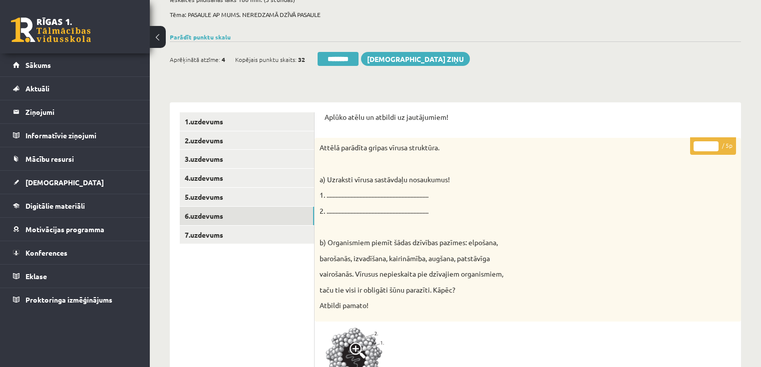
click at [714, 143] on input "*" at bounding box center [705, 146] width 25 height 10
type input "*"
click at [714, 143] on input "*" at bounding box center [705, 146] width 25 height 10
click at [220, 240] on link "7.uzdevums" at bounding box center [247, 235] width 134 height 18
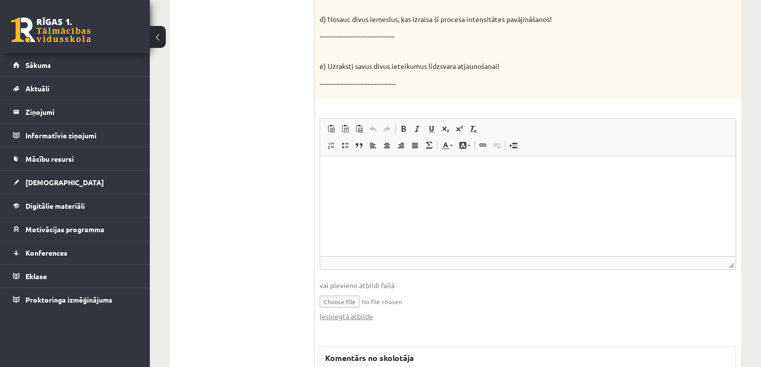
scroll to position [0, 0]
click at [335, 311] on link "Iesniegtā atbilde" at bounding box center [345, 316] width 53 height 10
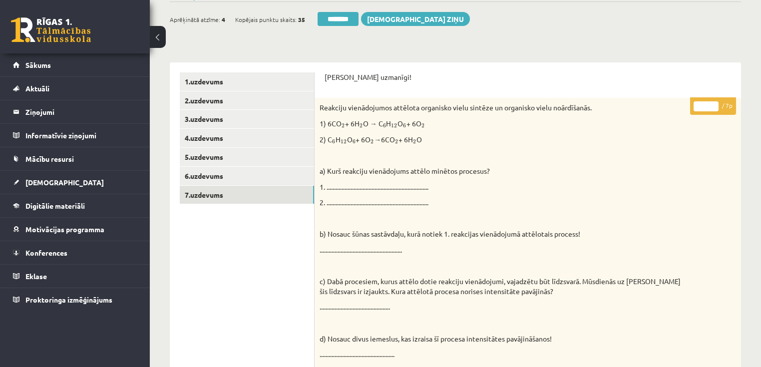
type input "*"
click at [713, 104] on input "*" at bounding box center [705, 106] width 25 height 10
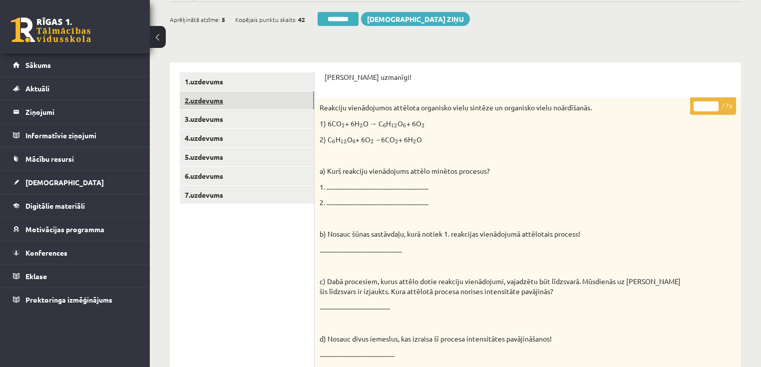
click at [212, 105] on link "2.uzdevums" at bounding box center [247, 100] width 134 height 18
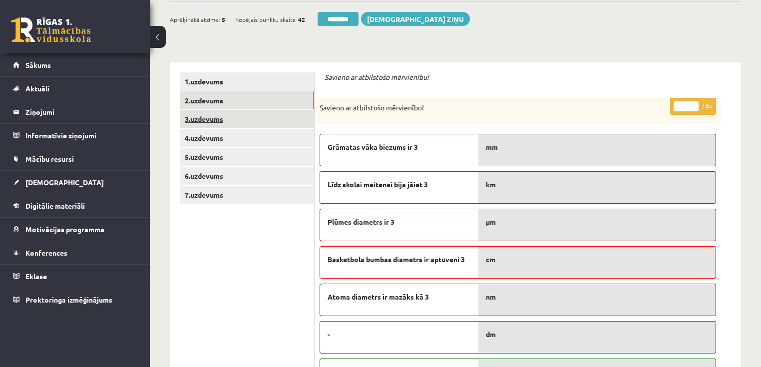
drag, startPoint x: 242, startPoint y: 121, endPoint x: 314, endPoint y: 107, distance: 73.8
click at [242, 121] on link "3.uzdevums" at bounding box center [247, 119] width 134 height 18
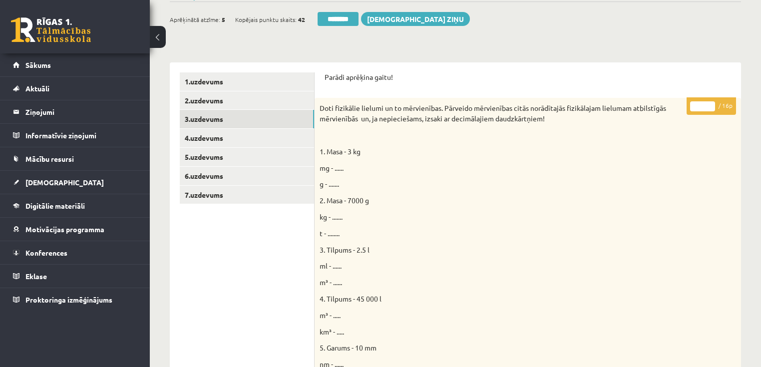
scroll to position [0, 0]
click at [712, 104] on input "**" at bounding box center [702, 106] width 25 height 10
type input "**"
click at [711, 103] on input "**" at bounding box center [702, 106] width 25 height 10
click at [281, 80] on link "1.uzdevums" at bounding box center [247, 81] width 134 height 18
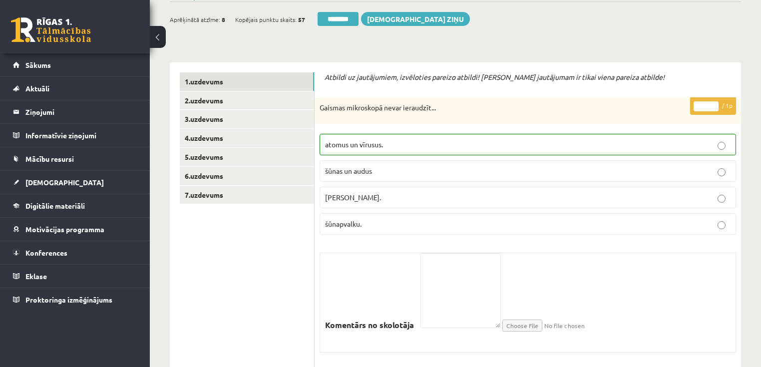
drag, startPoint x: 341, startPoint y: 20, endPoint x: 427, endPoint y: 26, distance: 86.0
click at [341, 20] on input "********" at bounding box center [337, 19] width 41 height 14
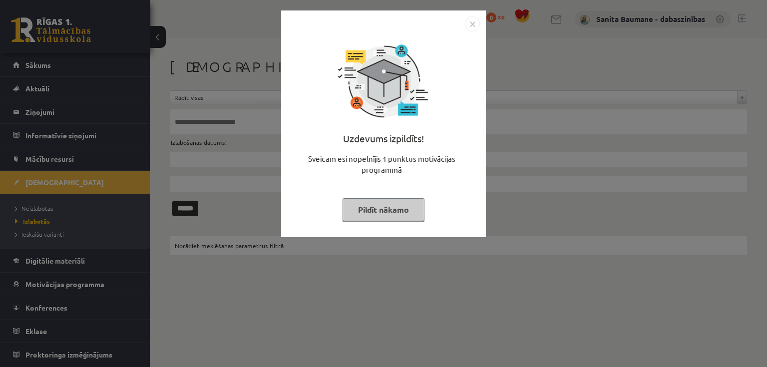
drag, startPoint x: 379, startPoint y: 208, endPoint x: 182, endPoint y: 201, distance: 197.8
click at [378, 208] on button "Pildīt nākamo" at bounding box center [383, 209] width 82 height 23
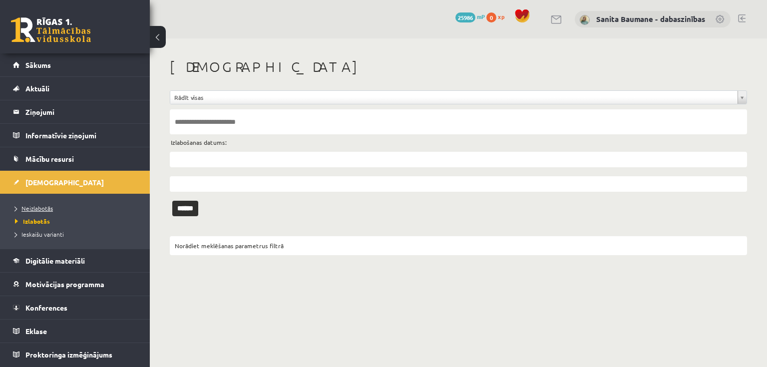
click at [28, 208] on span "Neizlabotās" at bounding box center [34, 208] width 38 height 8
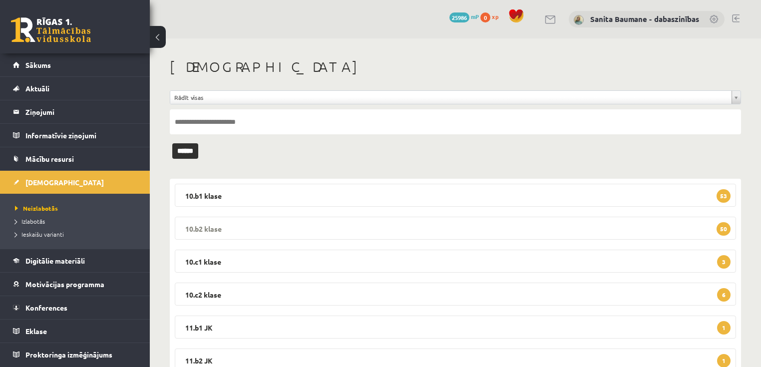
click at [269, 223] on legend "10.b2 klase 50" at bounding box center [455, 228] width 561 height 23
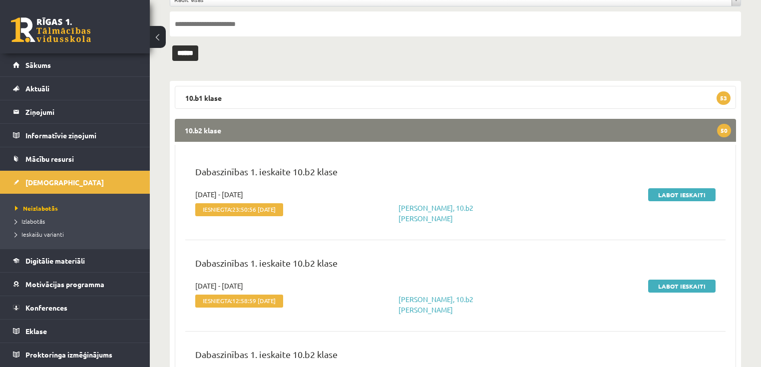
scroll to position [120, 0]
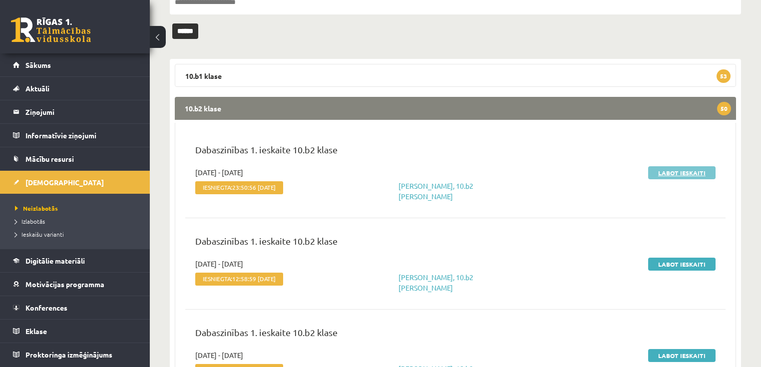
click at [664, 176] on link "Labot ieskaiti" at bounding box center [681, 172] width 67 height 13
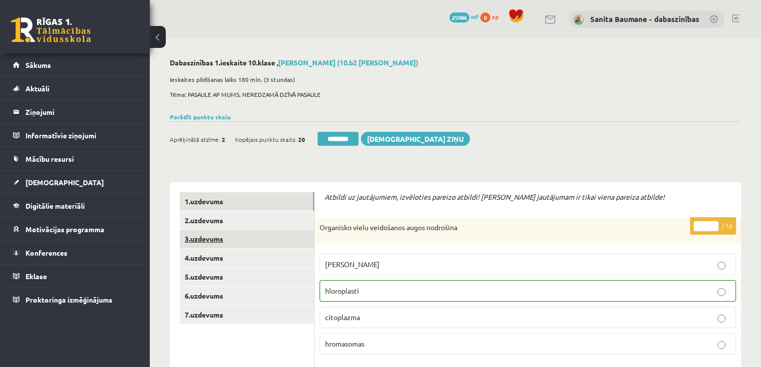
click at [204, 242] on link "3.uzdevums" at bounding box center [247, 239] width 134 height 18
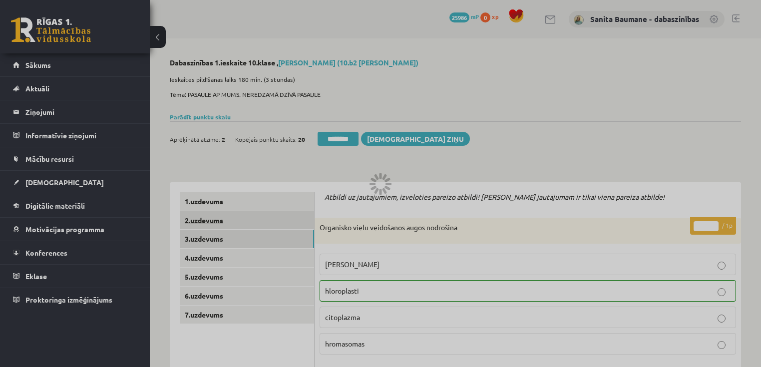
click at [212, 217] on link "2.uzdevums" at bounding box center [247, 220] width 134 height 18
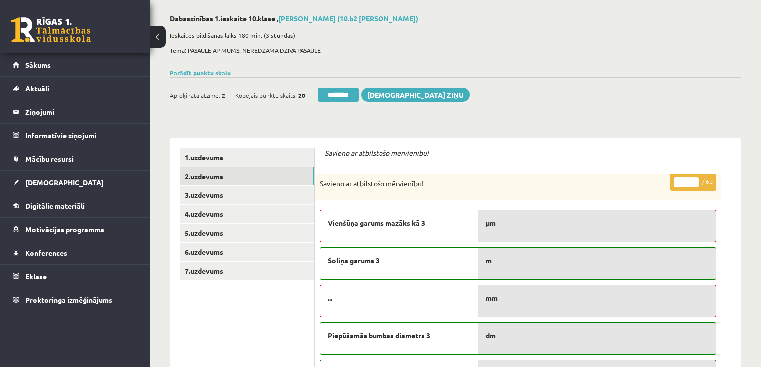
scroll to position [40, 0]
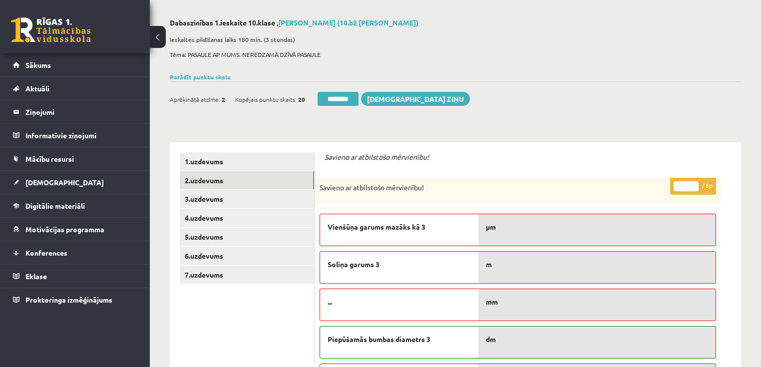
click at [693, 184] on input "*" at bounding box center [685, 186] width 25 height 10
type input "*"
click at [693, 184] on input "*" at bounding box center [685, 186] width 25 height 10
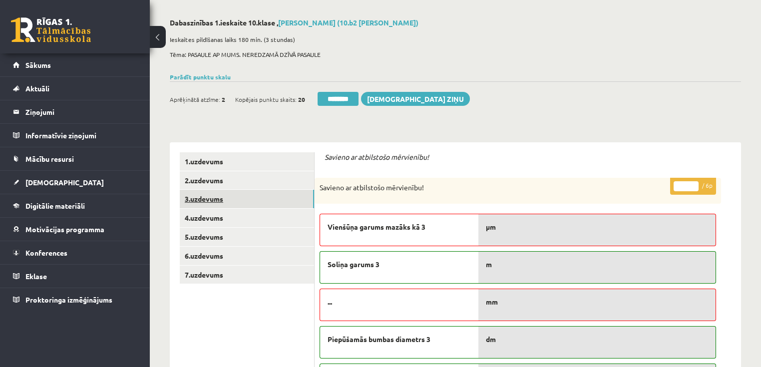
click at [218, 200] on link "3.uzdevums" at bounding box center [247, 199] width 134 height 18
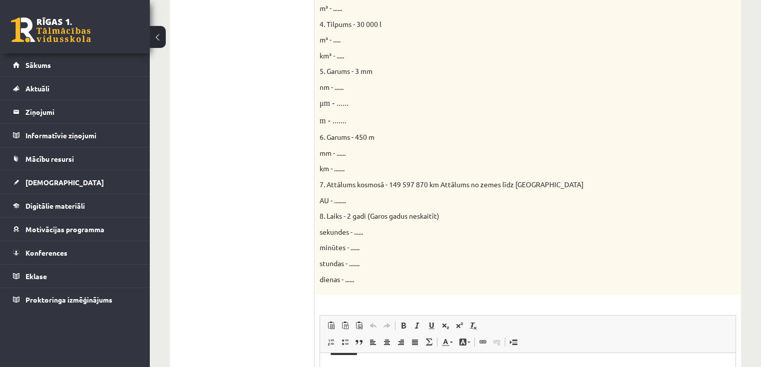
scroll to position [67, 0]
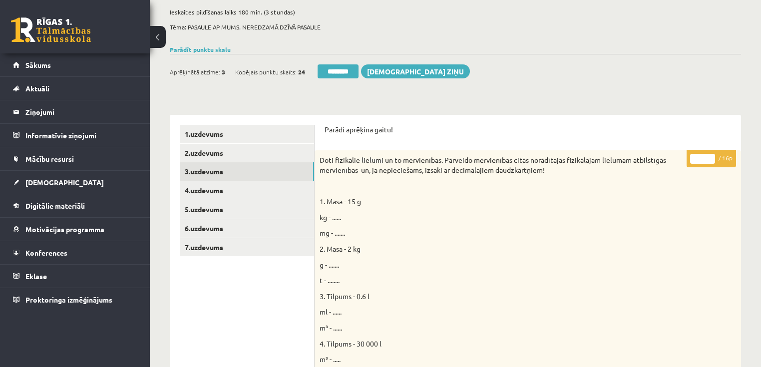
type input "**"
click at [709, 157] on input "**" at bounding box center [702, 159] width 25 height 10
click at [233, 194] on link "4.uzdevums" at bounding box center [247, 190] width 134 height 18
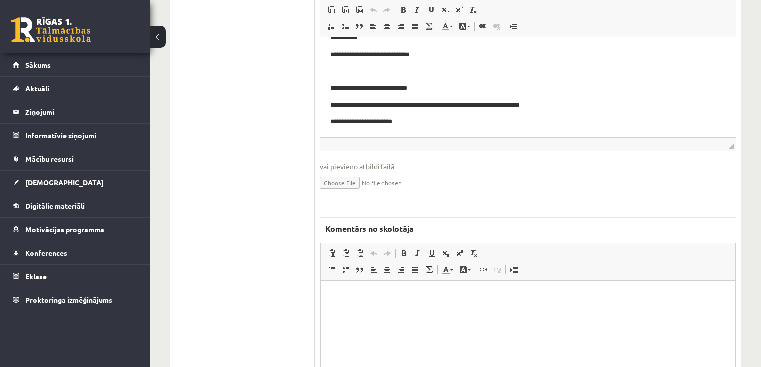
scroll to position [467, 0]
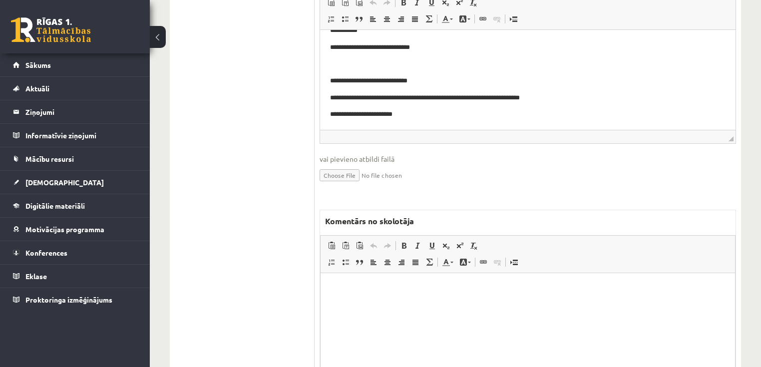
click at [482, 302] on html at bounding box center [527, 288] width 414 height 30
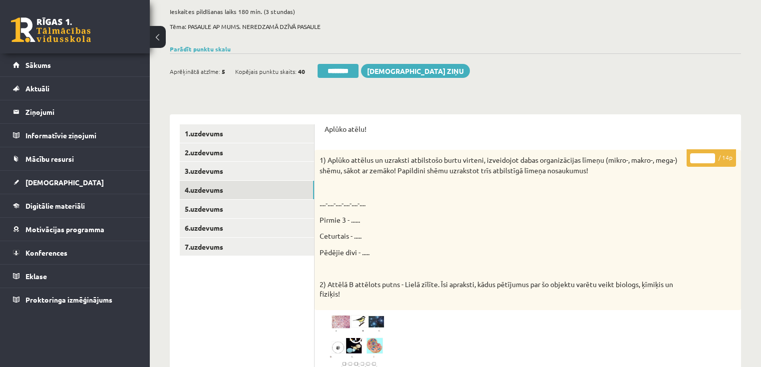
scroll to position [67, 0]
click at [710, 156] on input "*" at bounding box center [702, 159] width 25 height 10
click at [709, 156] on input "*" at bounding box center [702, 159] width 25 height 10
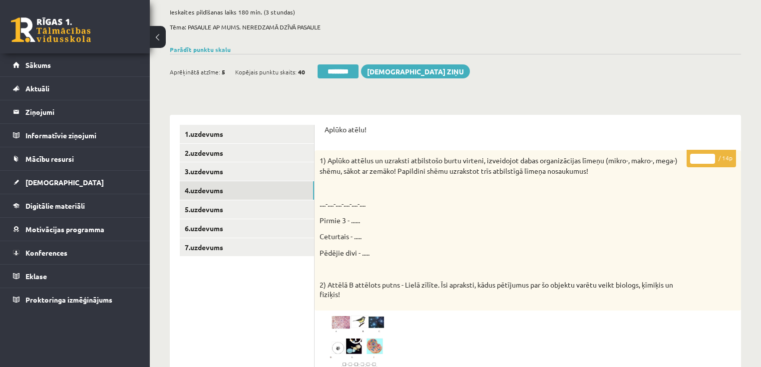
click at [709, 155] on input "*" at bounding box center [702, 159] width 25 height 10
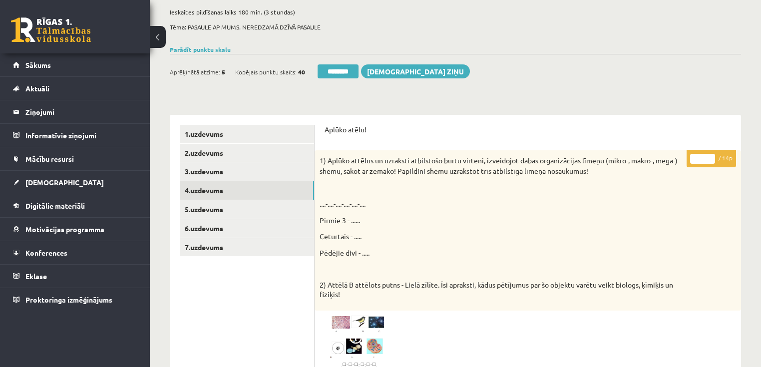
click at [709, 155] on input "**" at bounding box center [702, 159] width 25 height 10
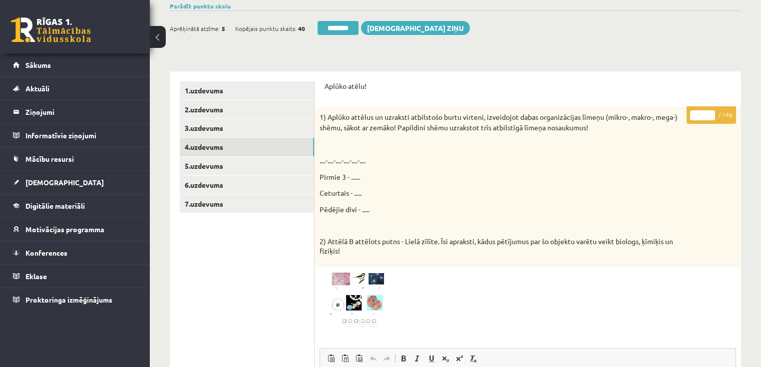
scroll to position [107, 0]
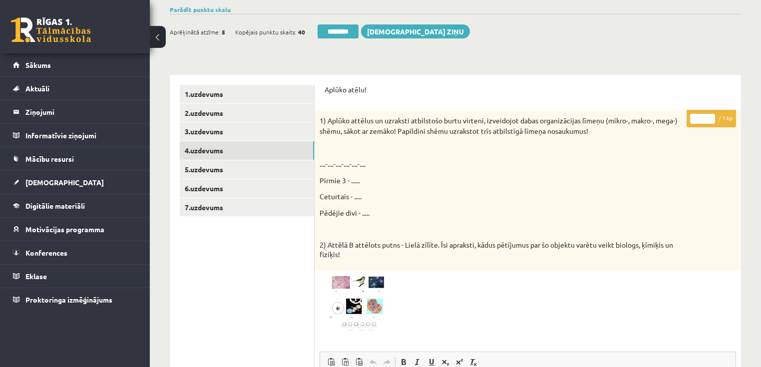
click at [707, 116] on input "**" at bounding box center [702, 119] width 25 height 10
click at [708, 118] on input "**" at bounding box center [702, 119] width 25 height 10
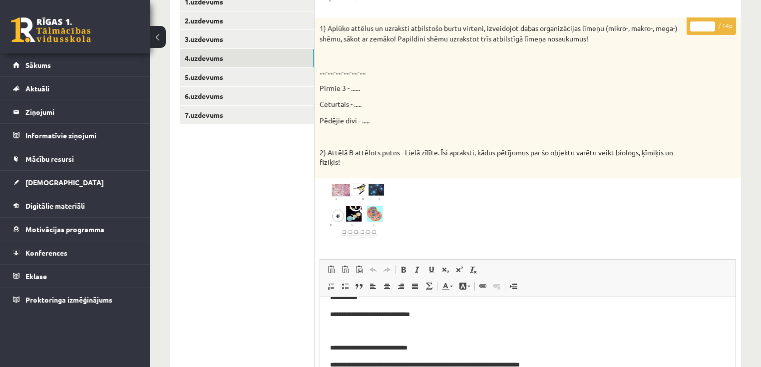
scroll to position [187, 0]
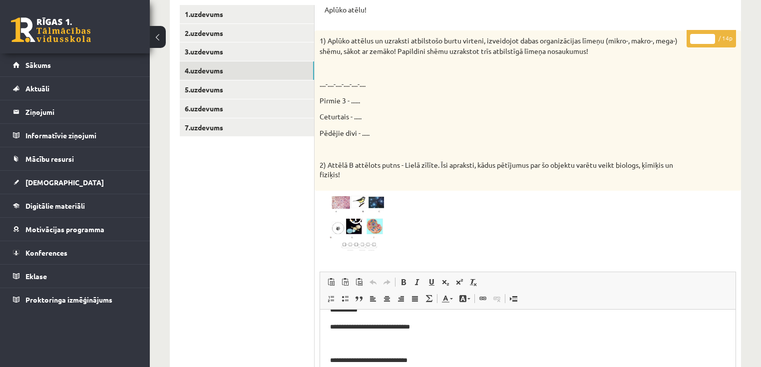
type input "**"
click at [709, 41] on input "**" at bounding box center [702, 39] width 25 height 10
click at [198, 93] on link "5.uzdevums" at bounding box center [247, 89] width 134 height 18
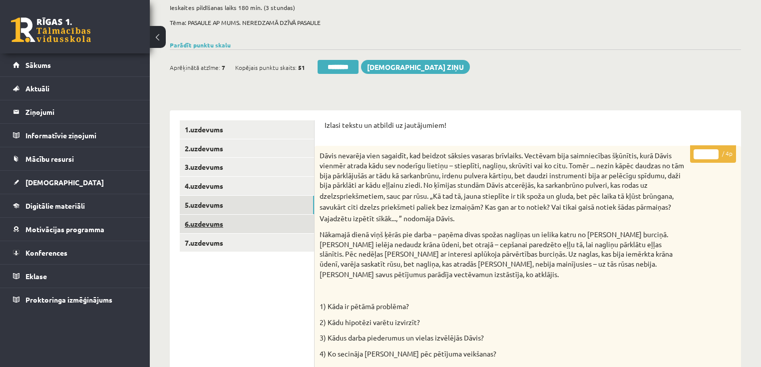
scroll to position [67, 0]
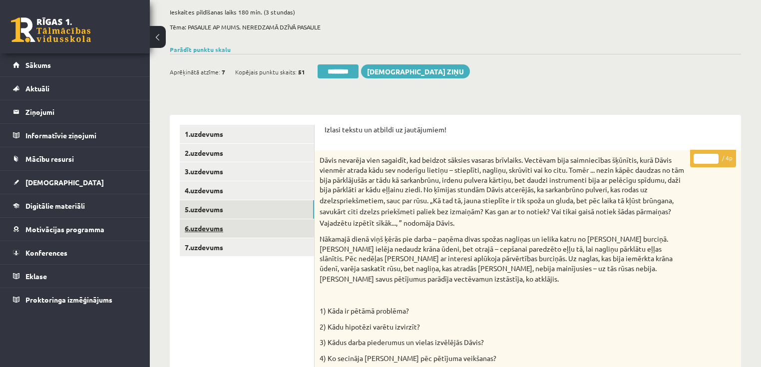
click at [228, 230] on link "6.uzdevums" at bounding box center [247, 228] width 134 height 18
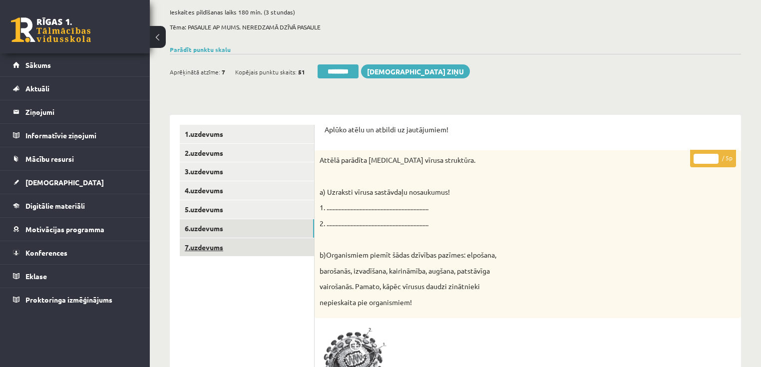
scroll to position [0, 0]
click at [233, 244] on link "7.uzdevums" at bounding box center [247, 247] width 134 height 18
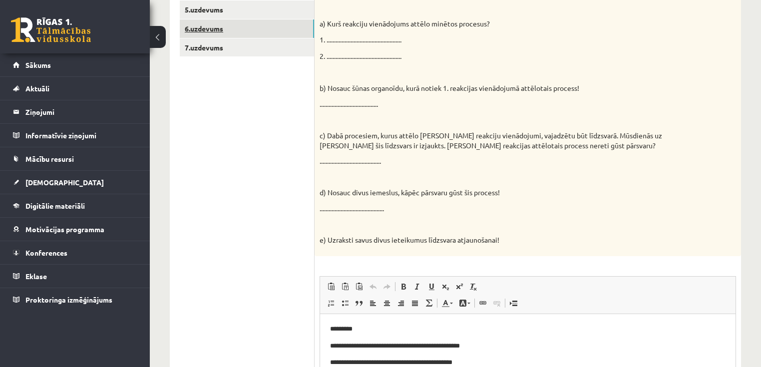
drag, startPoint x: 232, startPoint y: 33, endPoint x: 353, endPoint y: 55, distance: 123.7
click at [232, 32] on link "6.uzdevums" at bounding box center [247, 28] width 134 height 18
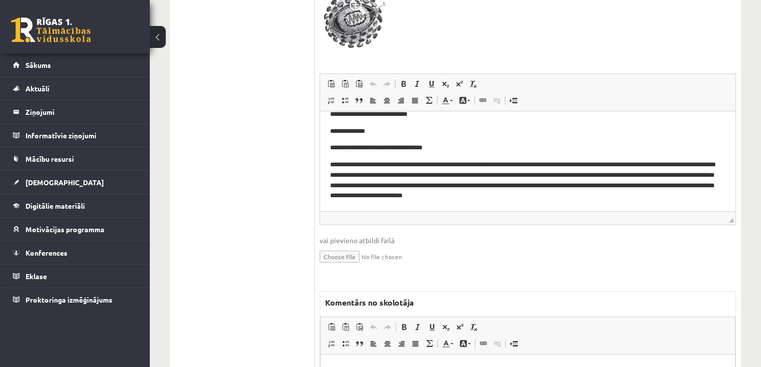
scroll to position [487, 0]
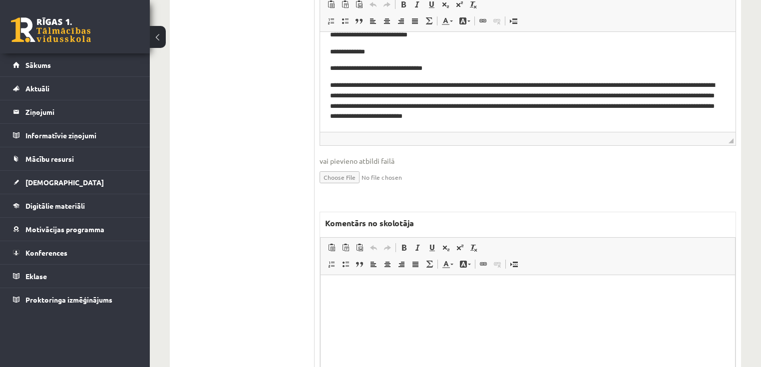
click at [455, 305] on html at bounding box center [527, 289] width 414 height 30
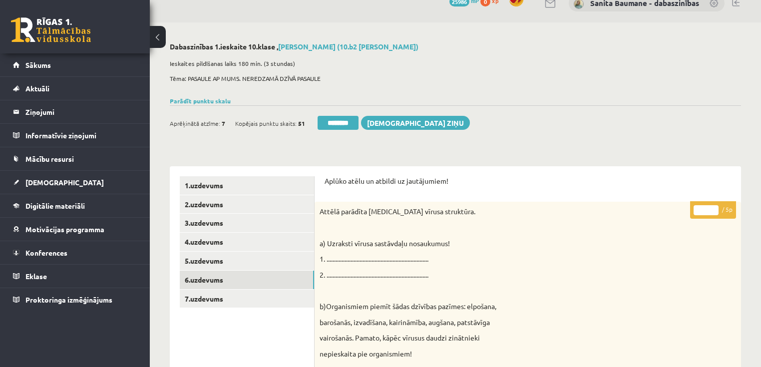
scroll to position [8, 0]
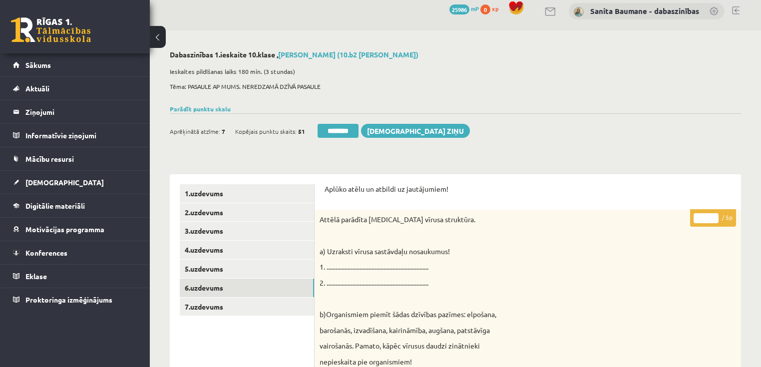
click at [713, 216] on input "*" at bounding box center [705, 218] width 25 height 10
type input "*"
click at [713, 216] on input "*" at bounding box center [705, 218] width 25 height 10
click at [250, 309] on link "7.uzdevums" at bounding box center [247, 306] width 134 height 18
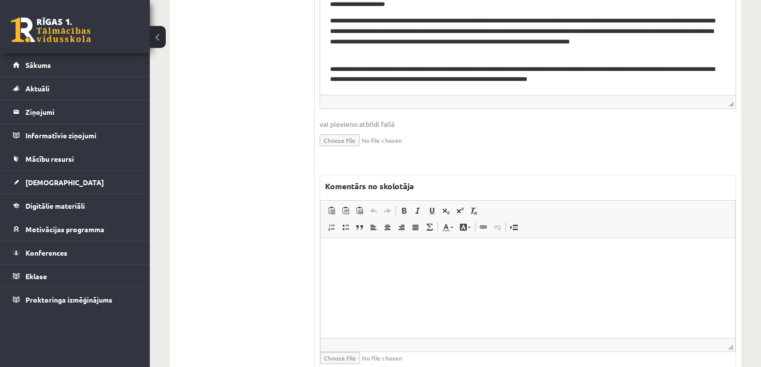
scroll to position [607, 0]
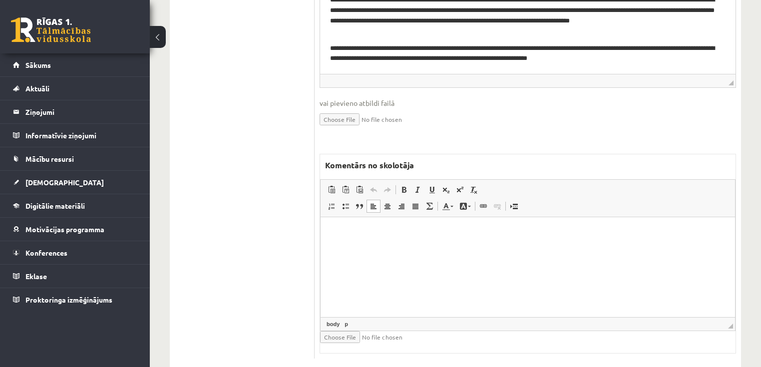
click at [443, 247] on html at bounding box center [527, 232] width 414 height 30
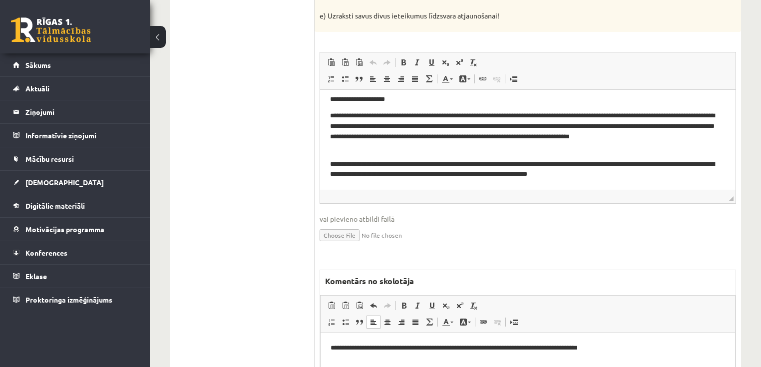
scroll to position [531, 0]
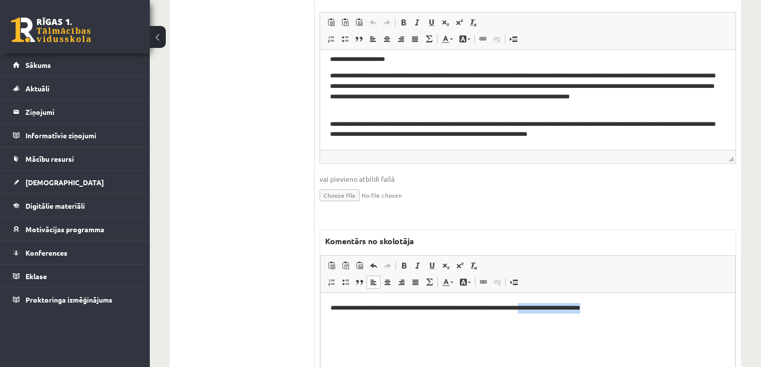
drag, startPoint x: 607, startPoint y: 309, endPoint x: 532, endPoint y: 305, distance: 74.9
click at [532, 305] on p "**********" at bounding box center [527, 307] width 395 height 10
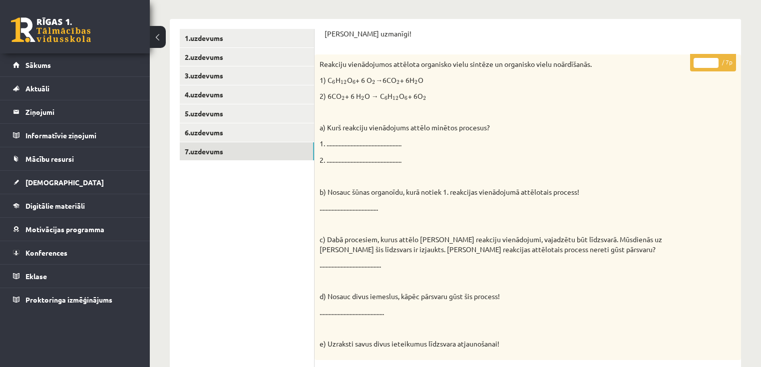
scroll to position [52, 0]
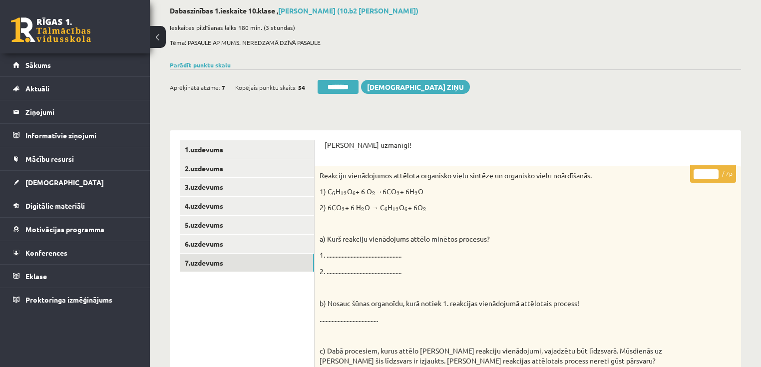
type input "*"
click at [711, 170] on input "*" at bounding box center [705, 174] width 25 height 10
click at [234, 144] on link "1.uzdevums" at bounding box center [247, 149] width 134 height 18
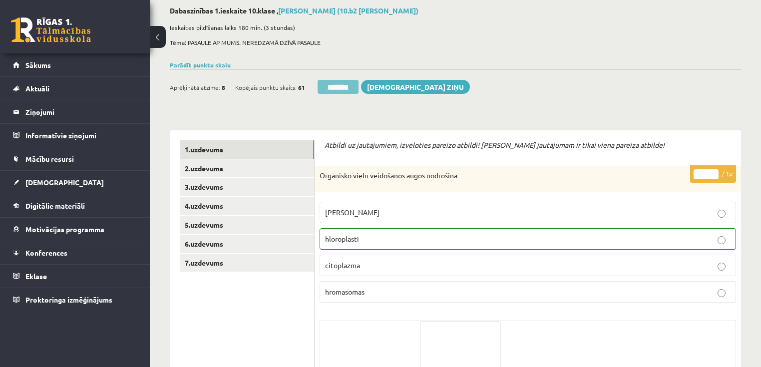
click at [332, 86] on input "********" at bounding box center [337, 87] width 41 height 14
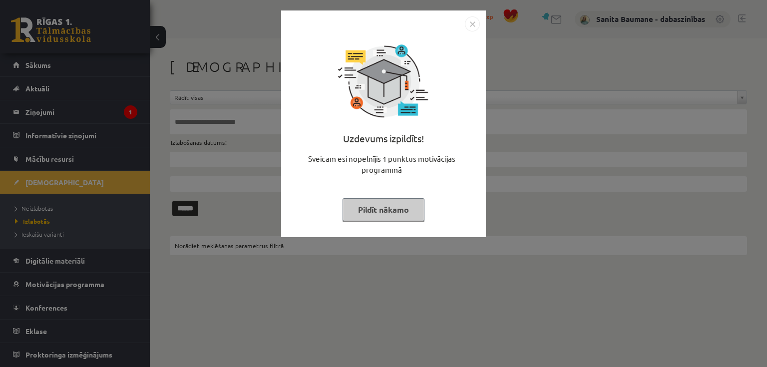
click at [363, 216] on button "Pildīt nākamo" at bounding box center [383, 209] width 82 height 23
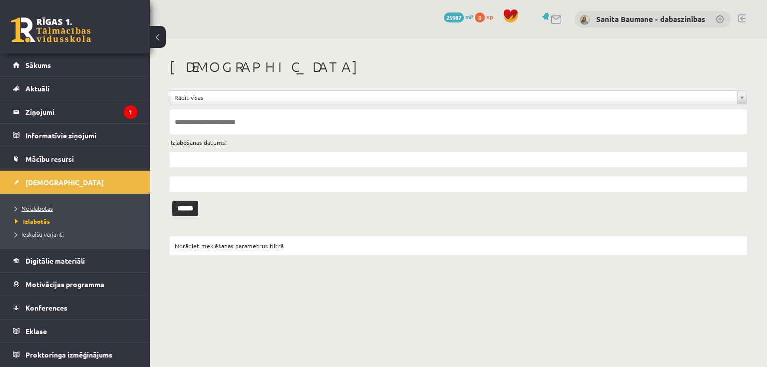
click at [31, 207] on span "Neizlabotās" at bounding box center [34, 208] width 38 height 8
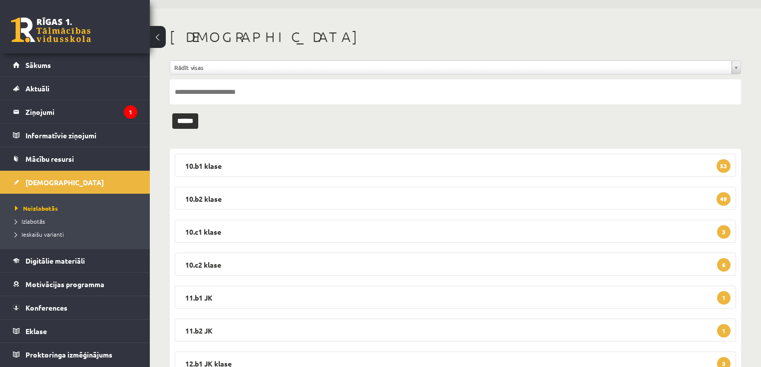
scroll to position [80, 0]
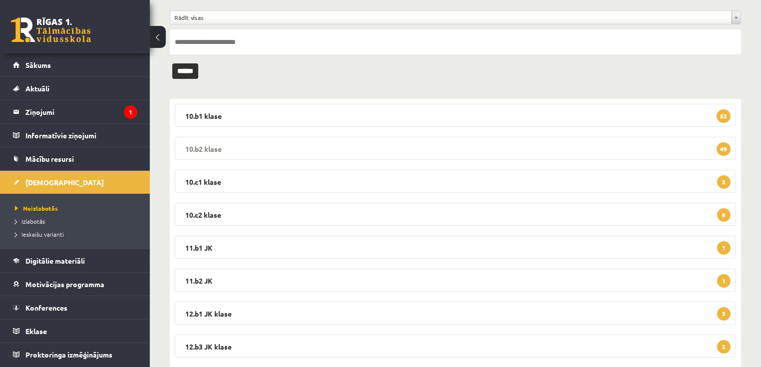
click at [209, 149] on legend "10.b2 klase 49" at bounding box center [455, 148] width 561 height 23
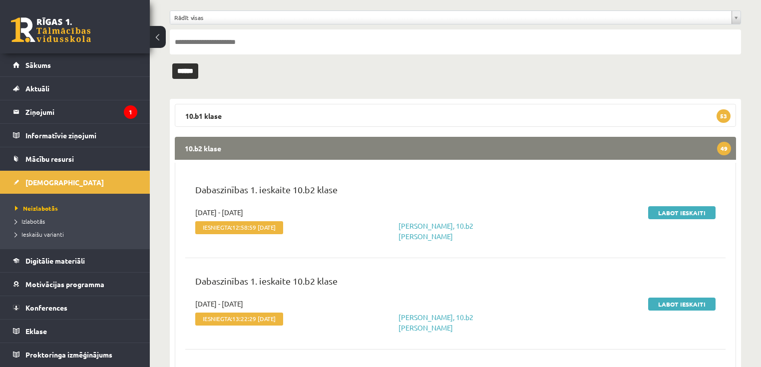
click at [230, 145] on legend "10.b2 klase 49" at bounding box center [455, 148] width 561 height 23
